Goal: Task Accomplishment & Management: Manage account settings

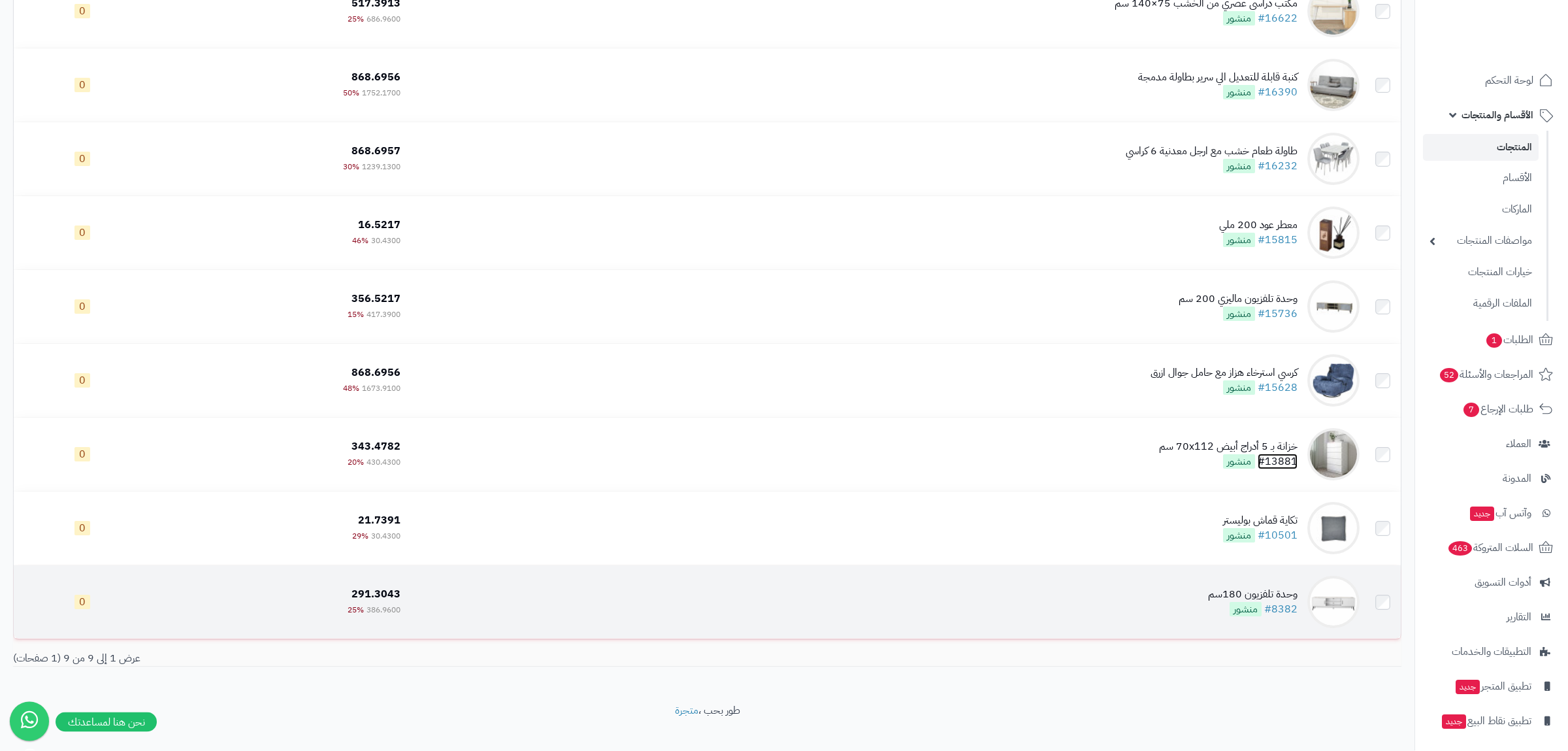
scroll to position [217, 0]
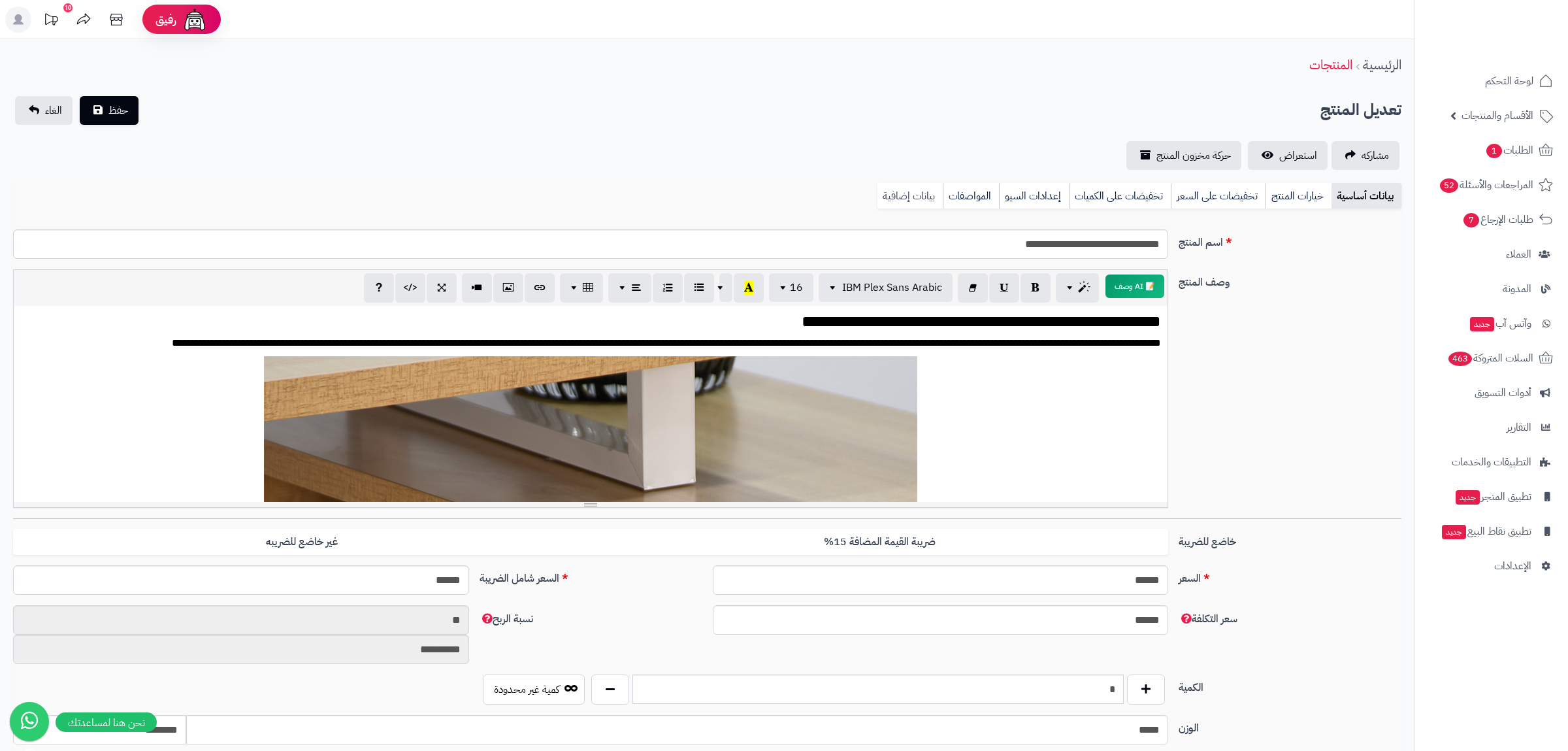
click at [929, 197] on link "بيانات إضافية" at bounding box center [910, 196] width 66 height 26
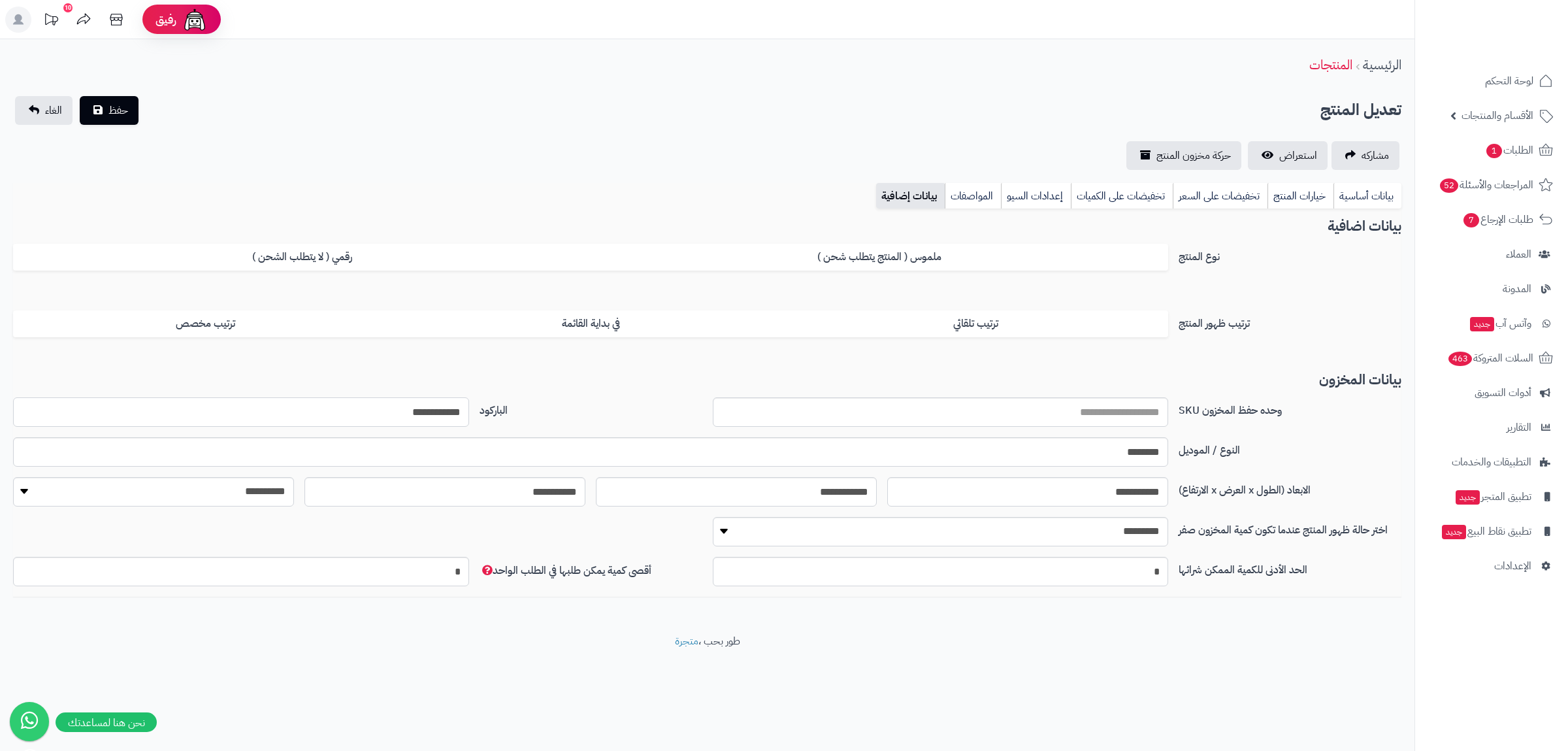
click at [420, 408] on input "**********" at bounding box center [240, 412] width 456 height 30
click at [1353, 198] on link "بيانات أساسية" at bounding box center [1367, 196] width 68 height 26
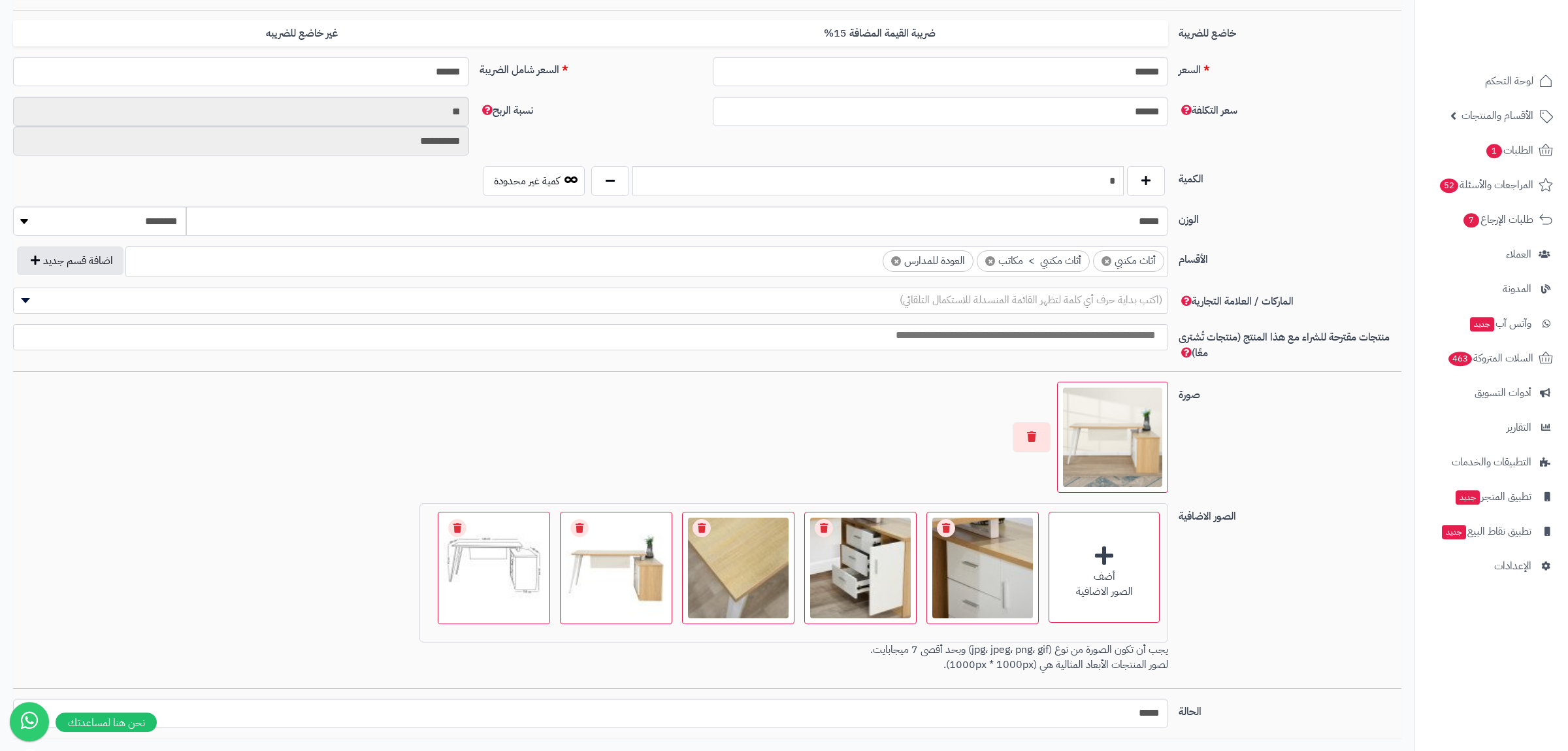
scroll to position [583, 0]
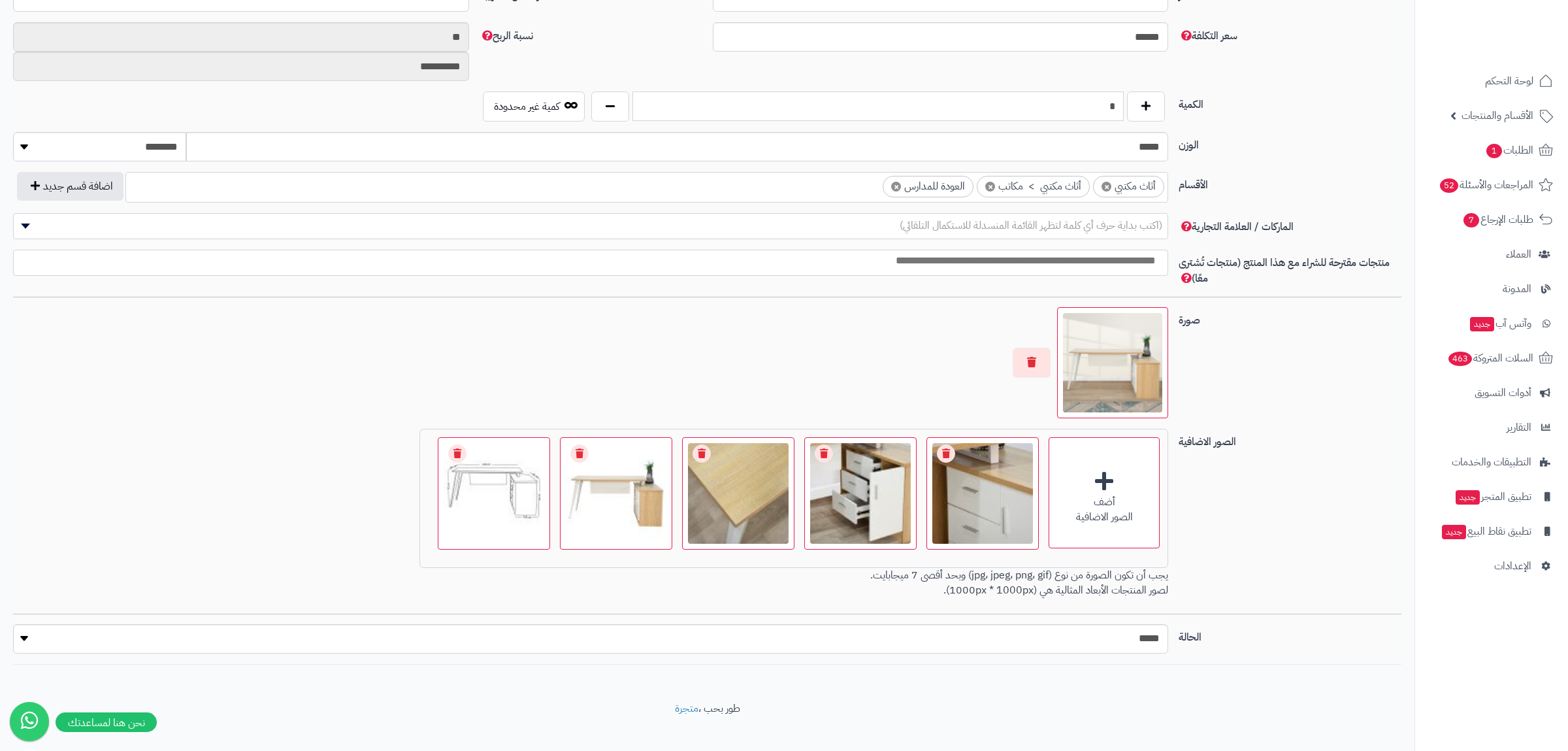
drag, startPoint x: 1099, startPoint y: 101, endPoint x: 1132, endPoint y: 114, distance: 35.5
click at [1124, 114] on input "*" at bounding box center [878, 106] width 491 height 30
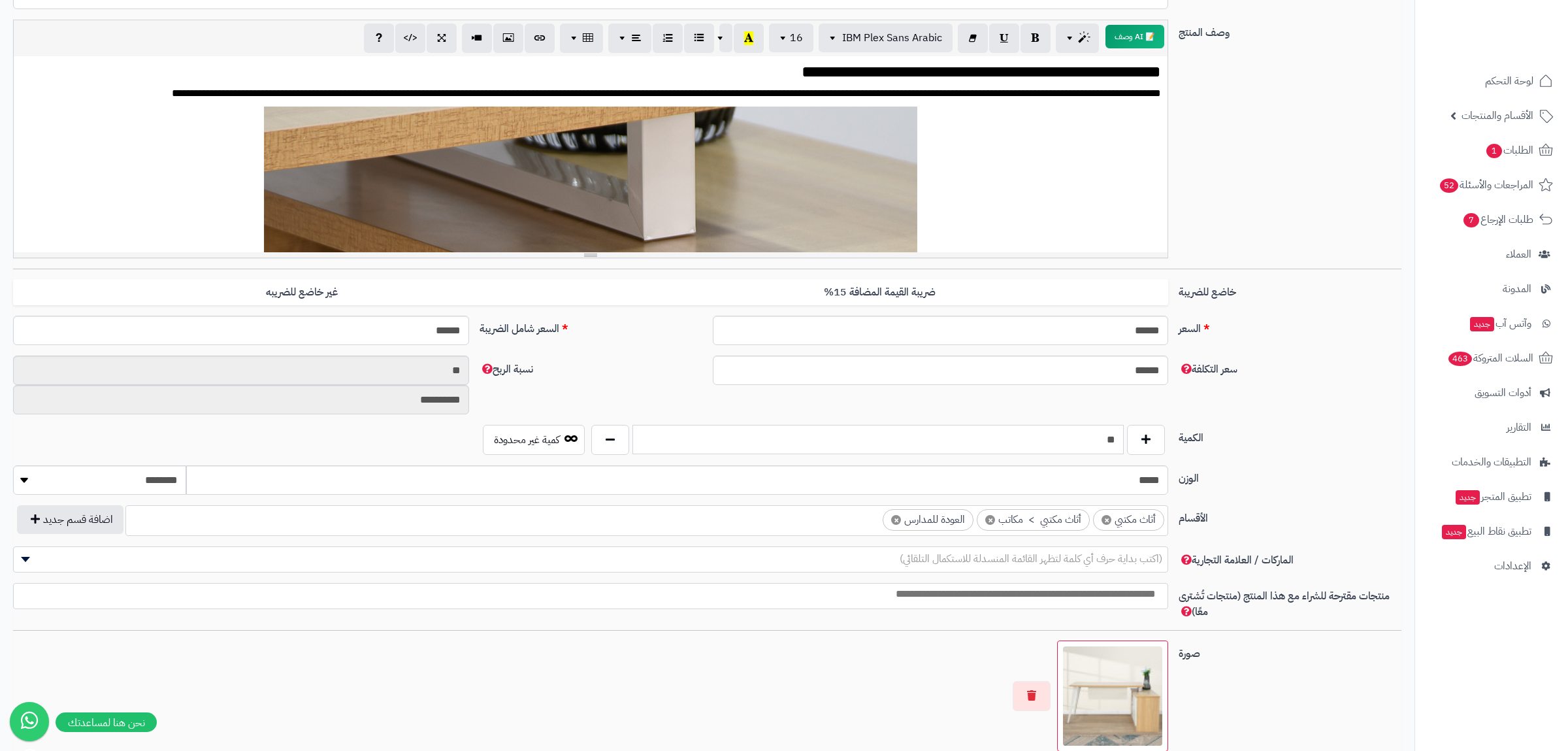
scroll to position [0, 0]
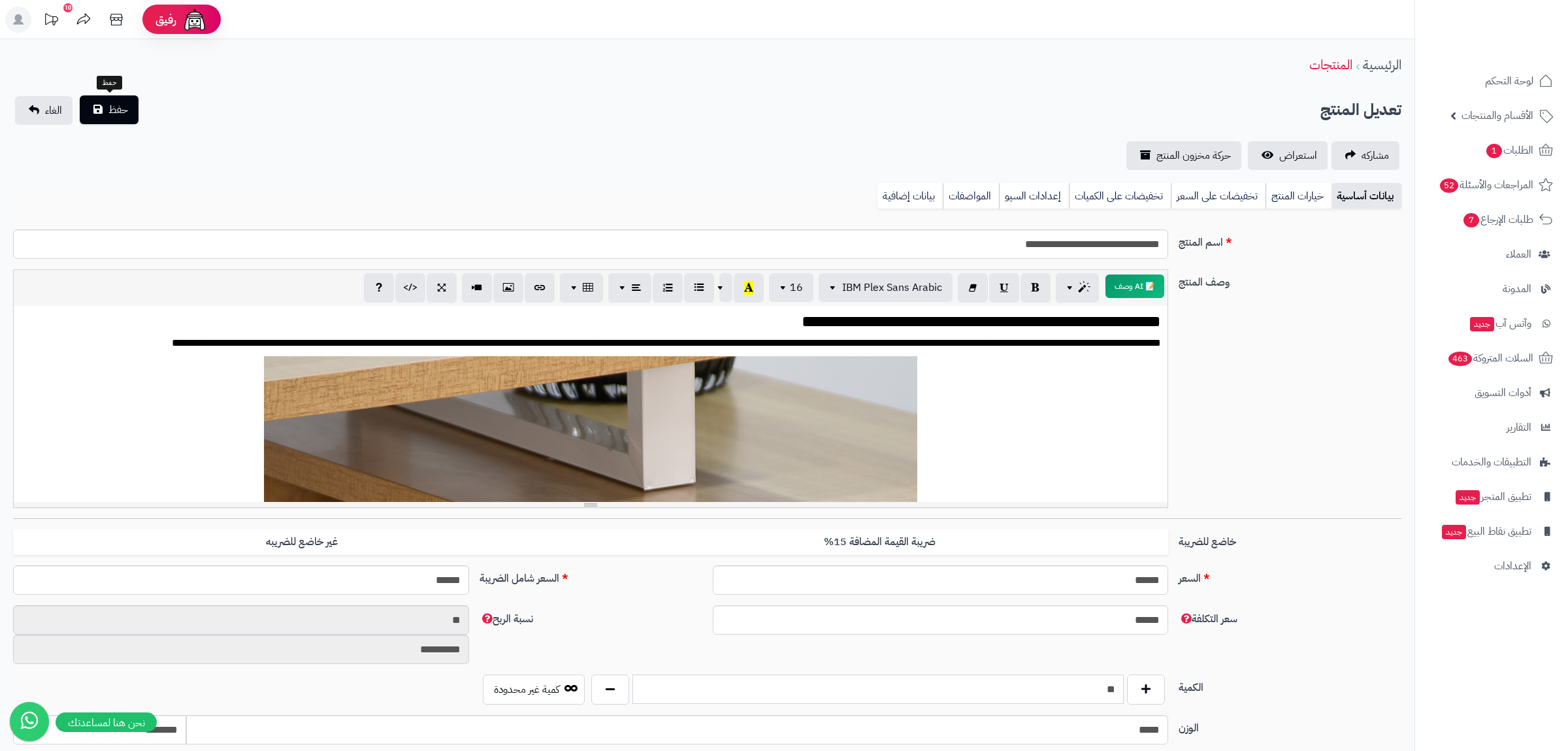
type input "**"
drag, startPoint x: 97, startPoint y: 105, endPoint x: 125, endPoint y: 96, distance: 29.4
click at [98, 105] on button "حفظ" at bounding box center [109, 110] width 59 height 29
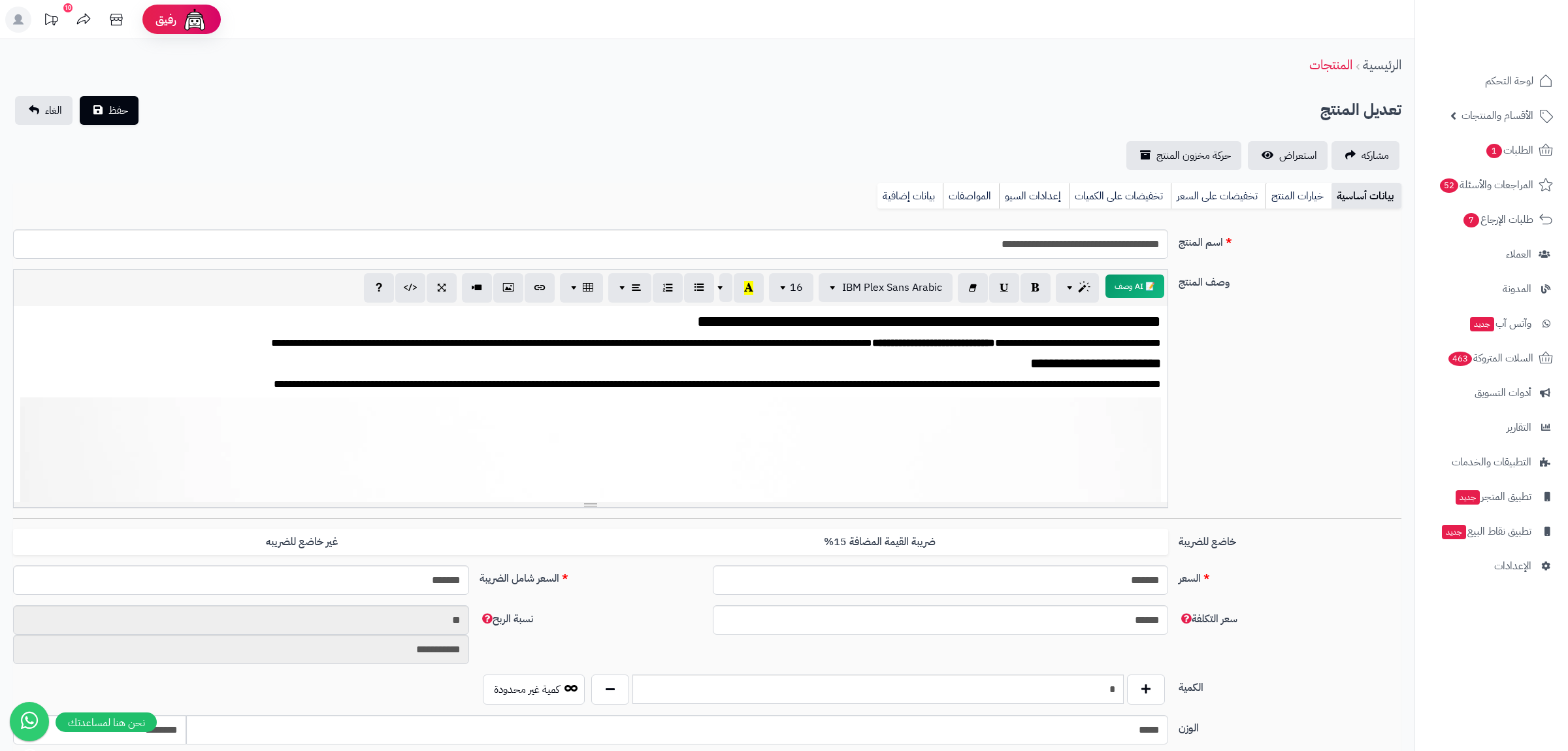
scroll to position [1990, 0]
click at [911, 199] on link "بيانات إضافية" at bounding box center [910, 196] width 66 height 26
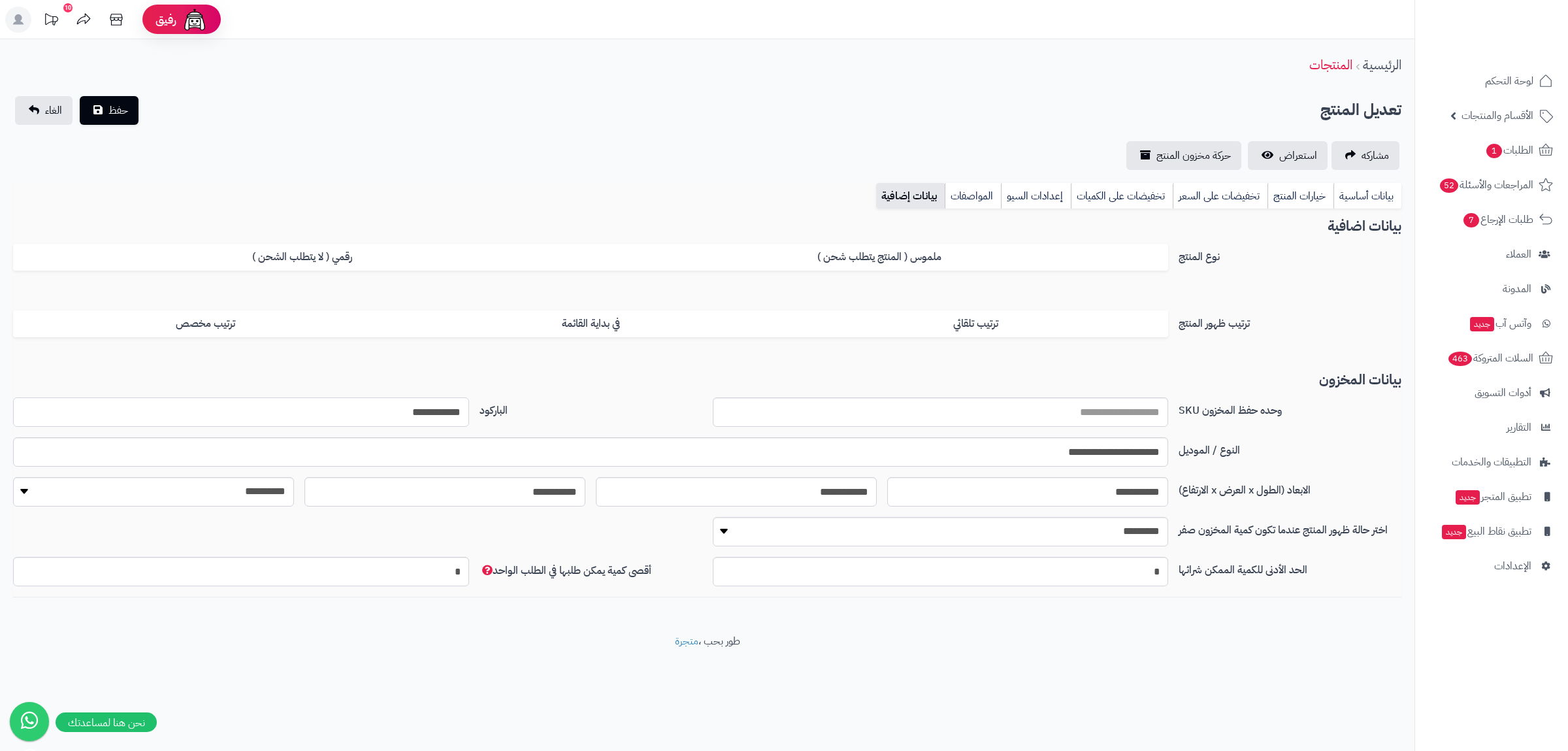
click at [435, 406] on input "**********" at bounding box center [240, 412] width 456 height 30
click at [1346, 193] on link "بيانات أساسية" at bounding box center [1367, 196] width 68 height 26
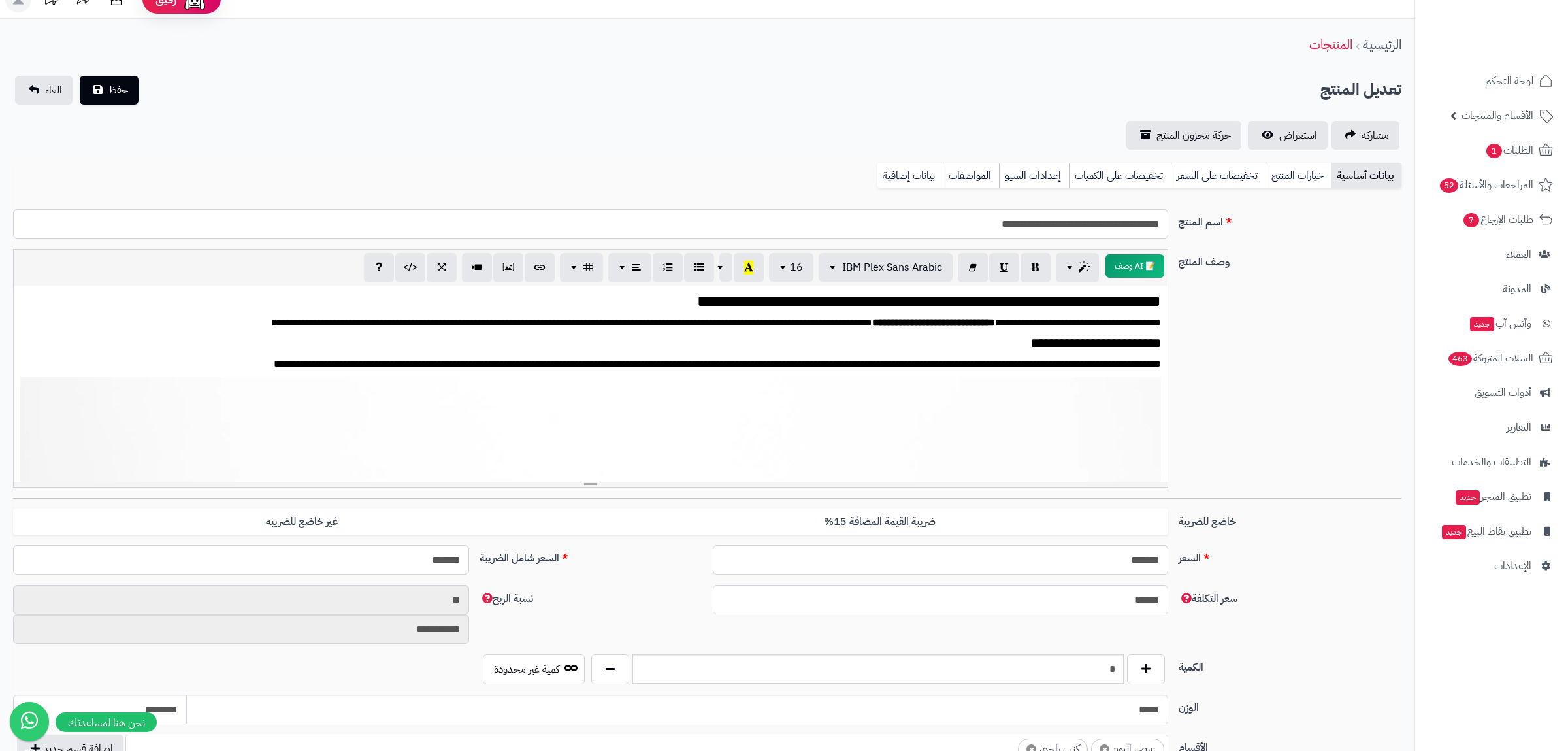
scroll to position [416, 0]
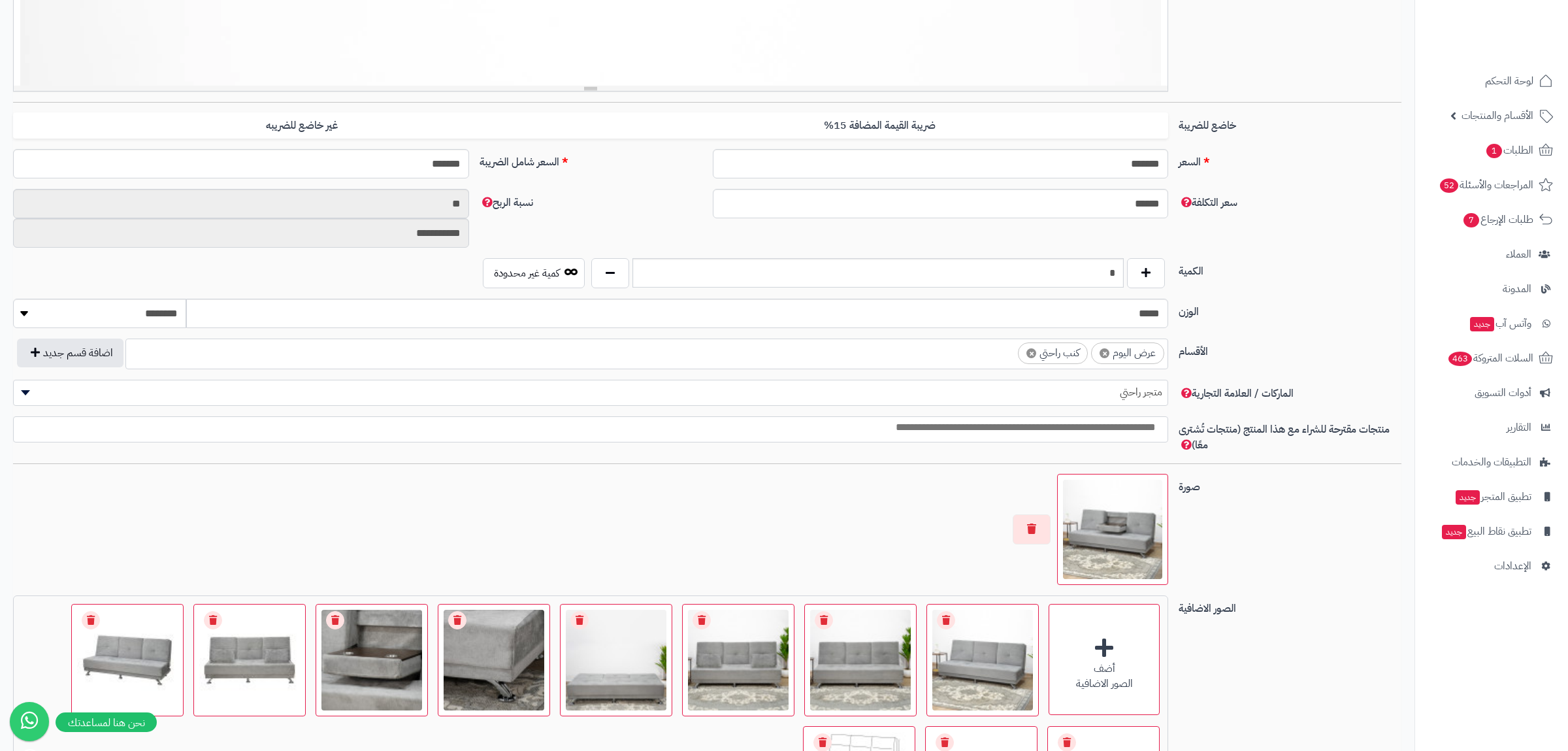
click at [1111, 282] on div "*" at bounding box center [878, 273] width 580 height 30
drag, startPoint x: 1111, startPoint y: 278, endPoint x: 1127, endPoint y: 276, distance: 16.1
click at [1124, 276] on input "*" at bounding box center [878, 272] width 491 height 30
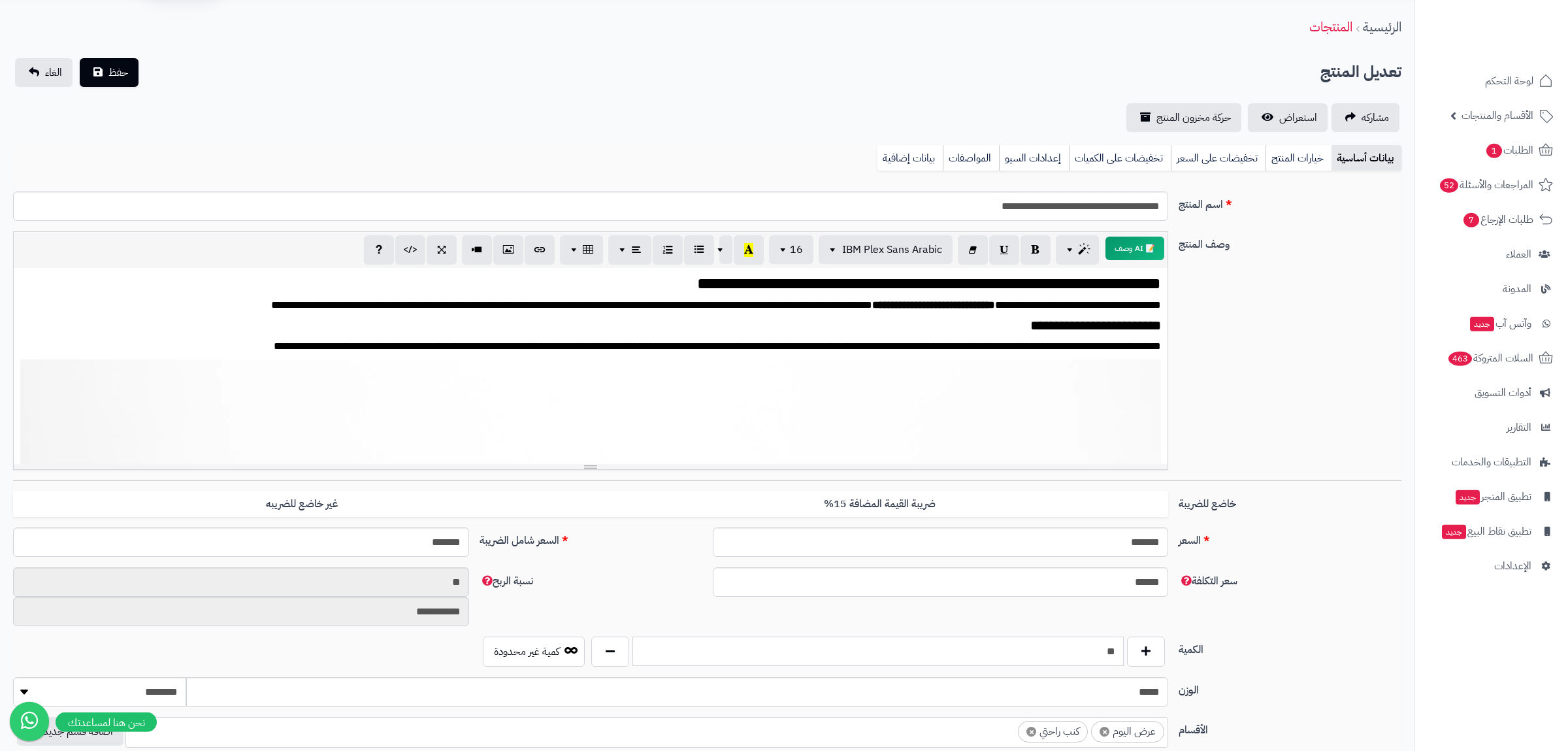
scroll to position [0, 0]
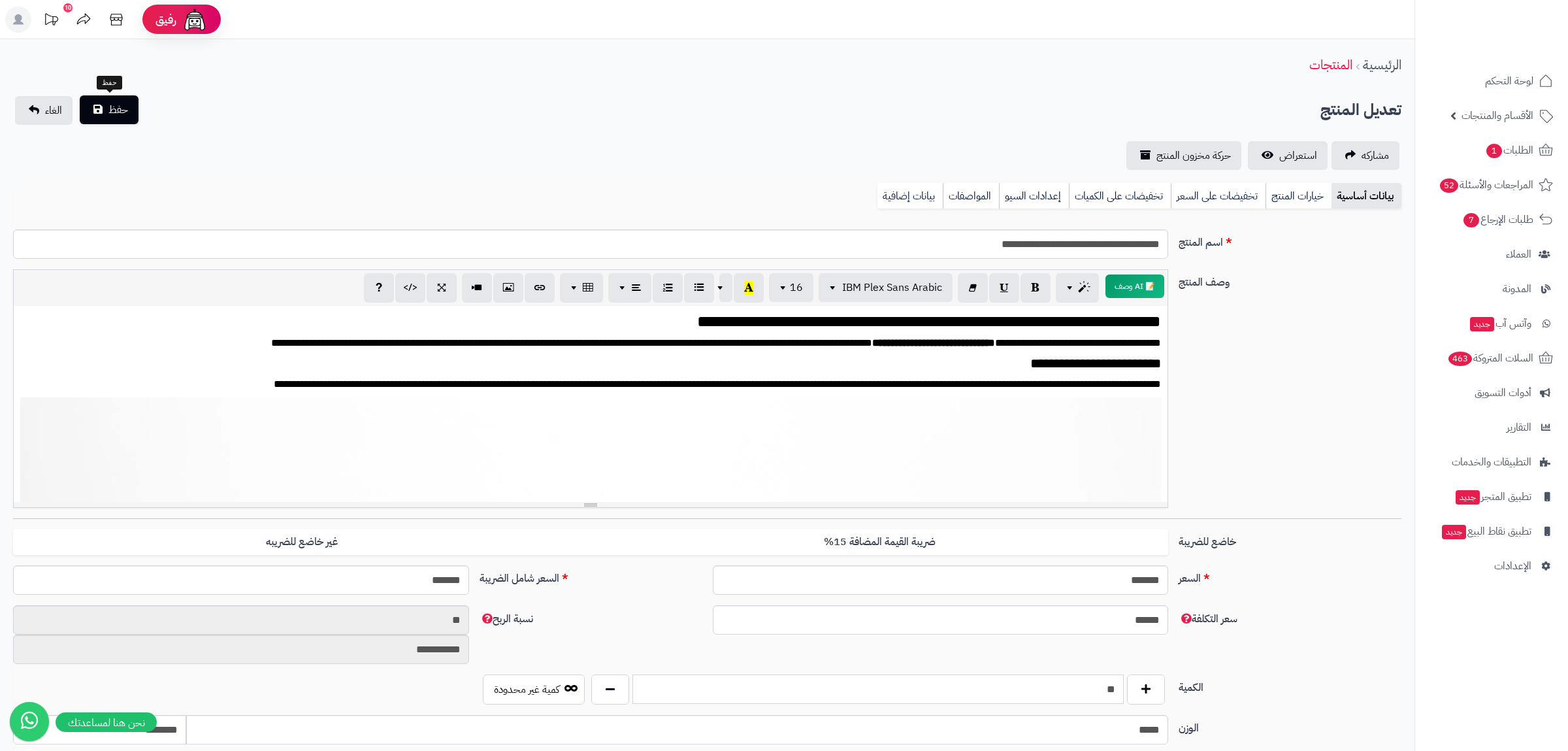
type input "**"
click at [112, 105] on span "حفظ" at bounding box center [118, 110] width 19 height 16
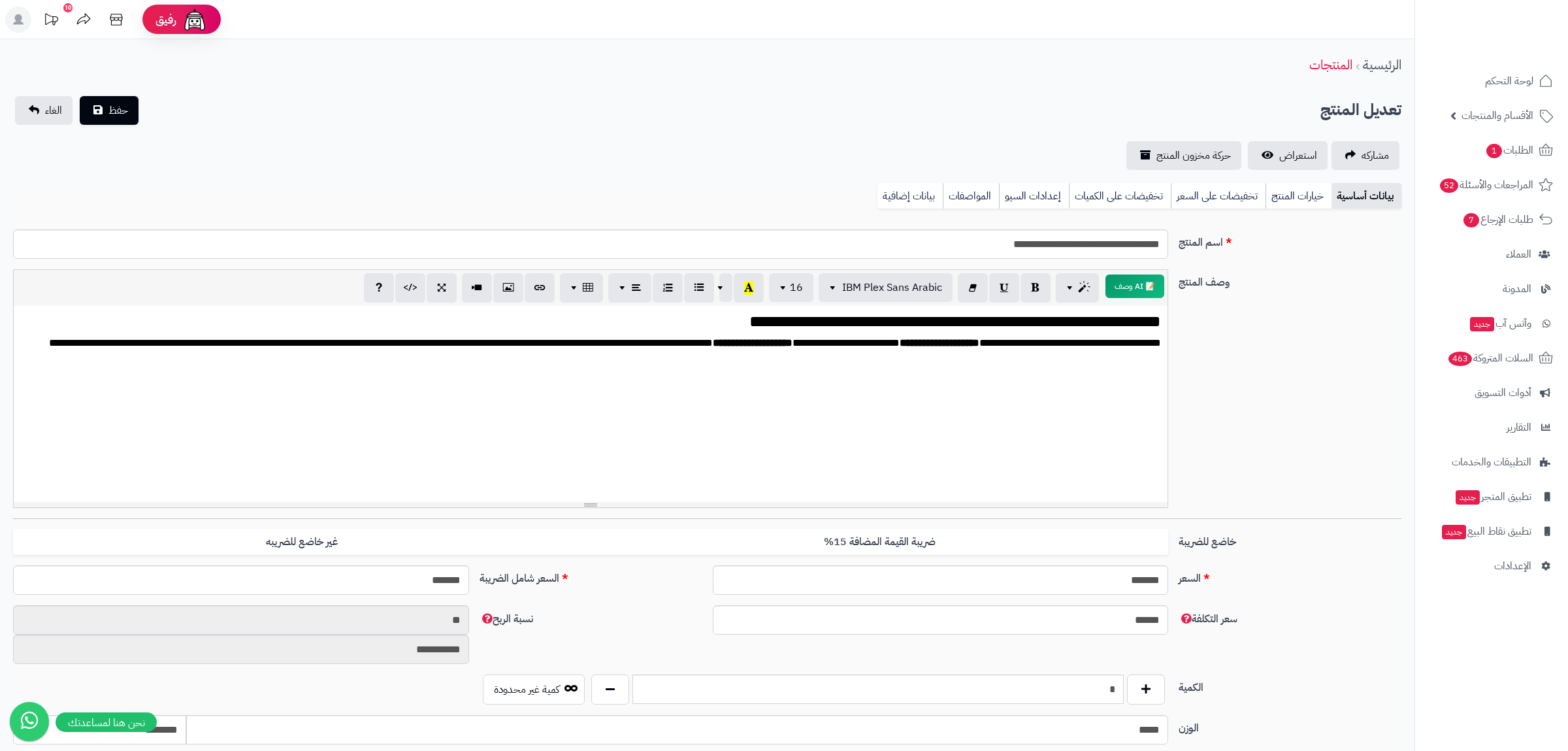
scroll to position [1863, 0]
click at [915, 195] on link "بيانات إضافية" at bounding box center [910, 196] width 66 height 26
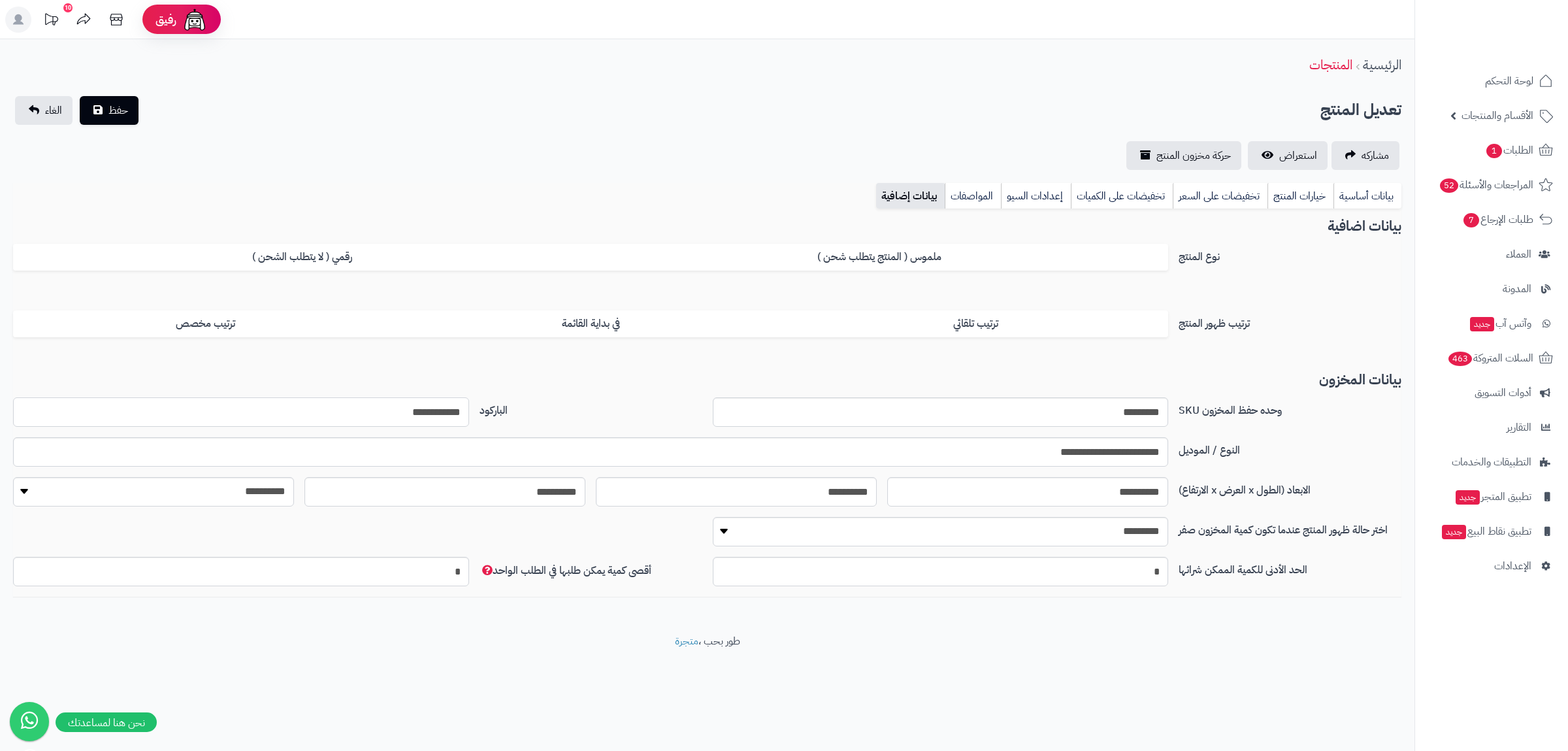
click at [441, 415] on input "**********" at bounding box center [240, 412] width 456 height 30
drag, startPoint x: 1384, startPoint y: 196, endPoint x: 1320, endPoint y: 220, distance: 68.4
click at [1382, 196] on link "بيانات أساسية" at bounding box center [1367, 196] width 68 height 26
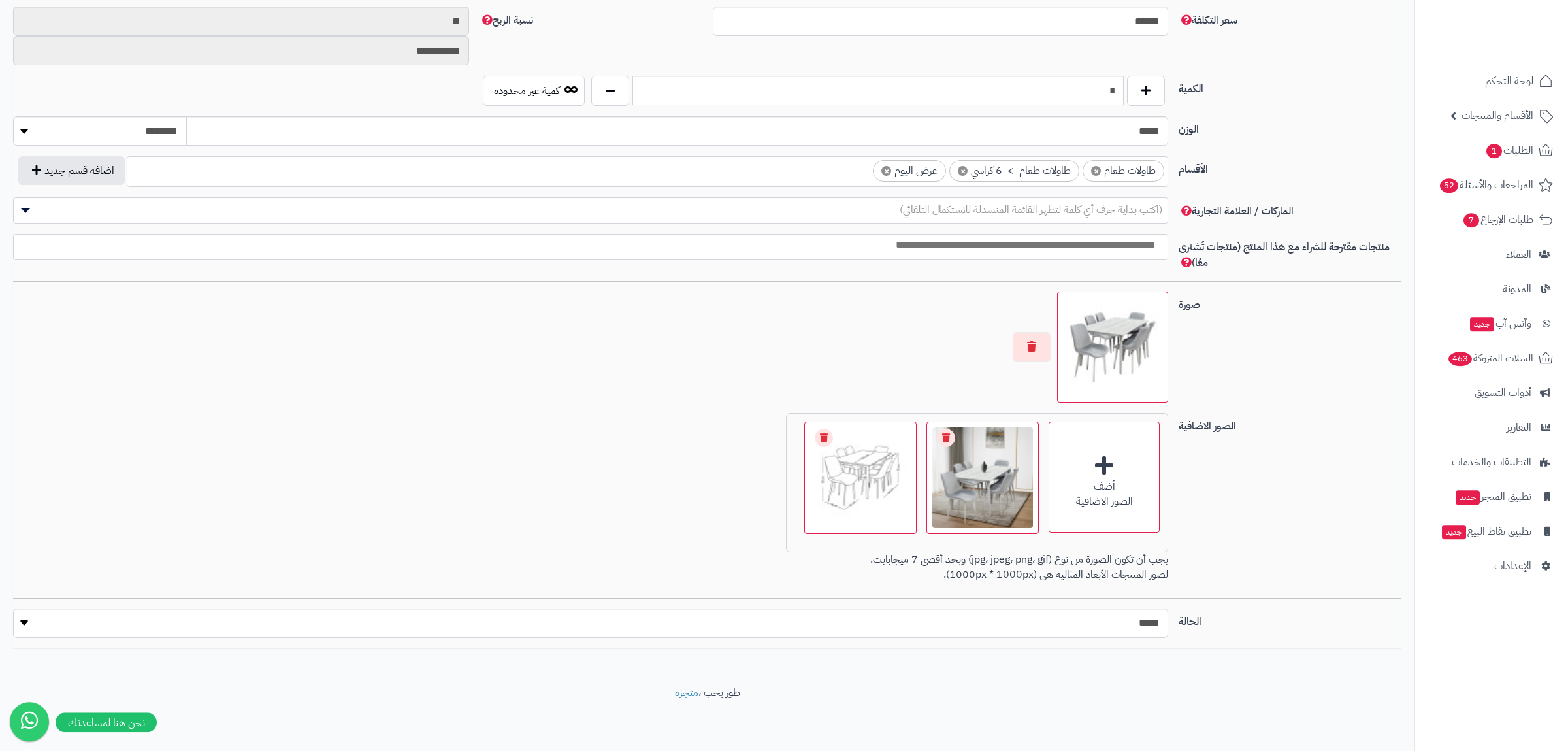
scroll to position [600, 0]
click at [13, 608] on select "***** ****" at bounding box center [590, 623] width 1155 height 30
select select "*"
click option "****" at bounding box center [0, 0] width 0 height 0
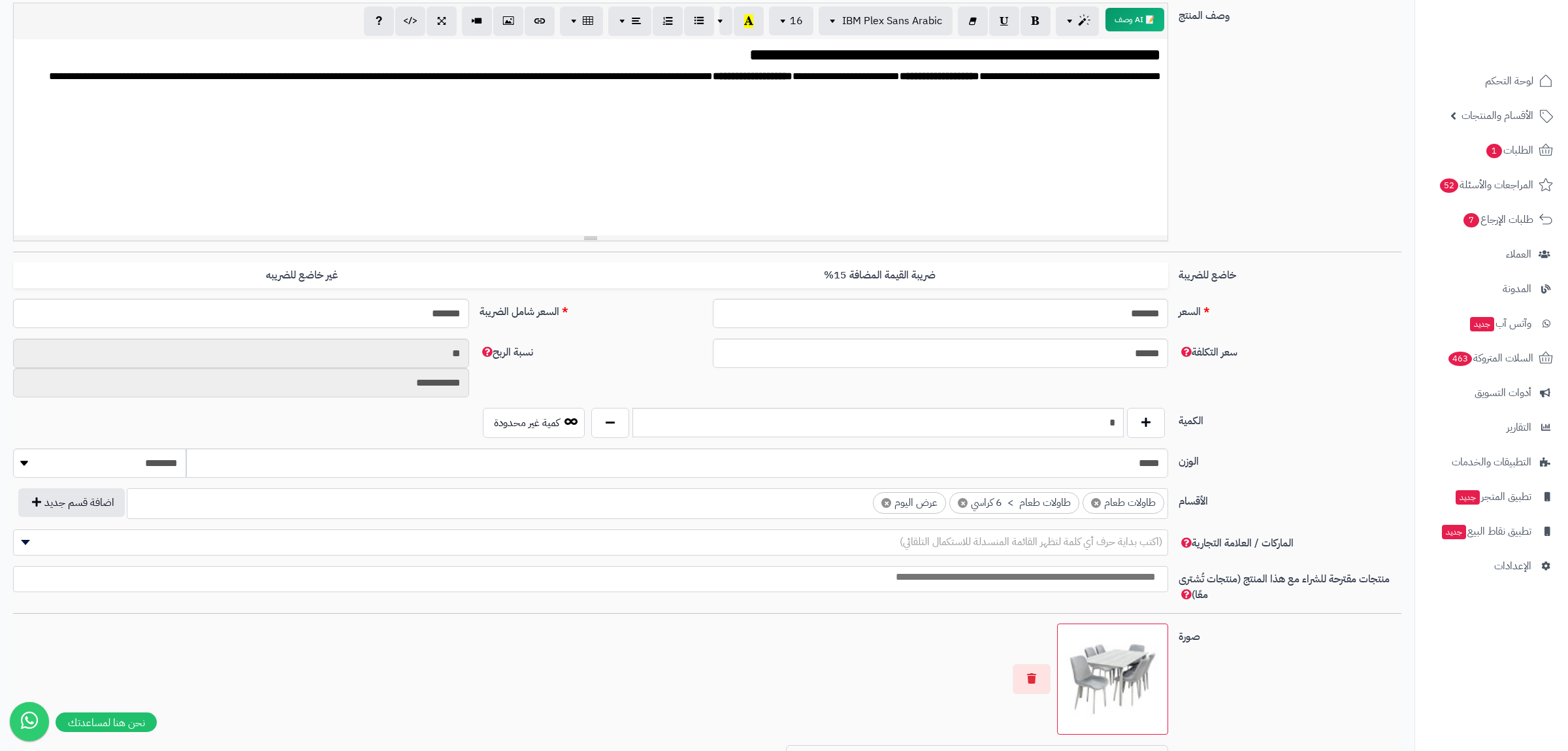
scroll to position [0, 0]
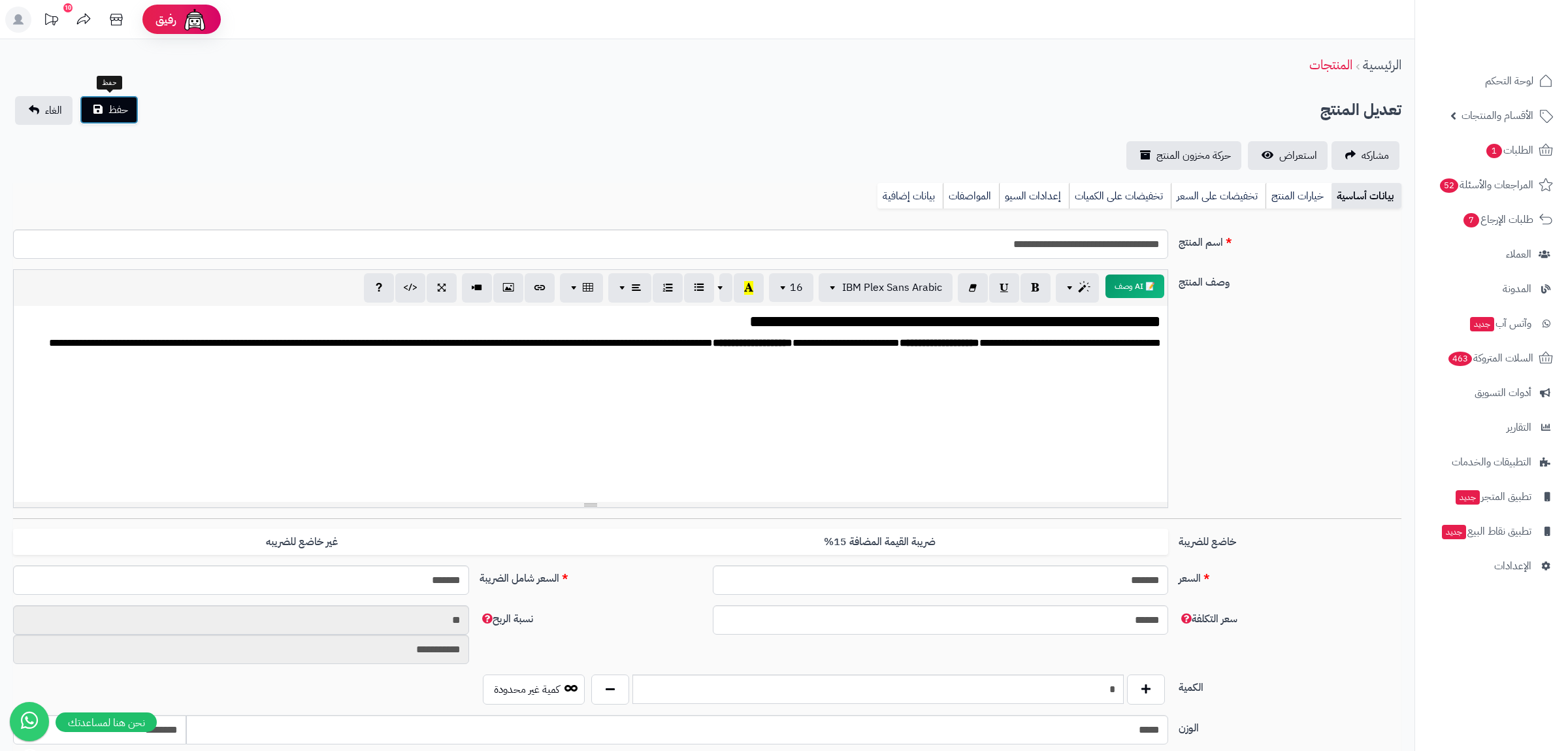
click at [107, 100] on button "حفظ" at bounding box center [109, 110] width 59 height 29
click at [897, 192] on link "بيانات إضافية" at bounding box center [910, 196] width 66 height 26
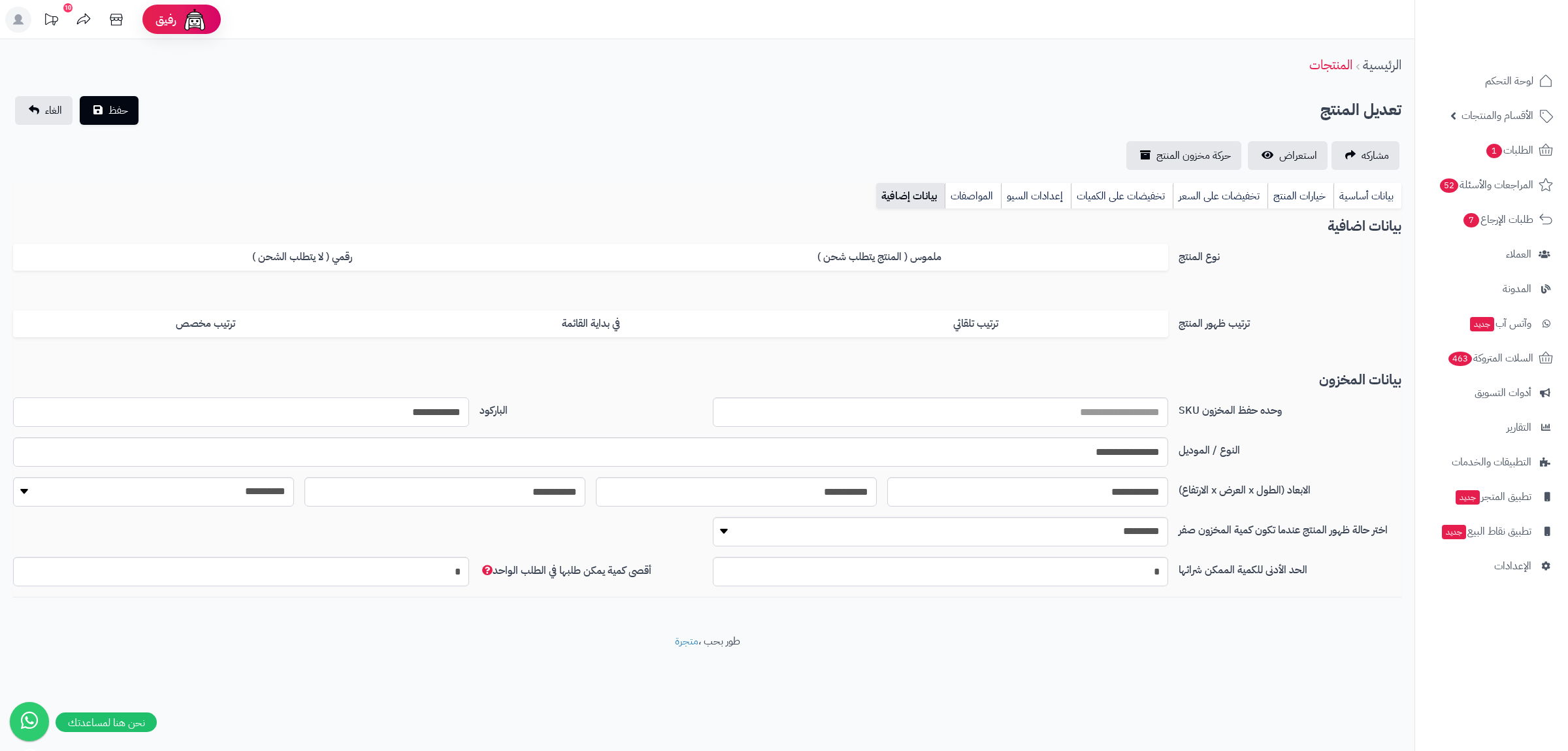
click at [412, 415] on input "**********" at bounding box center [240, 412] width 456 height 30
click at [1369, 193] on link "بيانات أساسية" at bounding box center [1367, 196] width 68 height 26
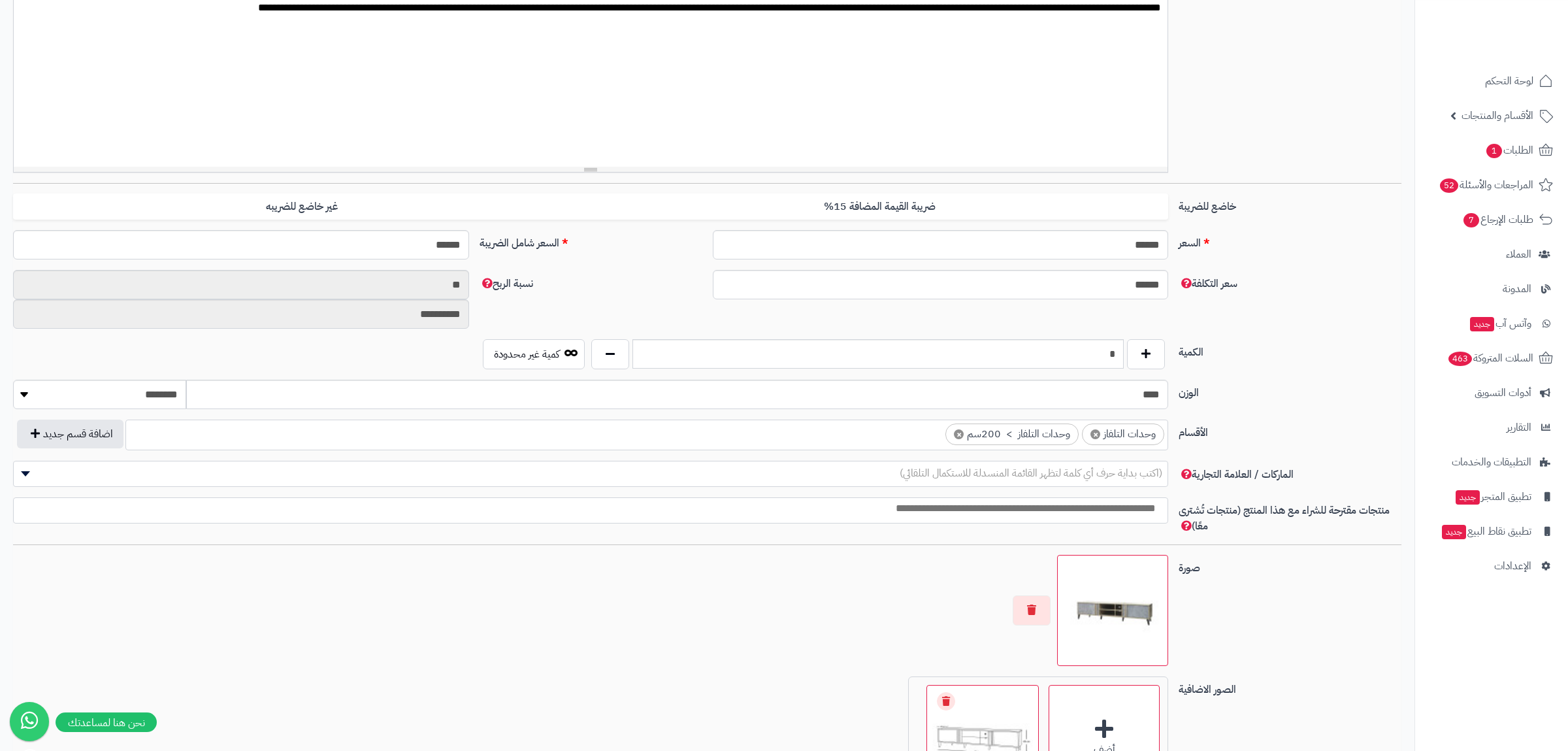
scroll to position [416, 0]
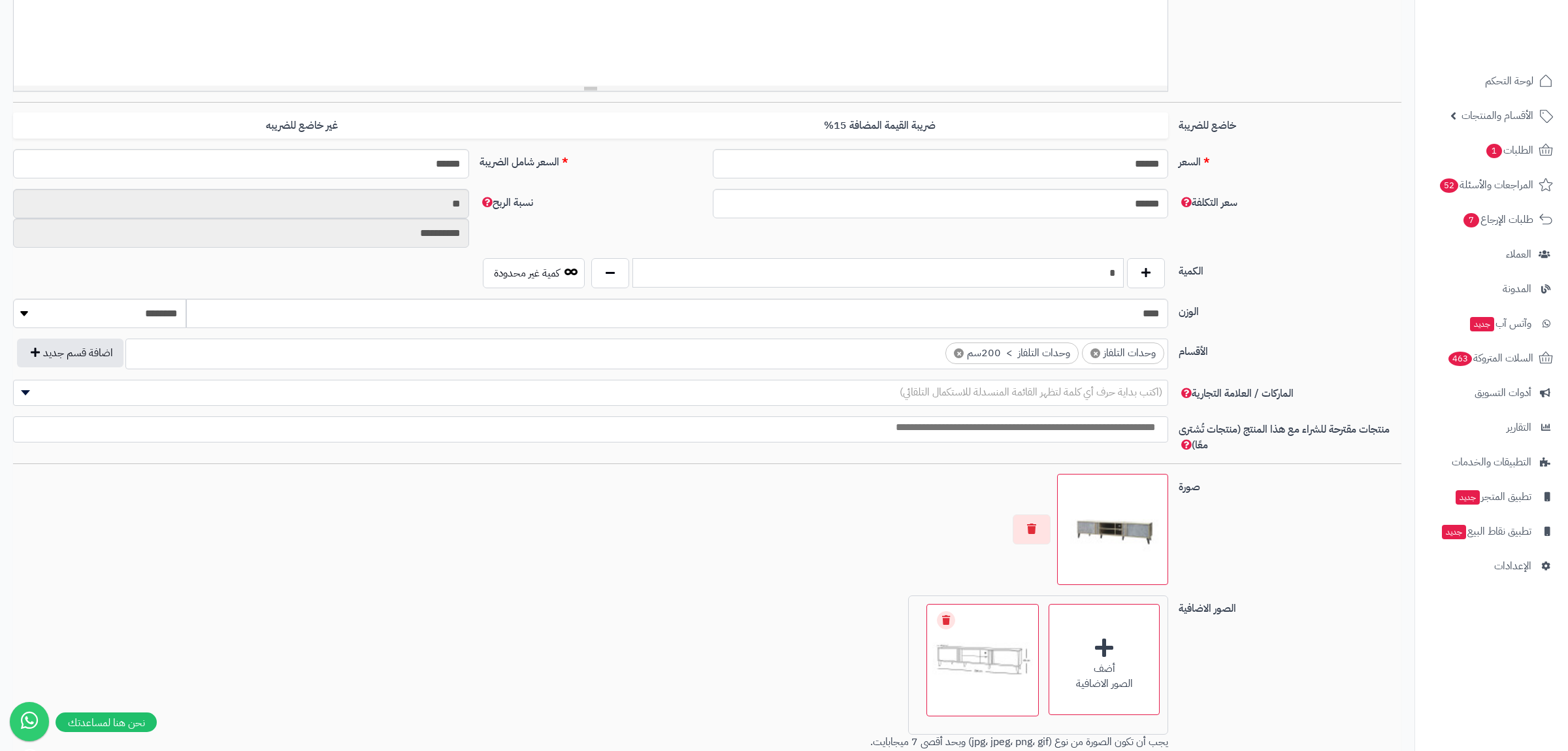
drag, startPoint x: 1106, startPoint y: 274, endPoint x: 1137, endPoint y: 275, distance: 31.0
click at [1124, 275] on input "*" at bounding box center [878, 272] width 491 height 30
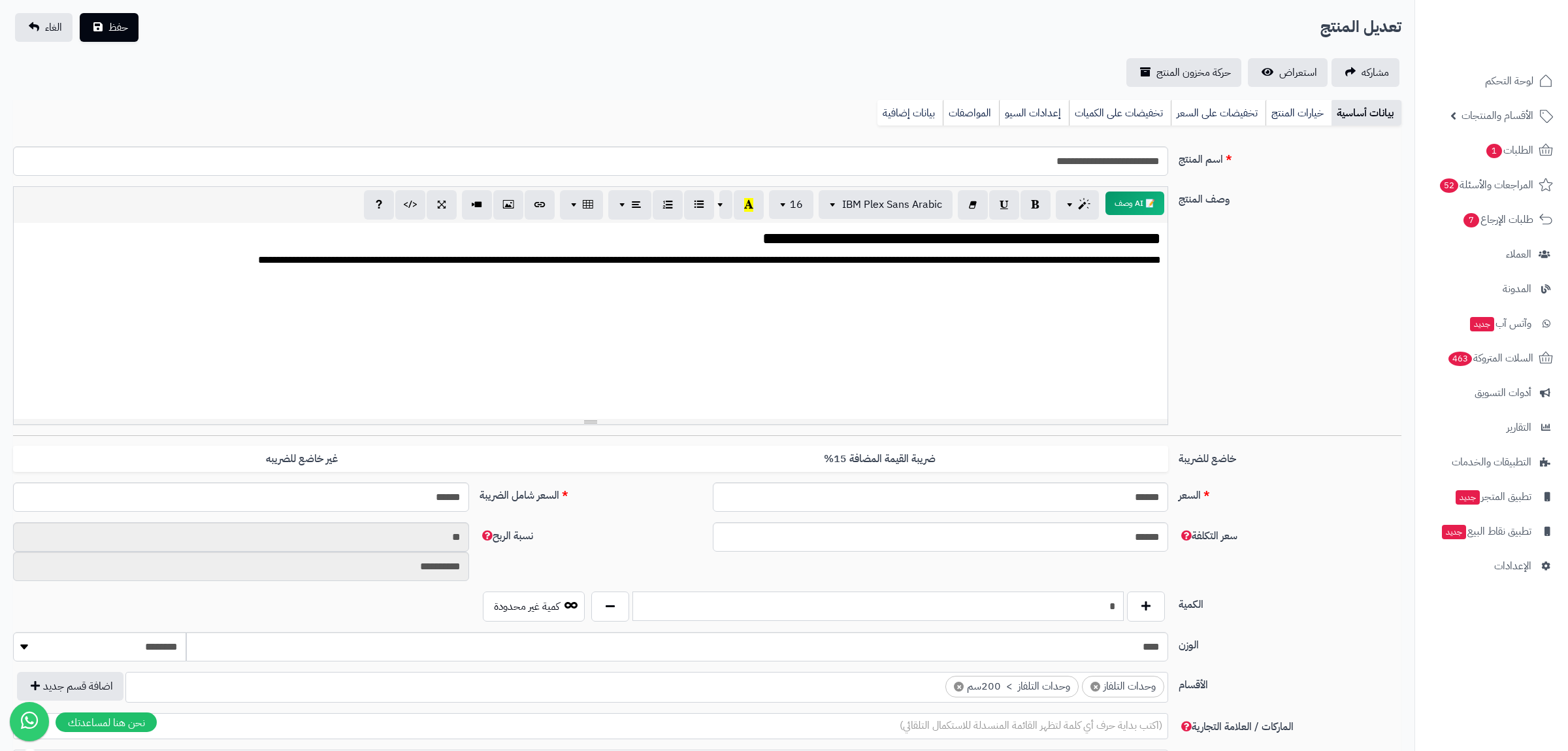
scroll to position [0, 0]
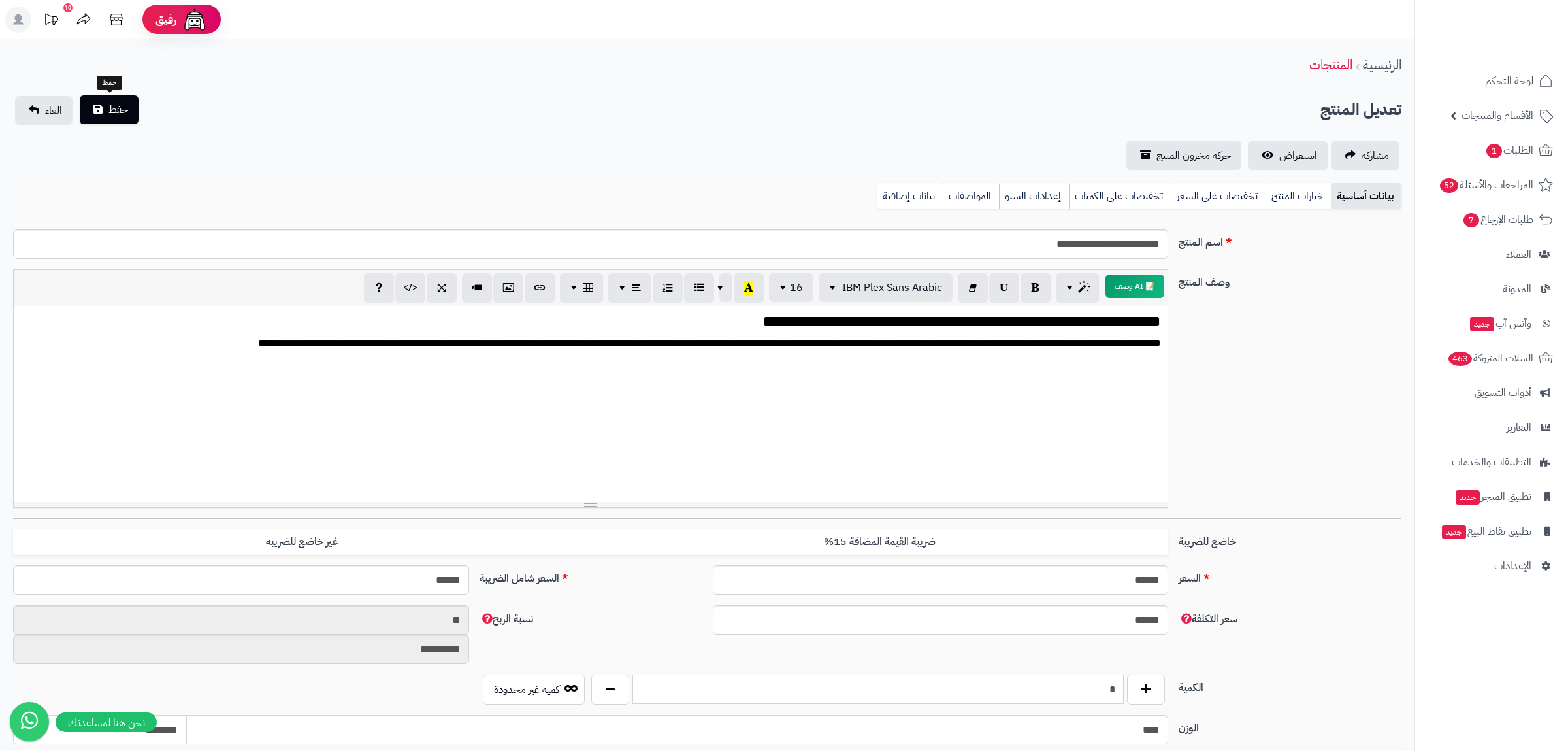
type input "*"
click at [132, 112] on button "حفظ" at bounding box center [109, 110] width 59 height 29
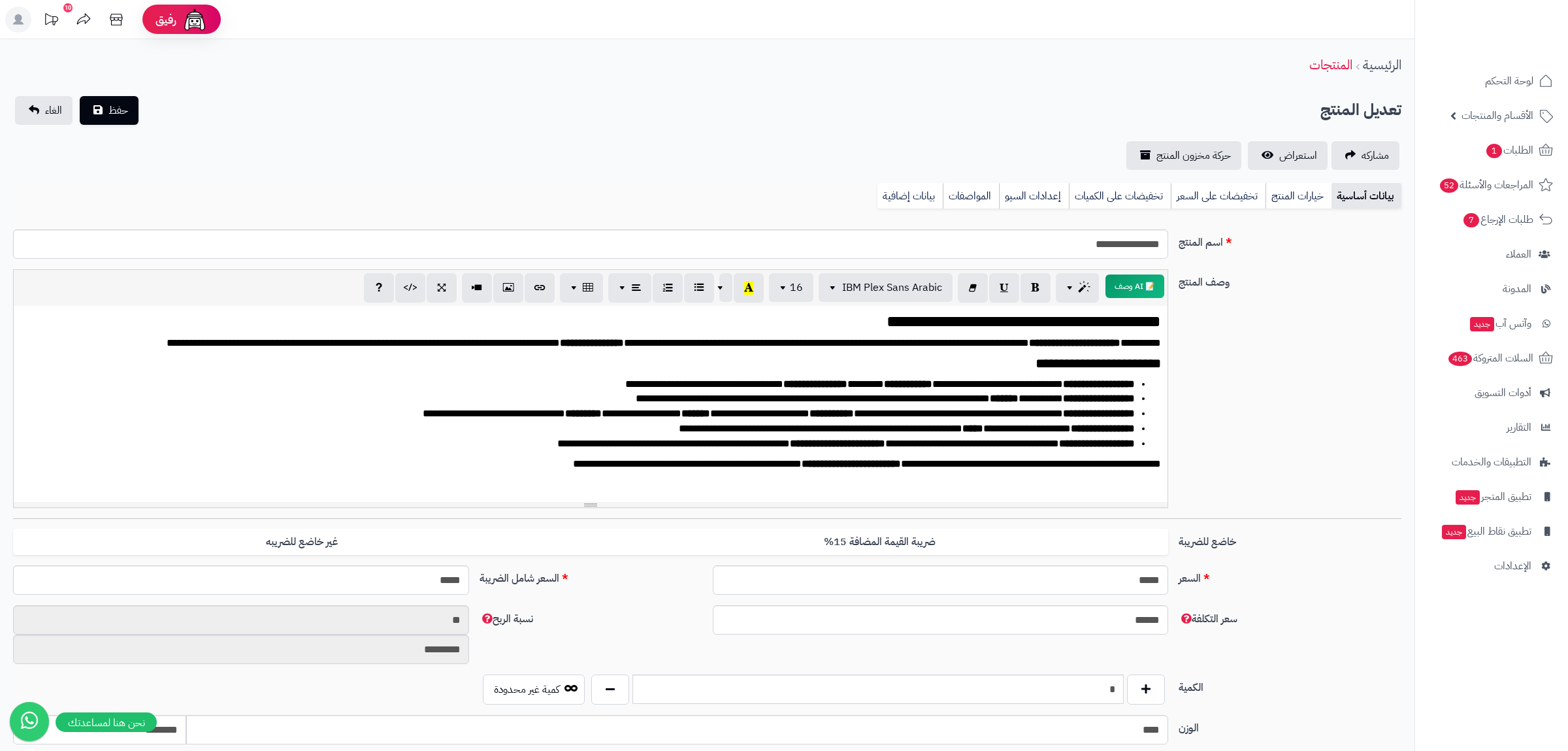
scroll to position [811, 0]
click at [901, 188] on link "بيانات إضافية" at bounding box center [910, 196] width 66 height 26
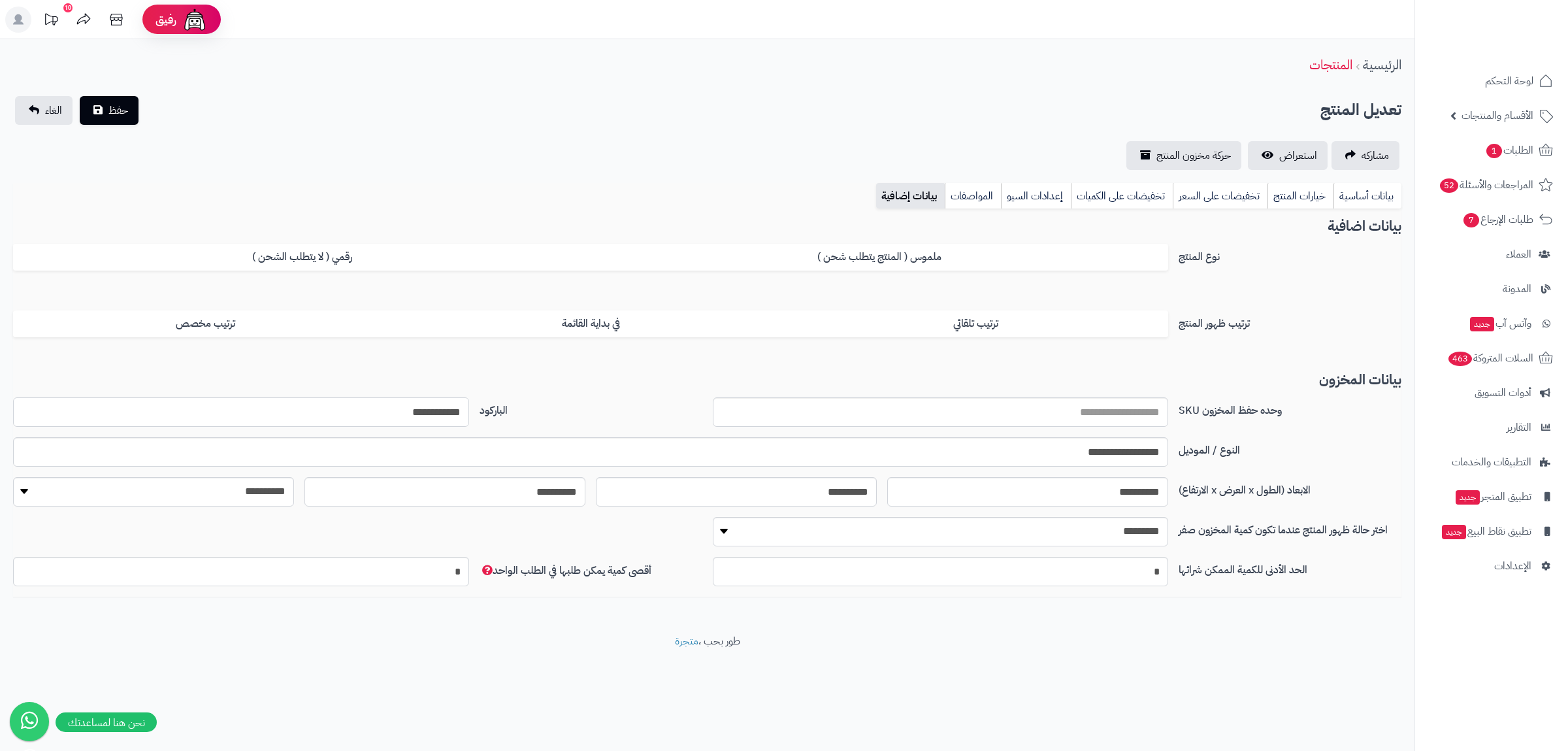
click at [408, 422] on input "**********" at bounding box center [240, 412] width 456 height 30
click at [1368, 194] on link "بيانات أساسية" at bounding box center [1367, 196] width 68 height 26
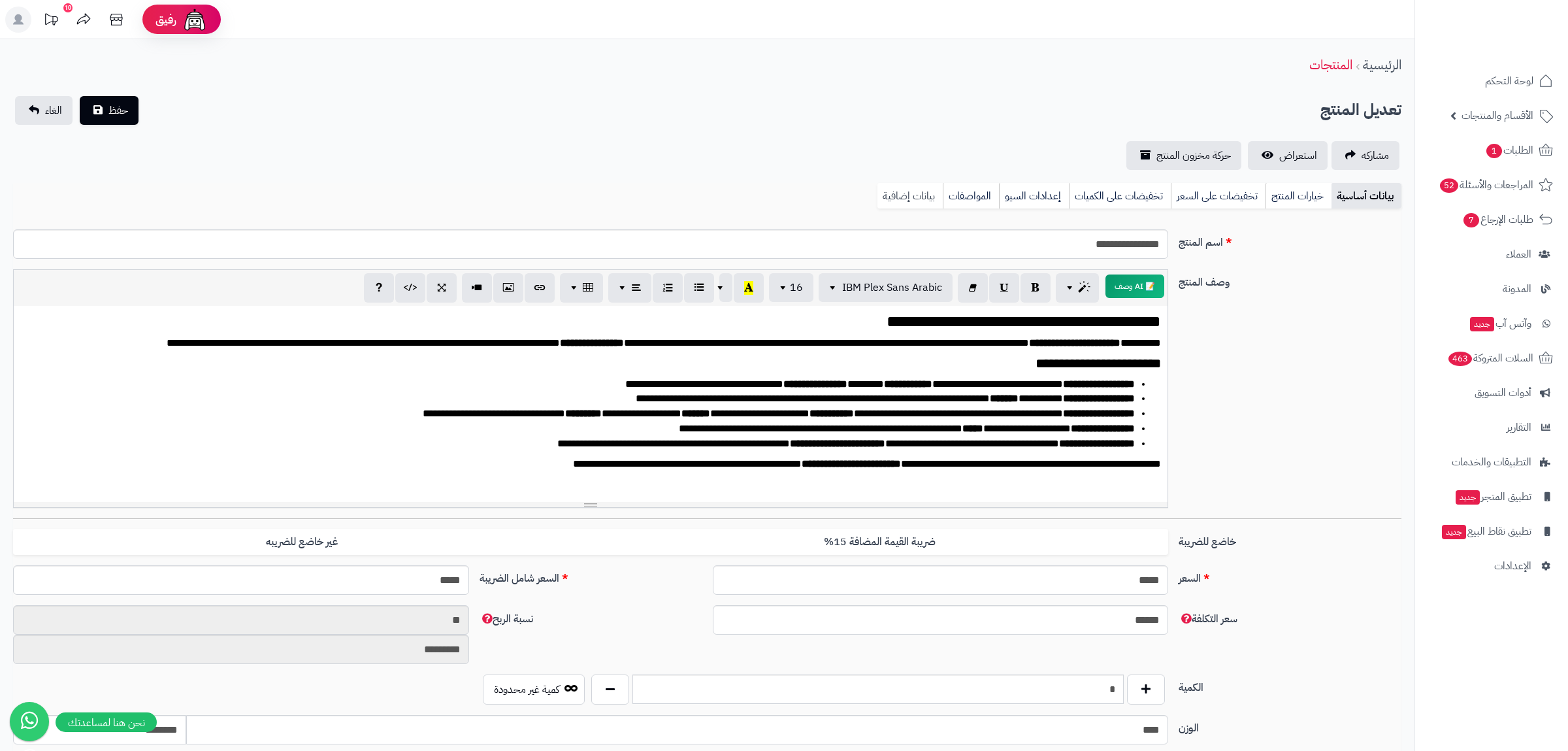
click at [922, 194] on link "بيانات إضافية" at bounding box center [910, 196] width 66 height 26
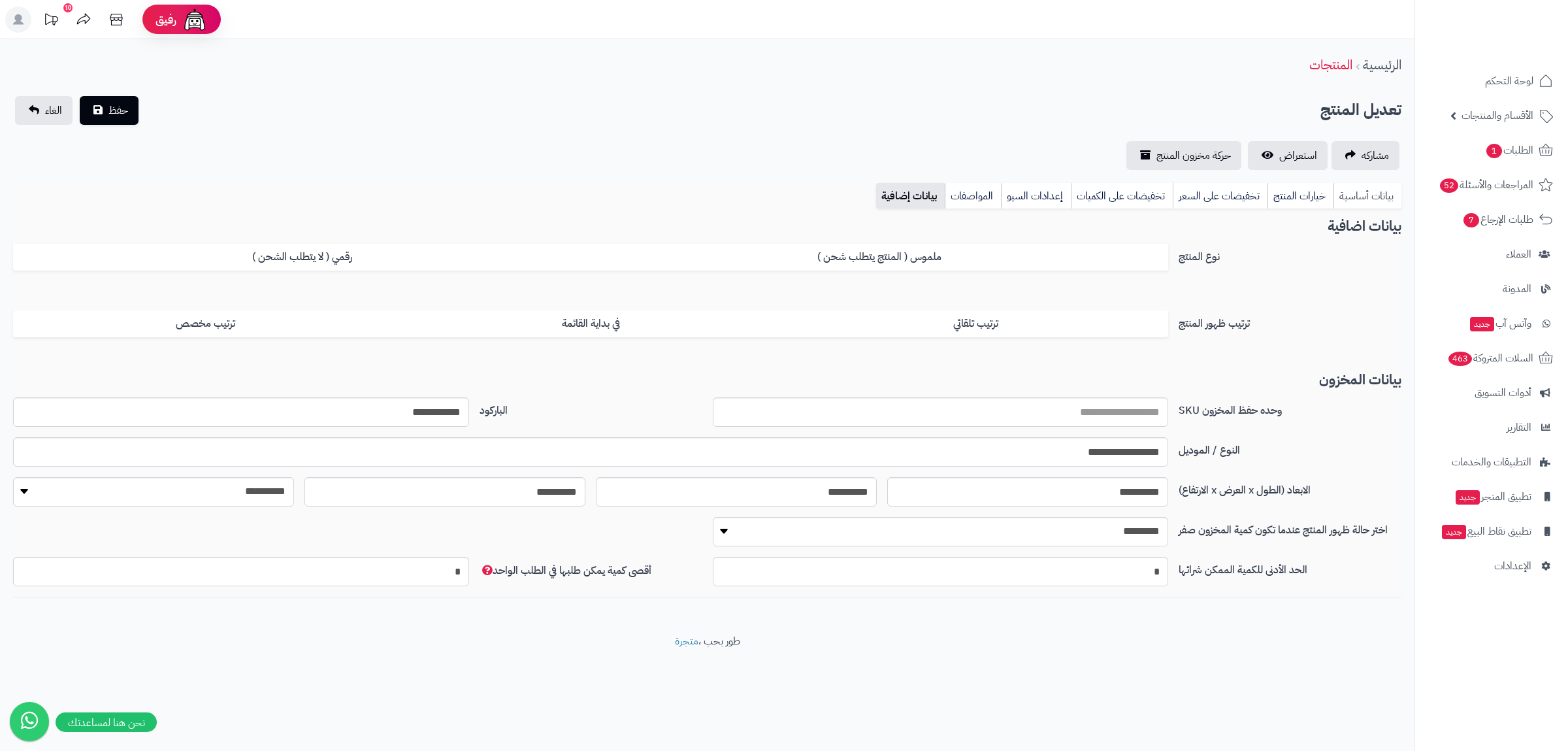
click at [1373, 197] on link "بيانات أساسية" at bounding box center [1367, 196] width 68 height 26
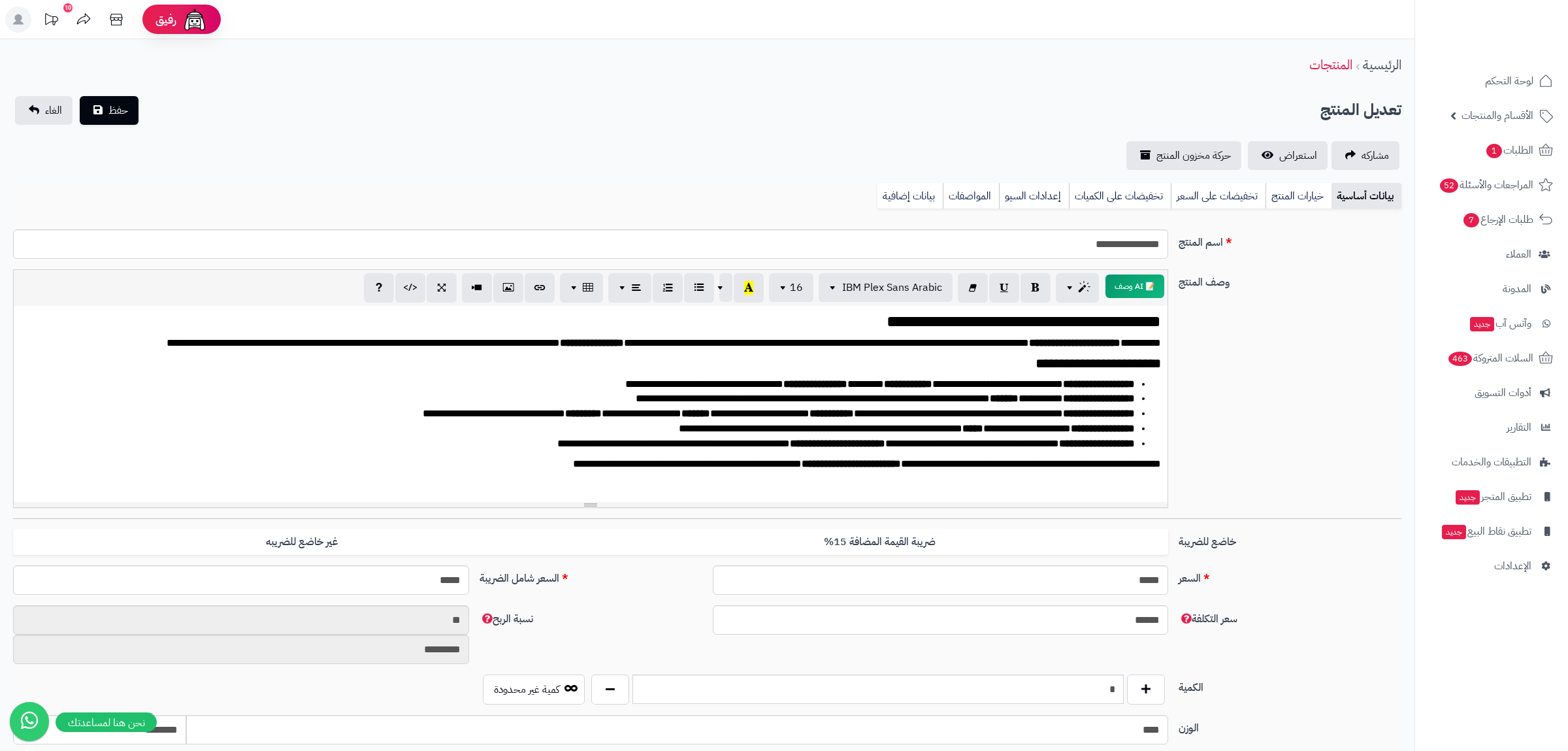
scroll to position [541, 0]
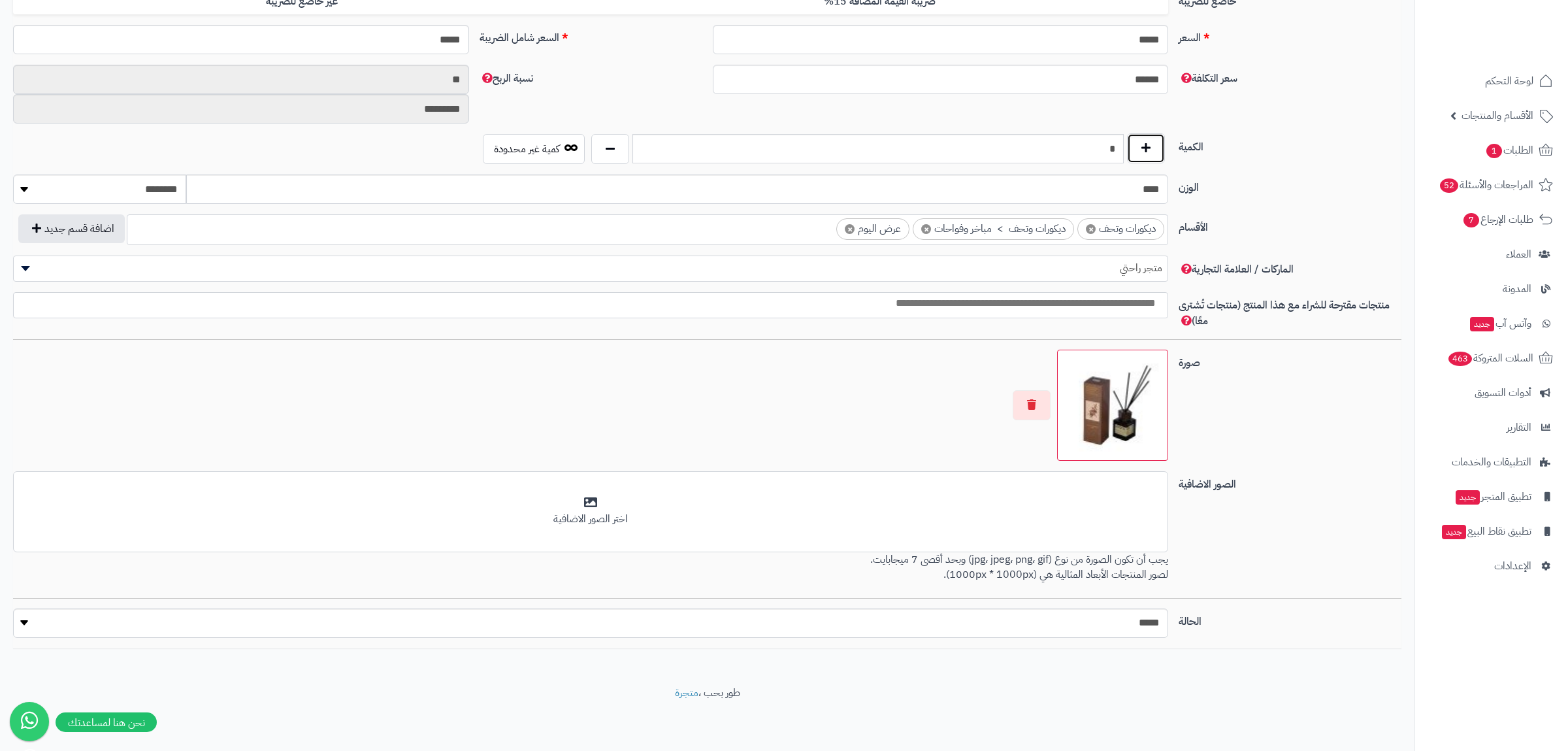
click at [1137, 156] on button "button" at bounding box center [1146, 148] width 38 height 30
drag, startPoint x: 1113, startPoint y: 145, endPoint x: 1094, endPoint y: 145, distance: 19.0
click at [1094, 145] on input "*" at bounding box center [878, 148] width 491 height 30
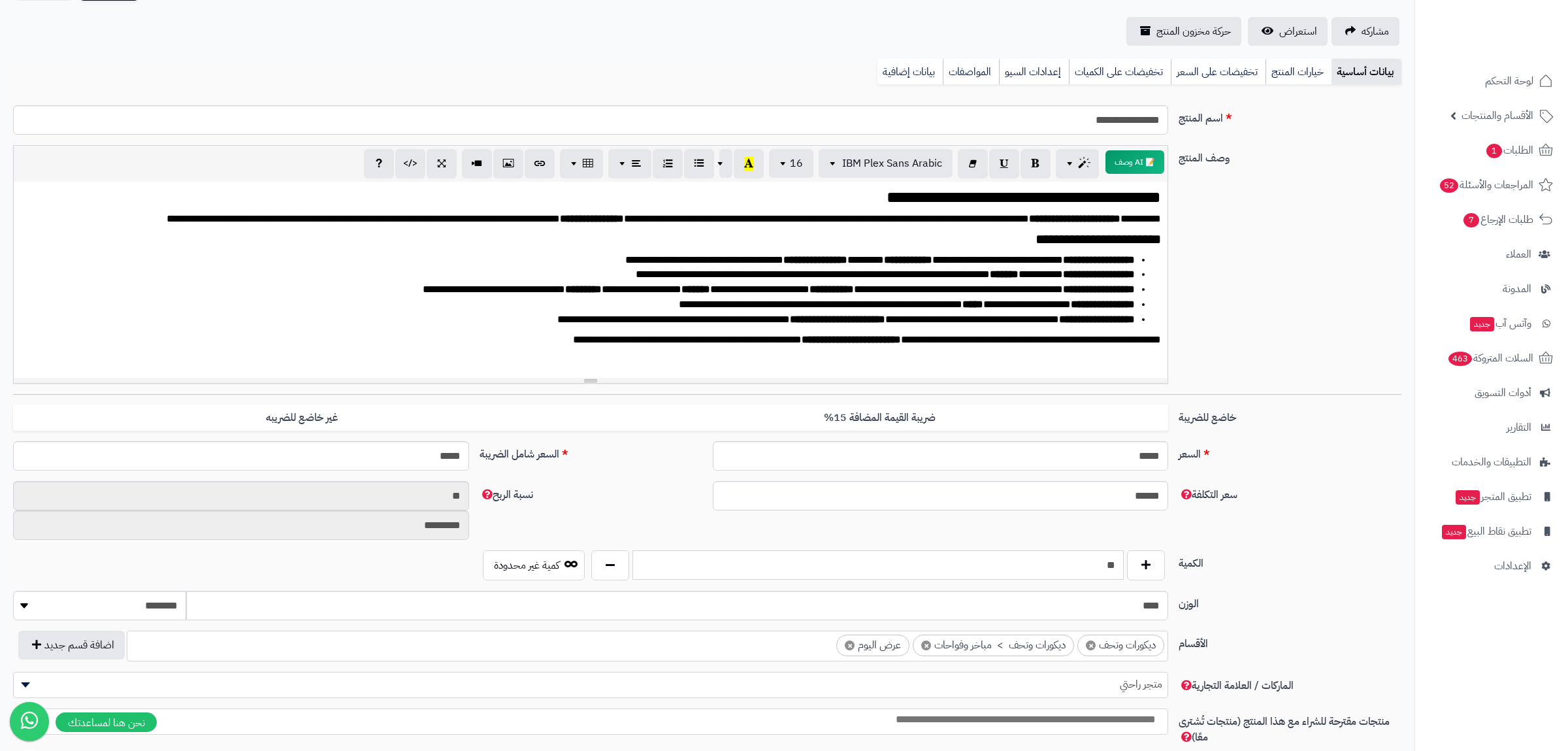
scroll to position [0, 0]
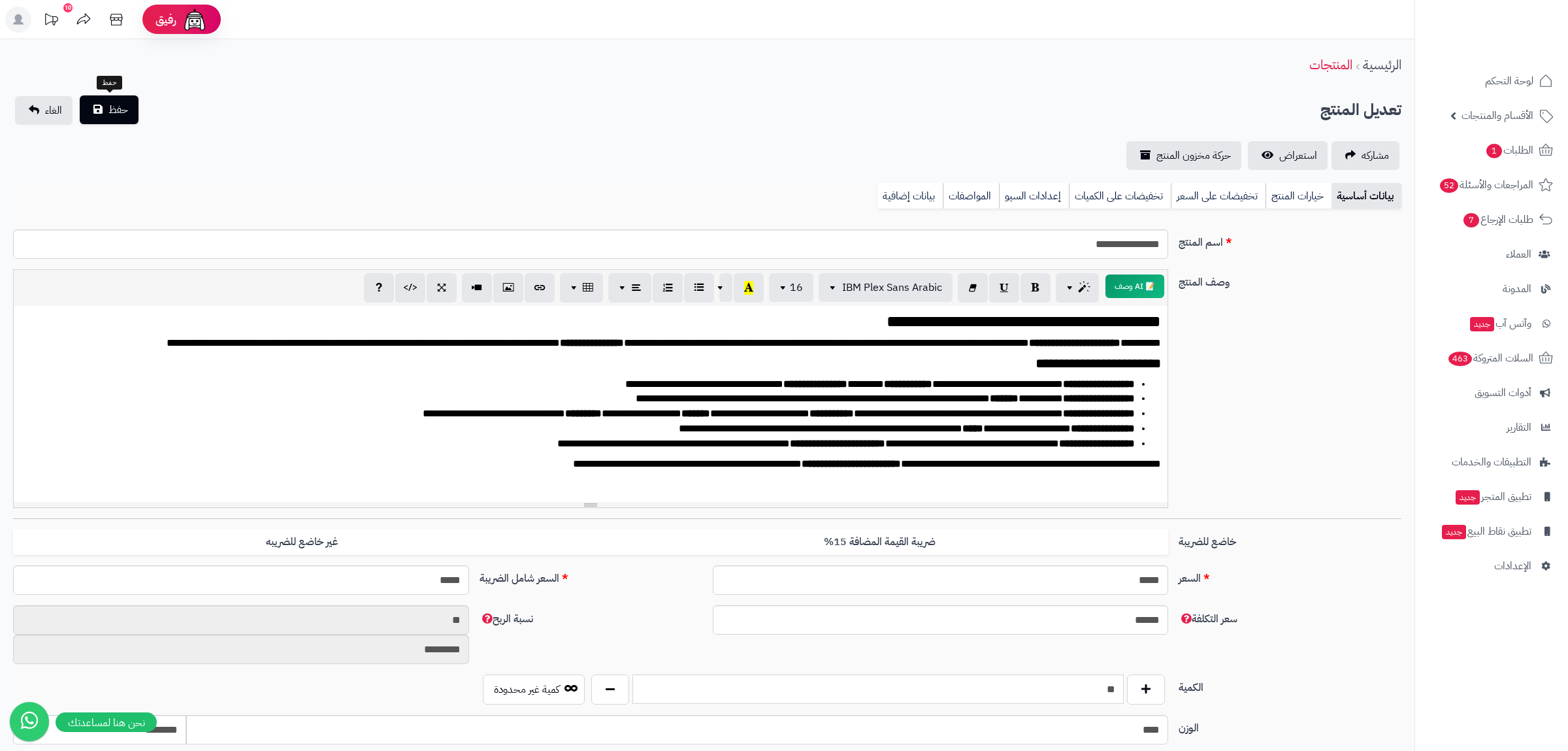
type input "**"
click at [117, 114] on span "حفظ" at bounding box center [118, 110] width 19 height 16
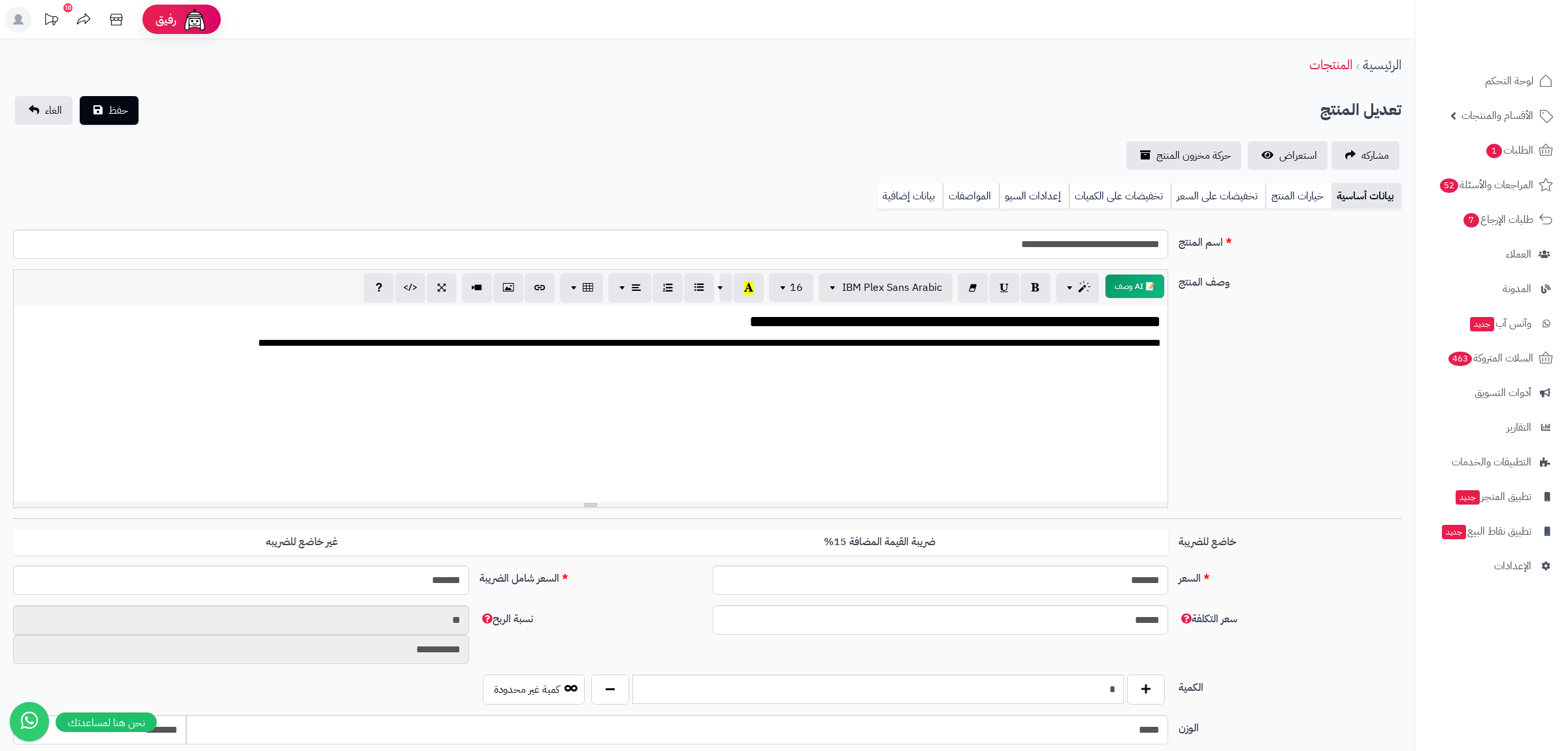
scroll to position [1990, 0]
click at [924, 192] on link "بيانات إضافية" at bounding box center [910, 196] width 66 height 26
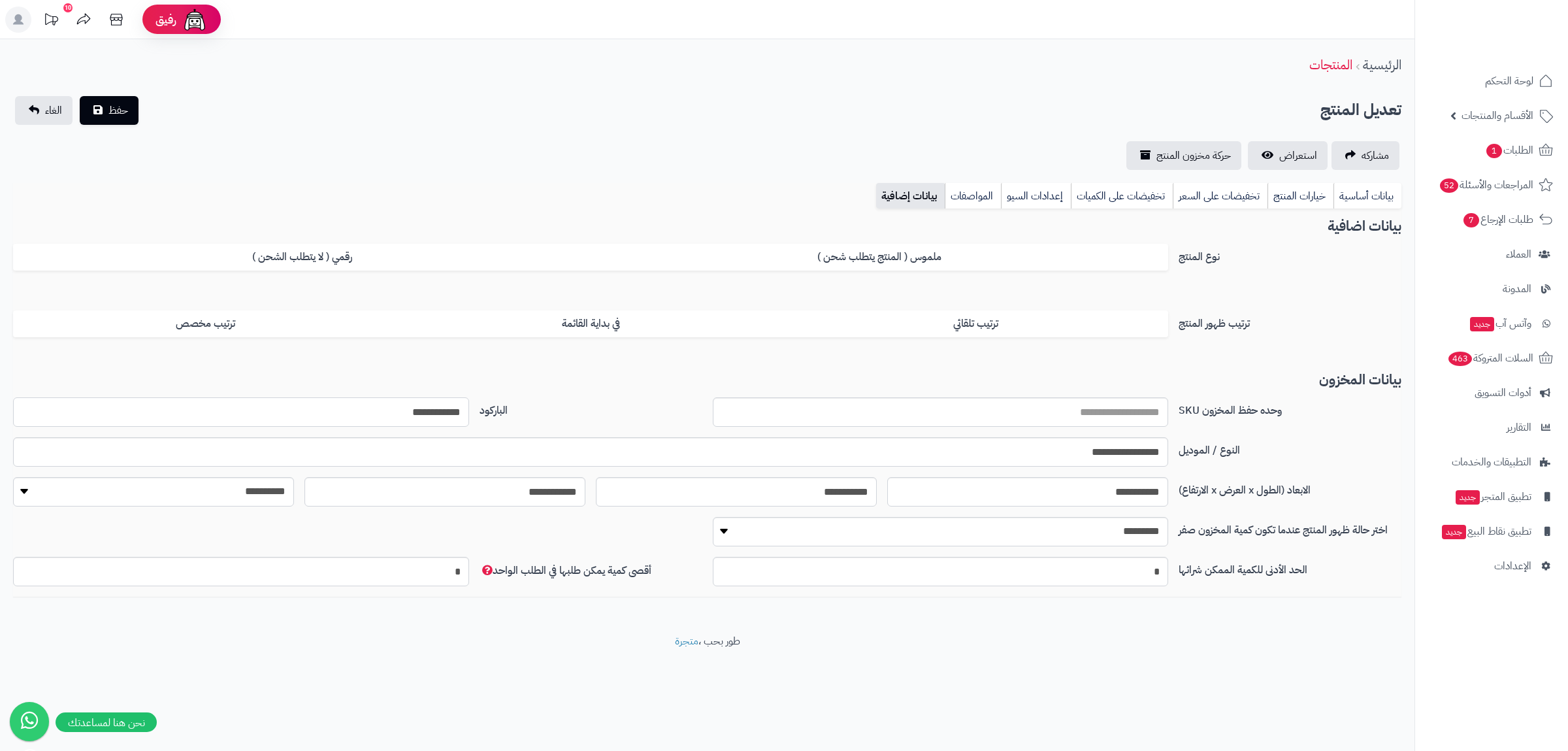
click at [431, 418] on input "**********" at bounding box center [240, 412] width 456 height 30
click at [1377, 195] on link "بيانات أساسية" at bounding box center [1367, 196] width 68 height 26
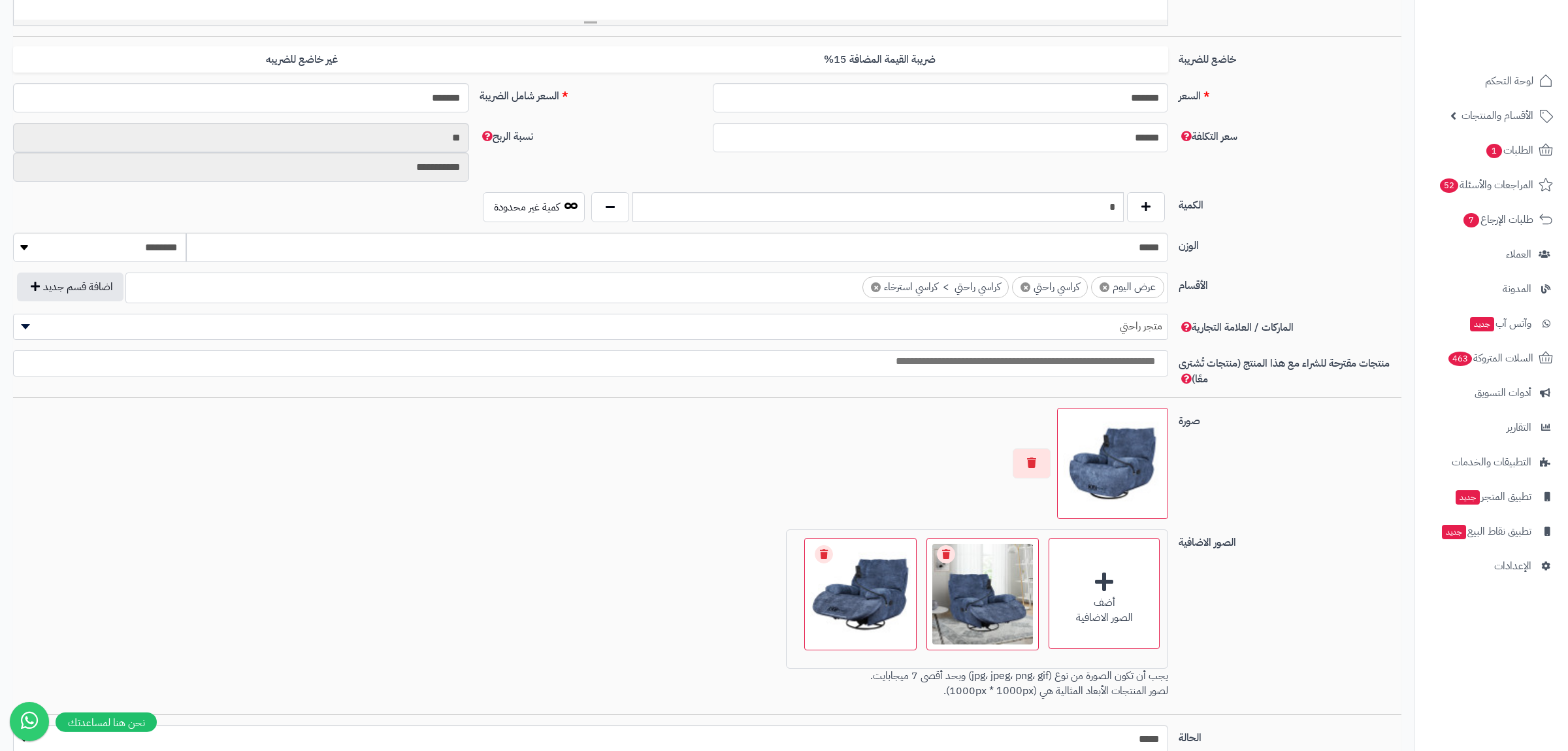
scroll to position [500, 0]
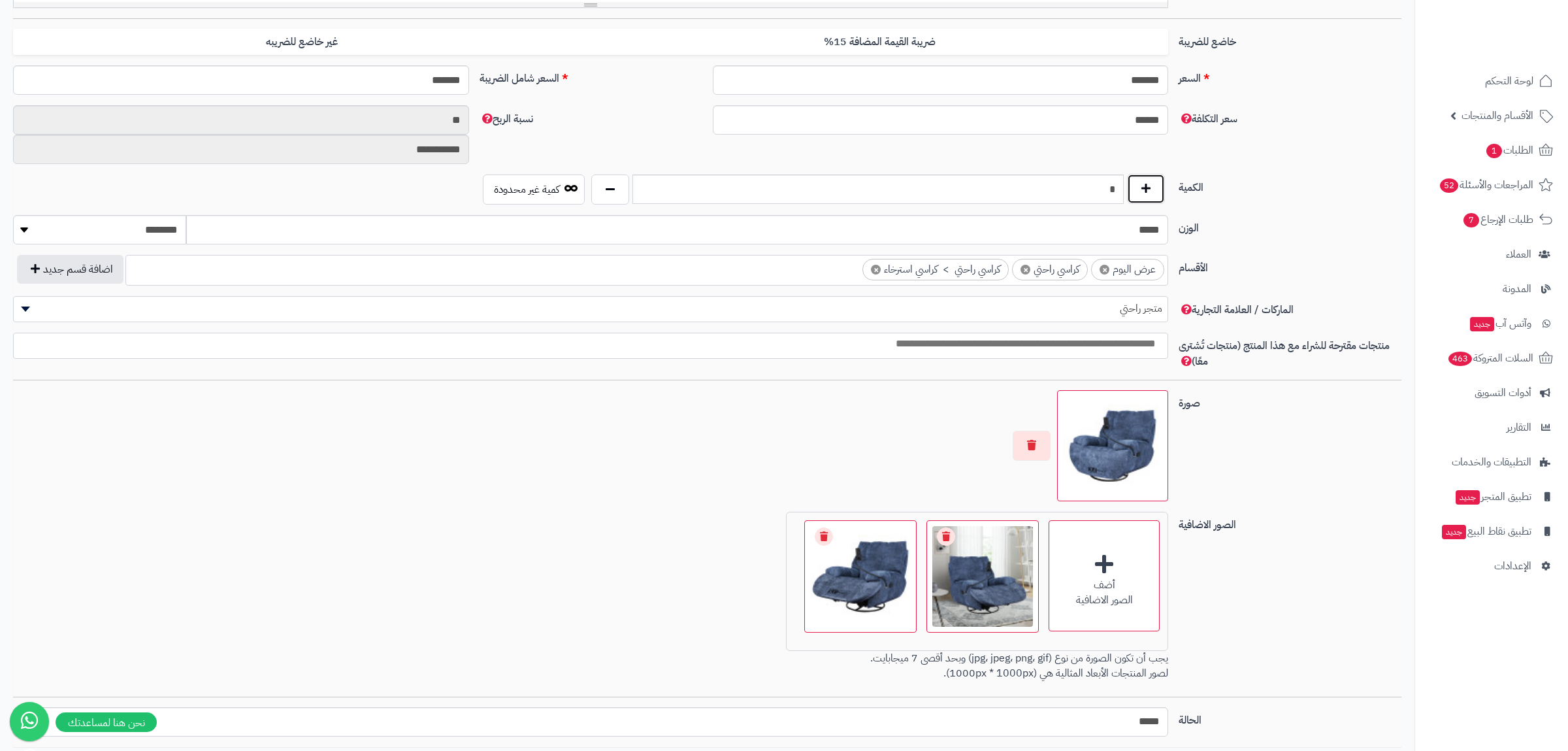
click at [1146, 190] on button "button" at bounding box center [1146, 189] width 38 height 30
type input "*"
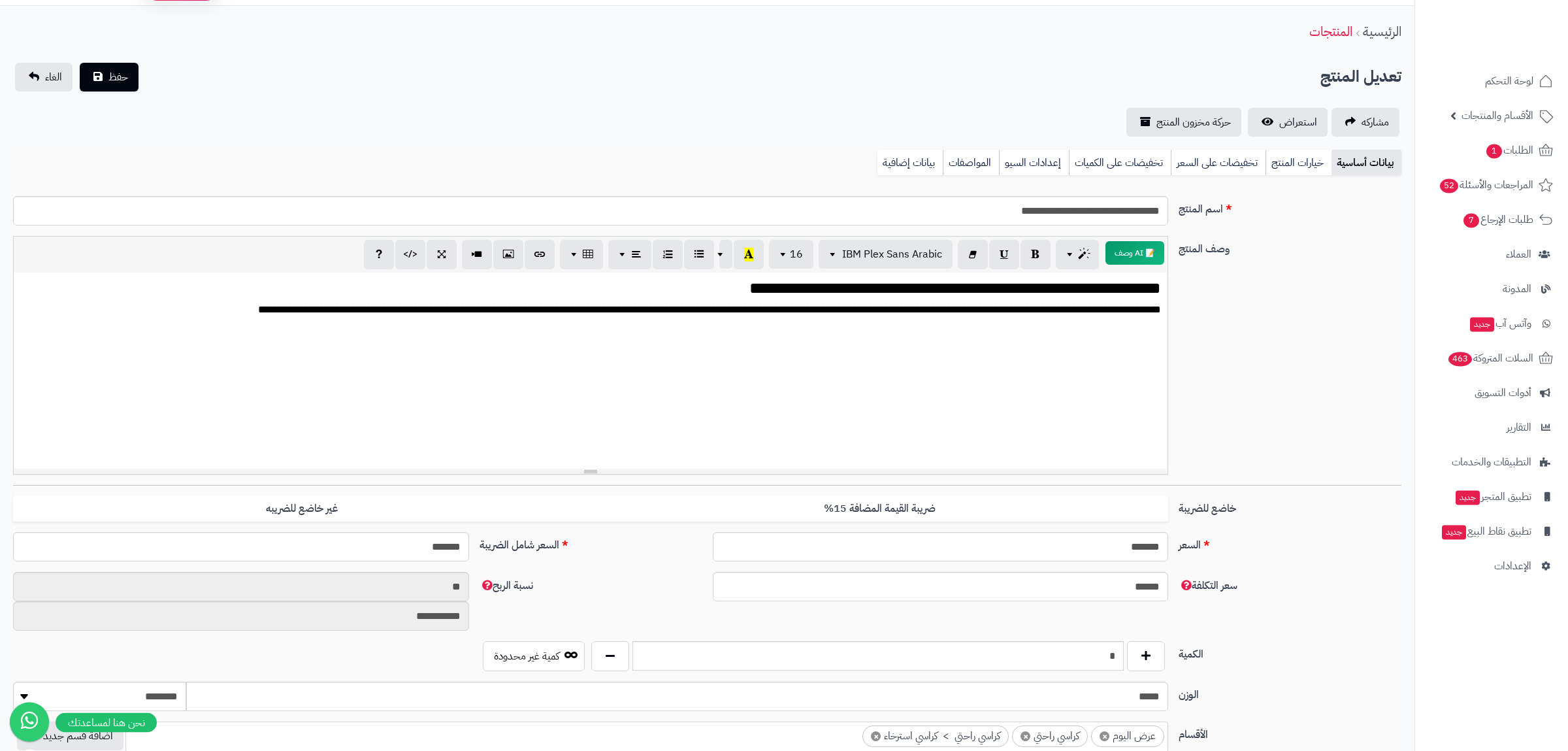
scroll to position [0, 0]
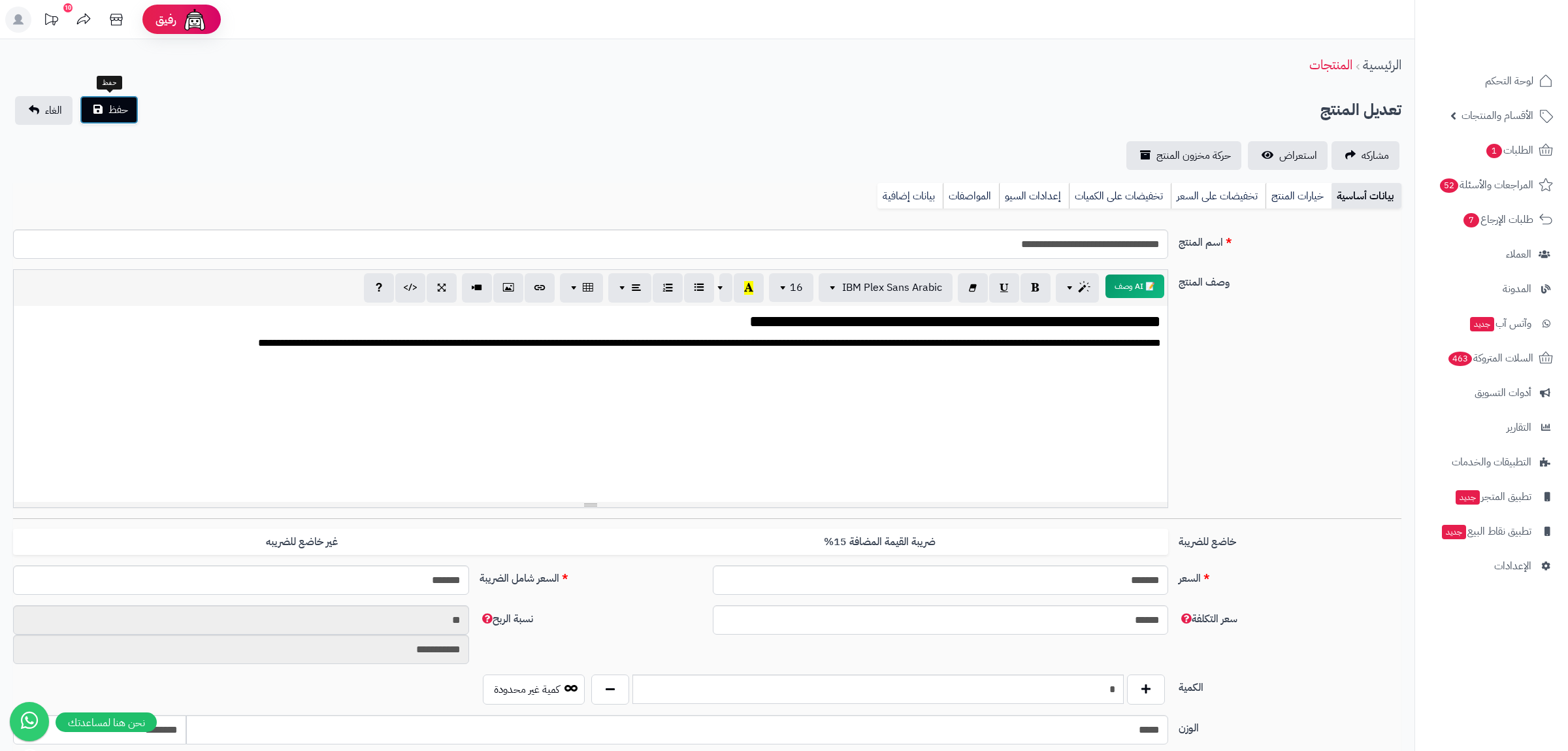
click at [125, 102] on button "حفظ" at bounding box center [109, 110] width 59 height 29
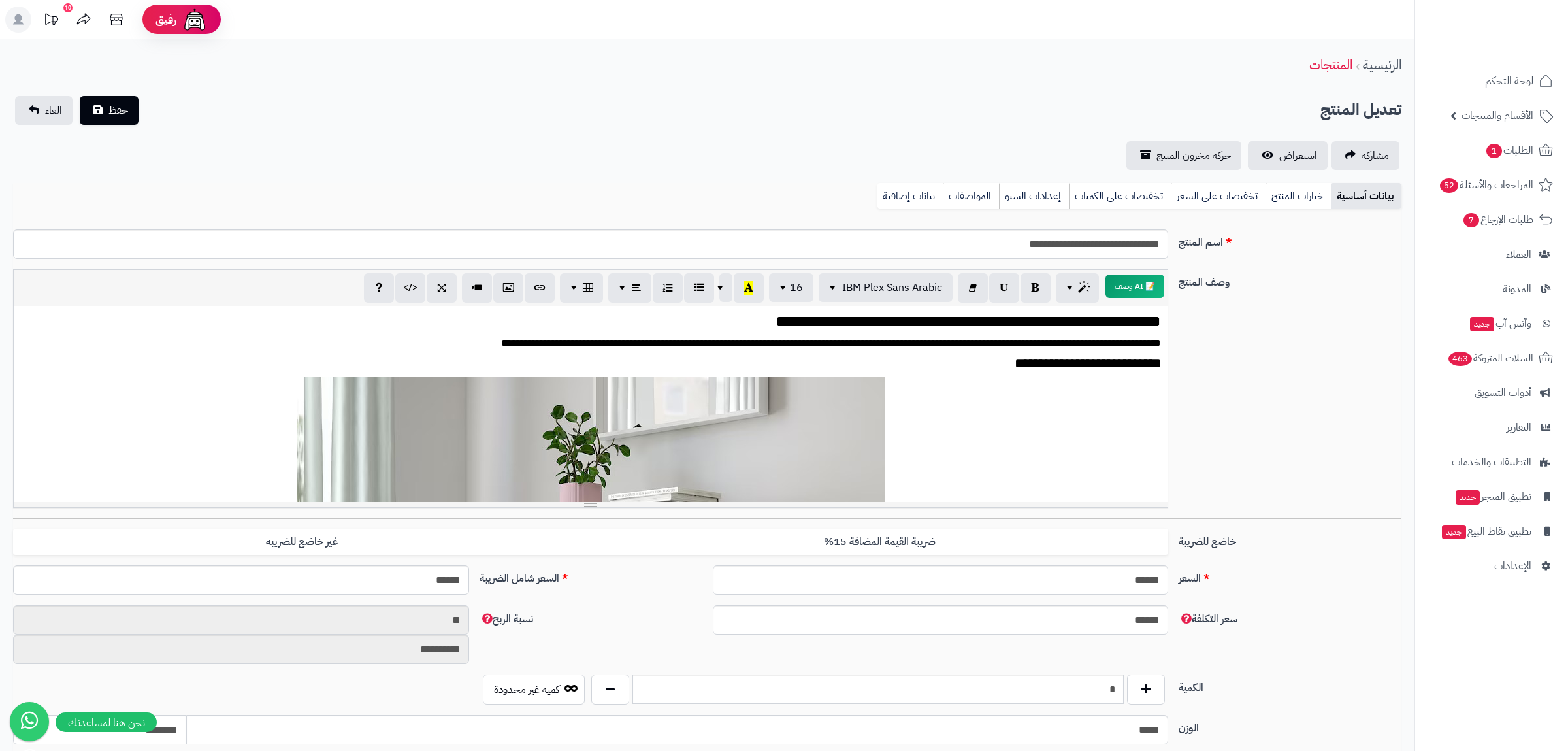
scroll to position [3314, 0]
click at [908, 194] on link "بيانات إضافية" at bounding box center [910, 196] width 66 height 26
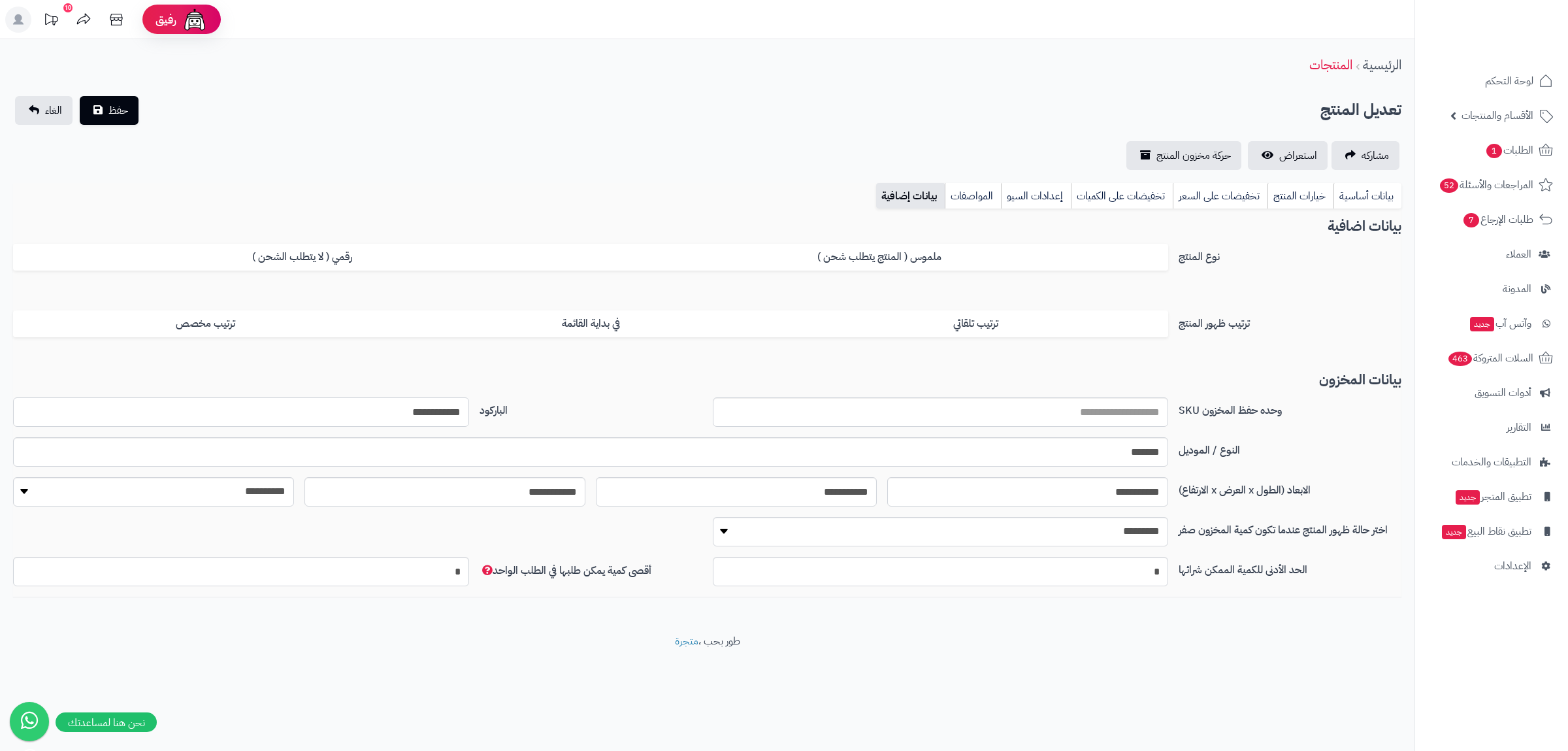
click at [435, 413] on input "**********" at bounding box center [240, 412] width 456 height 30
click at [1373, 195] on link "بيانات أساسية" at bounding box center [1367, 196] width 68 height 26
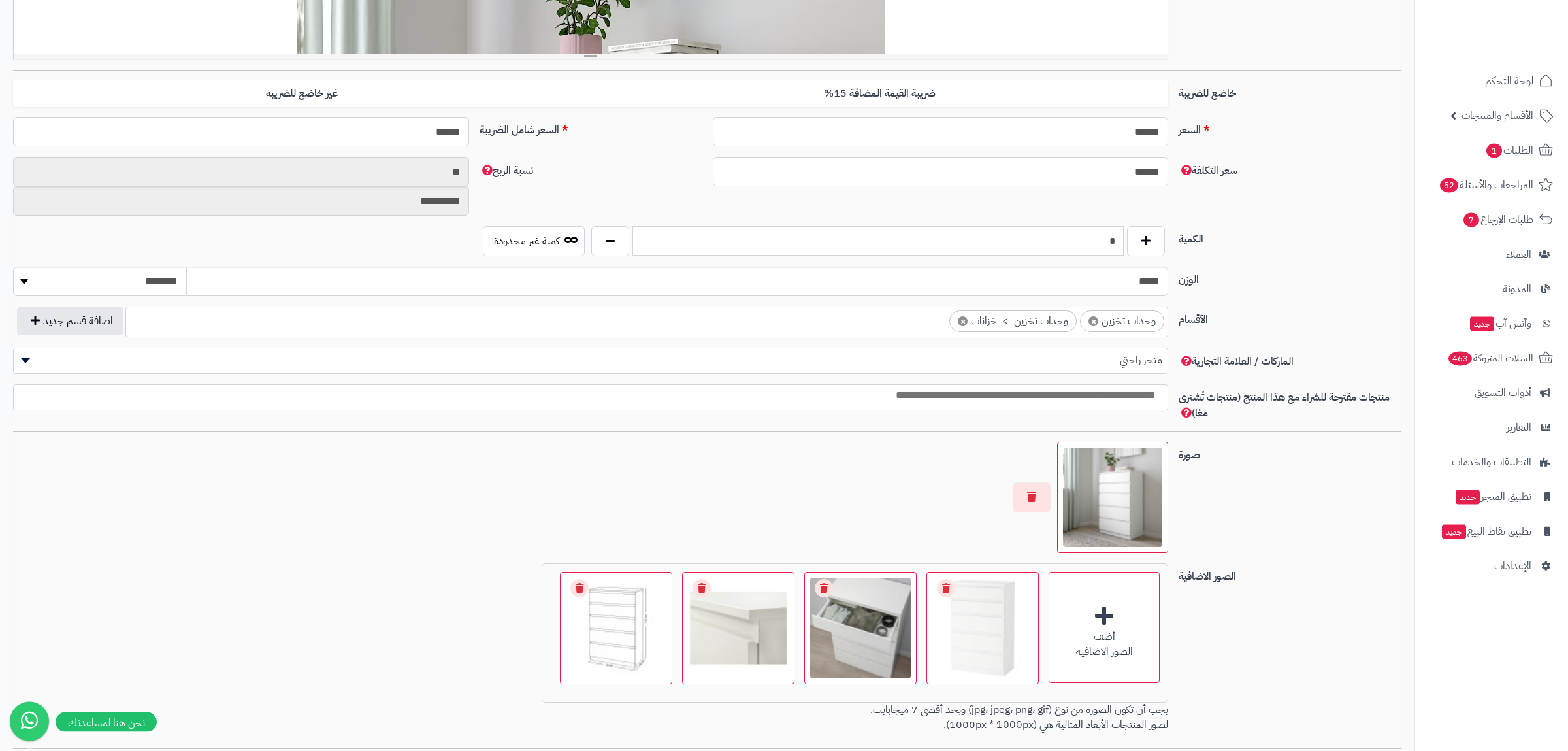
scroll to position [500, 0]
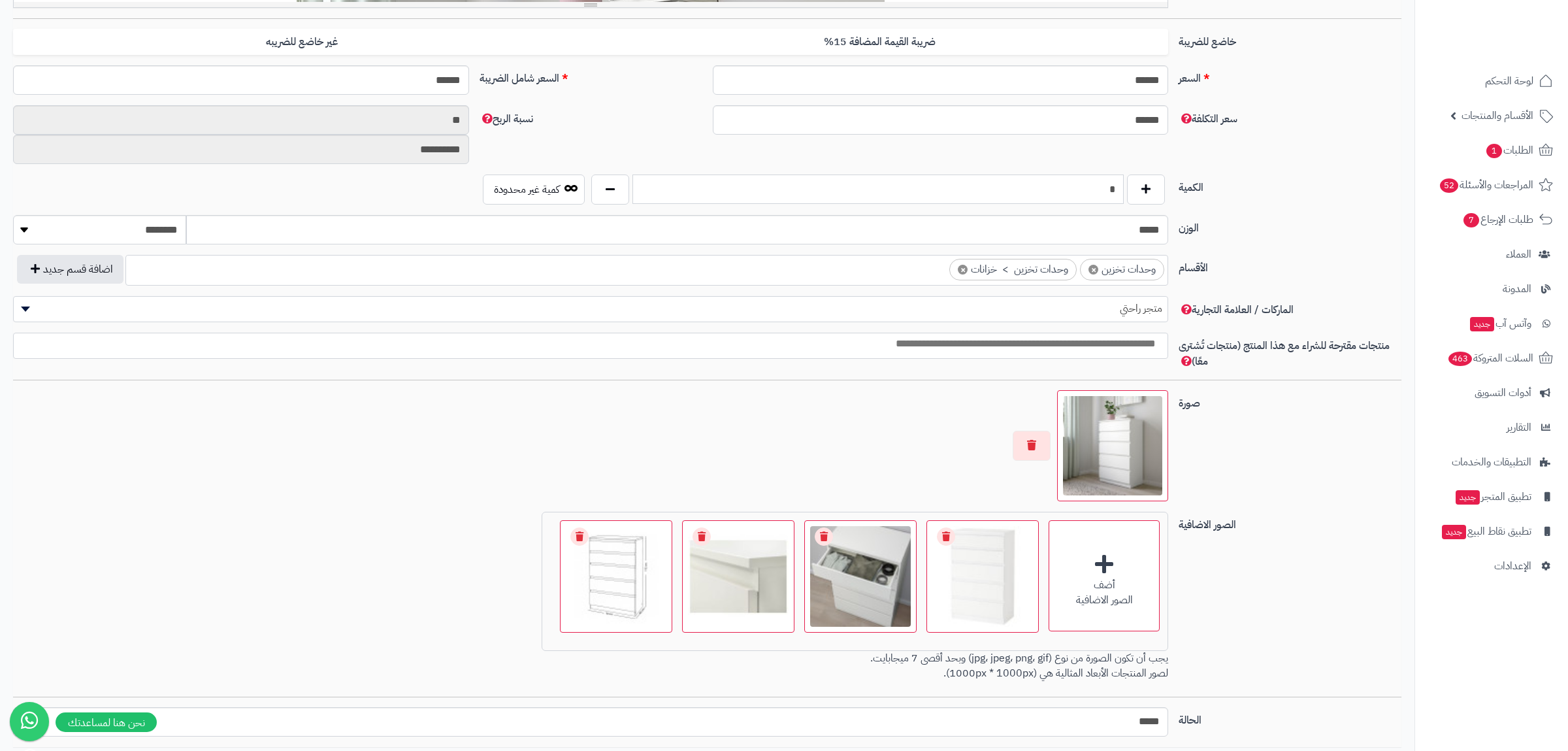
drag, startPoint x: 1091, startPoint y: 194, endPoint x: 1137, endPoint y: 199, distance: 46.3
click at [1124, 199] on input "*" at bounding box center [878, 189] width 491 height 30
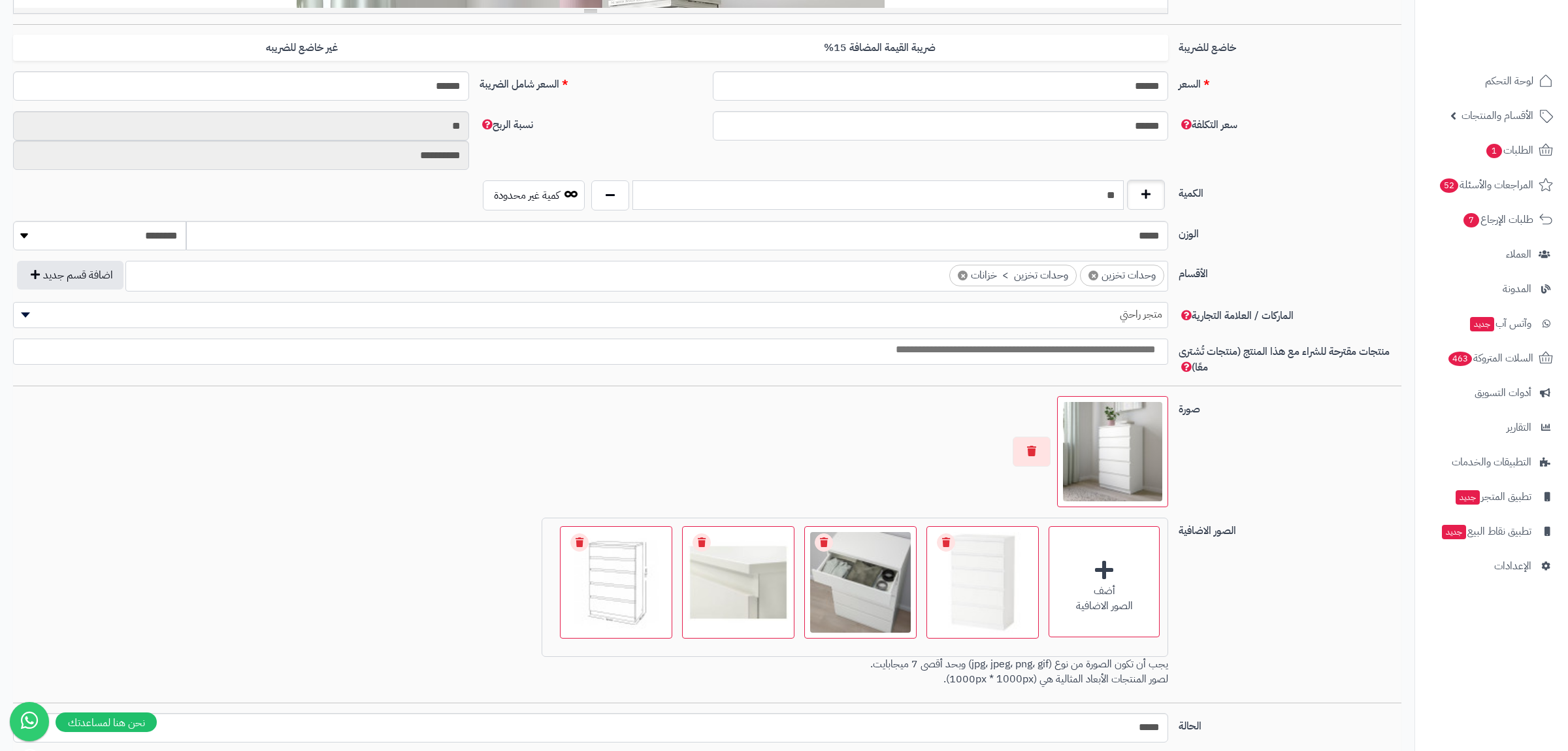
scroll to position [0, 0]
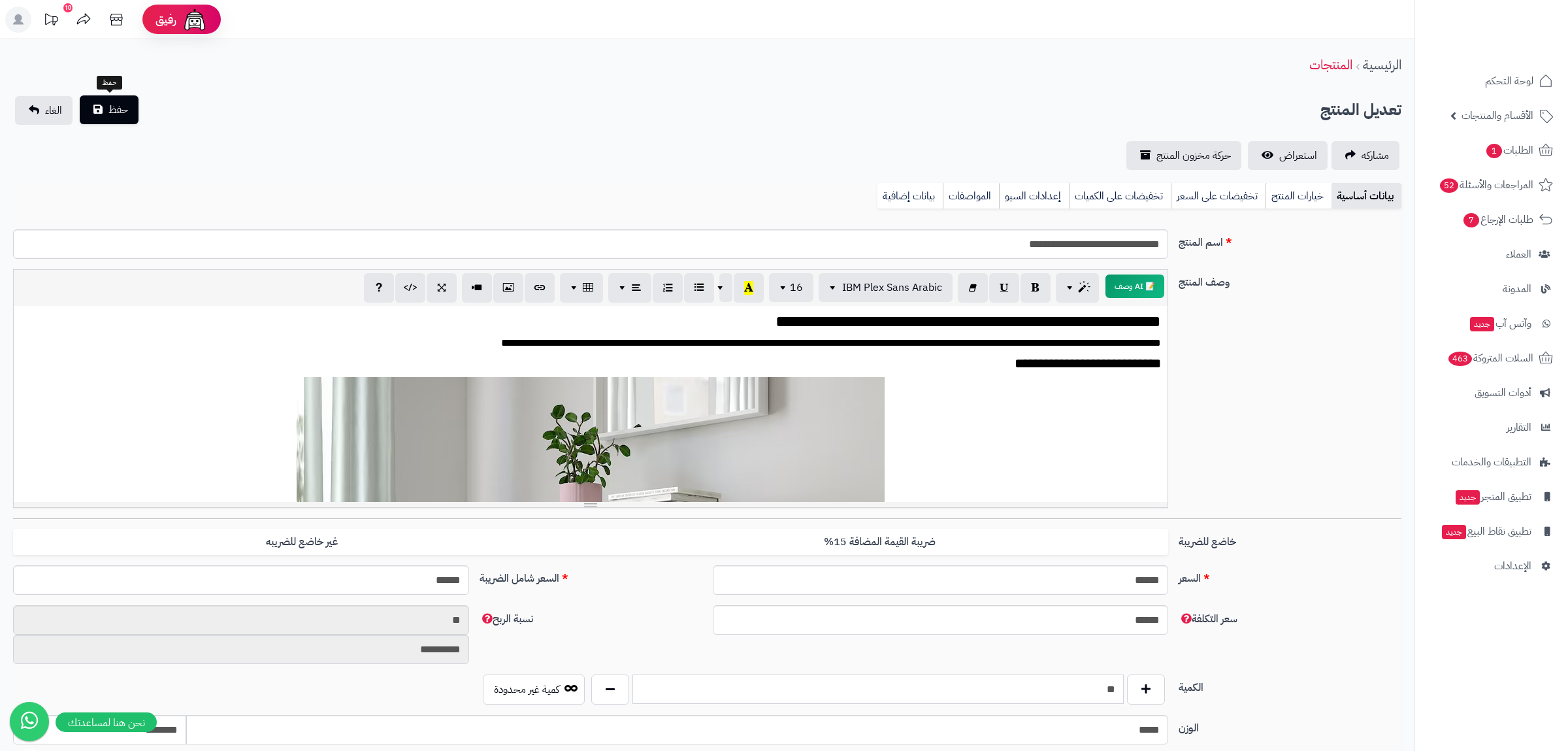
type input "**"
click at [117, 104] on span "حفظ" at bounding box center [118, 110] width 19 height 16
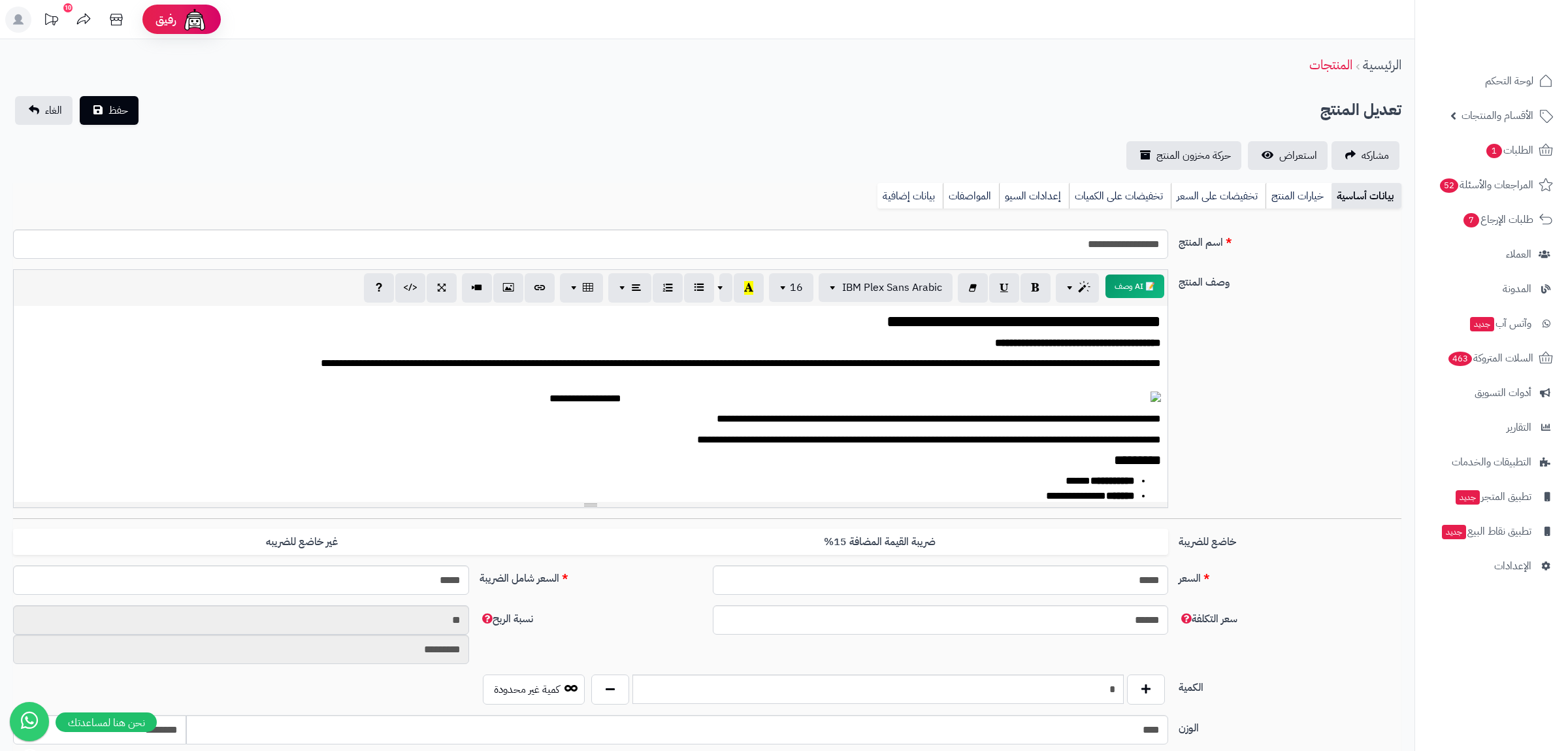
scroll to position [2733, 0]
drag, startPoint x: 908, startPoint y: 192, endPoint x: 853, endPoint y: 224, distance: 63.6
click at [909, 192] on link "بيانات إضافية" at bounding box center [910, 196] width 66 height 26
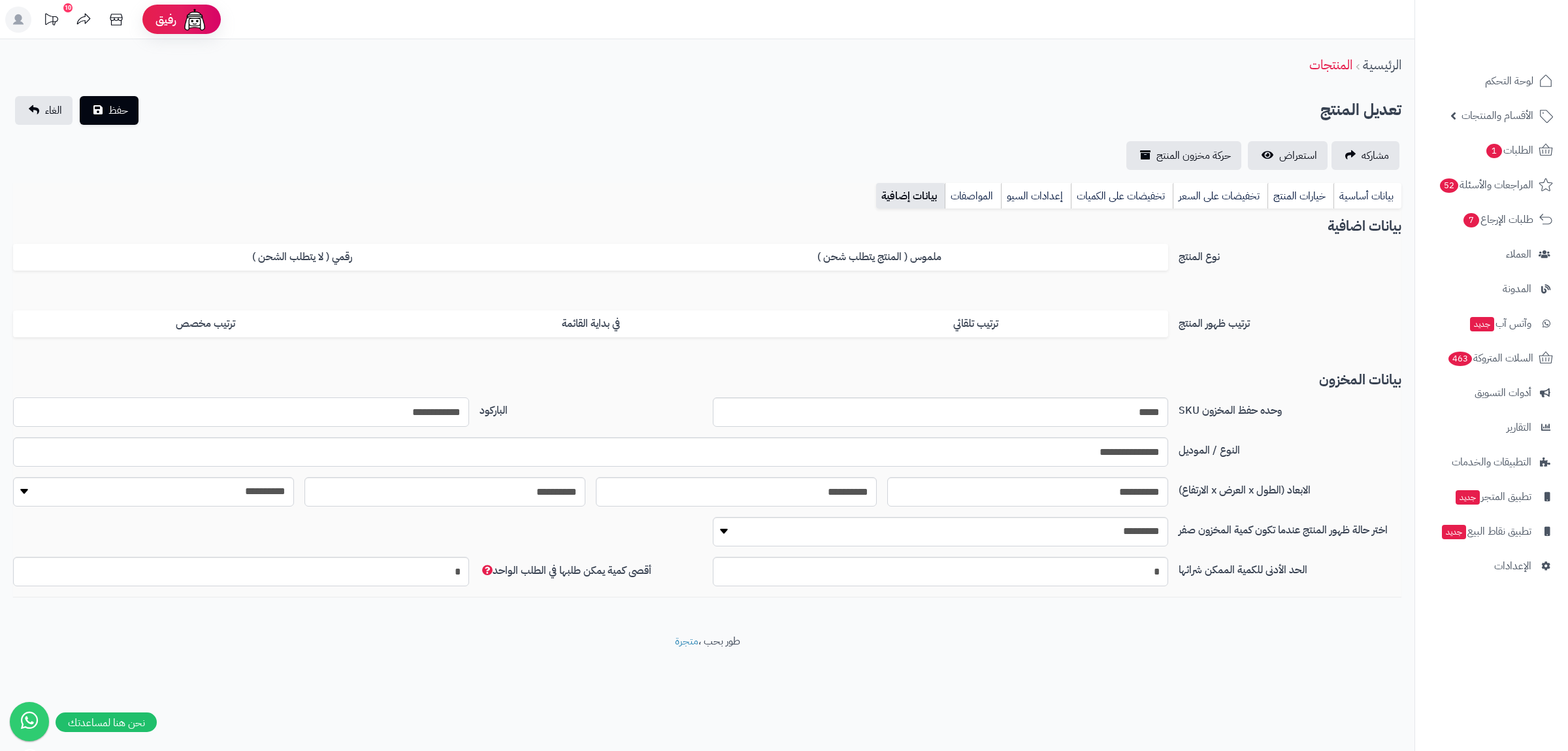
click at [419, 414] on input "**********" at bounding box center [240, 412] width 456 height 30
click at [1359, 194] on link "بيانات أساسية" at bounding box center [1367, 196] width 68 height 26
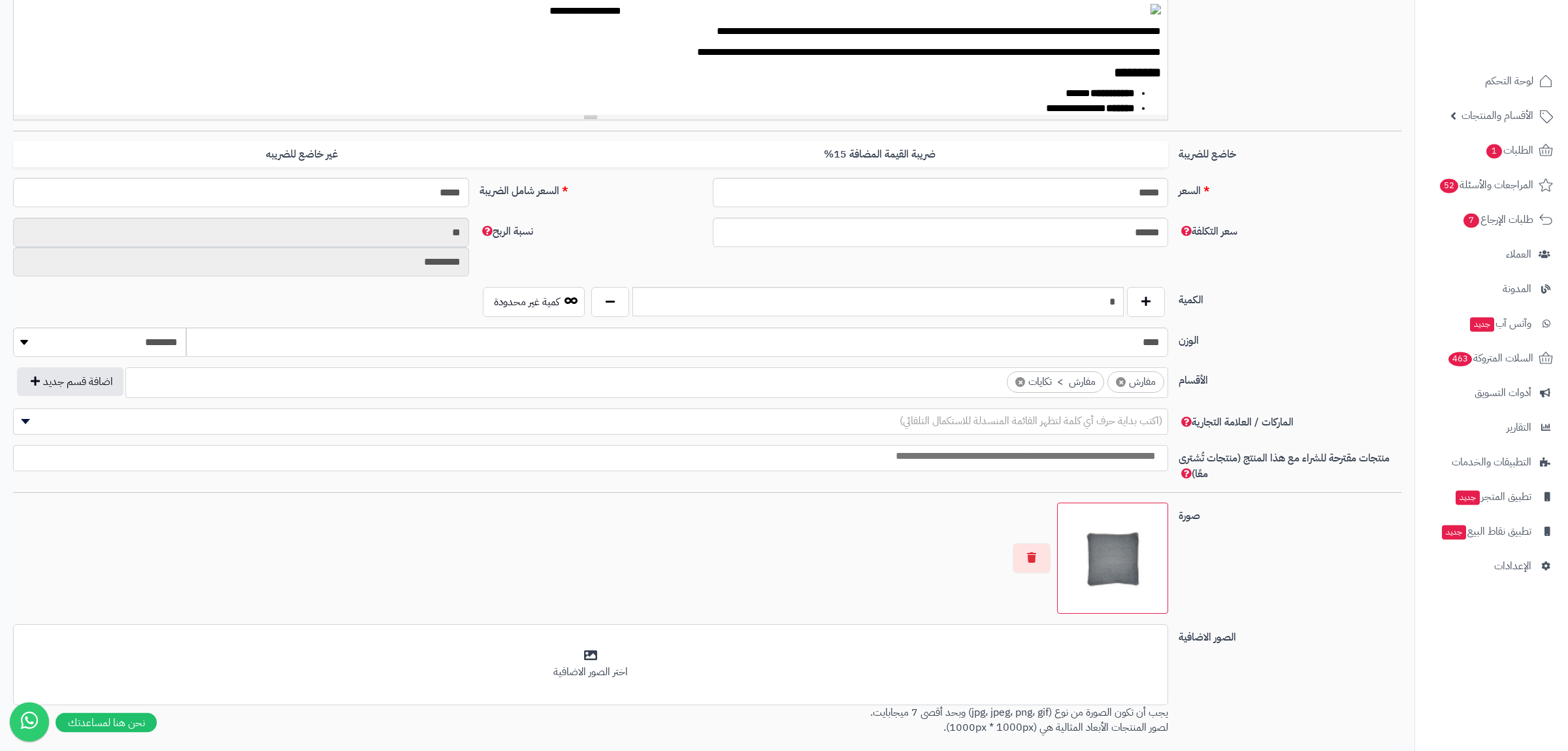
scroll to position [500, 0]
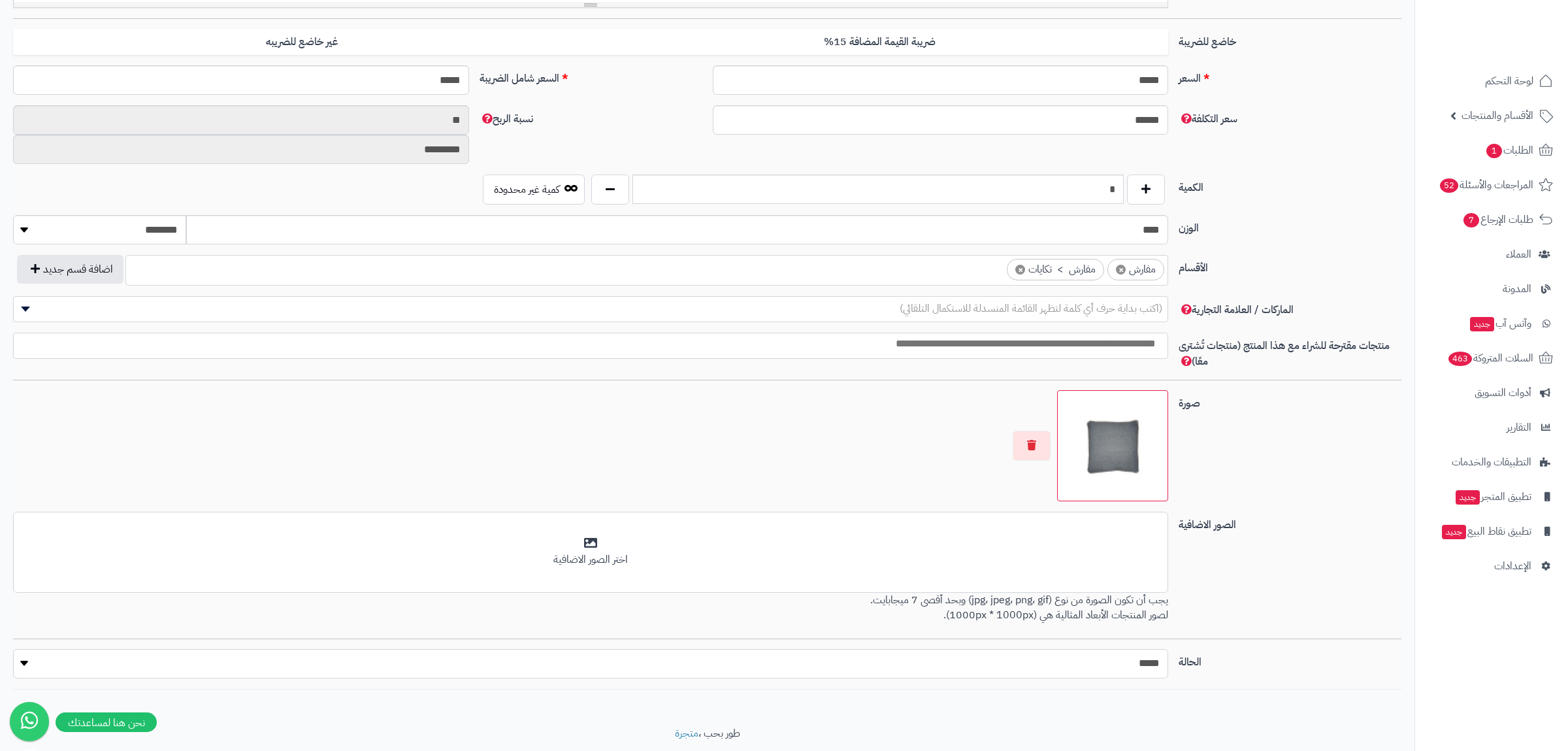
click at [13, 649] on select "***** ****" at bounding box center [590, 663] width 1155 height 30
select select "*"
click option "****" at bounding box center [0, 0] width 0 height 0
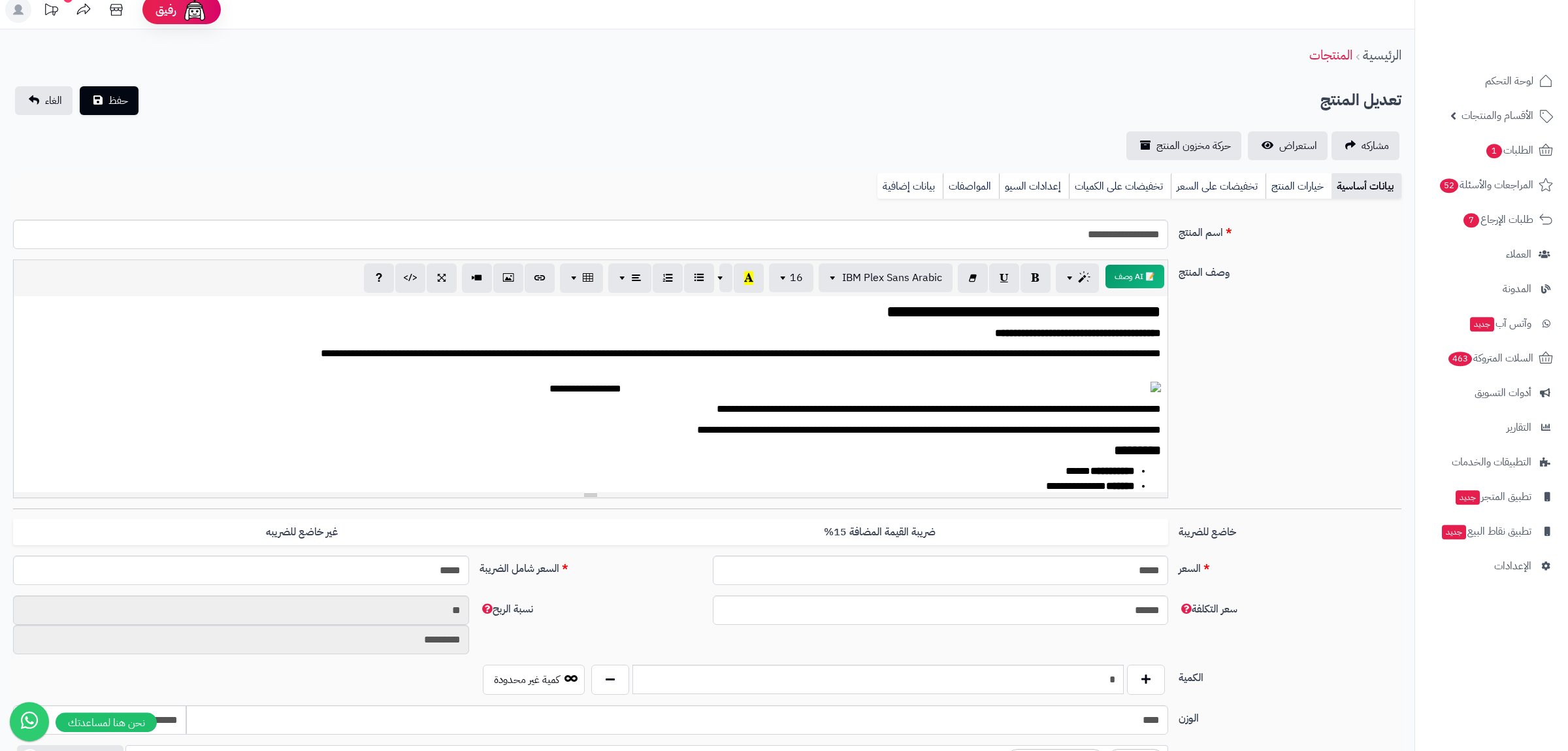
scroll to position [0, 0]
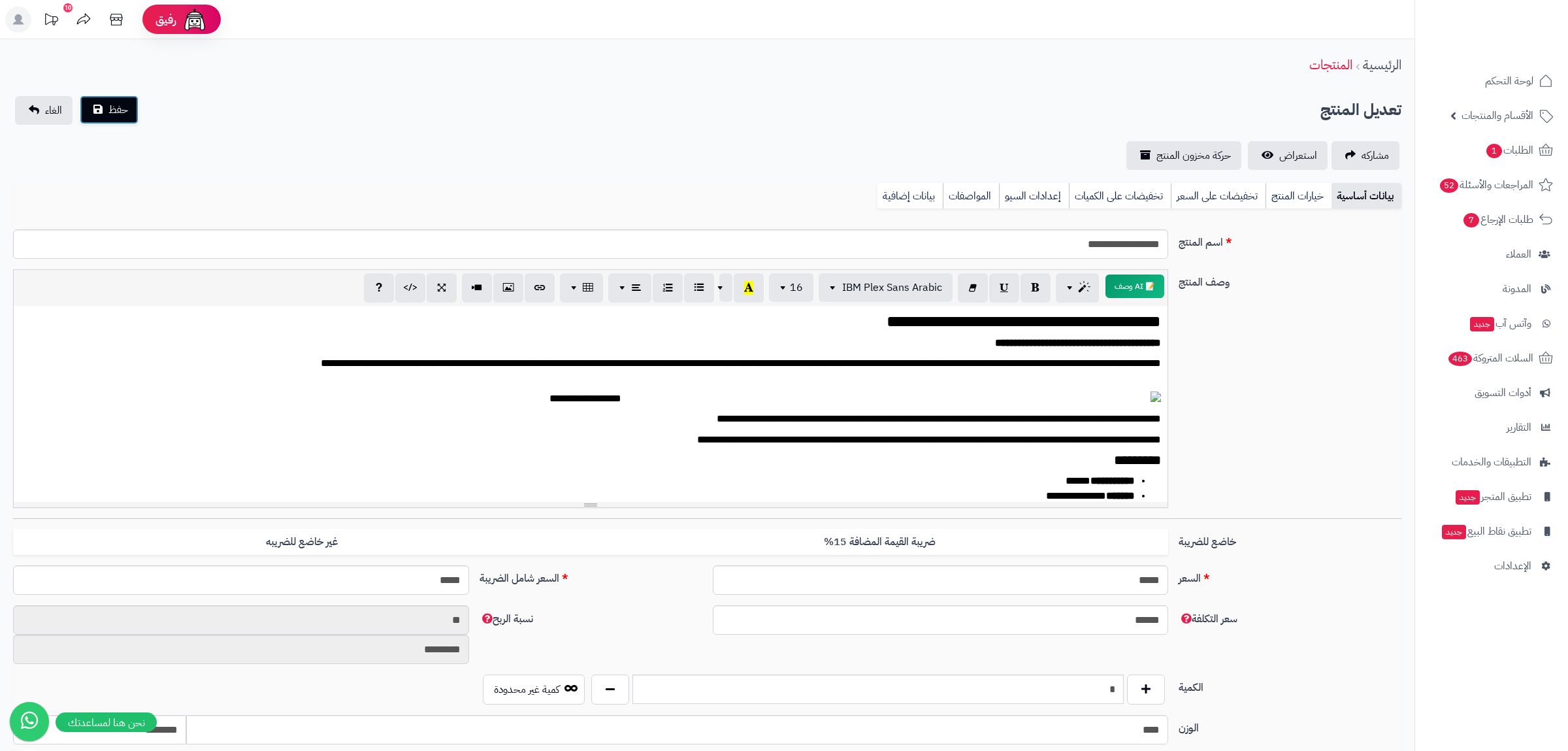
drag, startPoint x: 102, startPoint y: 103, endPoint x: 117, endPoint y: 104, distance: 15.0
click at [103, 103] on button "حفظ" at bounding box center [109, 110] width 59 height 29
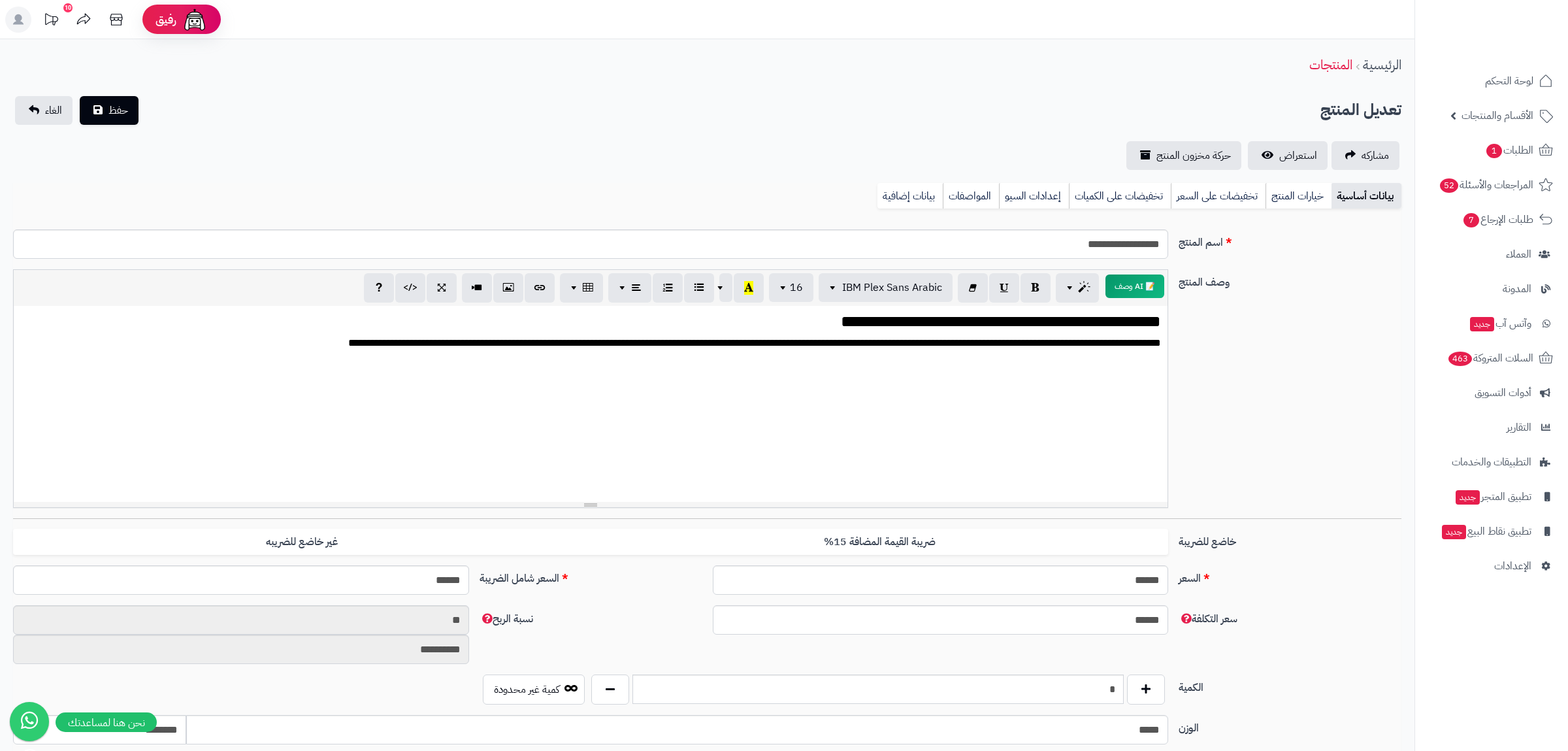
scroll to position [3224, 0]
click at [914, 203] on link "بيانات إضافية" at bounding box center [910, 196] width 66 height 26
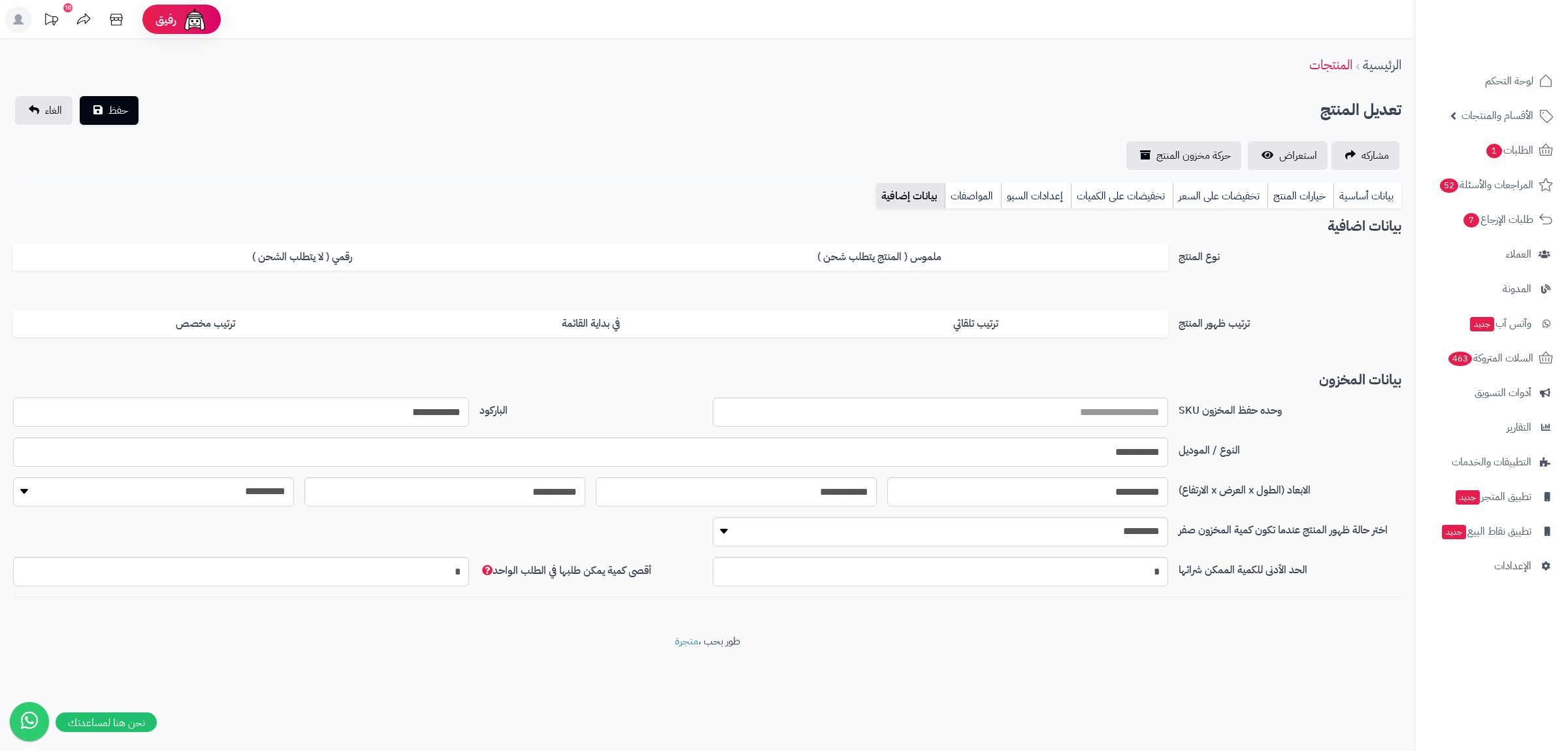
click at [428, 408] on input "**********" at bounding box center [240, 412] width 456 height 30
click at [1368, 194] on link "بيانات أساسية" at bounding box center [1367, 196] width 68 height 26
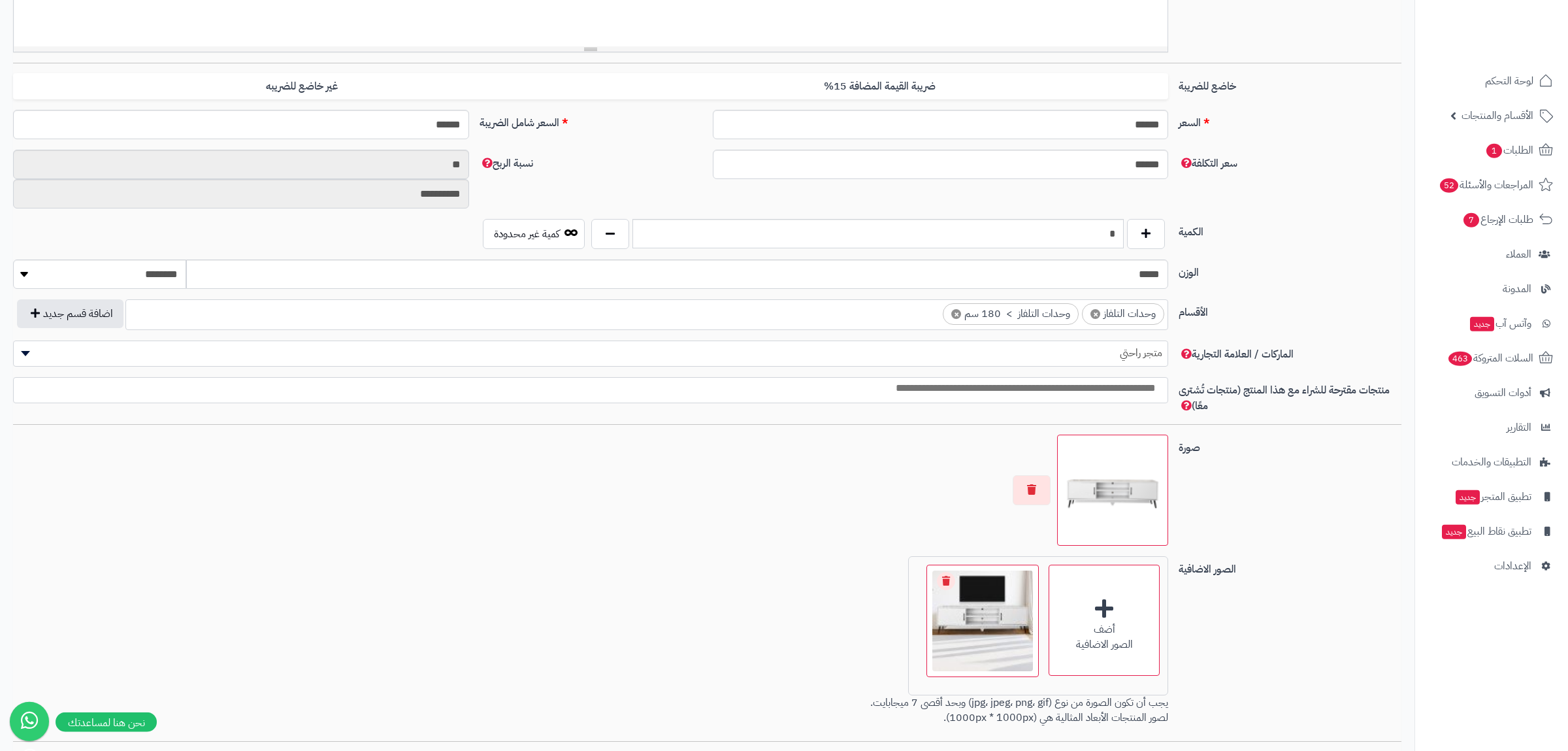
scroll to position [500, 0]
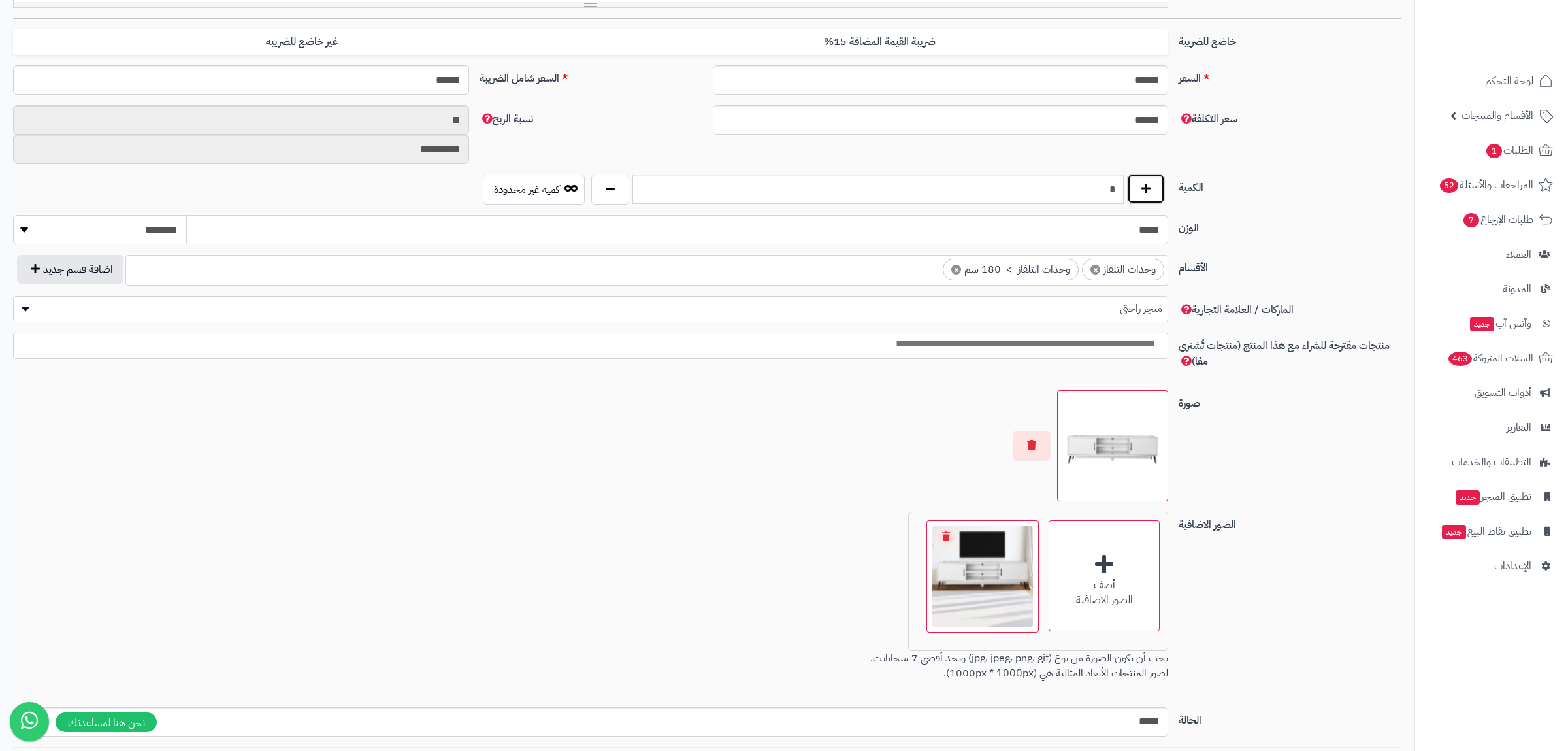
click at [1148, 195] on button "button" at bounding box center [1146, 189] width 38 height 30
type input "*"
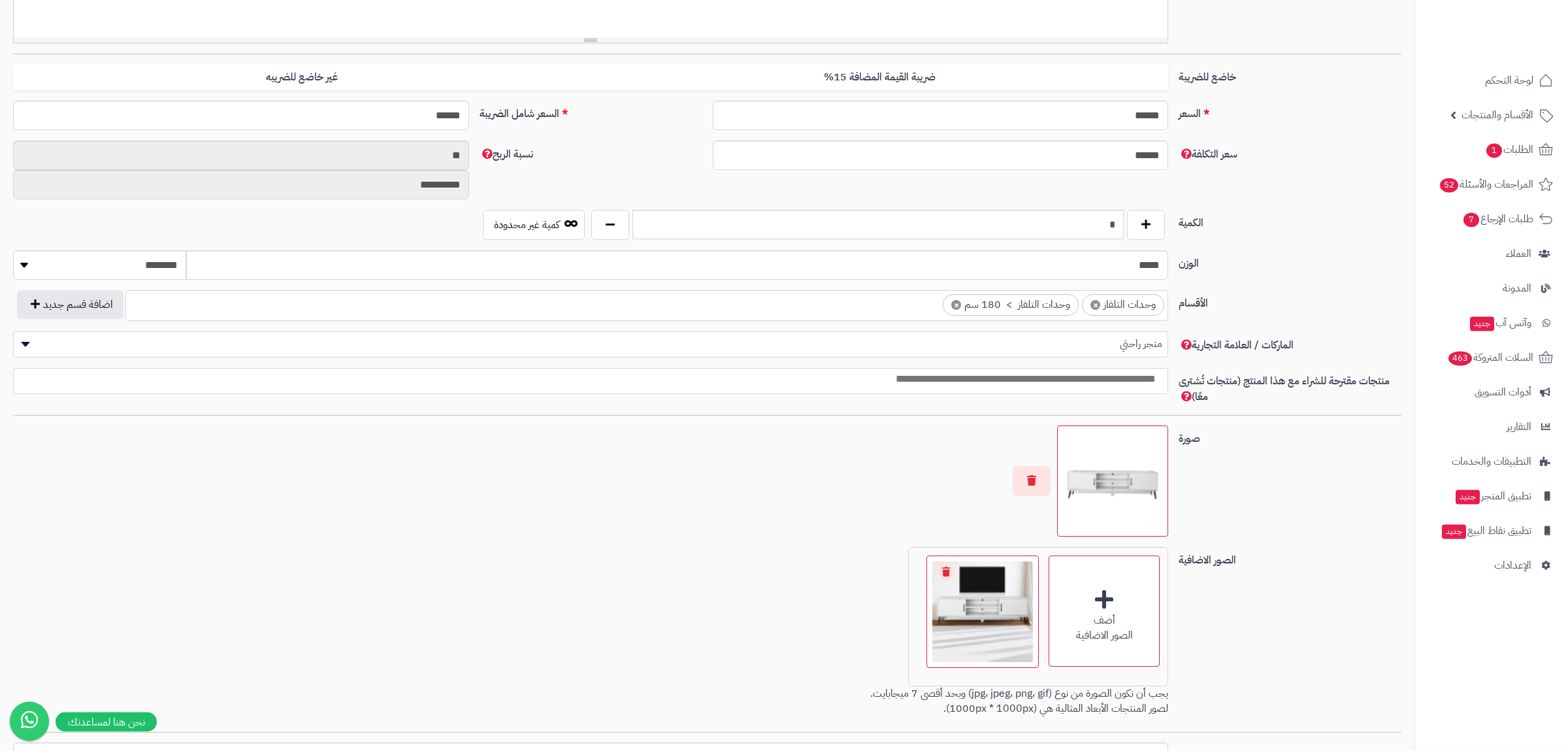
scroll to position [0, 0]
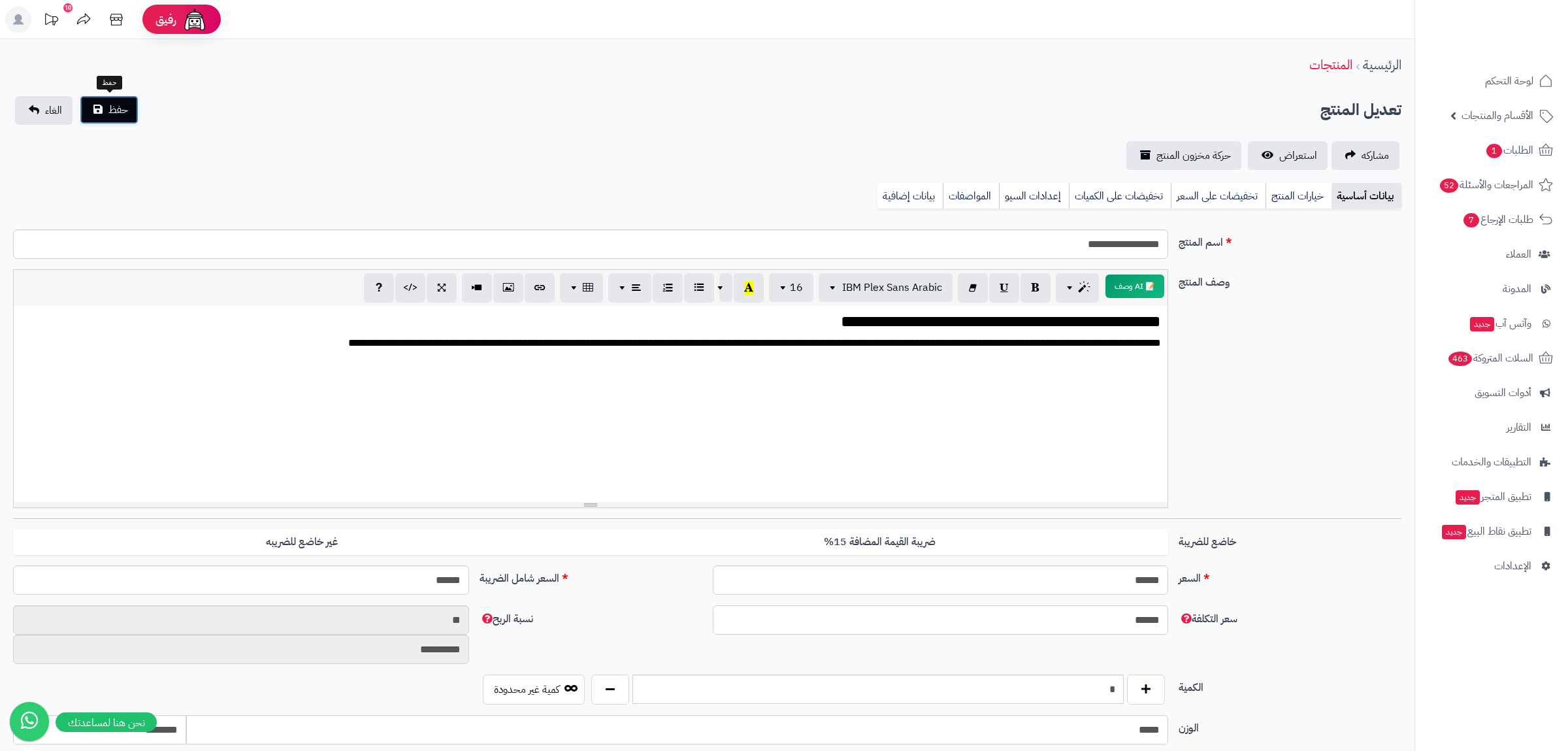
click at [123, 101] on button "حفظ" at bounding box center [109, 110] width 59 height 29
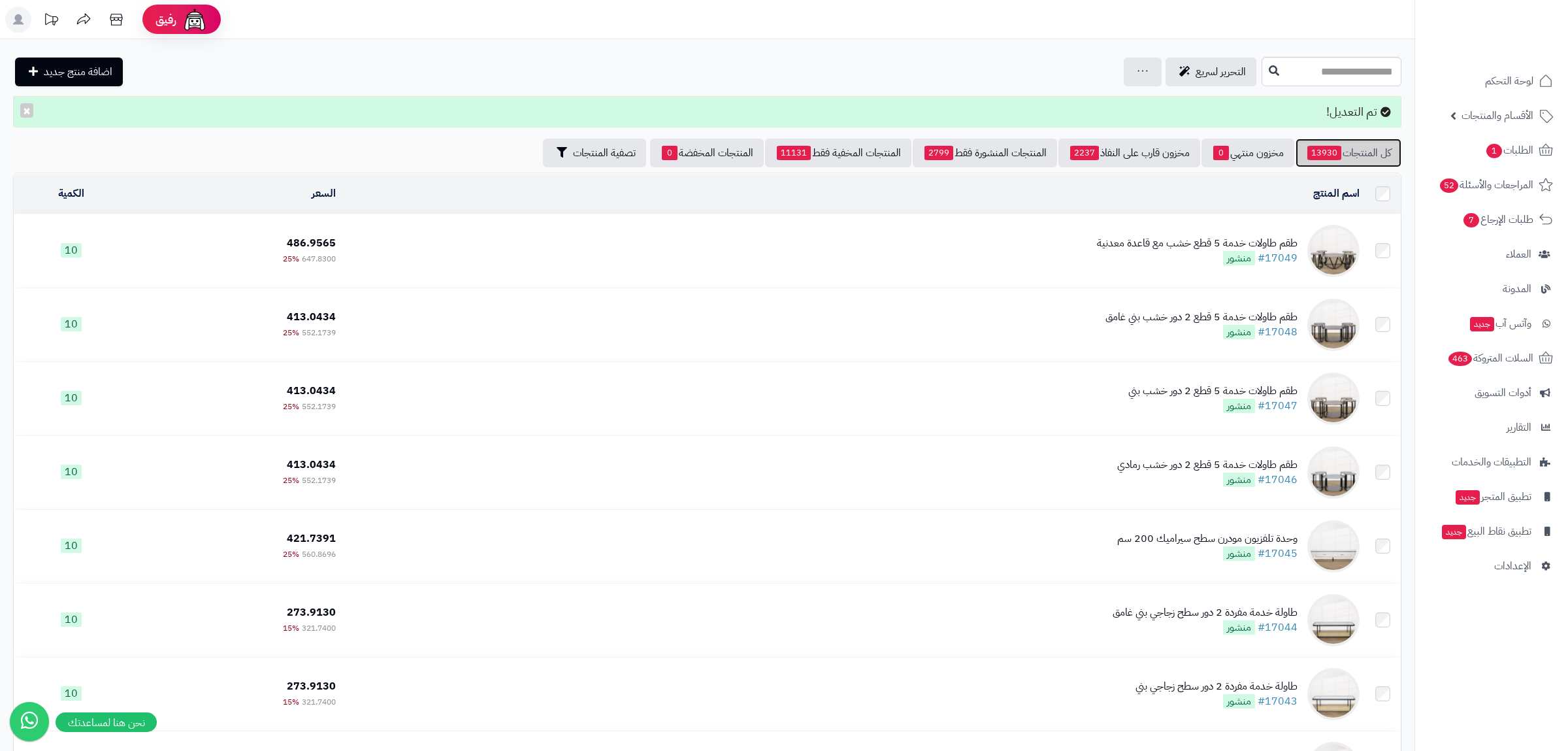
click at [1346, 153] on link "كل المنتجات 13930" at bounding box center [1348, 153] width 106 height 29
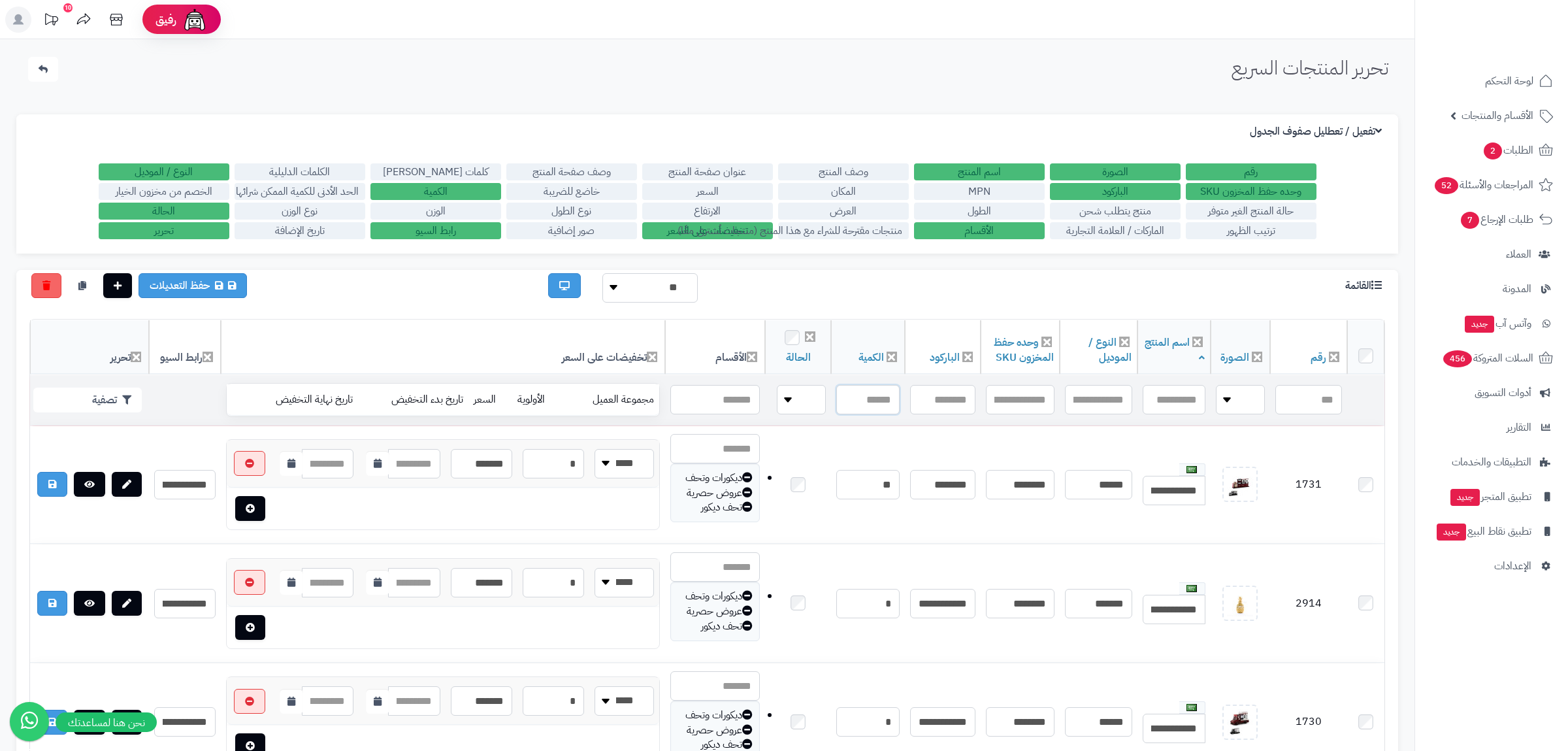
click at [865, 403] on input "text" at bounding box center [868, 400] width 63 height 30
paste input "**********"
type input "**********"
click at [84, 387] on button "تصفية" at bounding box center [87, 399] width 109 height 24
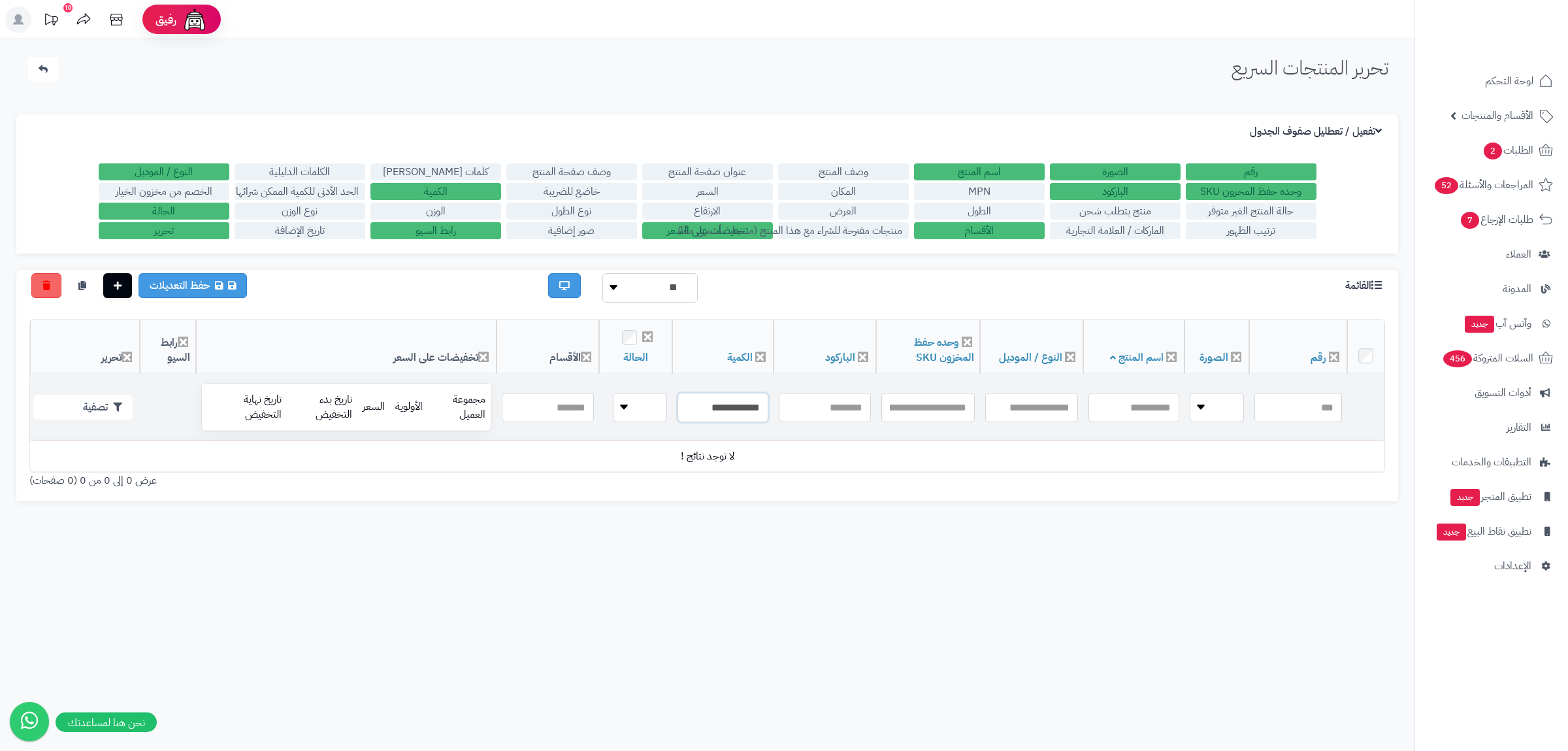
click at [716, 408] on input "**********" at bounding box center [723, 407] width 91 height 30
click at [85, 408] on button "تصفية" at bounding box center [83, 406] width 99 height 24
click at [714, 402] on input "**********" at bounding box center [723, 407] width 91 height 30
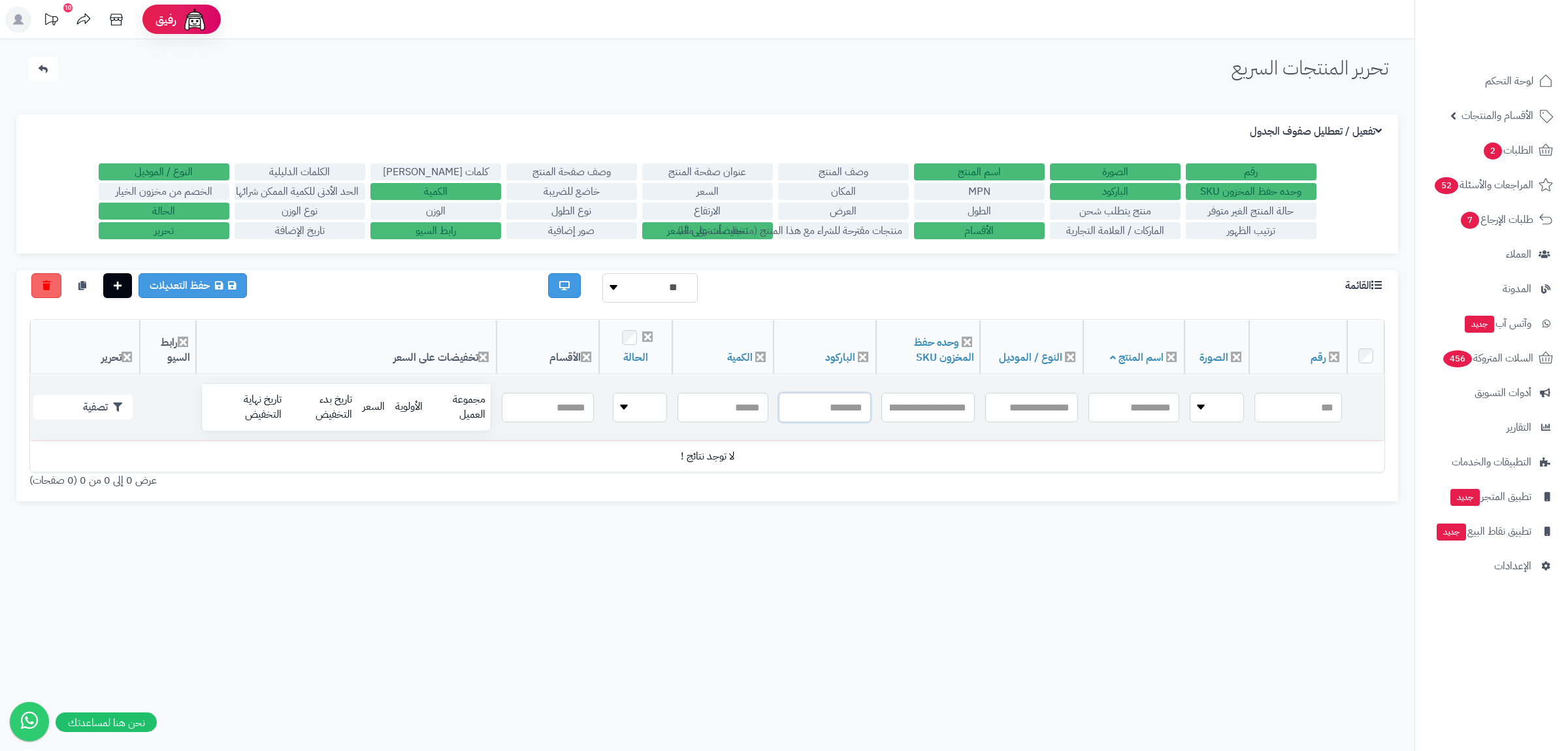
click at [779, 403] on input "text" at bounding box center [825, 407] width 92 height 30
paste input "**********"
type input "**********"
click at [81, 412] on button "تصفية" at bounding box center [83, 406] width 99 height 24
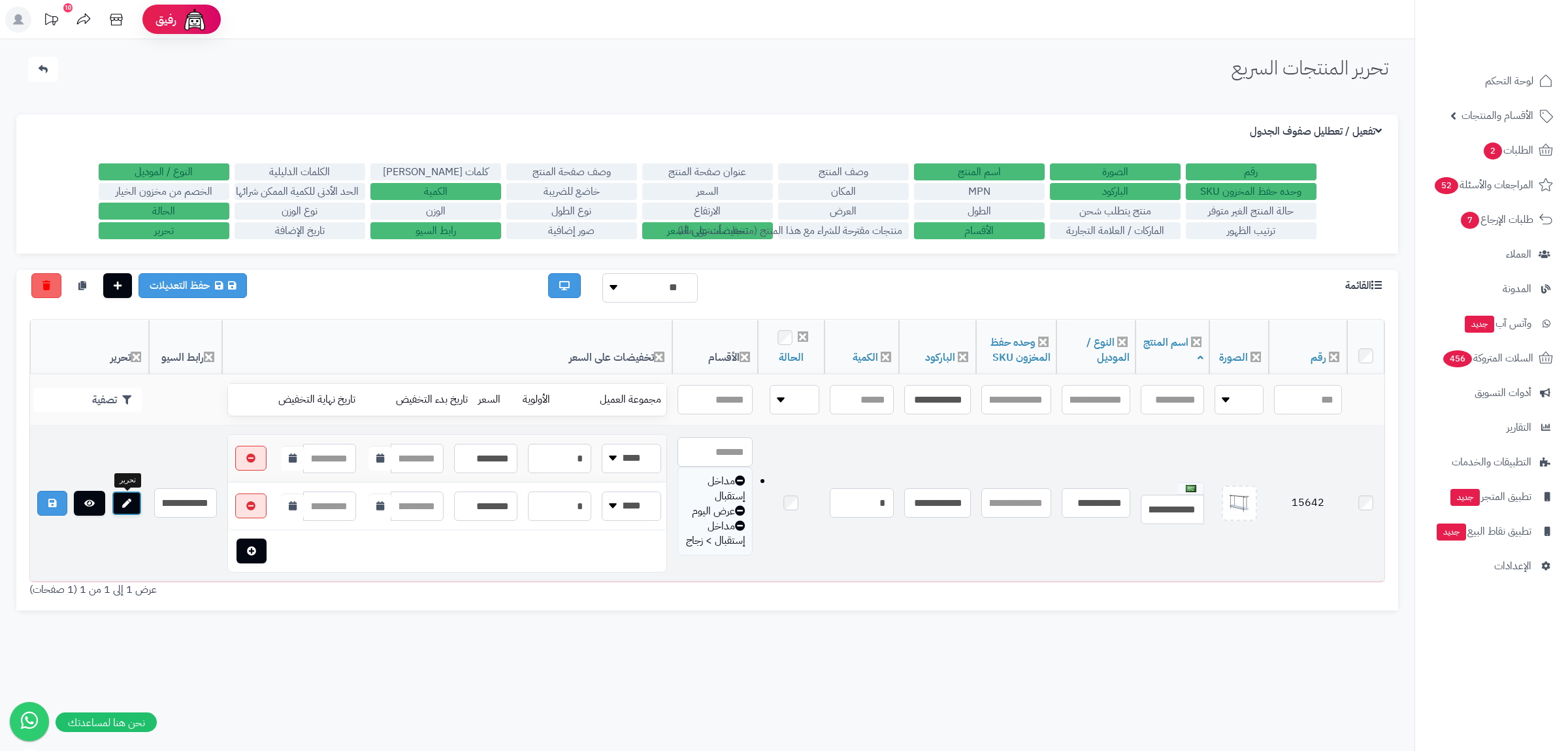
click at [118, 502] on link at bounding box center [127, 503] width 30 height 24
drag, startPoint x: 873, startPoint y: 498, endPoint x: 892, endPoint y: 505, distance: 20.2
click at [892, 505] on input "*" at bounding box center [862, 503] width 64 height 30
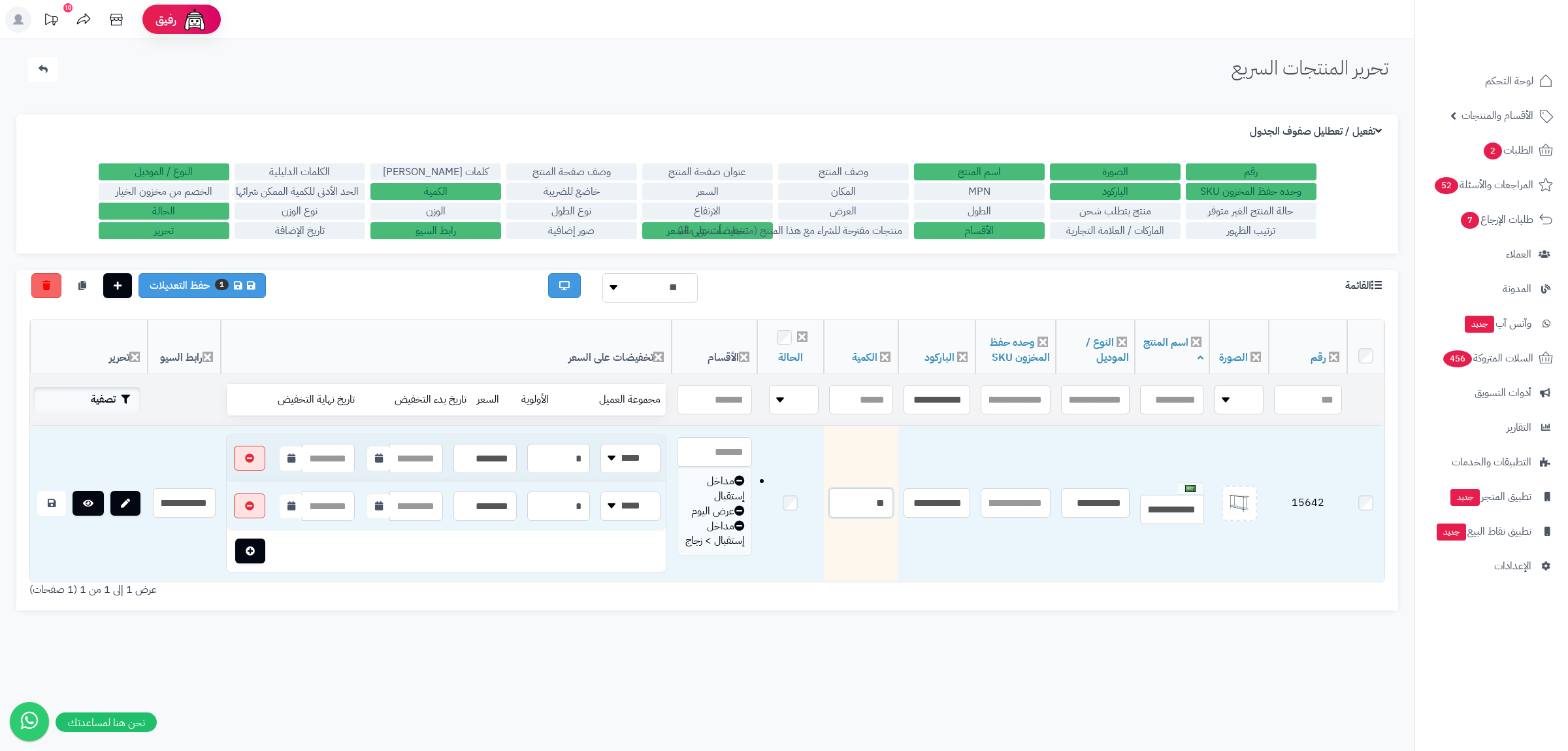
type input "**"
click at [111, 392] on button "تصفية" at bounding box center [86, 399] width 107 height 24
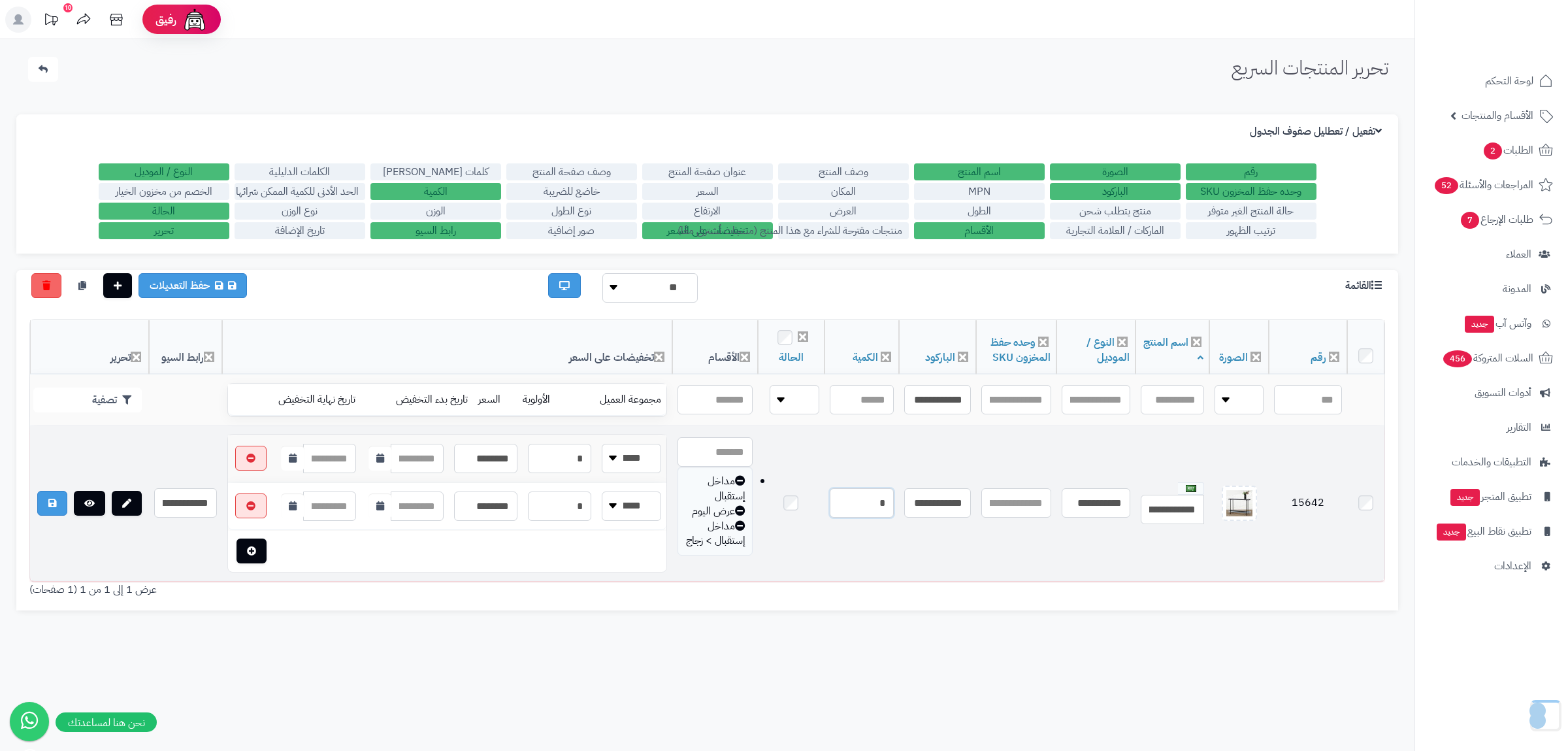
drag, startPoint x: 871, startPoint y: 513, endPoint x: 893, endPoint y: 513, distance: 22.0
click at [893, 513] on input "*" at bounding box center [862, 503] width 64 height 30
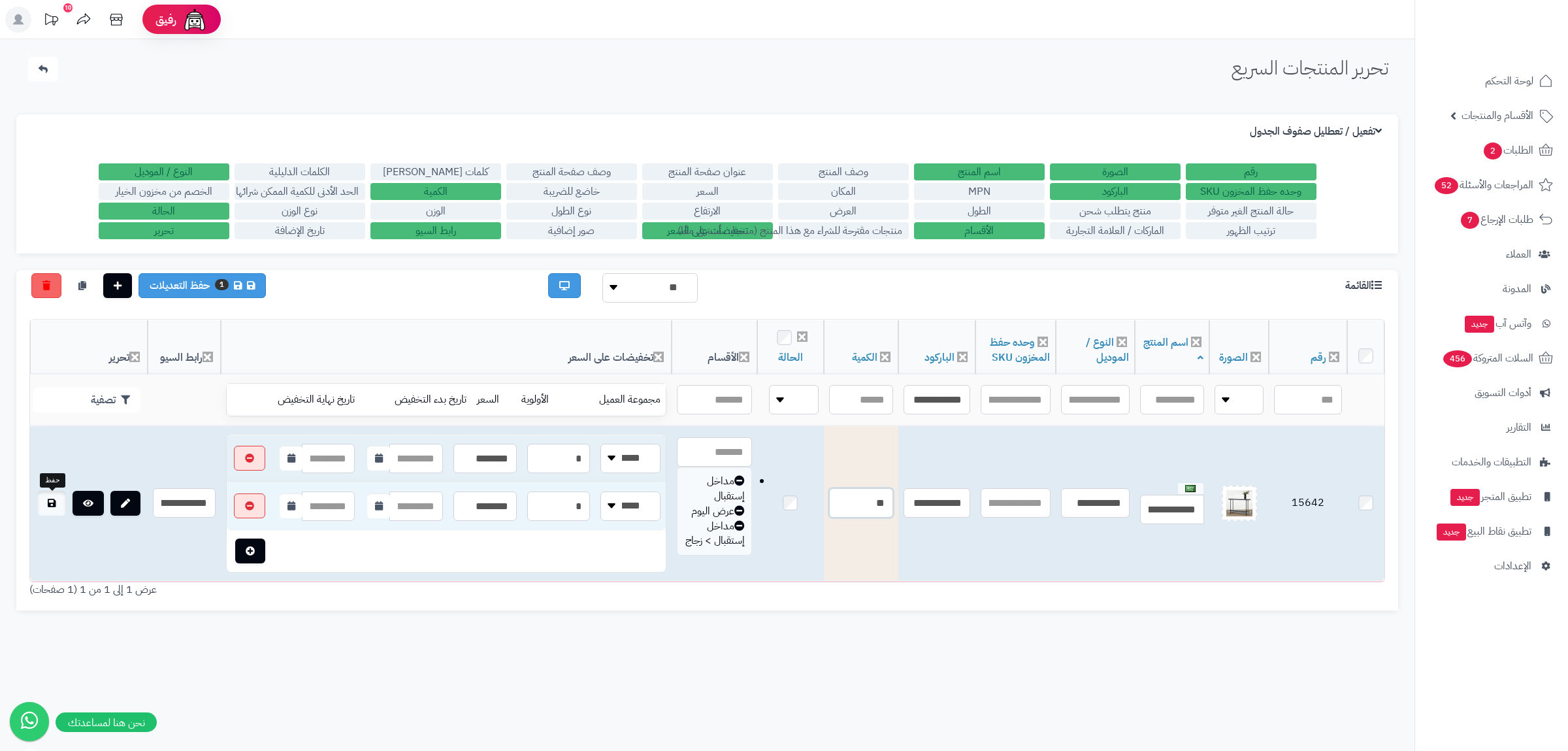
type input "**"
click at [49, 499] on link at bounding box center [52, 503] width 29 height 24
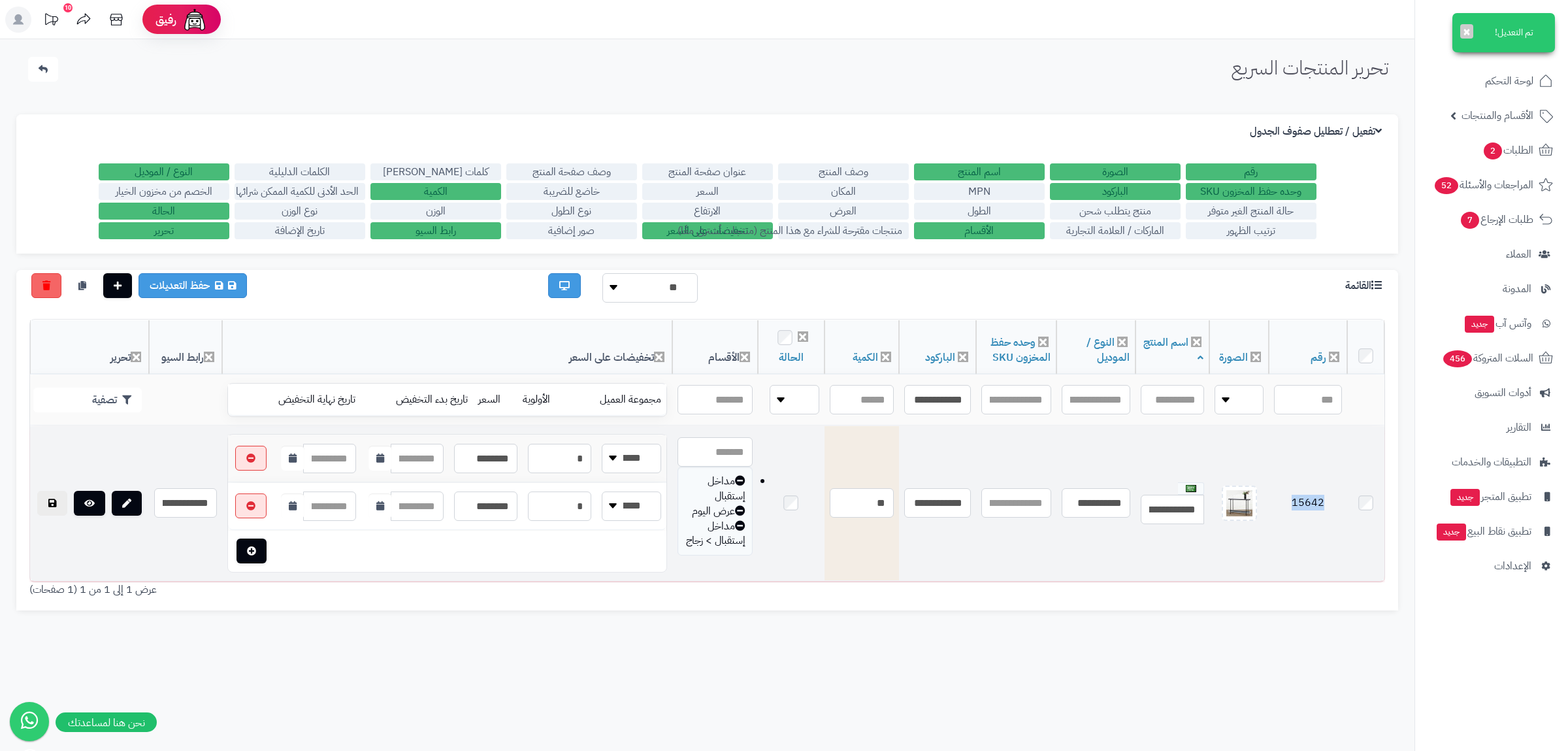
drag, startPoint x: 1325, startPoint y: 498, endPoint x: 1292, endPoint y: 503, distance: 33.4
click at [1292, 503] on td "15642" at bounding box center [1307, 503] width 78 height 155
copy td "15642"
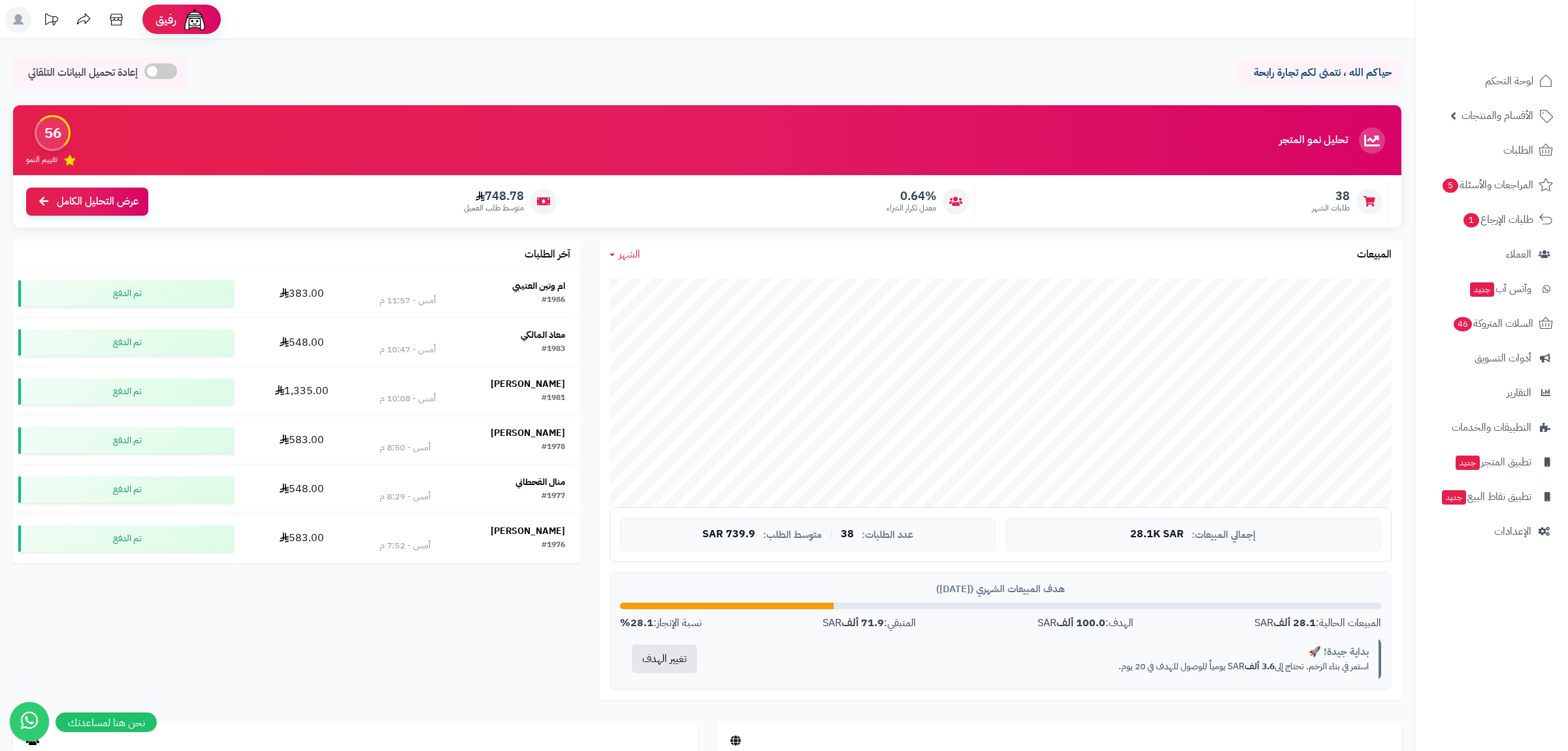
click at [950, 62] on div "حياكم الله ، نتمنى لكم تجارة رابحة إعادة تحميل البيانات التلقائي" at bounding box center [707, 76] width 1389 height 39
click at [826, 56] on div "حياكم الله ، نتمنى لكم تجارة رابحة إعادة تحميل البيانات التلقائي الرئيسية لوحة …" at bounding box center [707, 599] width 1415 height 1120
click at [1466, 108] on span "الأقسام والمنتجات" at bounding box center [1497, 115] width 72 height 18
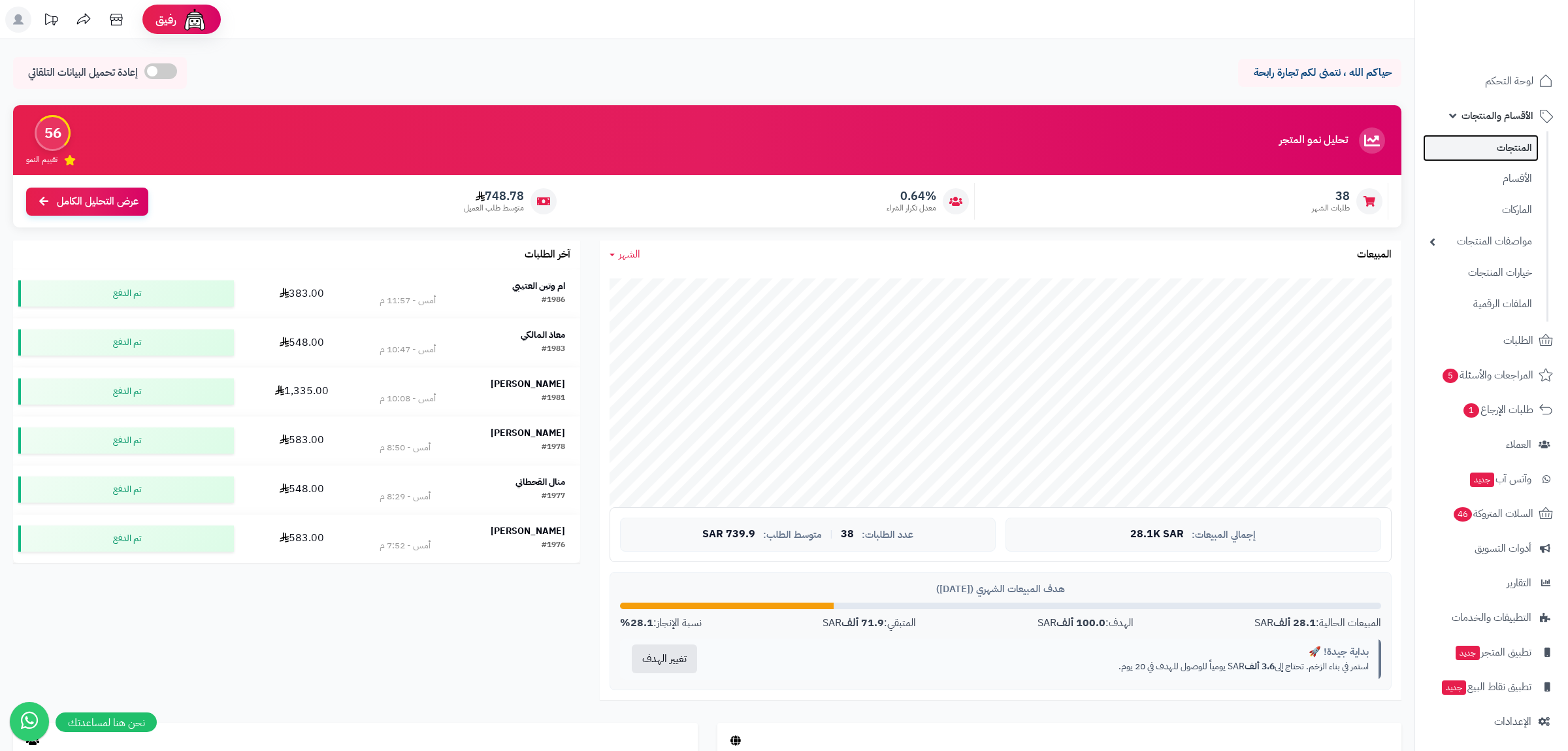
click at [1496, 156] on link "المنتجات" at bounding box center [1481, 148] width 116 height 27
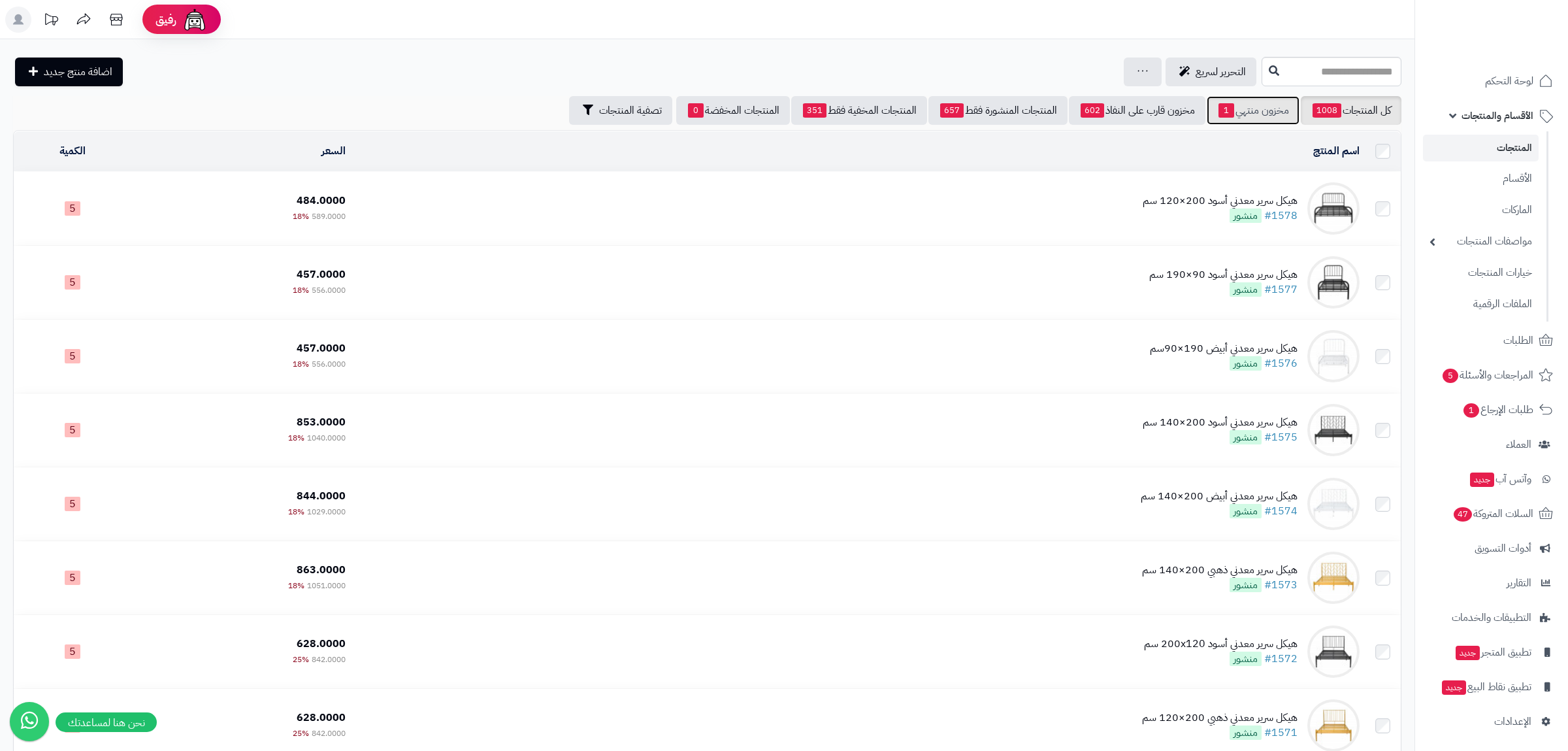
click at [1255, 122] on link "مخزون منتهي 1" at bounding box center [1253, 110] width 93 height 29
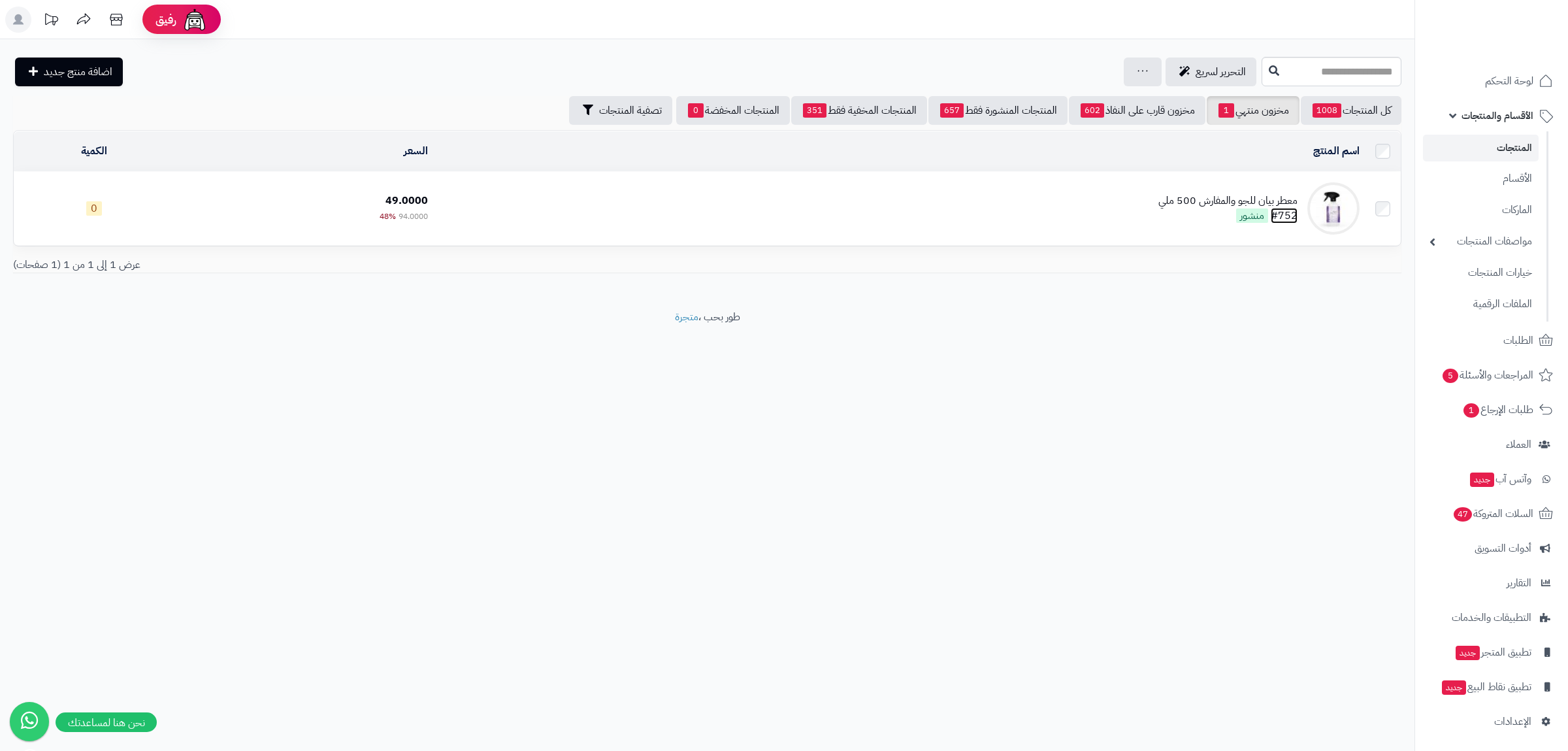
click at [1291, 215] on link "#752" at bounding box center [1284, 216] width 27 height 16
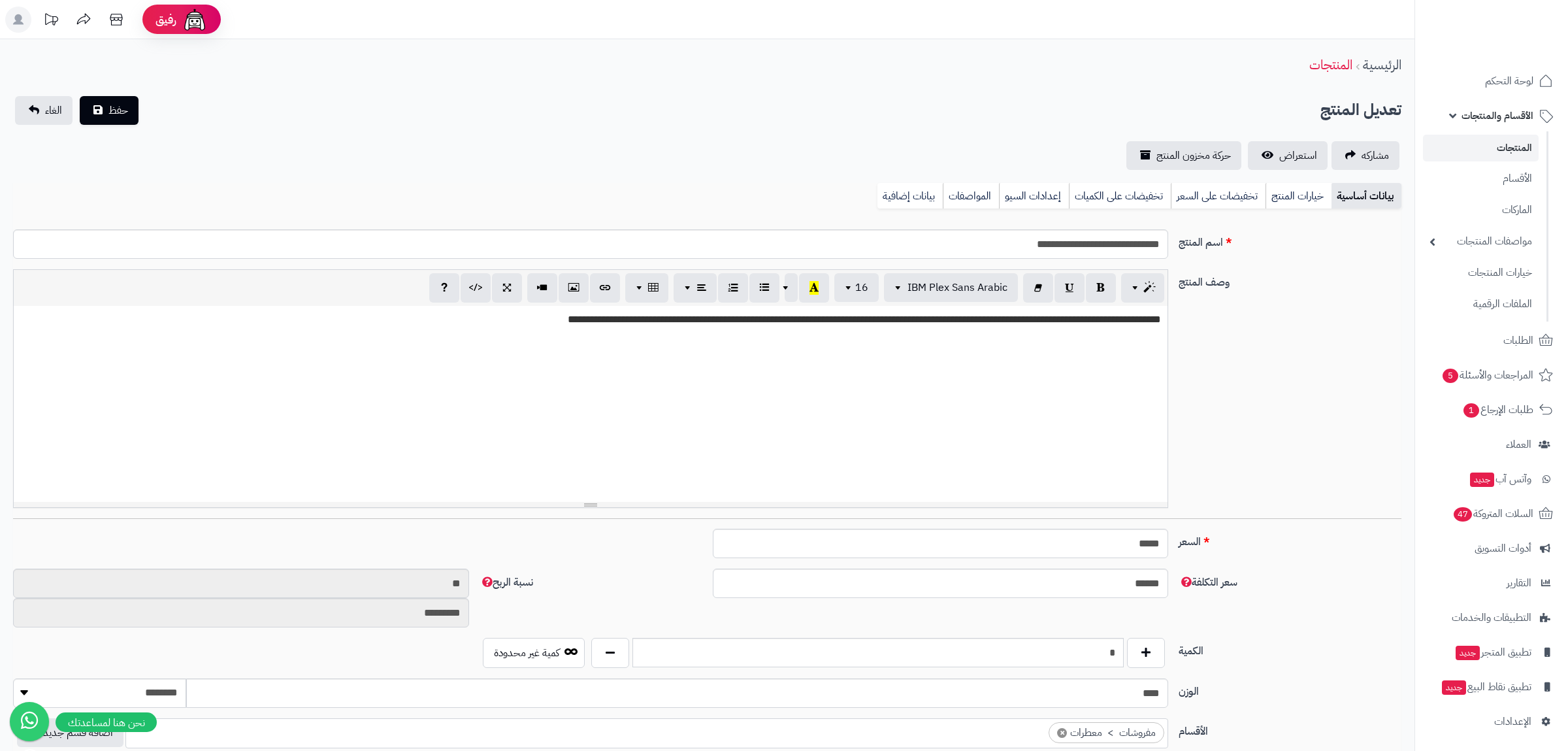
scroll to position [840, 0]
click at [921, 194] on link "بيانات إضافية" at bounding box center [910, 196] width 66 height 26
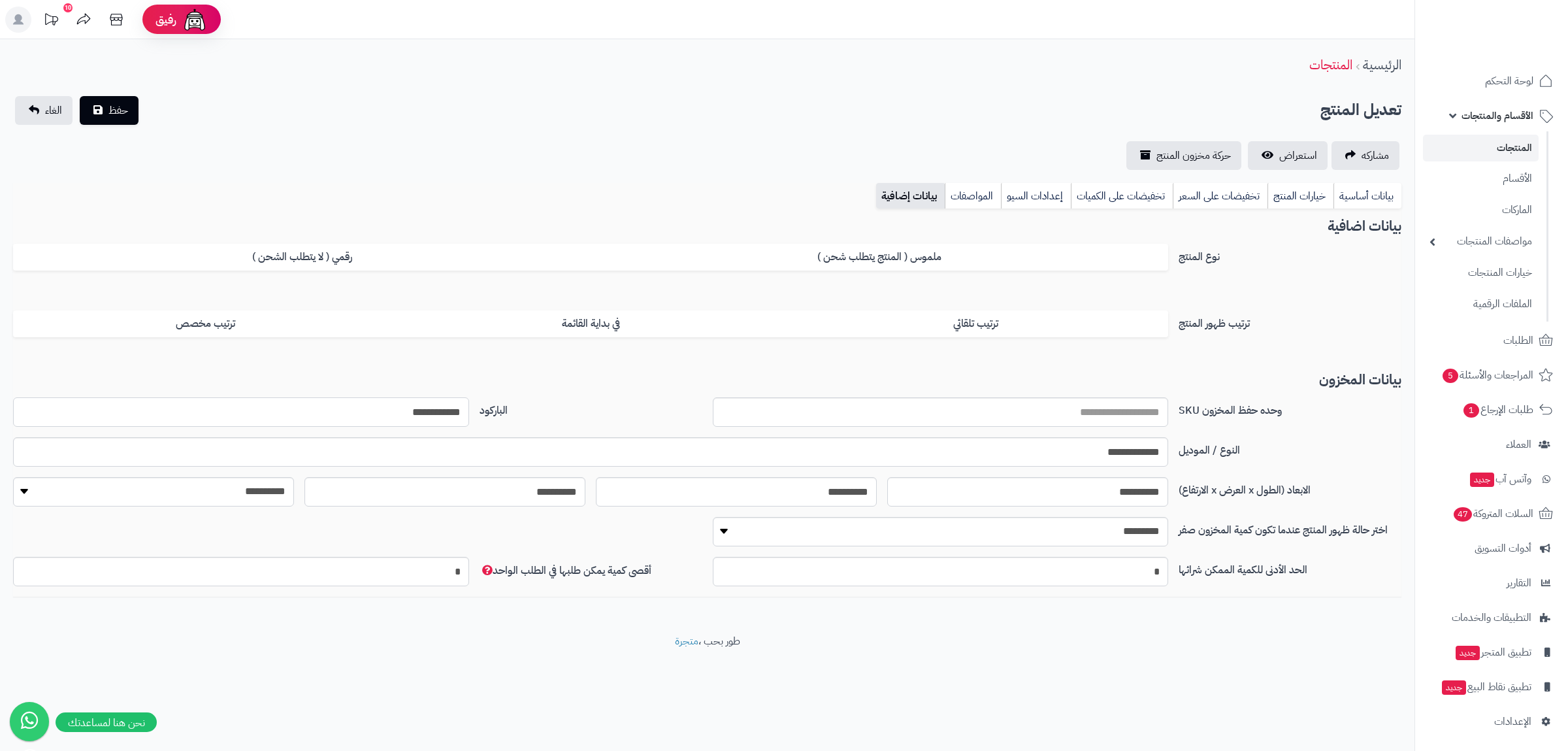
click at [397, 409] on input "**********" at bounding box center [240, 412] width 456 height 30
drag, startPoint x: 1359, startPoint y: 193, endPoint x: 1358, endPoint y: 221, distance: 28.0
click at [1360, 194] on link "بيانات أساسية" at bounding box center [1367, 196] width 68 height 26
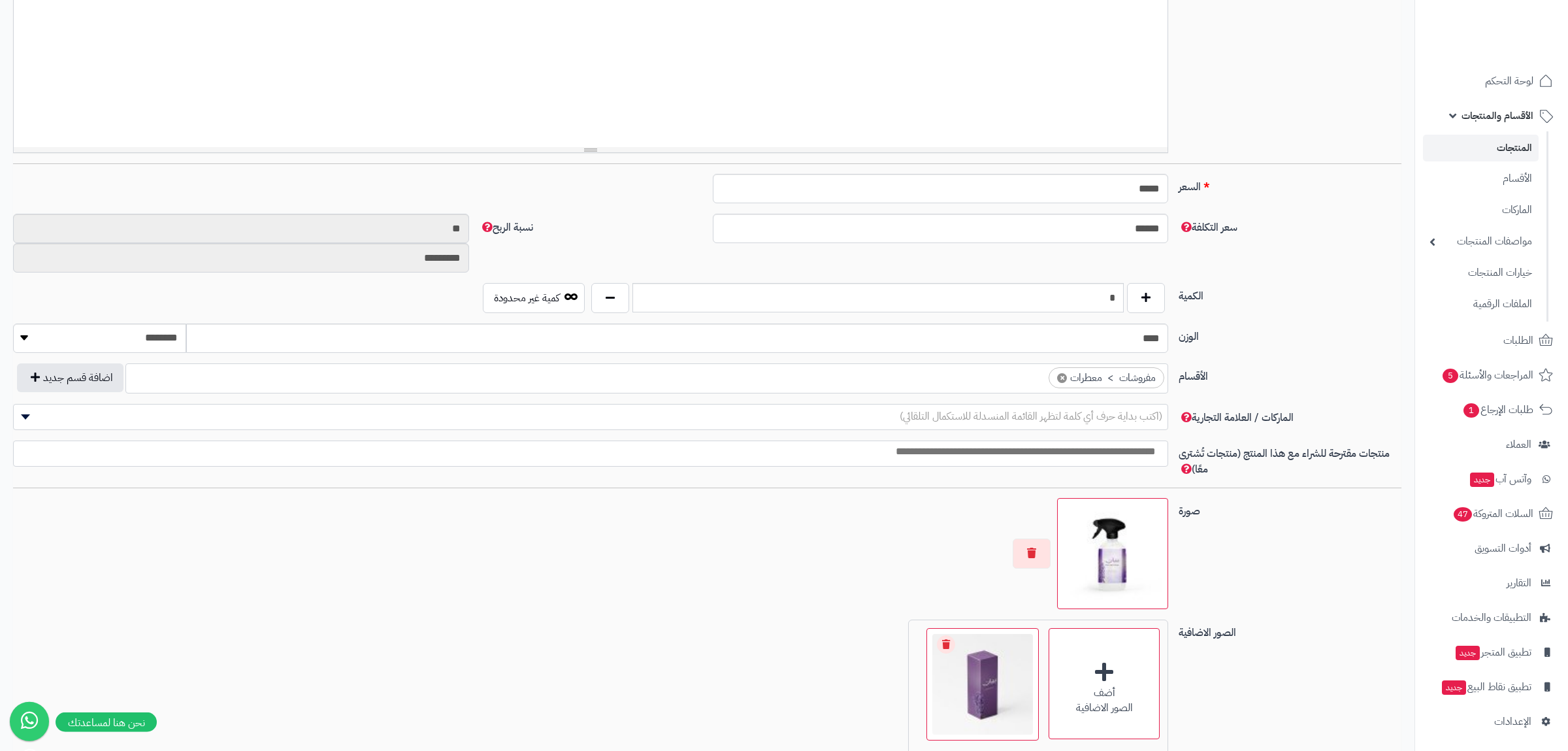
scroll to position [500, 0]
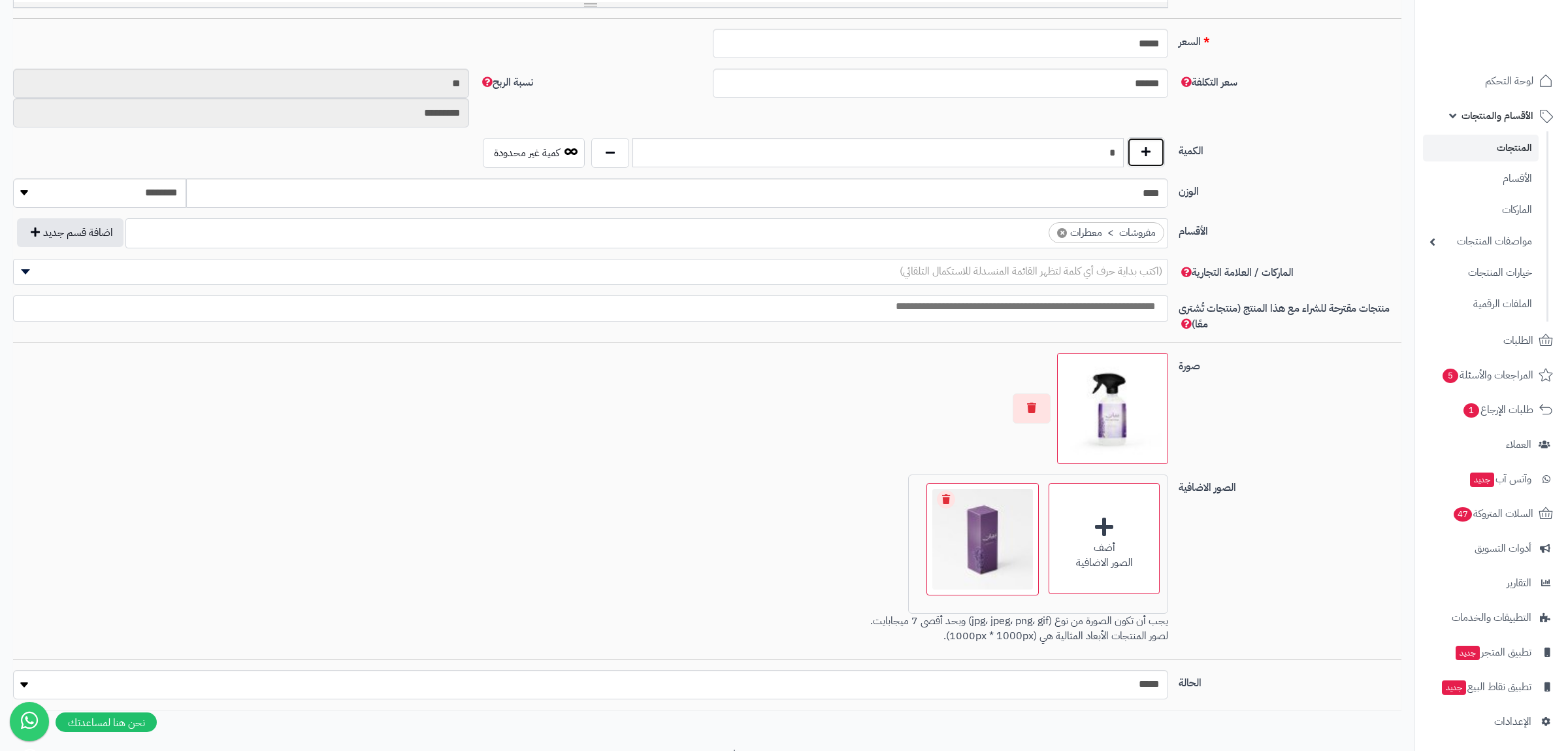
click at [1148, 156] on button "button" at bounding box center [1146, 153] width 38 height 30
drag, startPoint x: 1094, startPoint y: 158, endPoint x: 1137, endPoint y: 158, distance: 43.0
click at [1124, 158] on input "*" at bounding box center [878, 152] width 491 height 30
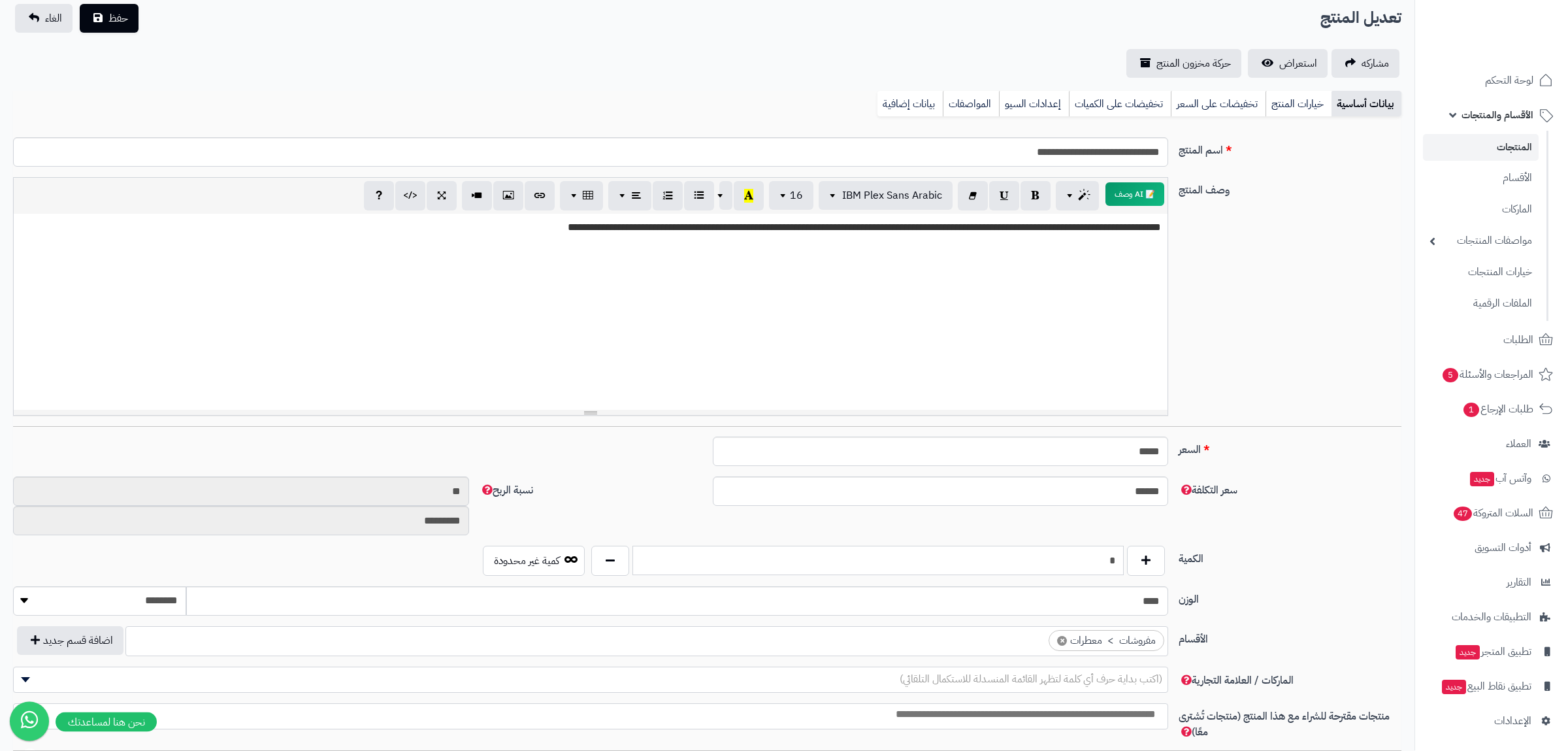
scroll to position [0, 0]
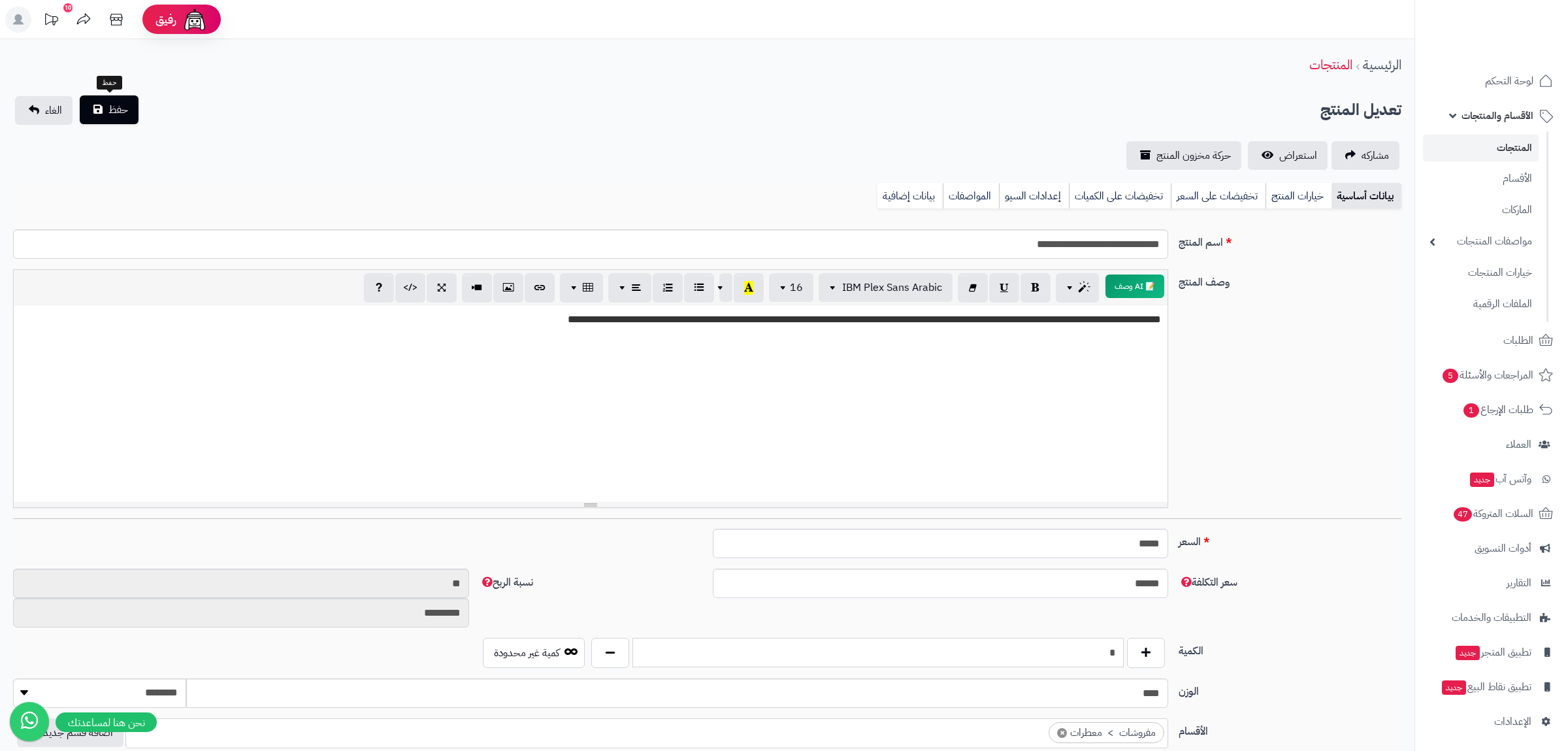
type input "*"
click at [99, 112] on button "حفظ" at bounding box center [109, 110] width 59 height 29
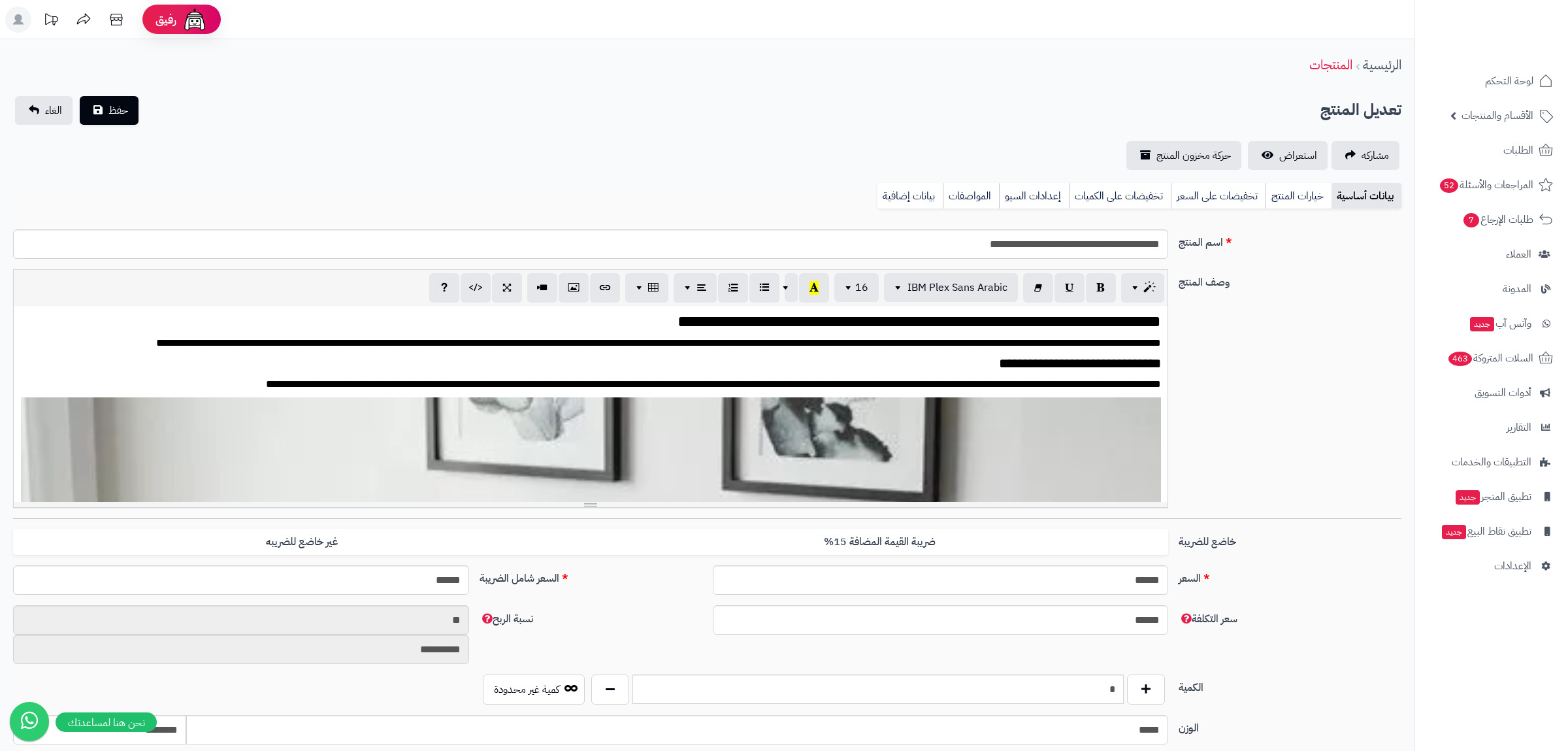
scroll to position [1990, 0]
click at [960, 412] on div "**********" at bounding box center [590, 404] width 1154 height 196
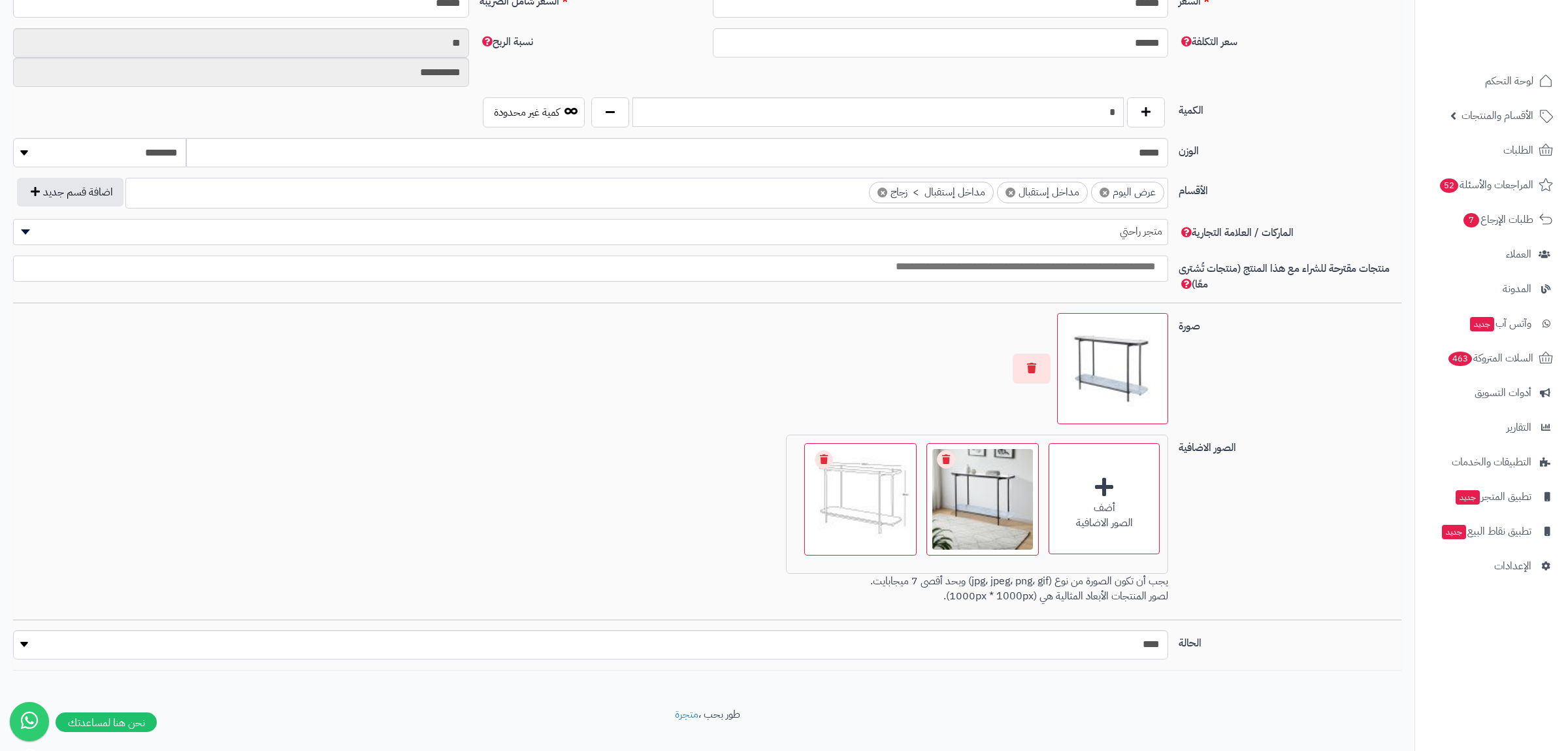
scroll to position [827, 0]
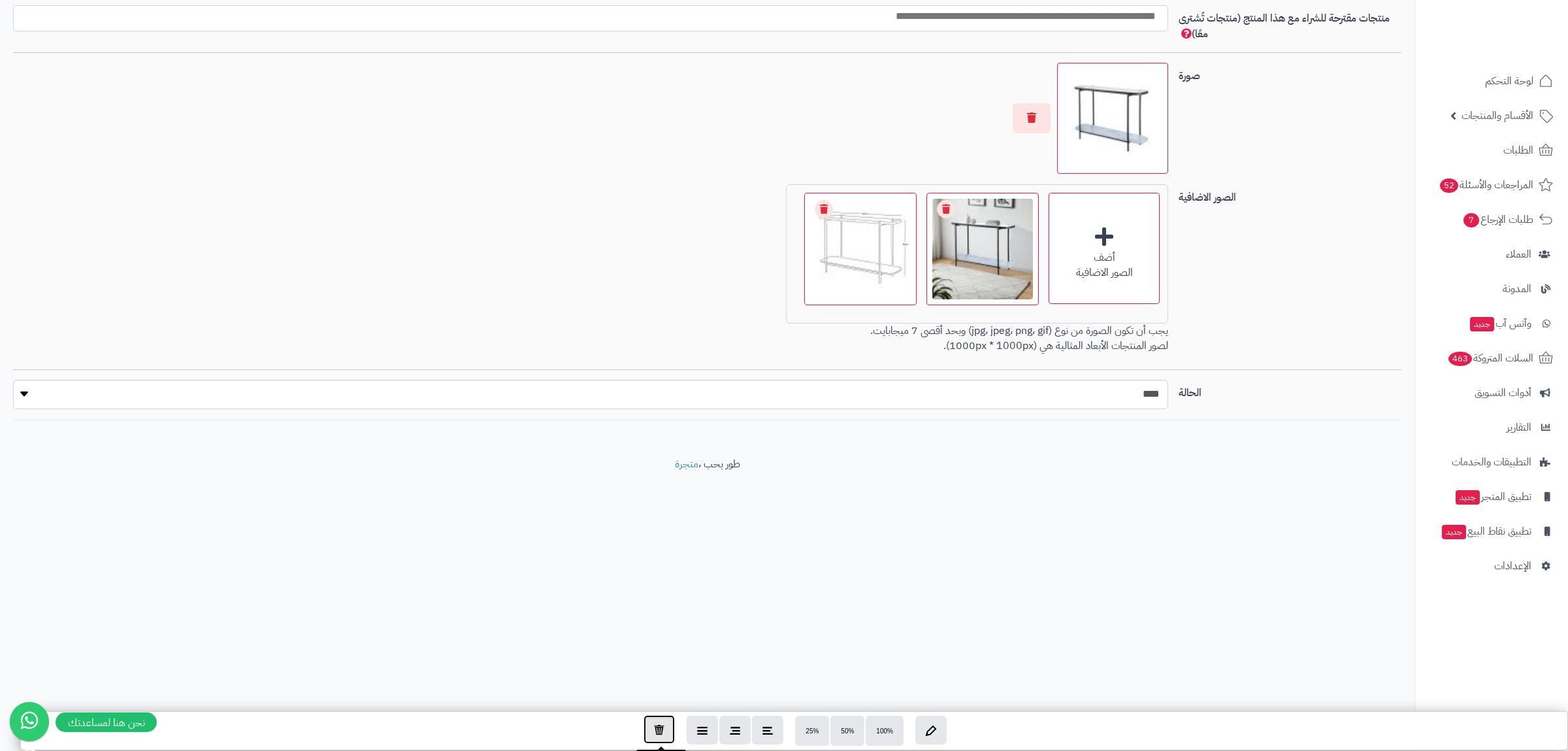
click at [655, 732] on icon "button" at bounding box center [659, 729] width 11 height 11
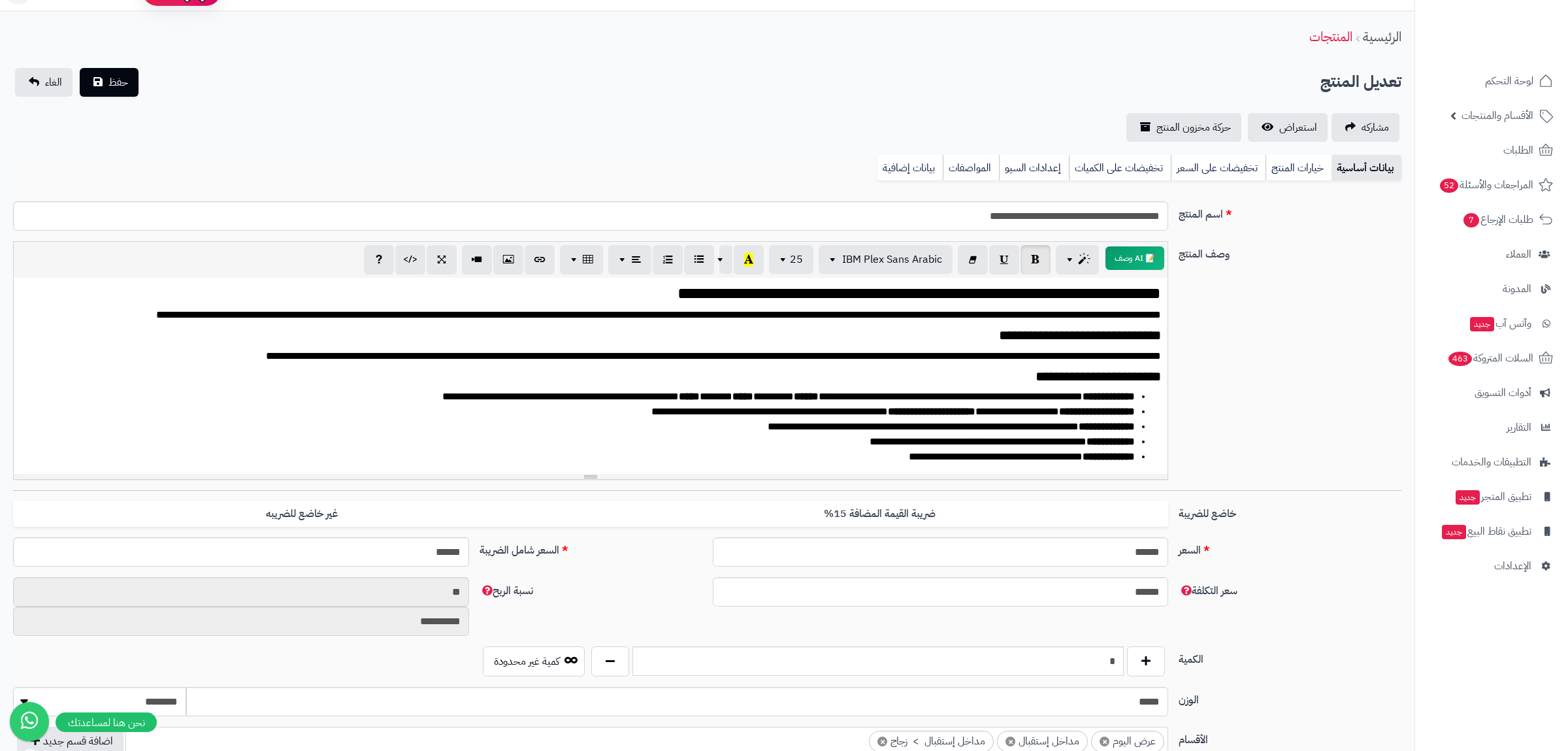
scroll to position [372, 0]
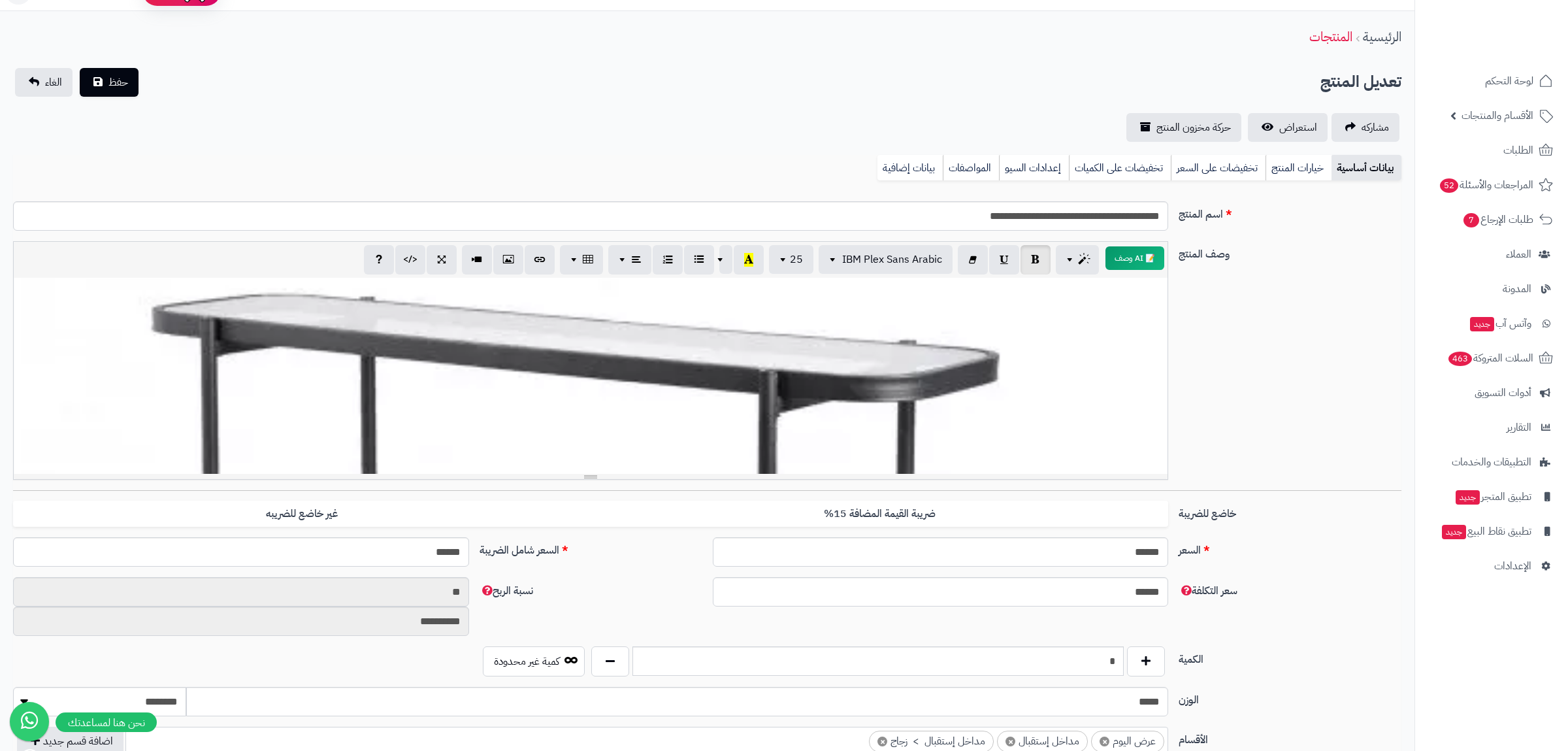
click at [793, 377] on div "**********" at bounding box center [590, 376] width 1154 height 196
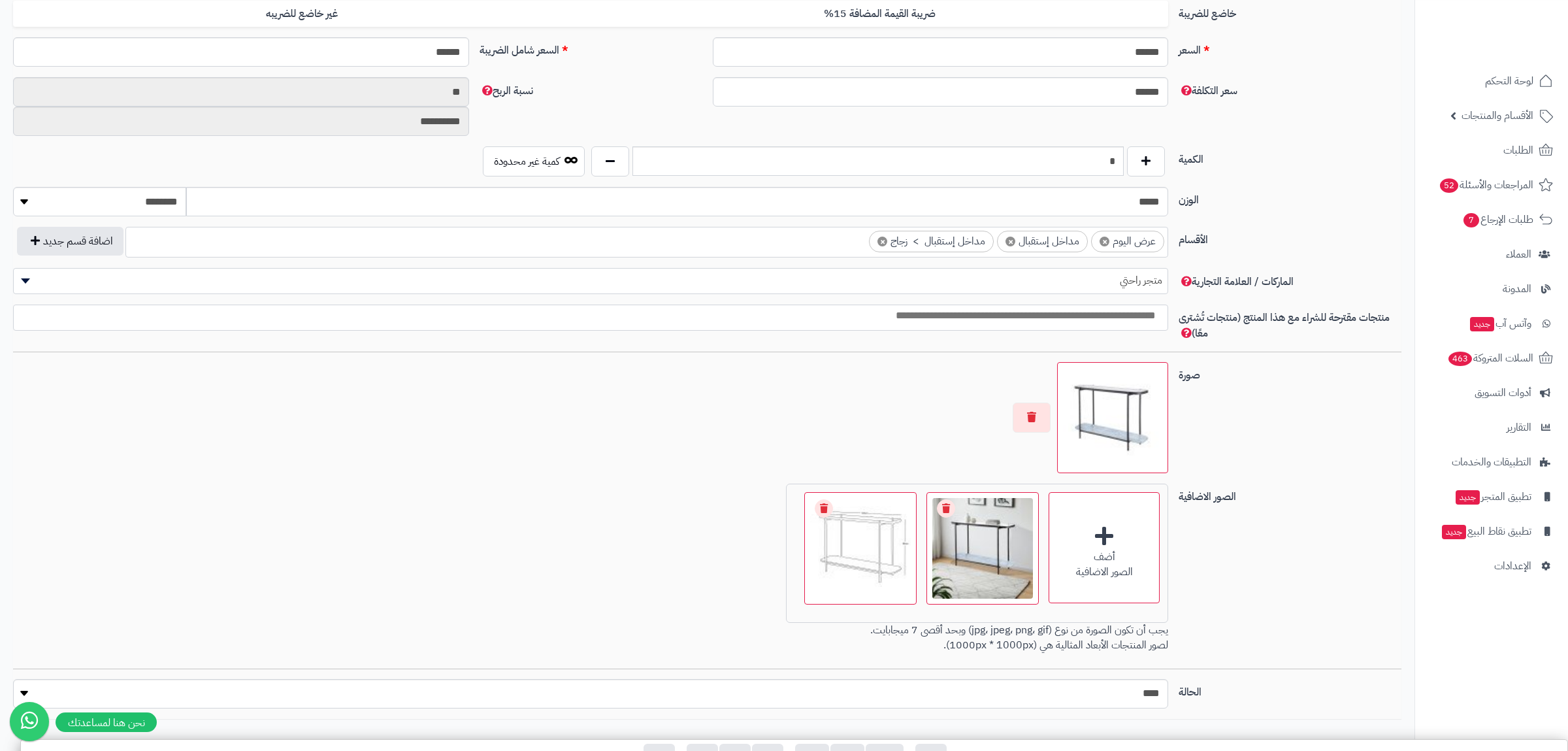
scroll to position [600, 0]
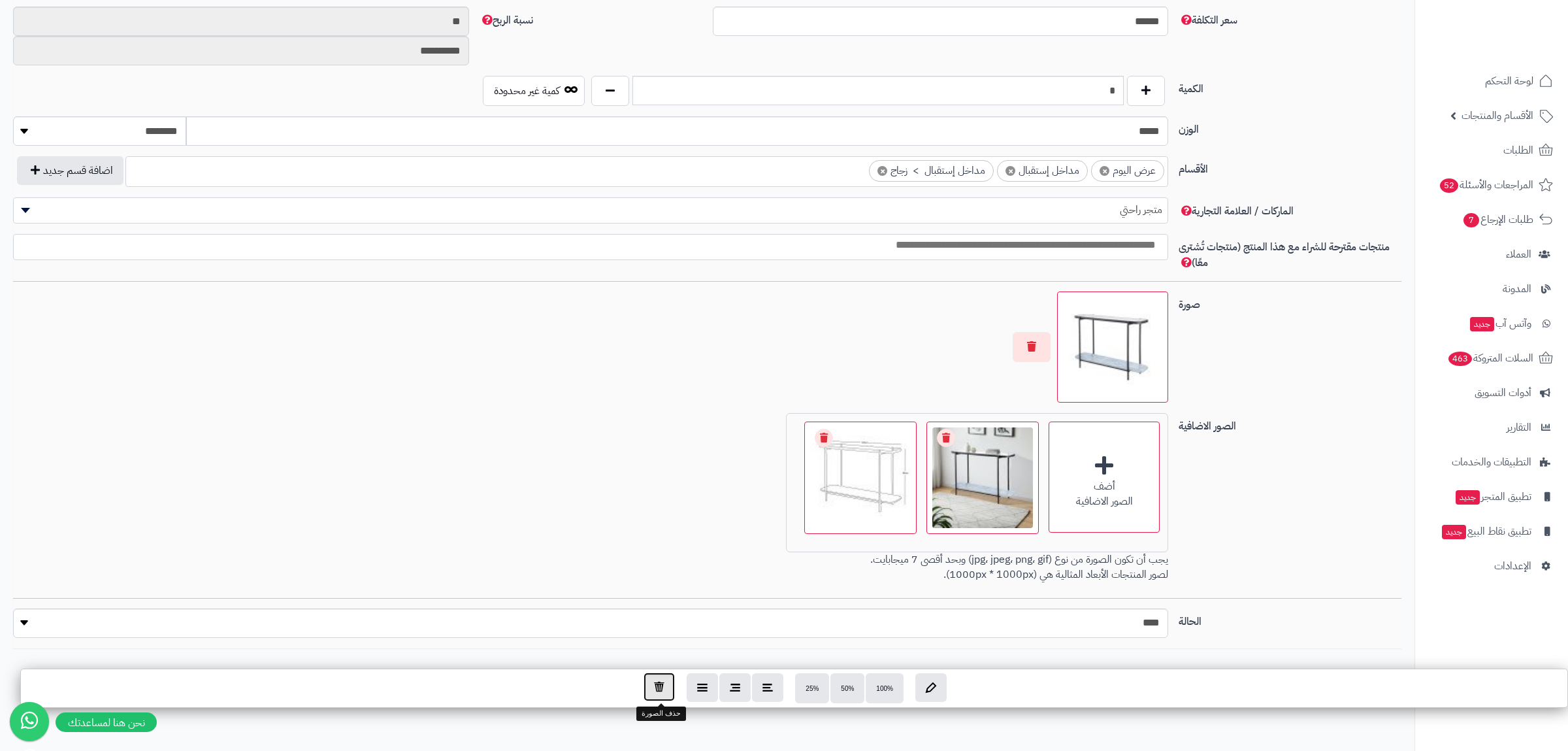
click at [662, 693] on button "button" at bounding box center [659, 687] width 32 height 29
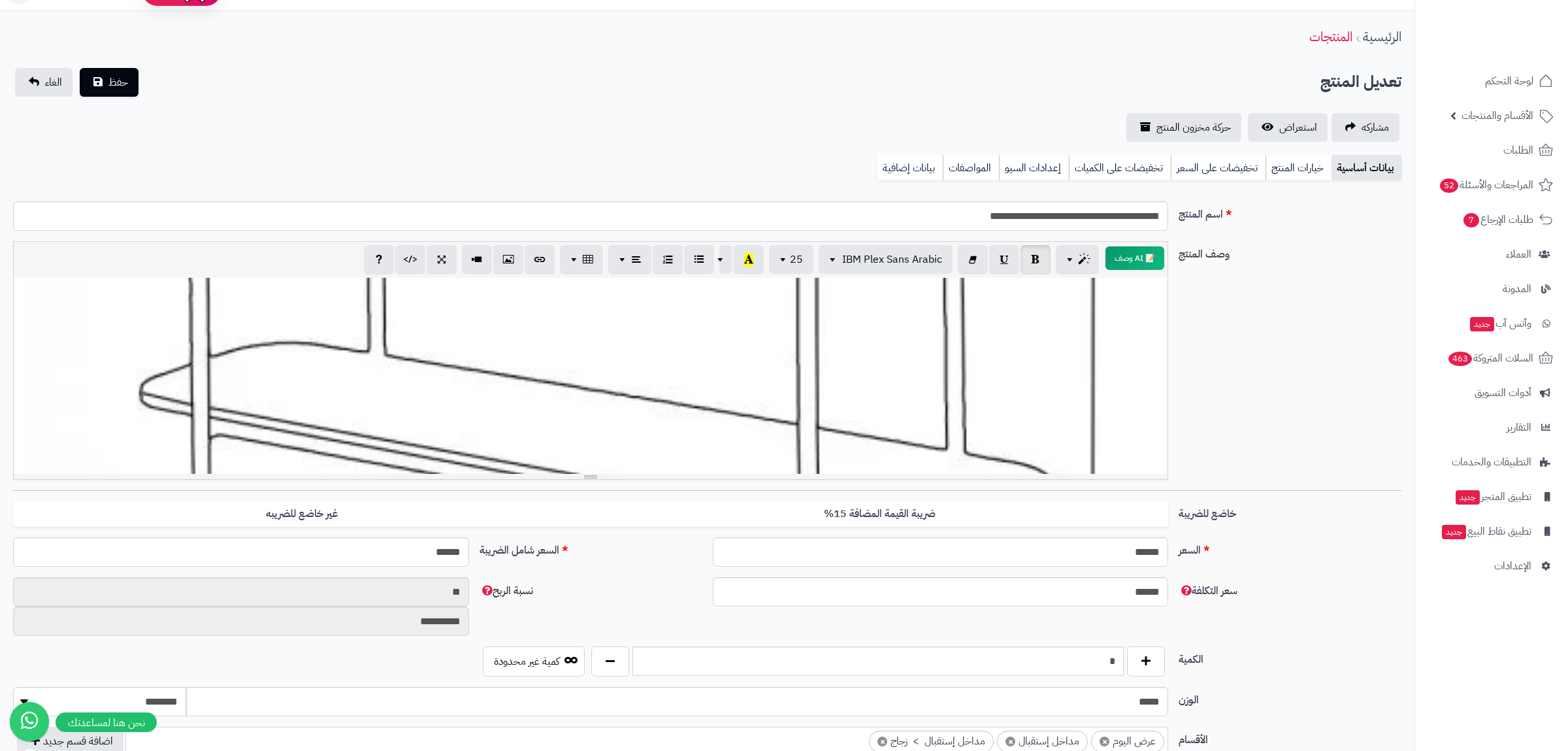
scroll to position [1200, 0]
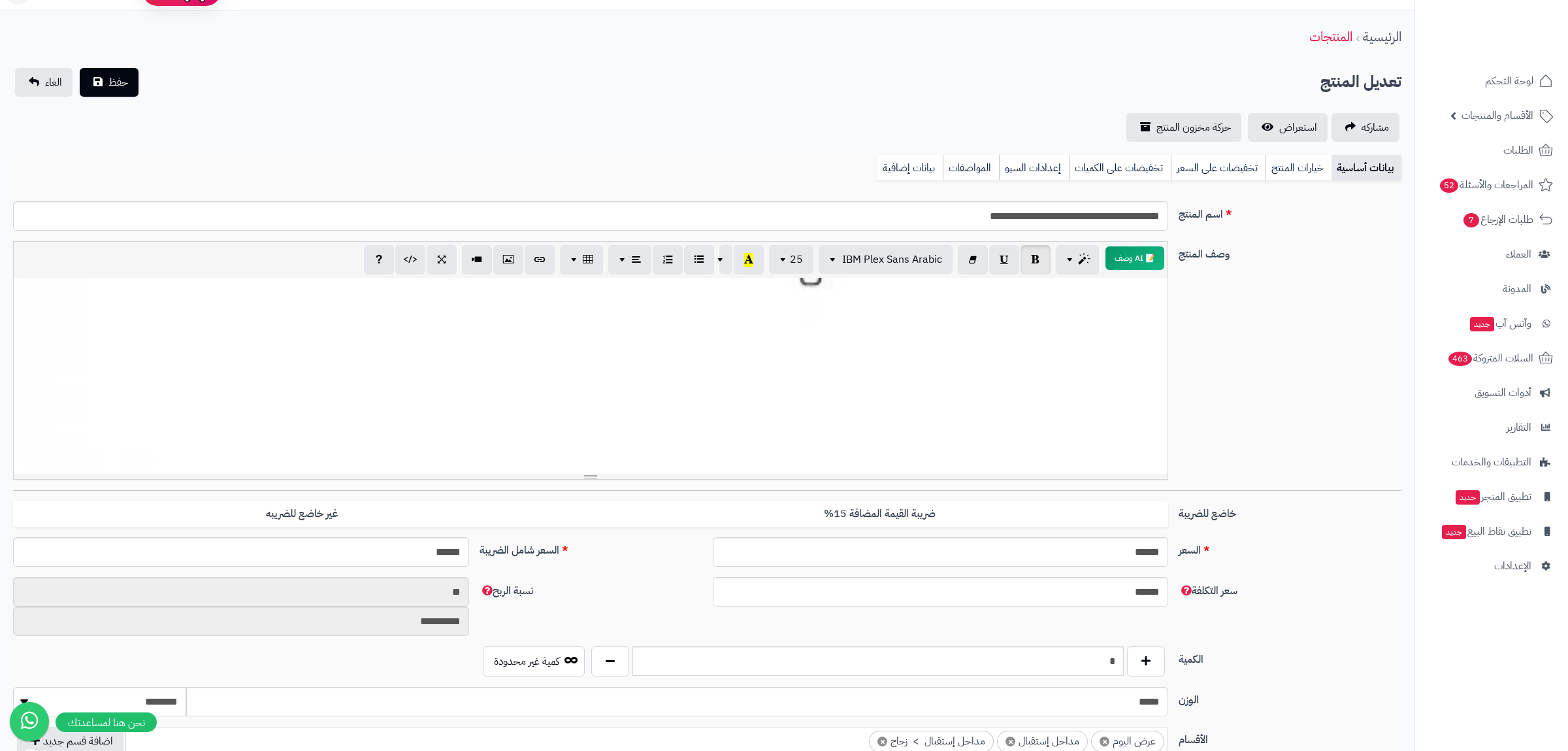
click at [747, 351] on div "**********" at bounding box center [590, 376] width 1154 height 196
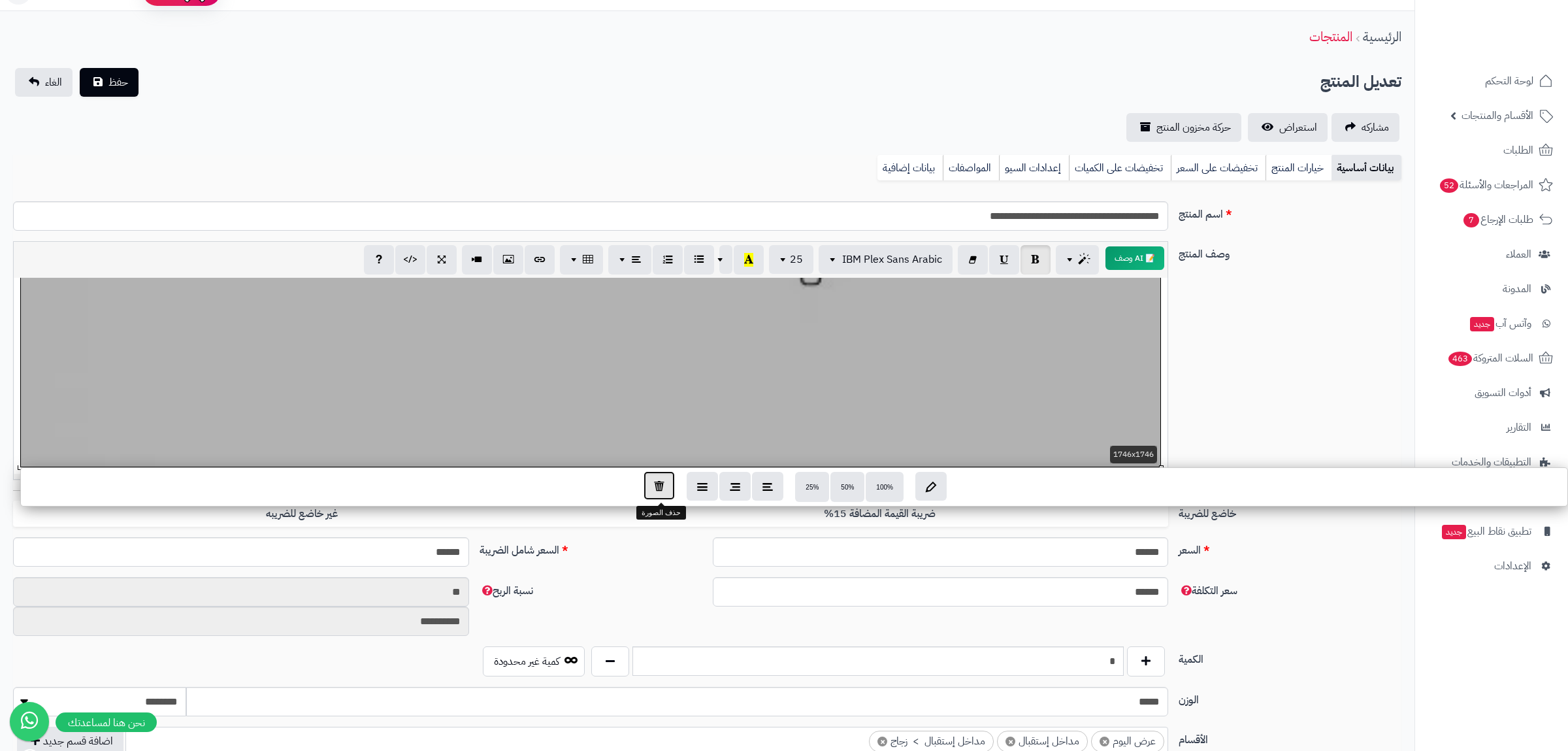
click at [664, 483] on icon "button" at bounding box center [659, 485] width 11 height 11
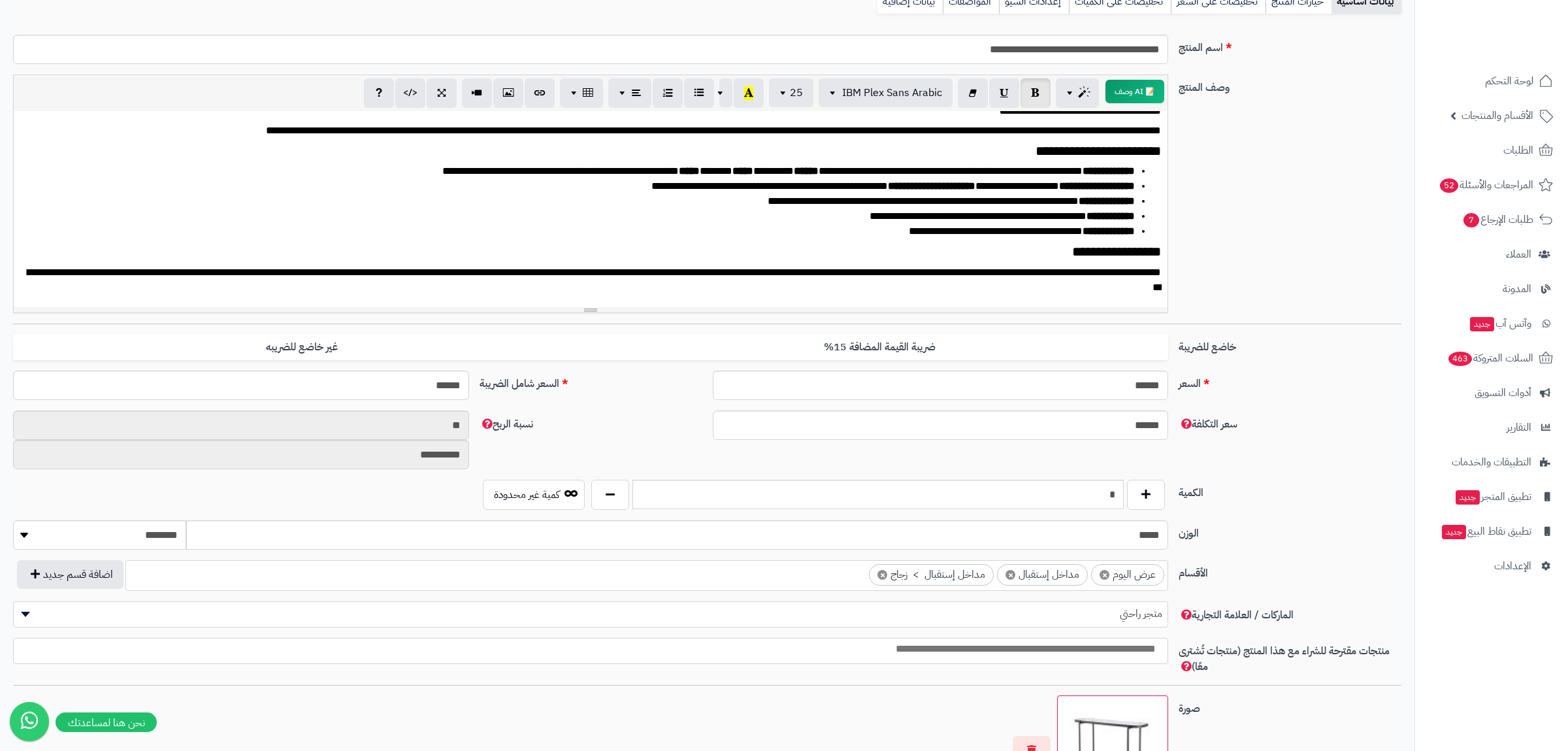
scroll to position [0, 0]
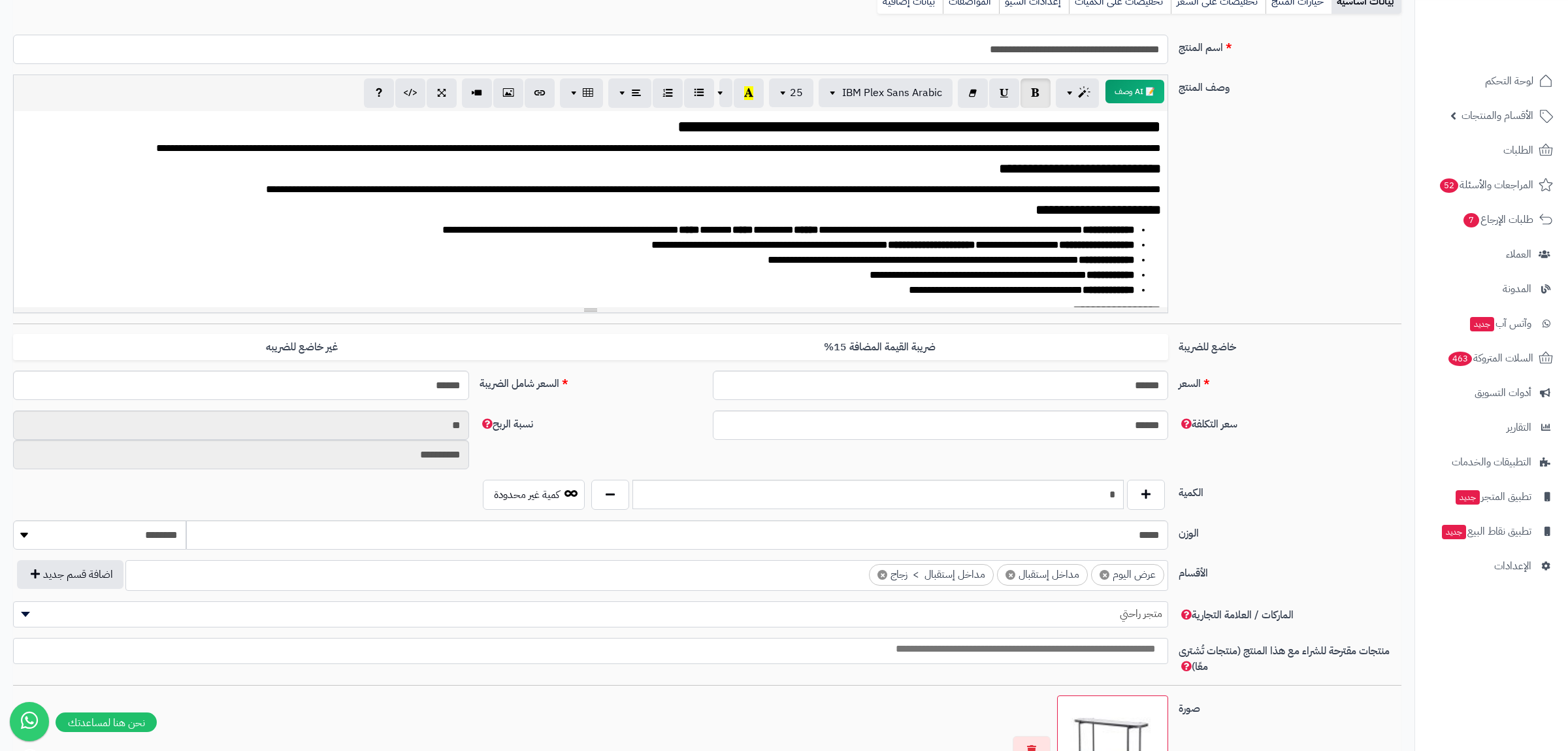
drag, startPoint x: 1099, startPoint y: 50, endPoint x: 989, endPoint y: 53, distance: 110.0
click at [989, 53] on input "**********" at bounding box center [590, 49] width 1155 height 30
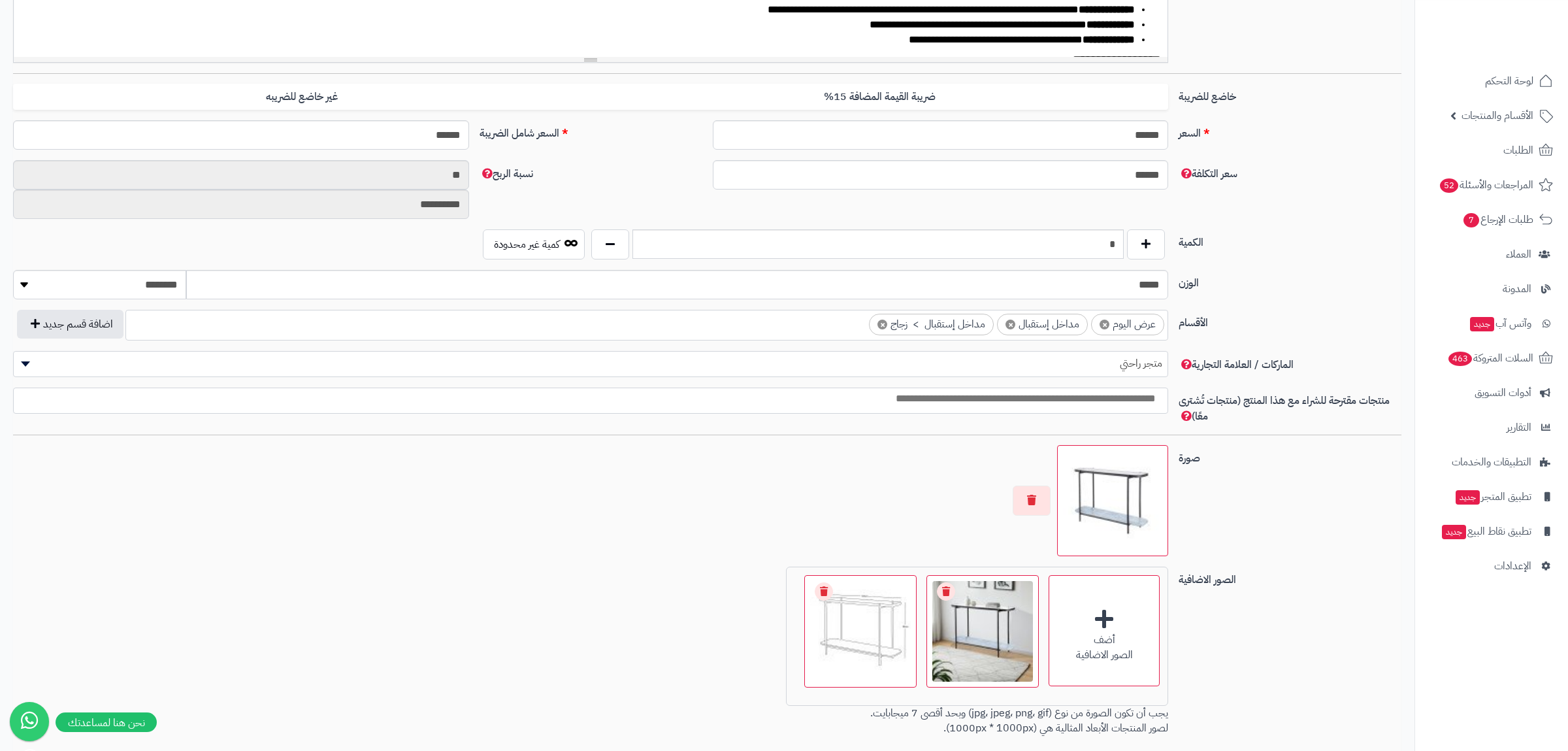
scroll to position [600, 0]
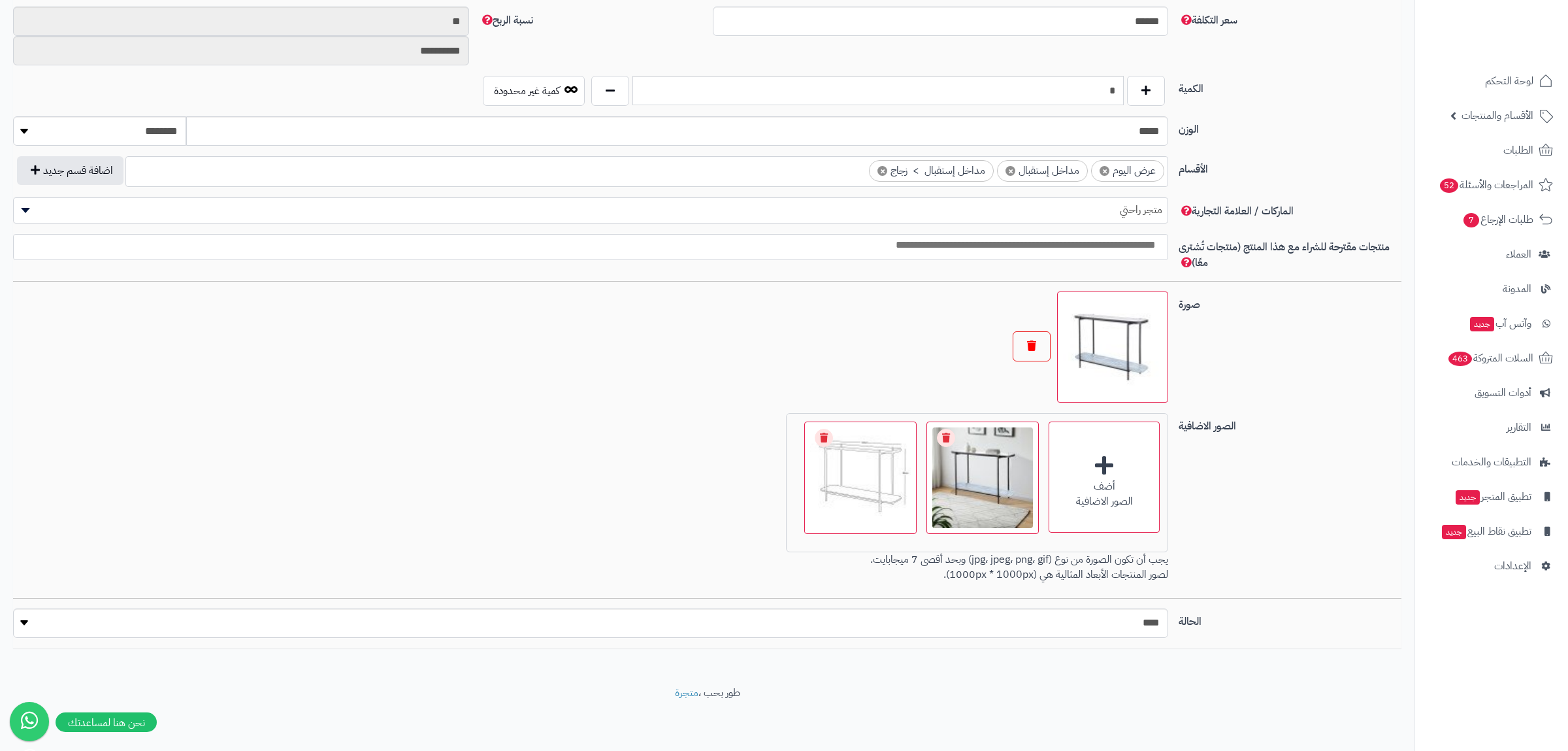
type input "**********"
click at [1027, 349] on button "button" at bounding box center [1032, 346] width 38 height 30
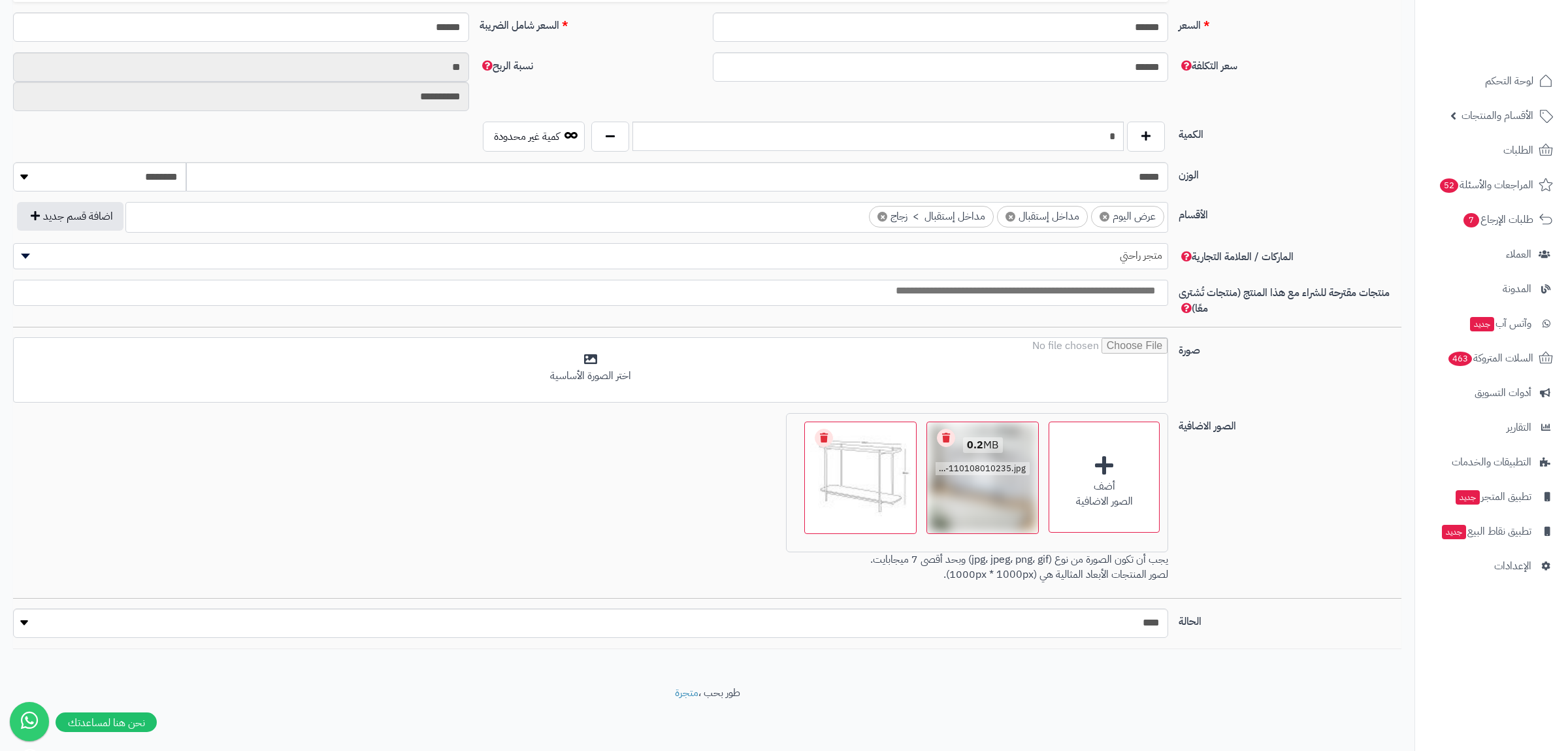
click at [947, 435] on link "Remove file" at bounding box center [945, 437] width 18 height 18
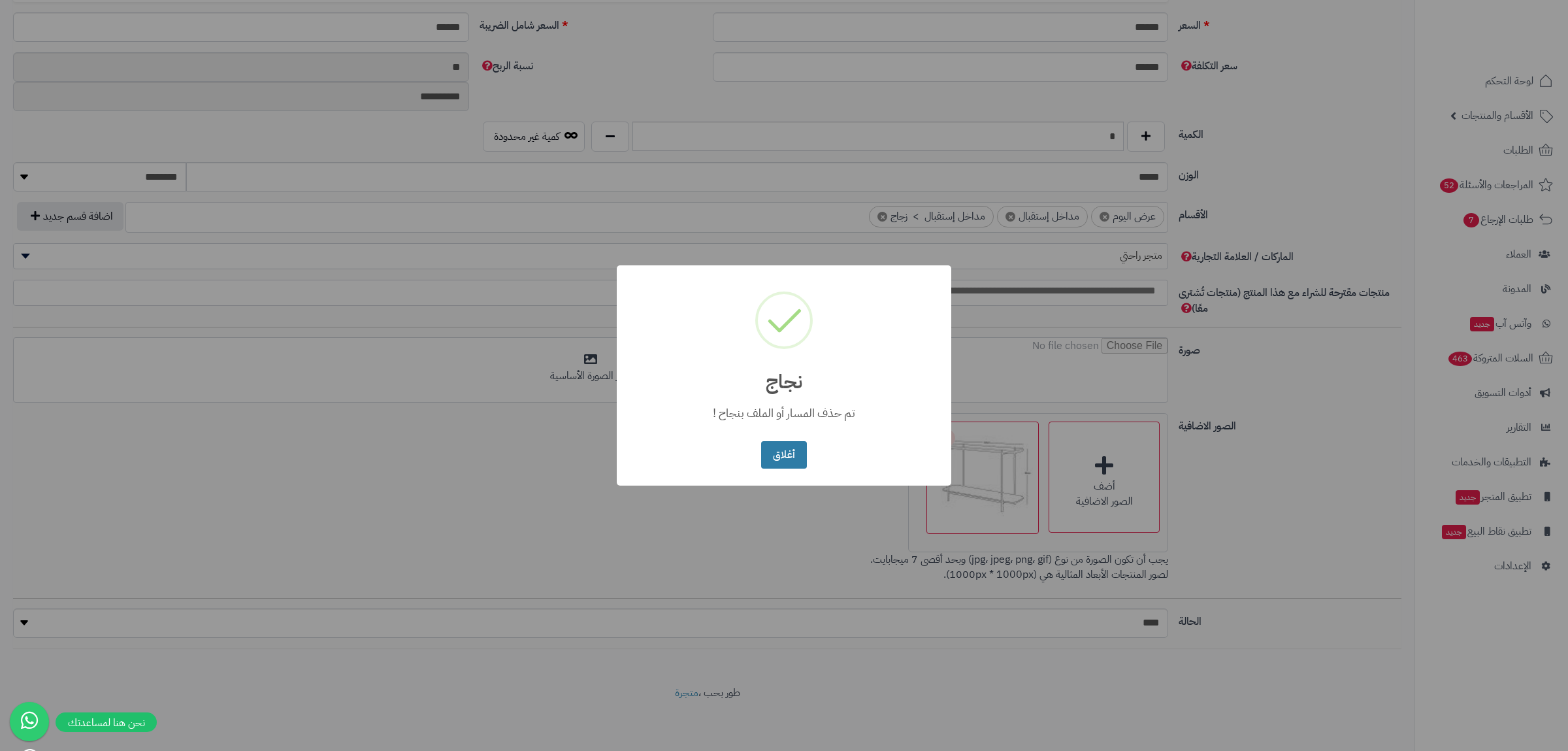
click at [783, 455] on button "أغلاق" at bounding box center [783, 455] width 45 height 28
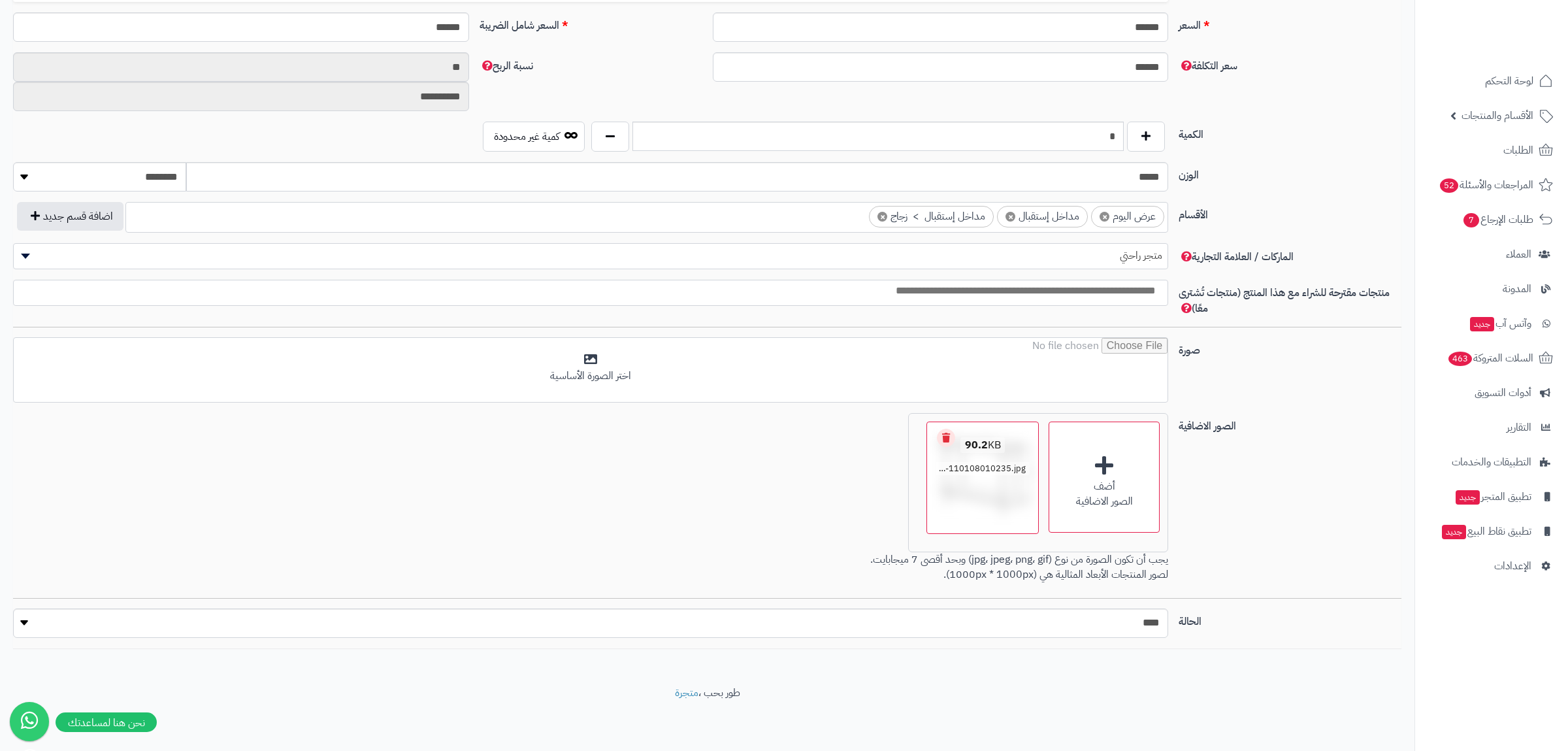
click at [943, 437] on link "Remove file" at bounding box center [945, 437] width 18 height 18
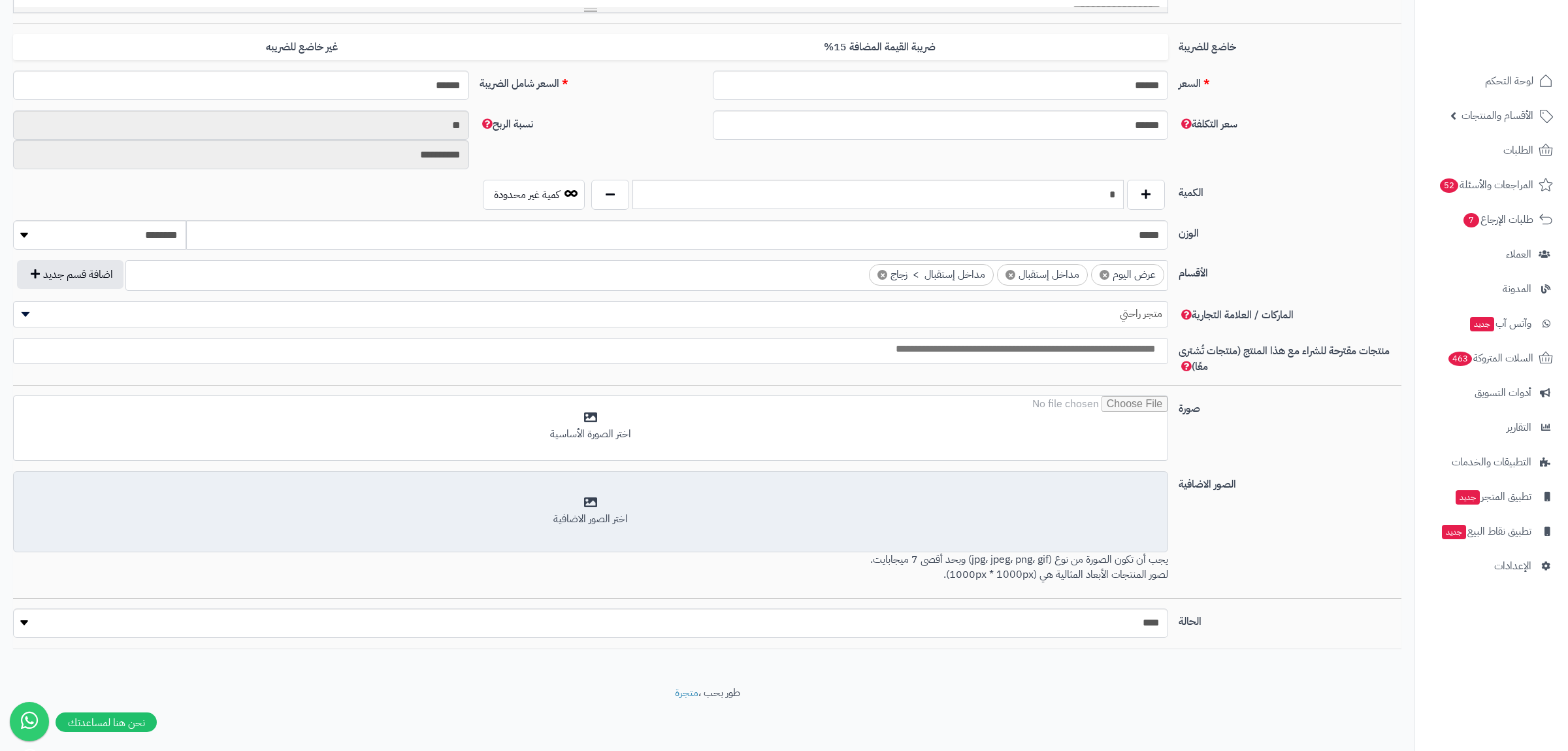
scroll to position [495, 0]
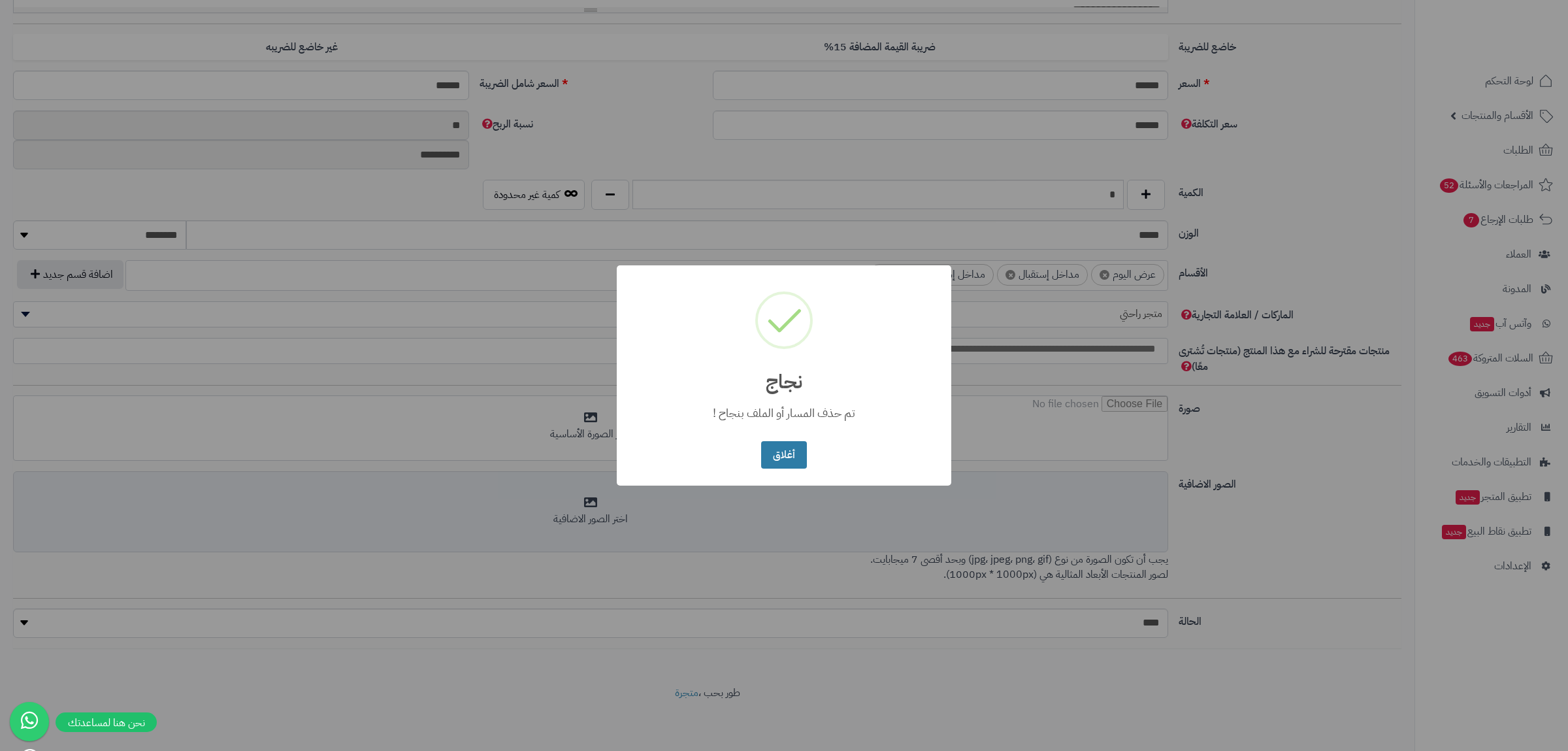
click at [781, 455] on button "أغلاق" at bounding box center [783, 455] width 45 height 28
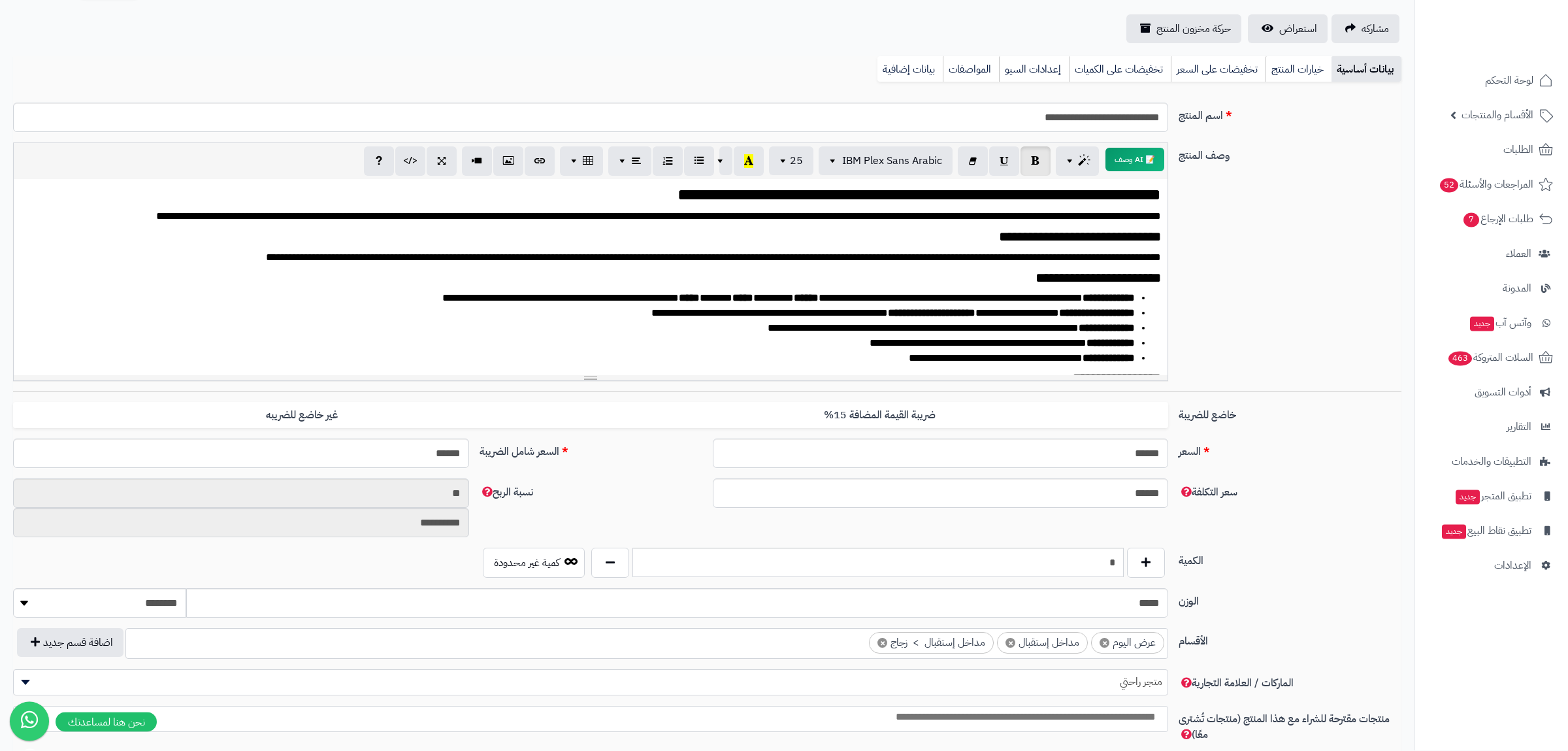
scroll to position [0, 0]
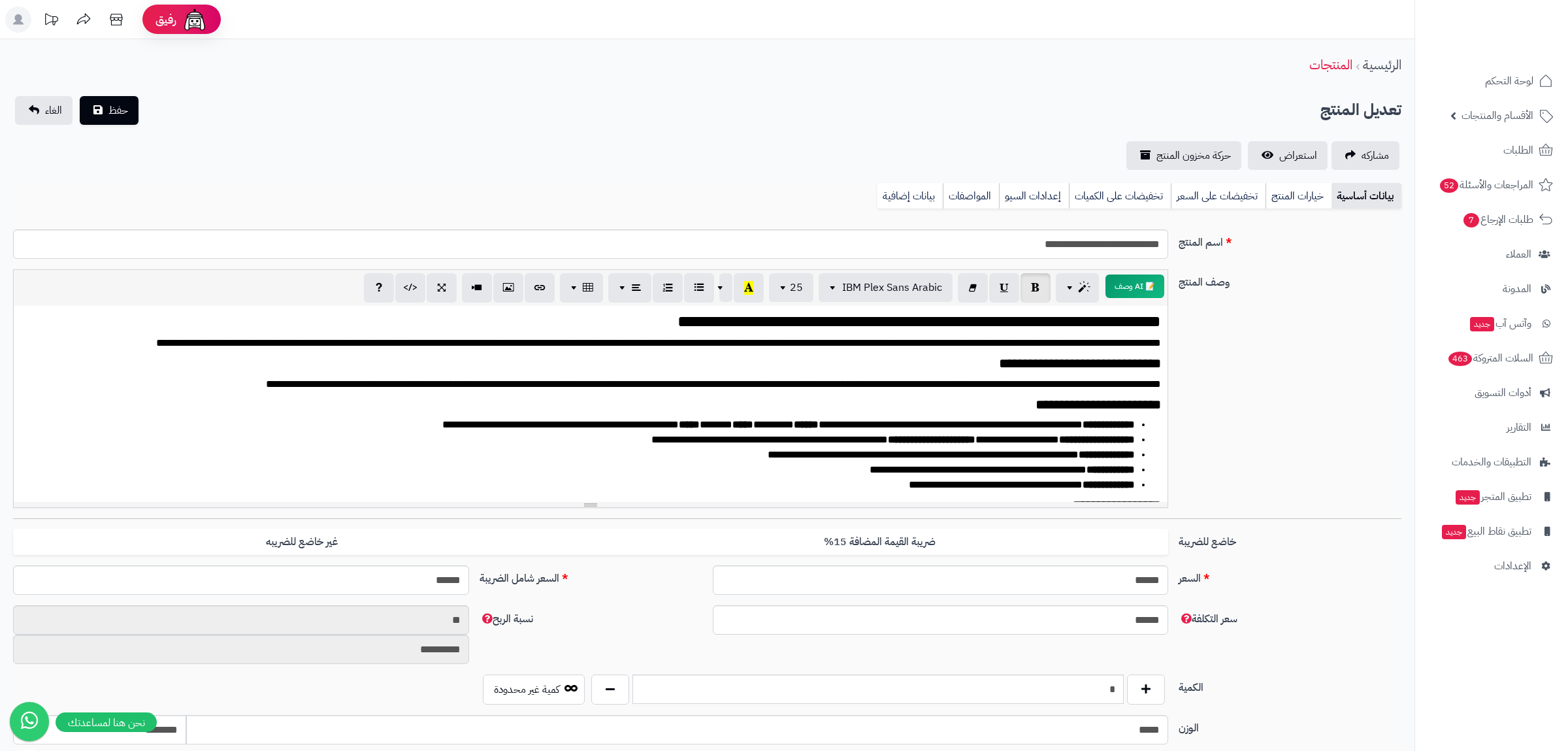
click at [200, 388] on p "**********" at bounding box center [591, 385] width 1141 height 15
click at [709, 386] on p "**********" at bounding box center [591, 385] width 1141 height 15
click at [956, 192] on link "المواصفات" at bounding box center [971, 196] width 56 height 26
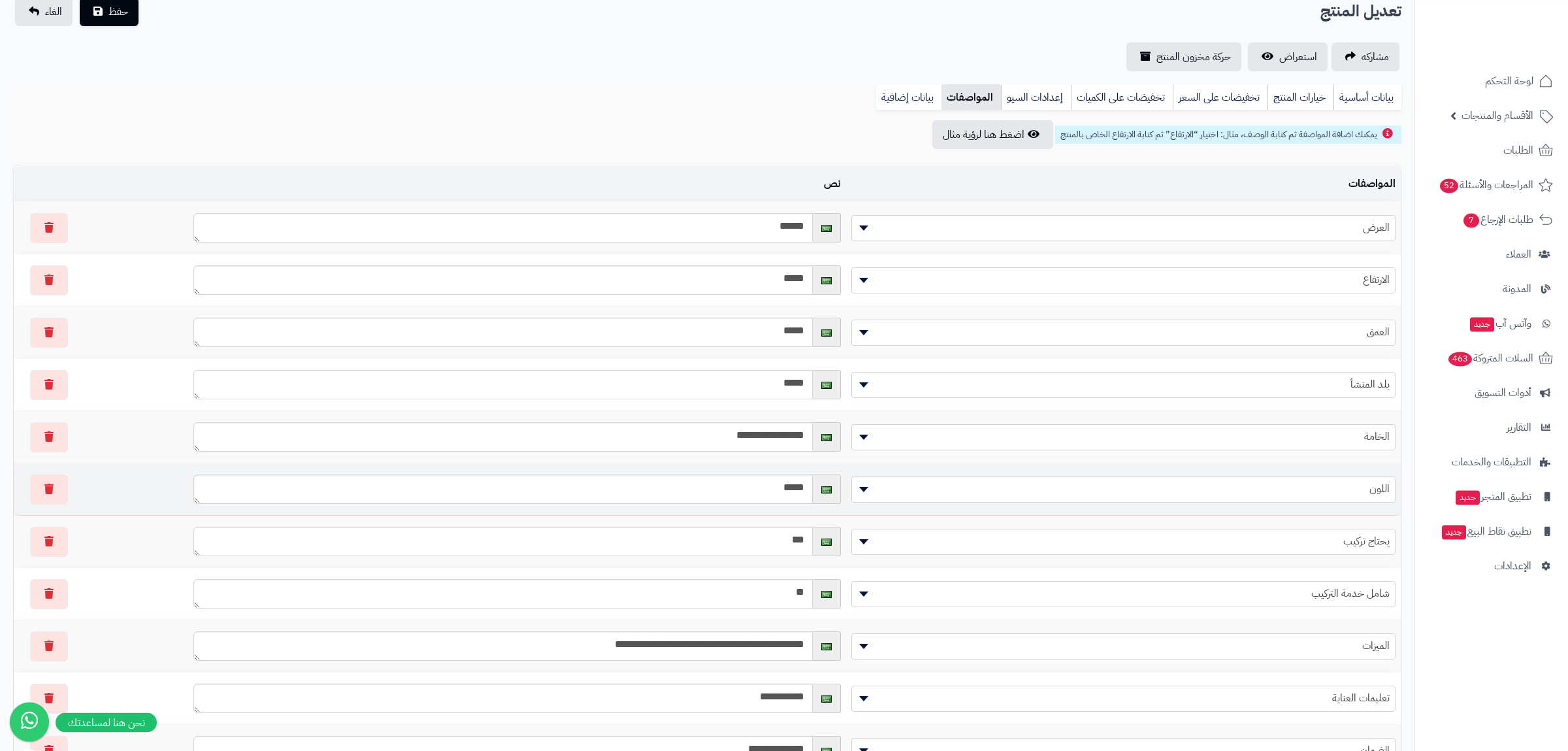
scroll to position [166, 0]
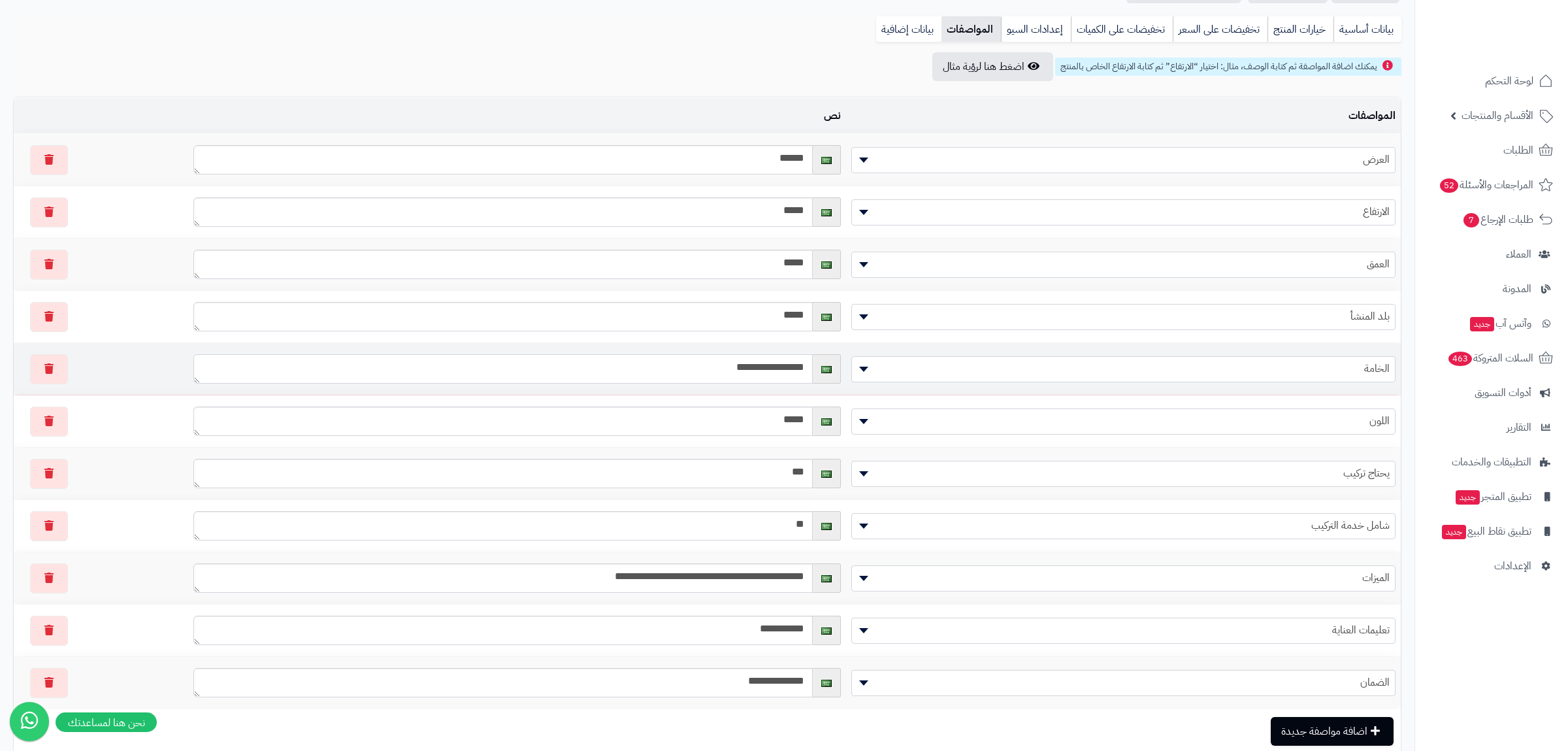
click at [708, 373] on textarea "**********" at bounding box center [503, 369] width 619 height 30
click at [716, 376] on textarea "**********" at bounding box center [503, 369] width 619 height 30
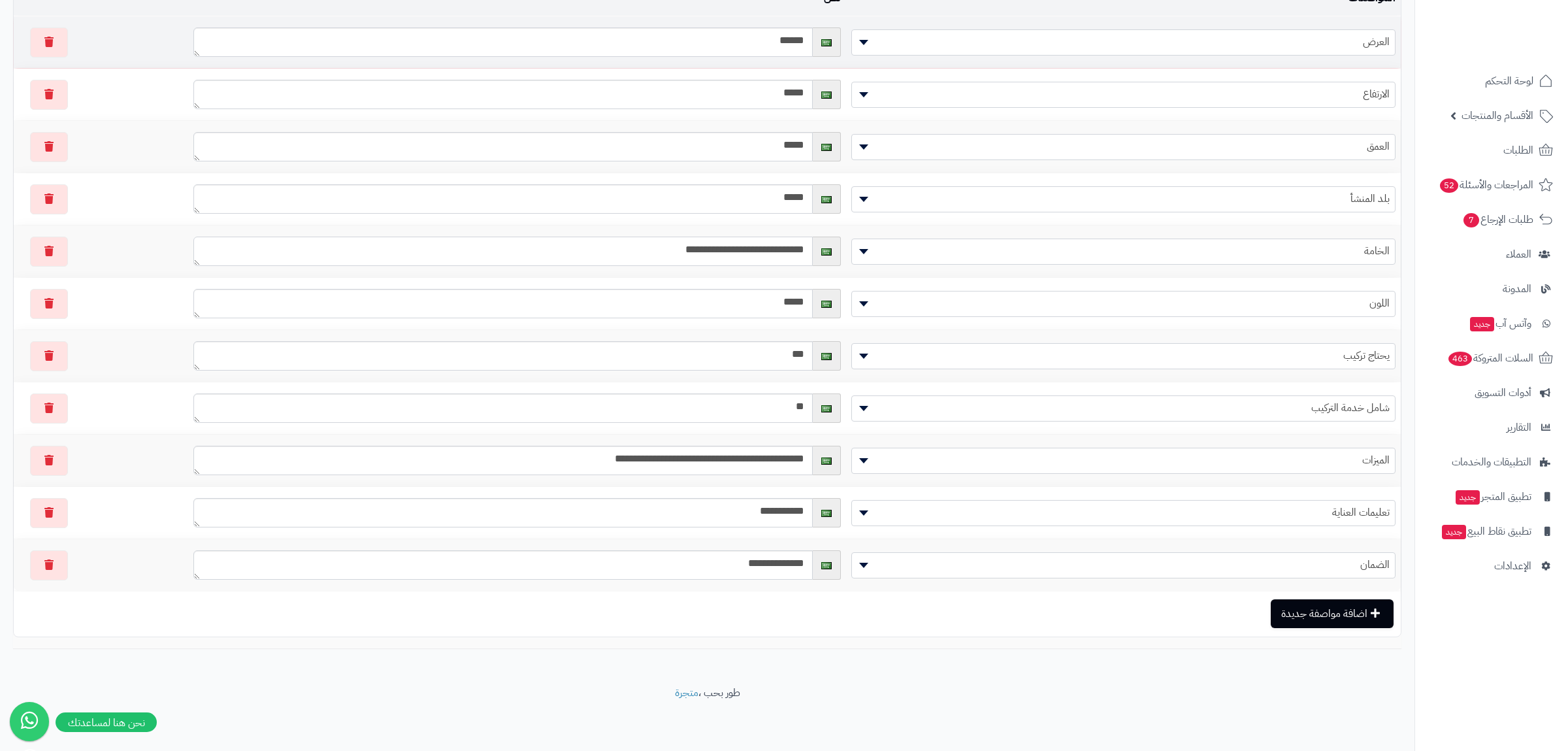
scroll to position [0, 0]
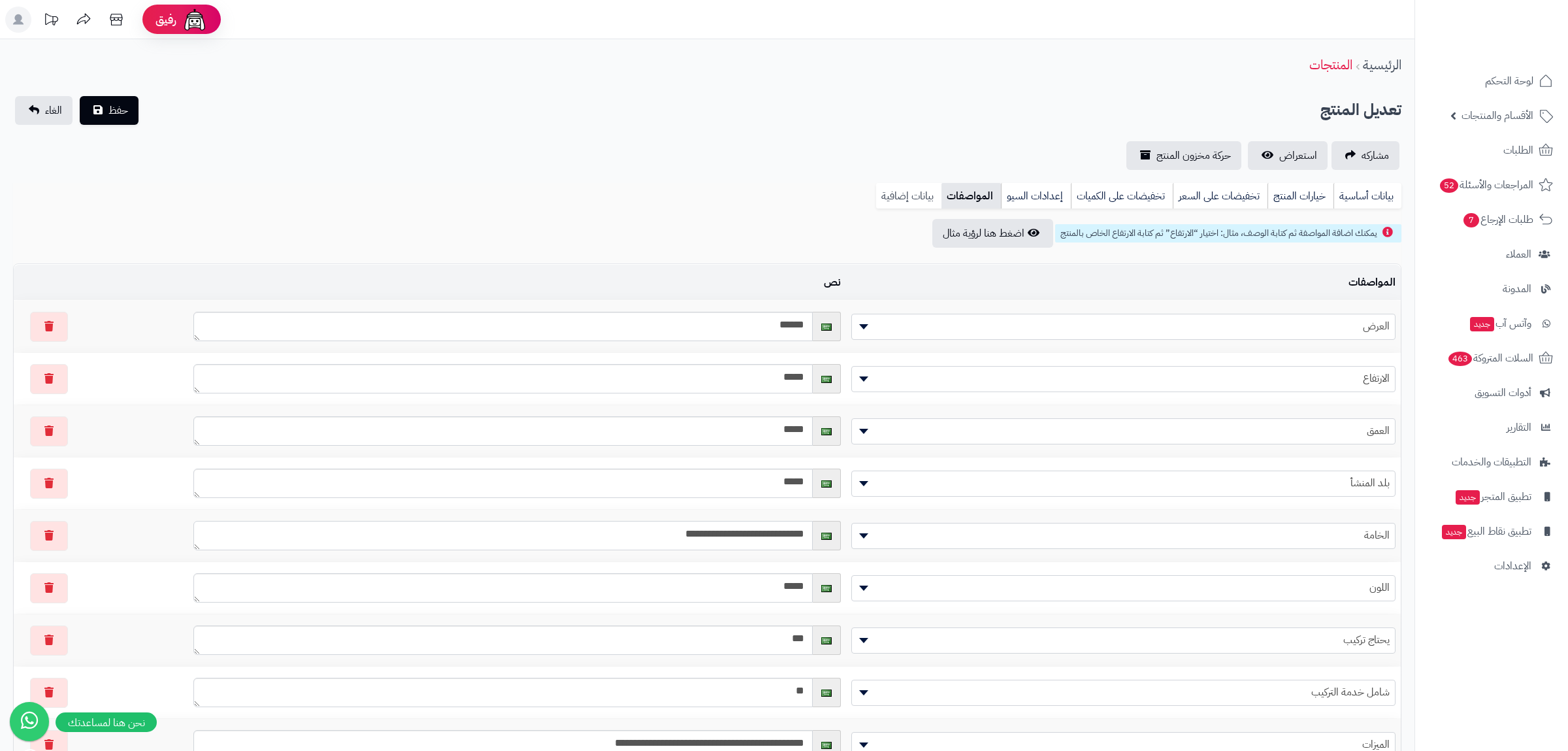
type textarea "**********"
click at [898, 188] on link "بيانات إضافية" at bounding box center [909, 196] width 66 height 26
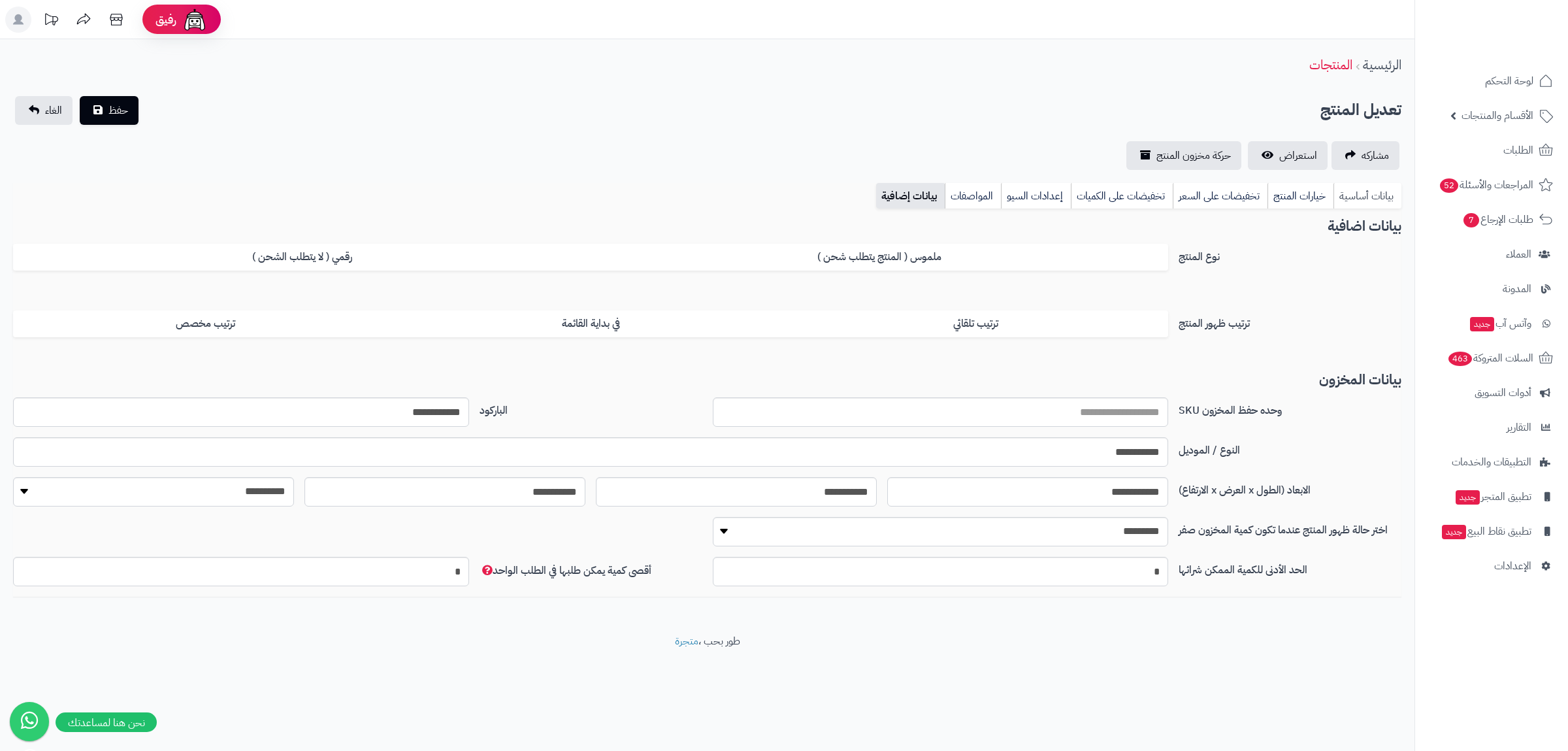
click at [1382, 197] on link "بيانات أساسية" at bounding box center [1367, 196] width 68 height 26
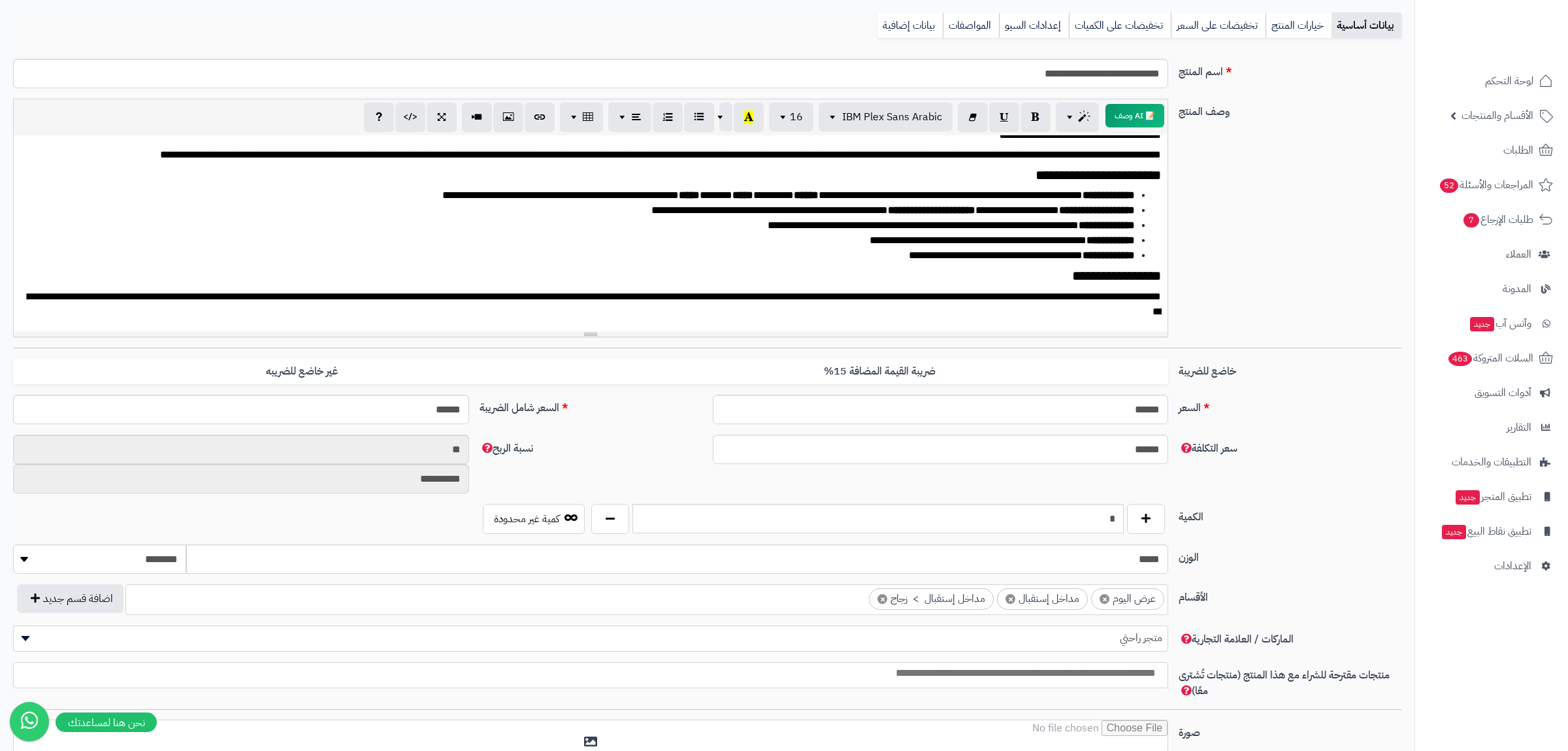
scroll to position [495, 0]
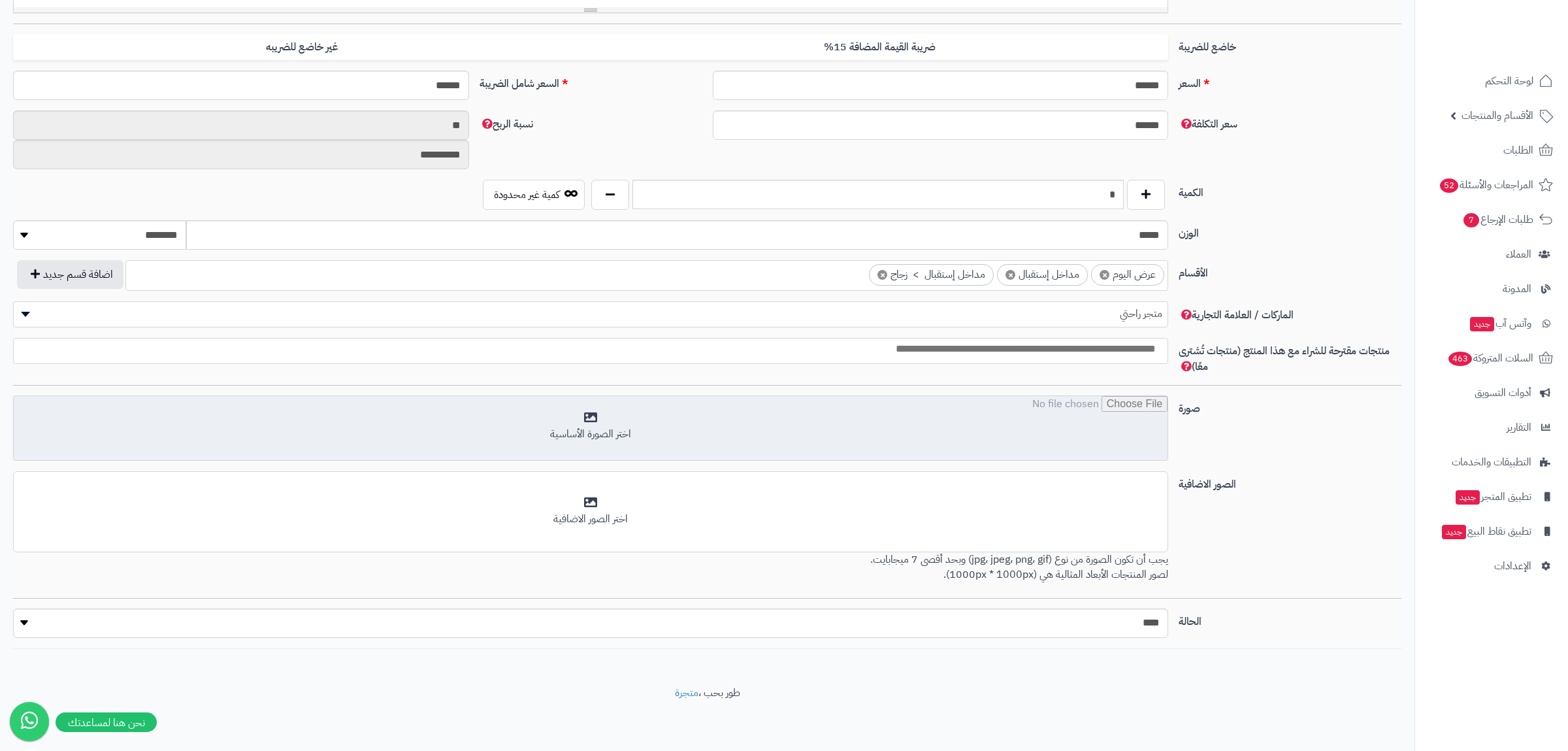
click at [1078, 408] on input "file" at bounding box center [590, 428] width 1154 height 66
type input "**********"
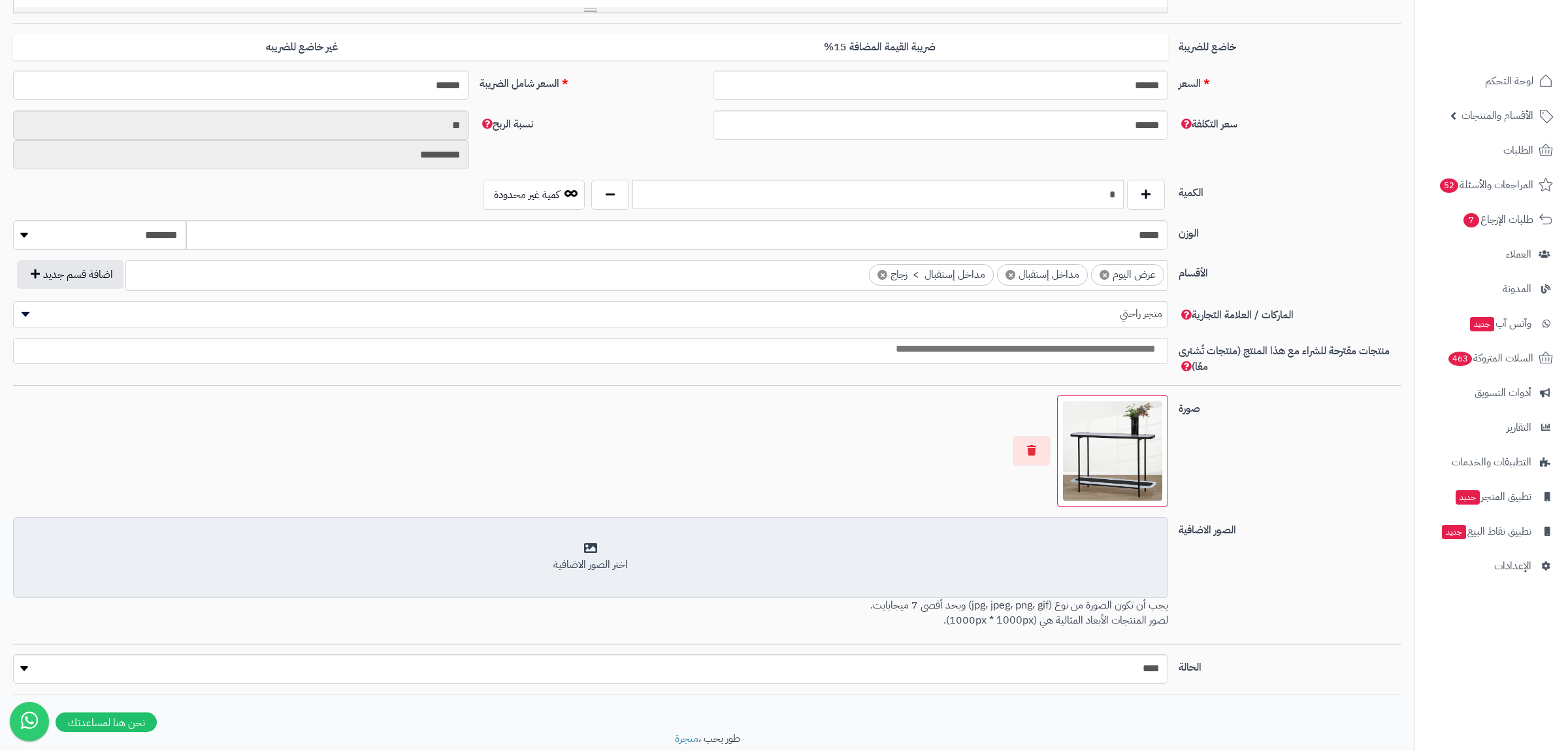
click at [1130, 569] on div "اختر الصور الاضافية" at bounding box center [590, 565] width 1138 height 15
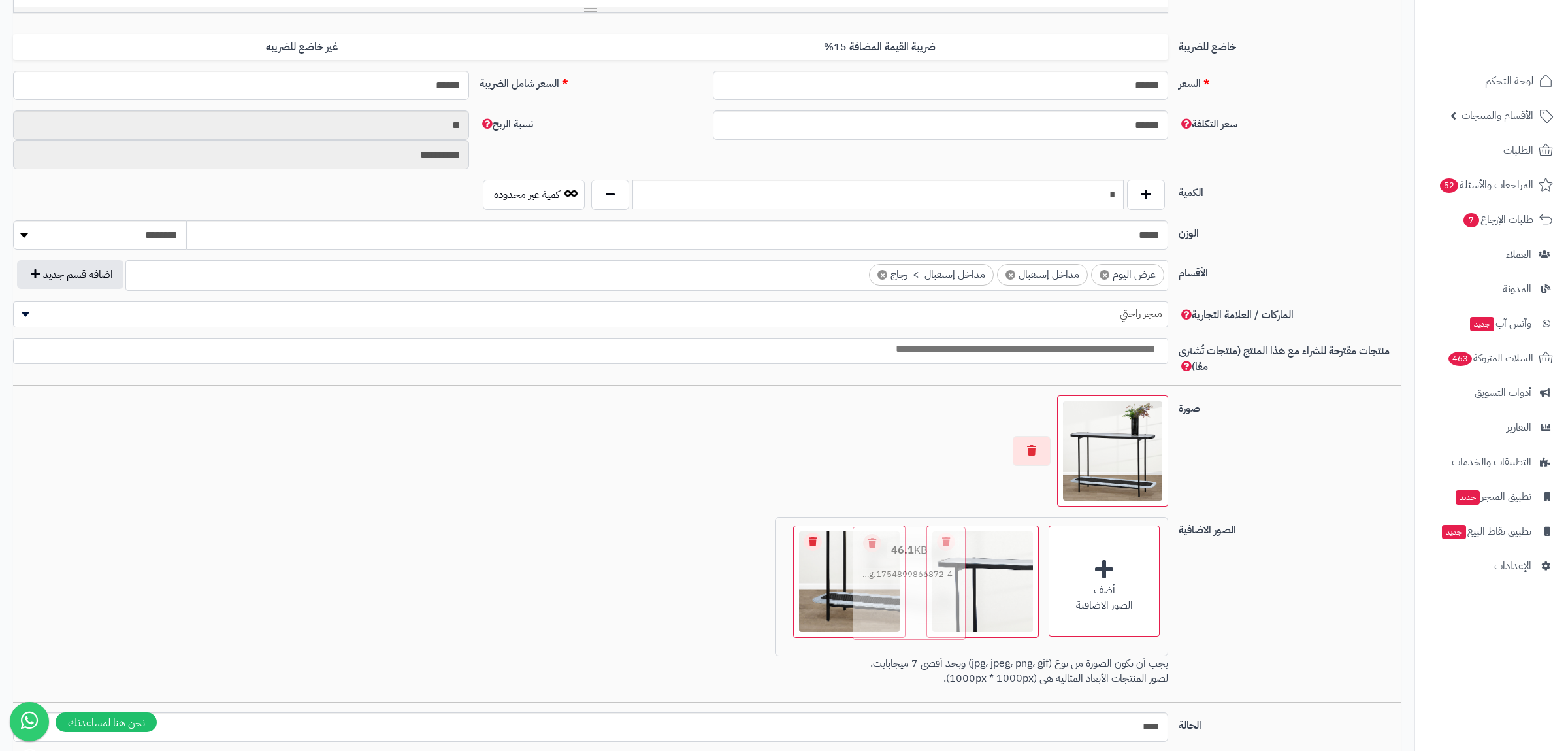
drag, startPoint x: 983, startPoint y: 611, endPoint x: 916, endPoint y: 611, distance: 67.0
click at [916, 611] on img at bounding box center [909, 583] width 106 height 106
drag, startPoint x: 868, startPoint y: 606, endPoint x: 787, endPoint y: 626, distance: 83.4
click at [787, 626] on img at bounding box center [839, 591] width 106 height 106
drag, startPoint x: 762, startPoint y: 619, endPoint x: 945, endPoint y: 617, distance: 183.0
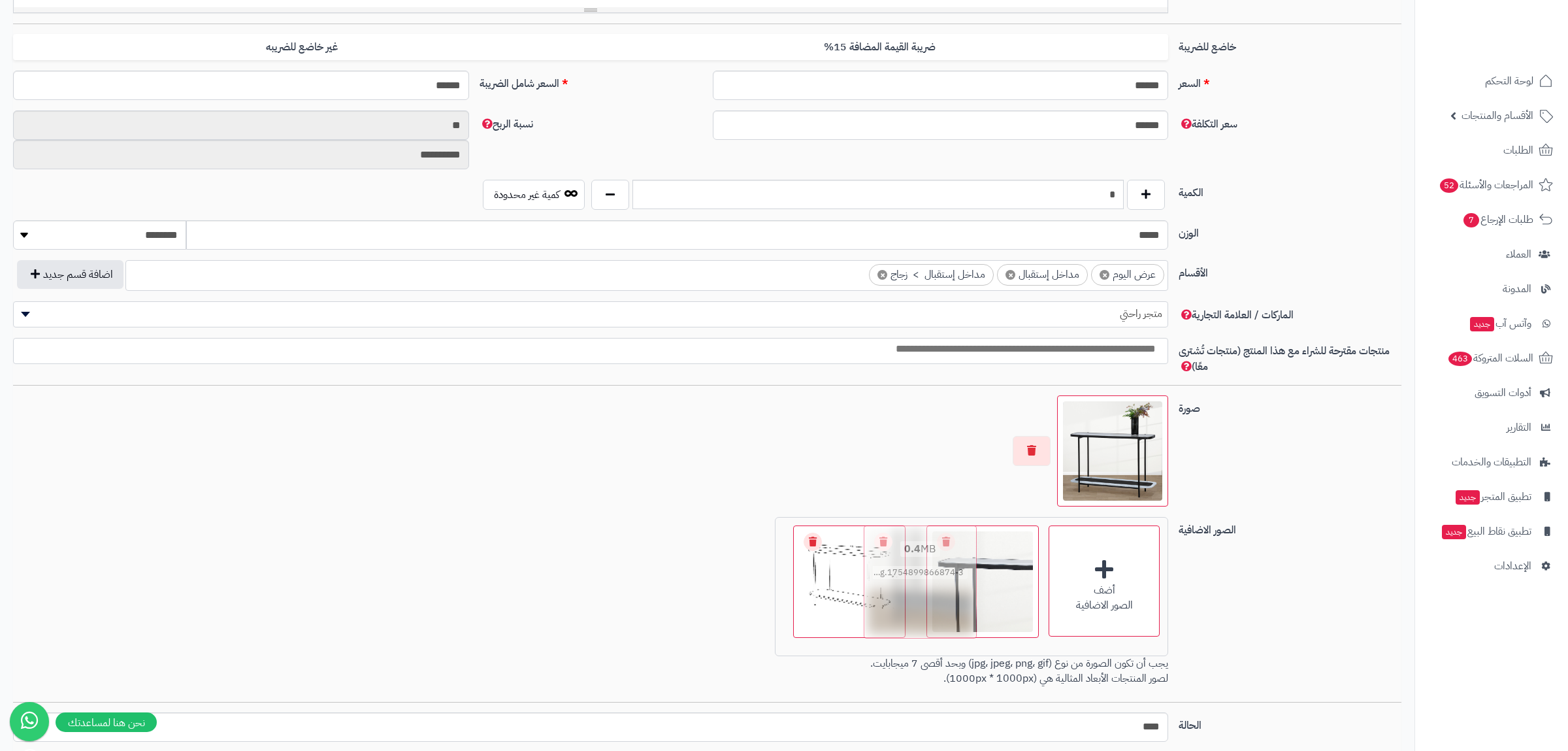
click at [945, 617] on img at bounding box center [920, 581] width 106 height 106
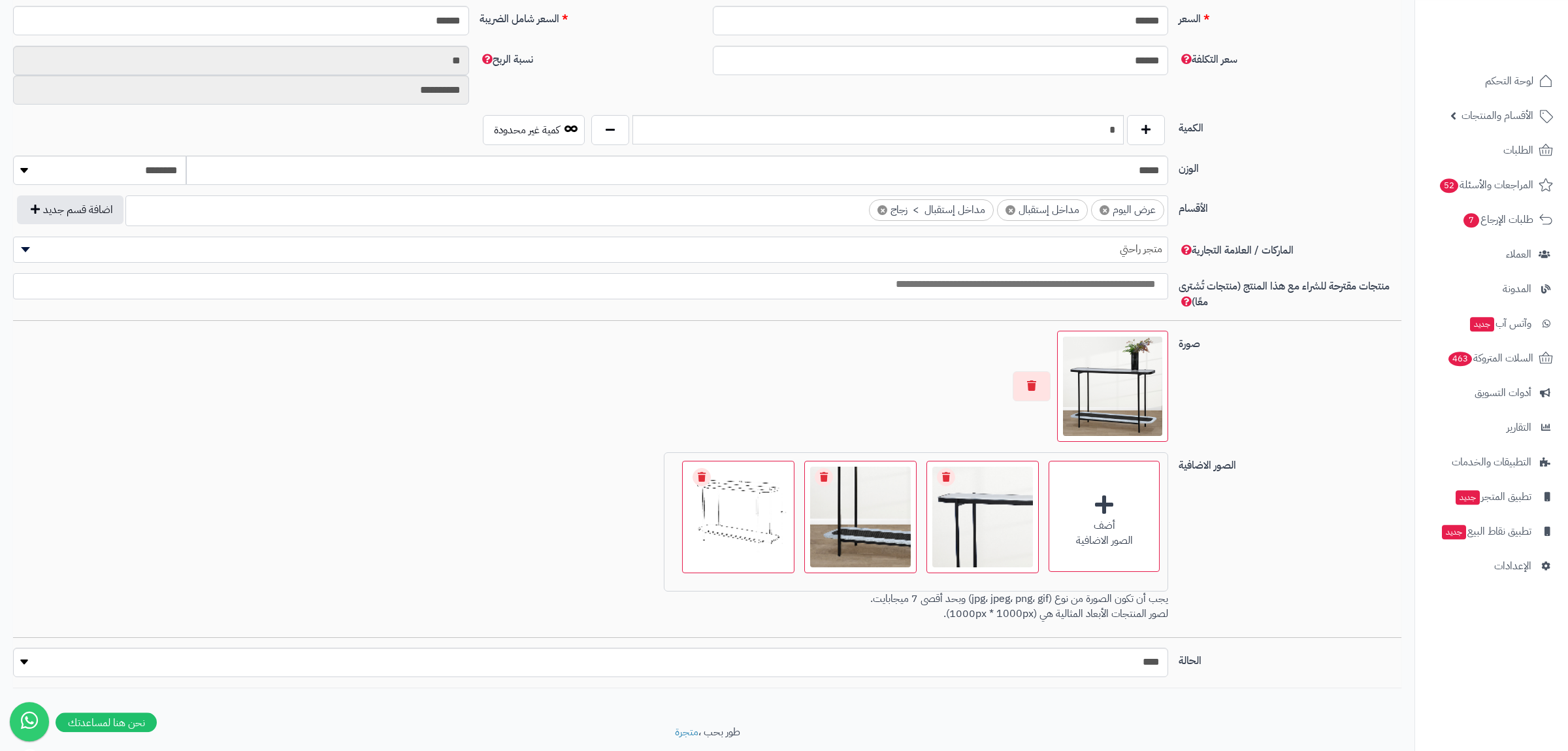
scroll to position [600, 0]
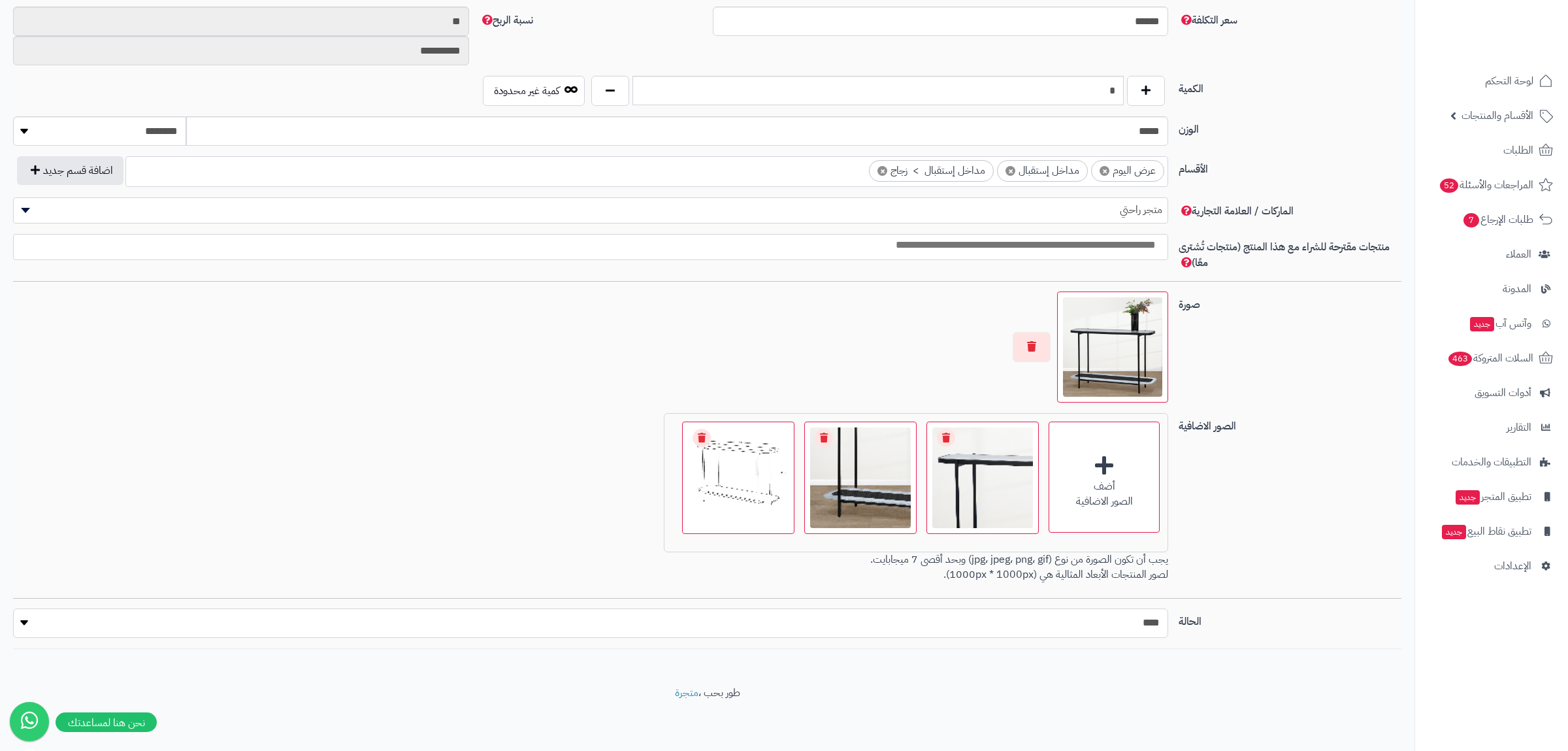
click at [13, 608] on select "***** ****" at bounding box center [590, 623] width 1155 height 30
select select "*"
click option "*****" at bounding box center [0, 0] width 0 height 0
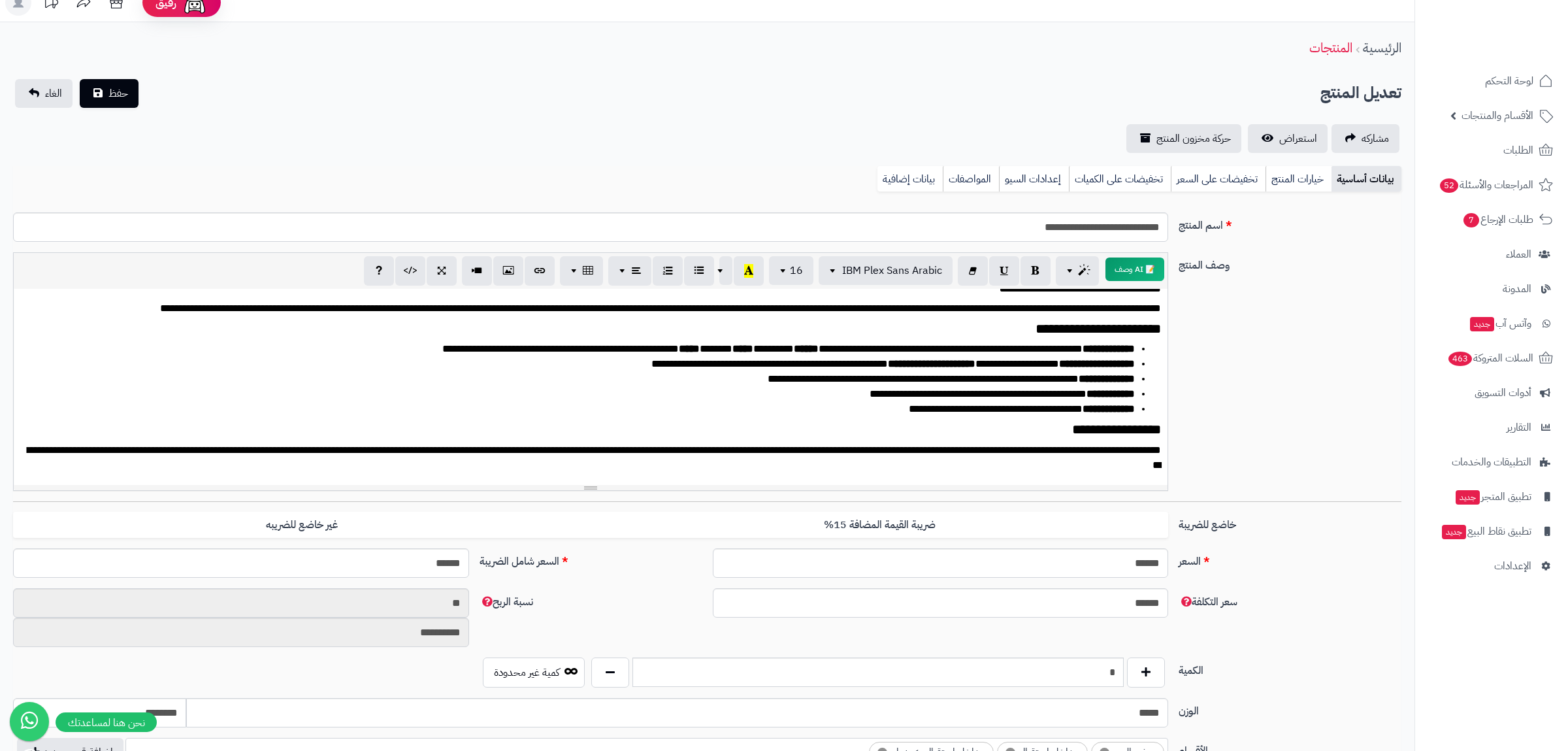
scroll to position [0, 0]
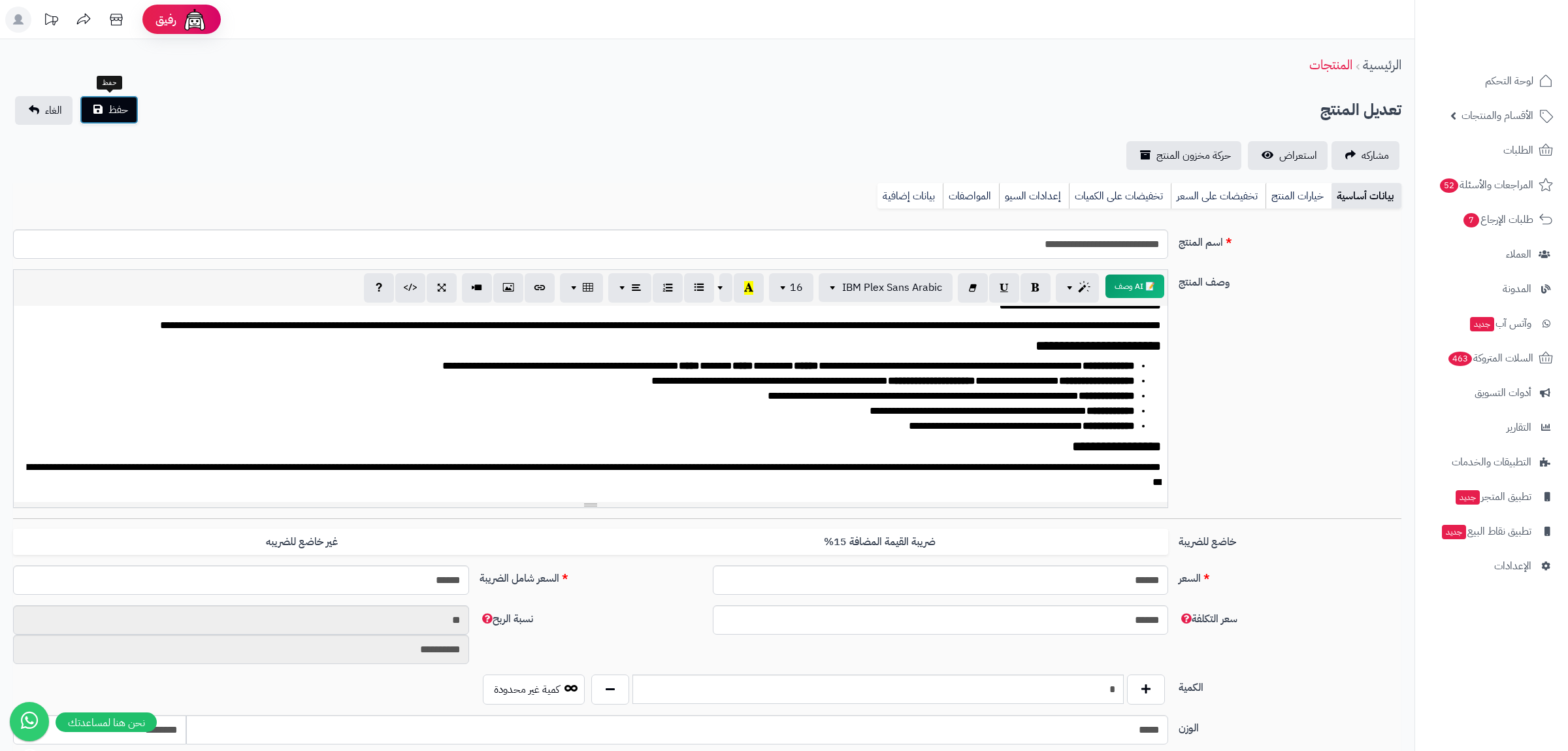
click at [109, 112] on span "حفظ" at bounding box center [118, 110] width 19 height 16
click at [1294, 161] on span "استعراض" at bounding box center [1298, 156] width 38 height 16
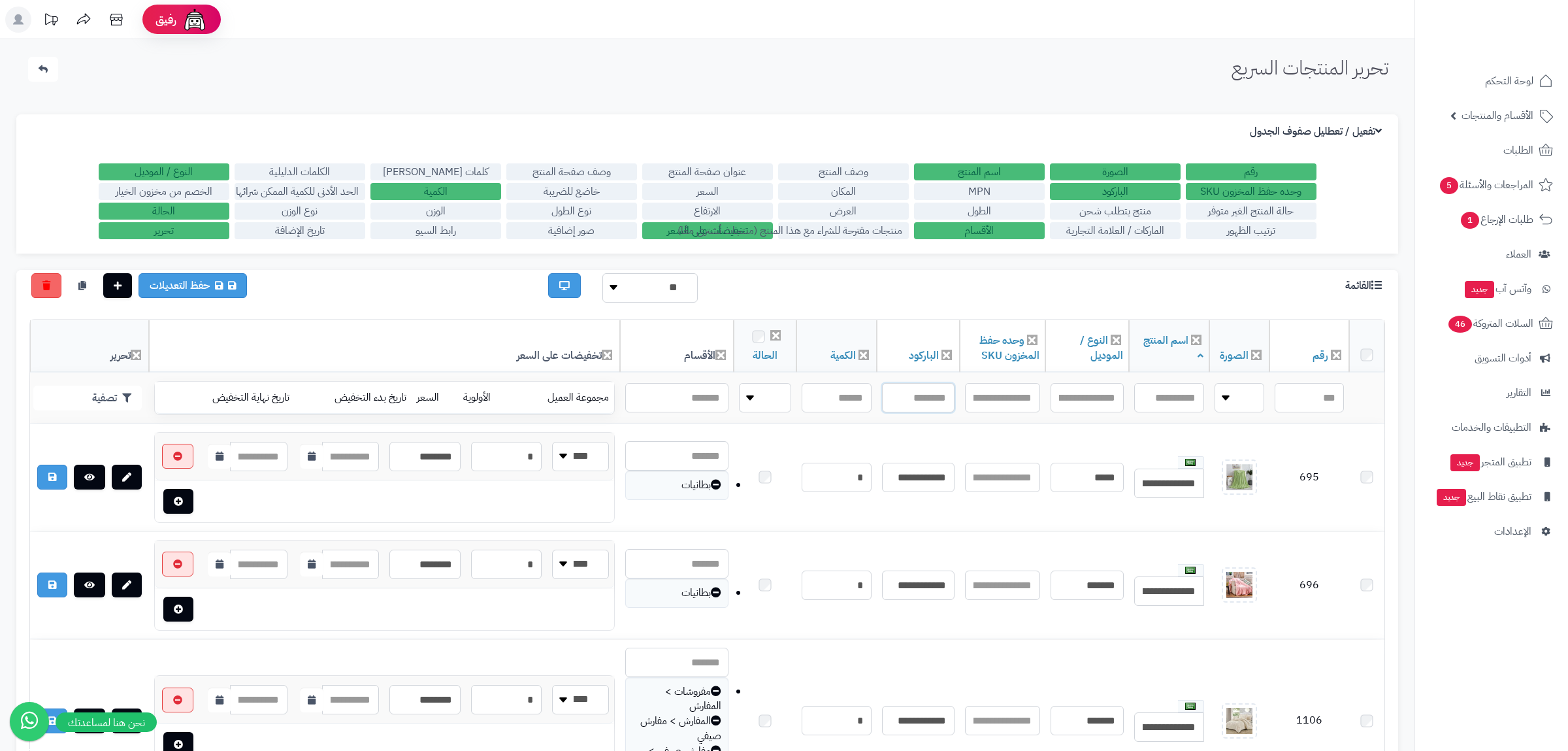
click at [896, 401] on input "text" at bounding box center [918, 397] width 73 height 30
paste input "**********"
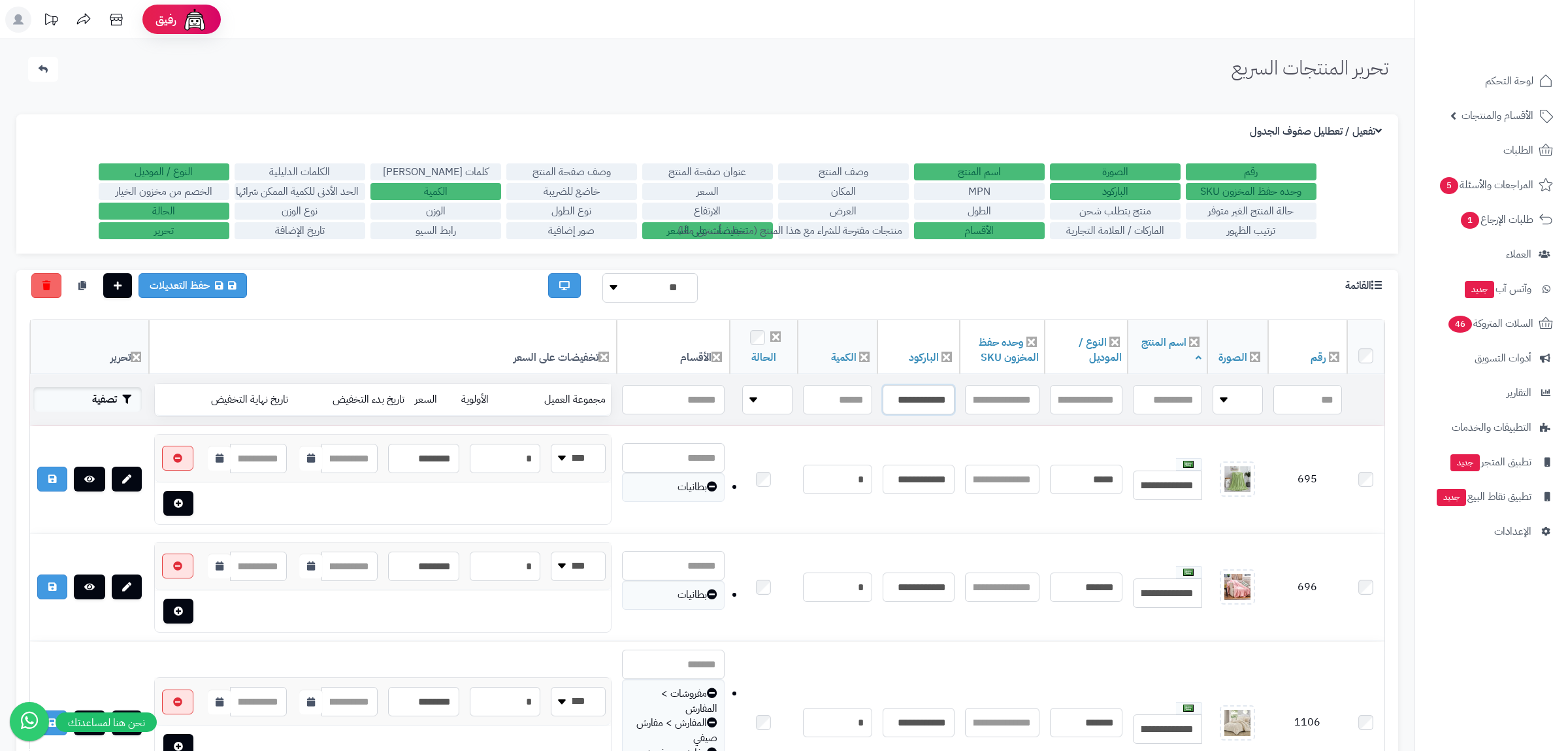
type input "**********"
click at [117, 402] on button "تصفية" at bounding box center [87, 399] width 109 height 24
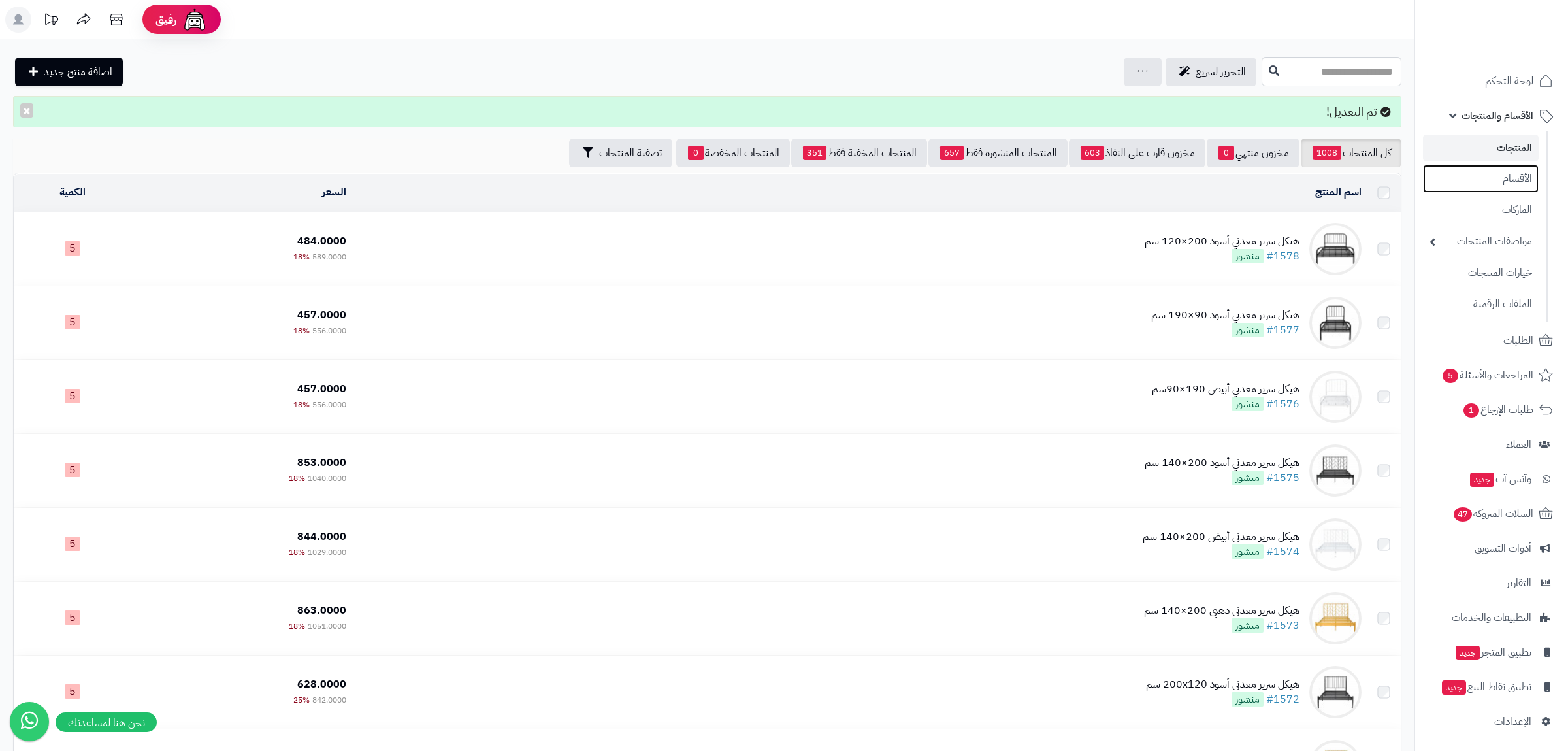
click at [1492, 173] on link "الأقسام" at bounding box center [1481, 179] width 116 height 28
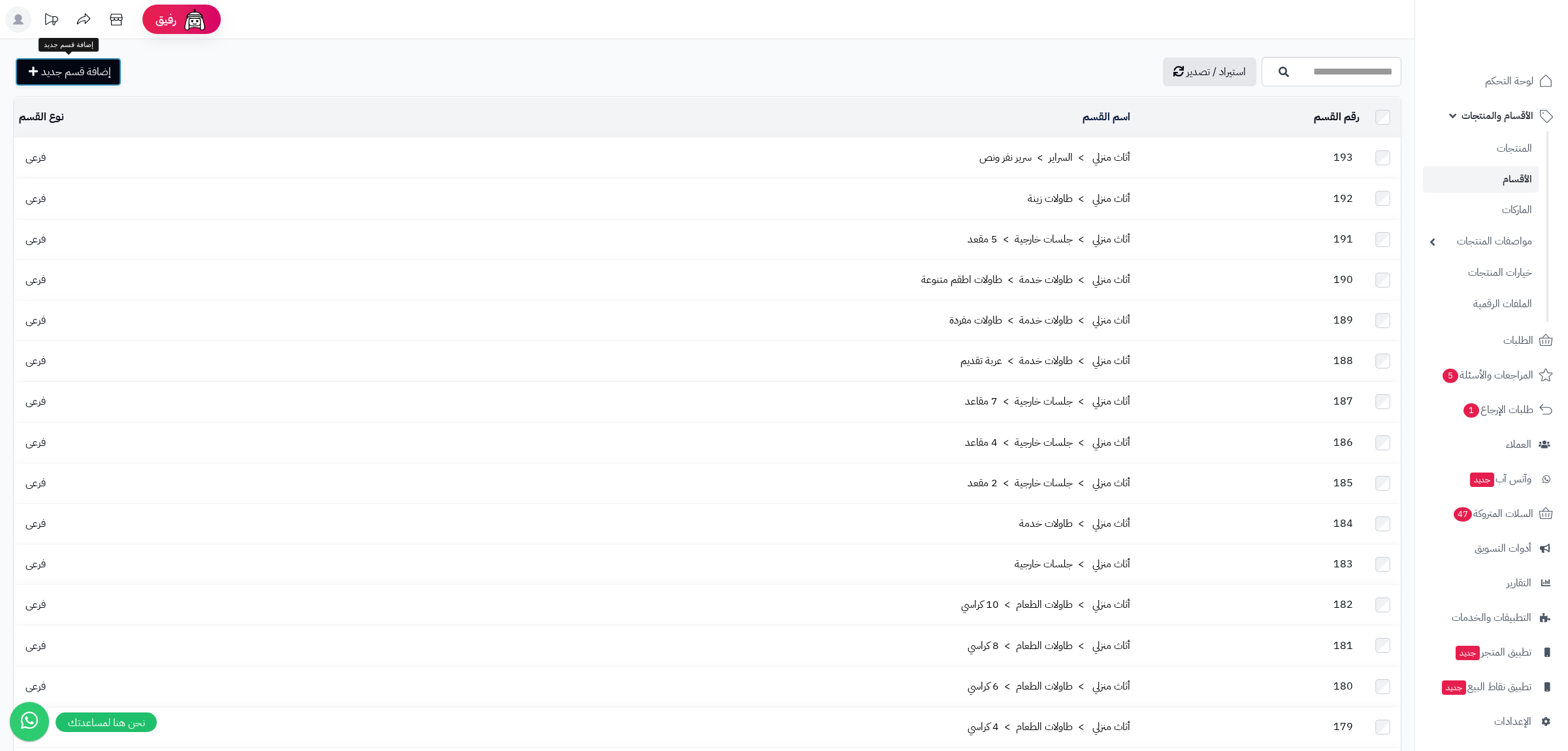
click at [84, 71] on span "إضافة قسم جديد" at bounding box center [76, 72] width 70 height 16
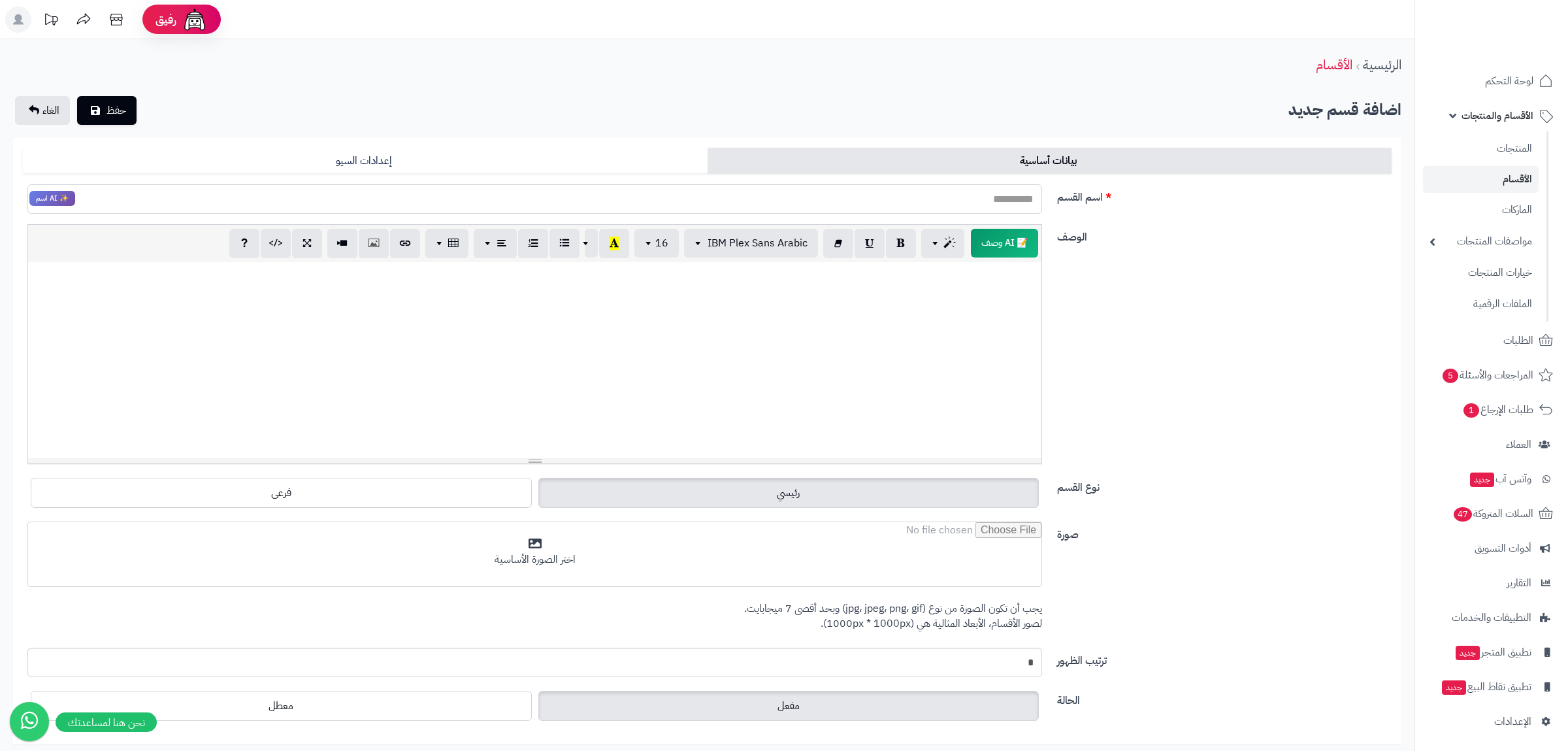
click at [990, 198] on input "اسم القسم" at bounding box center [534, 199] width 1014 height 30
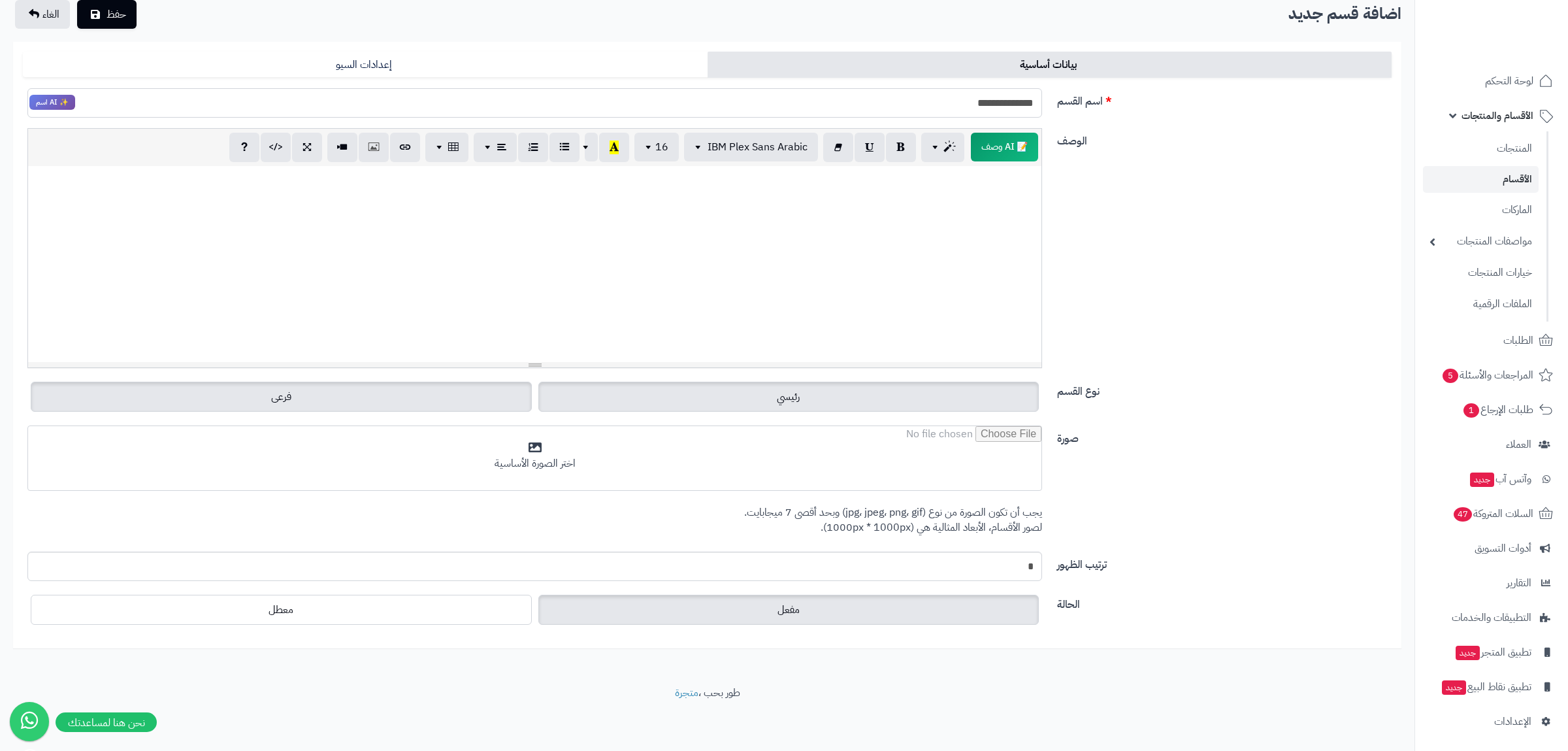
type input "**********"
click at [449, 400] on label "فرعى" at bounding box center [281, 397] width 501 height 30
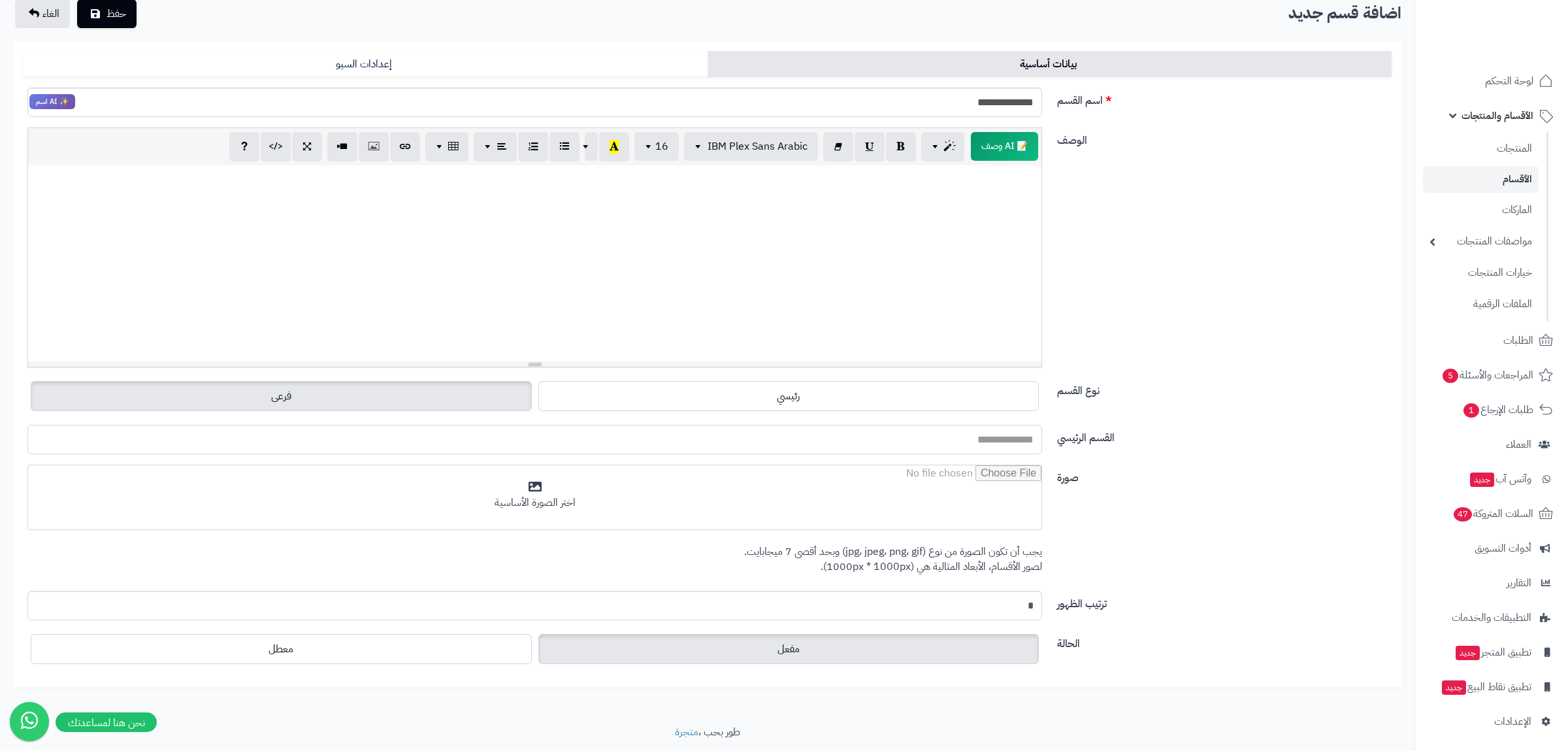
click at [987, 440] on input "القسم الرئيسي" at bounding box center [534, 439] width 1014 height 30
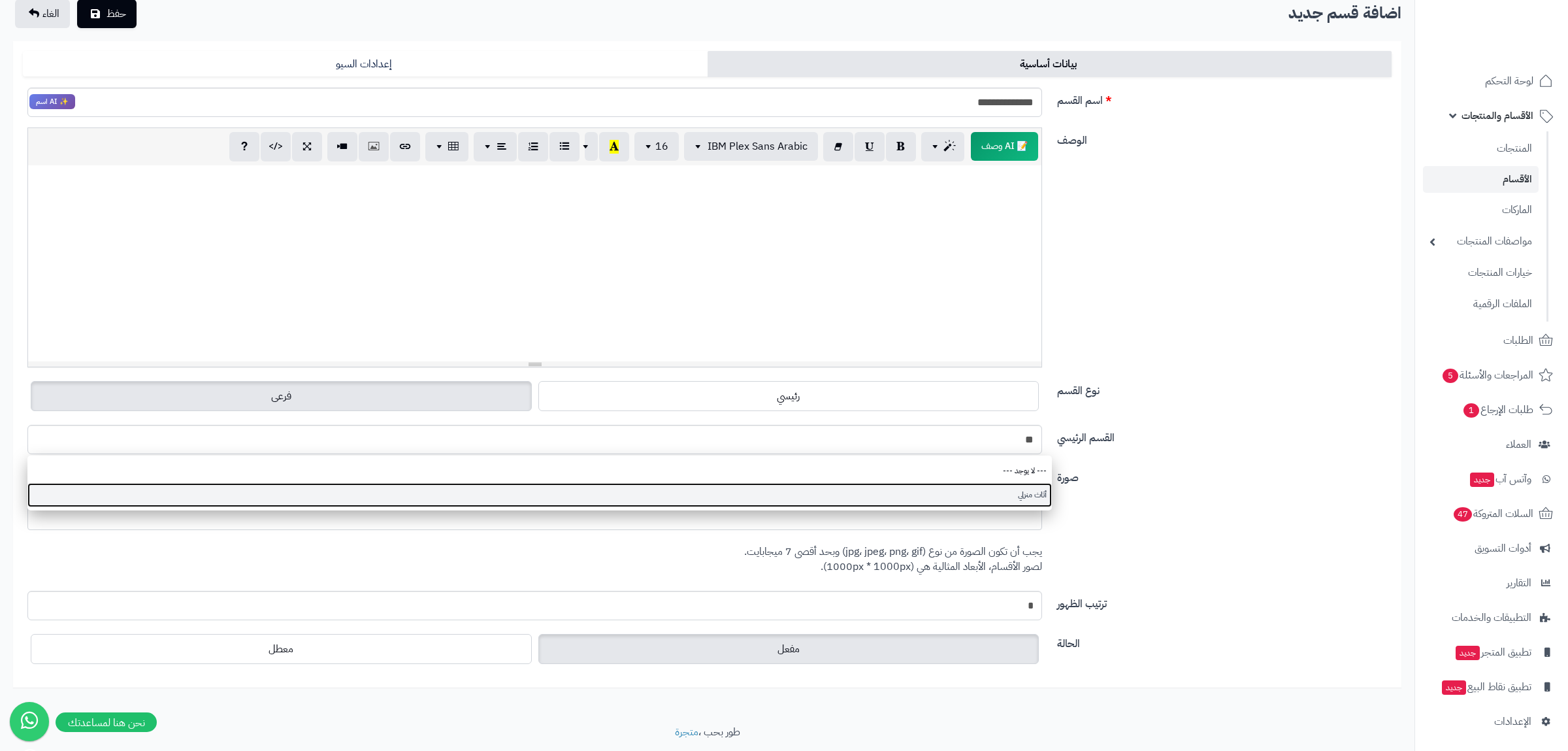
click at [1022, 493] on link "أثاث منزلي" at bounding box center [539, 495] width 1024 height 24
type input "**********"
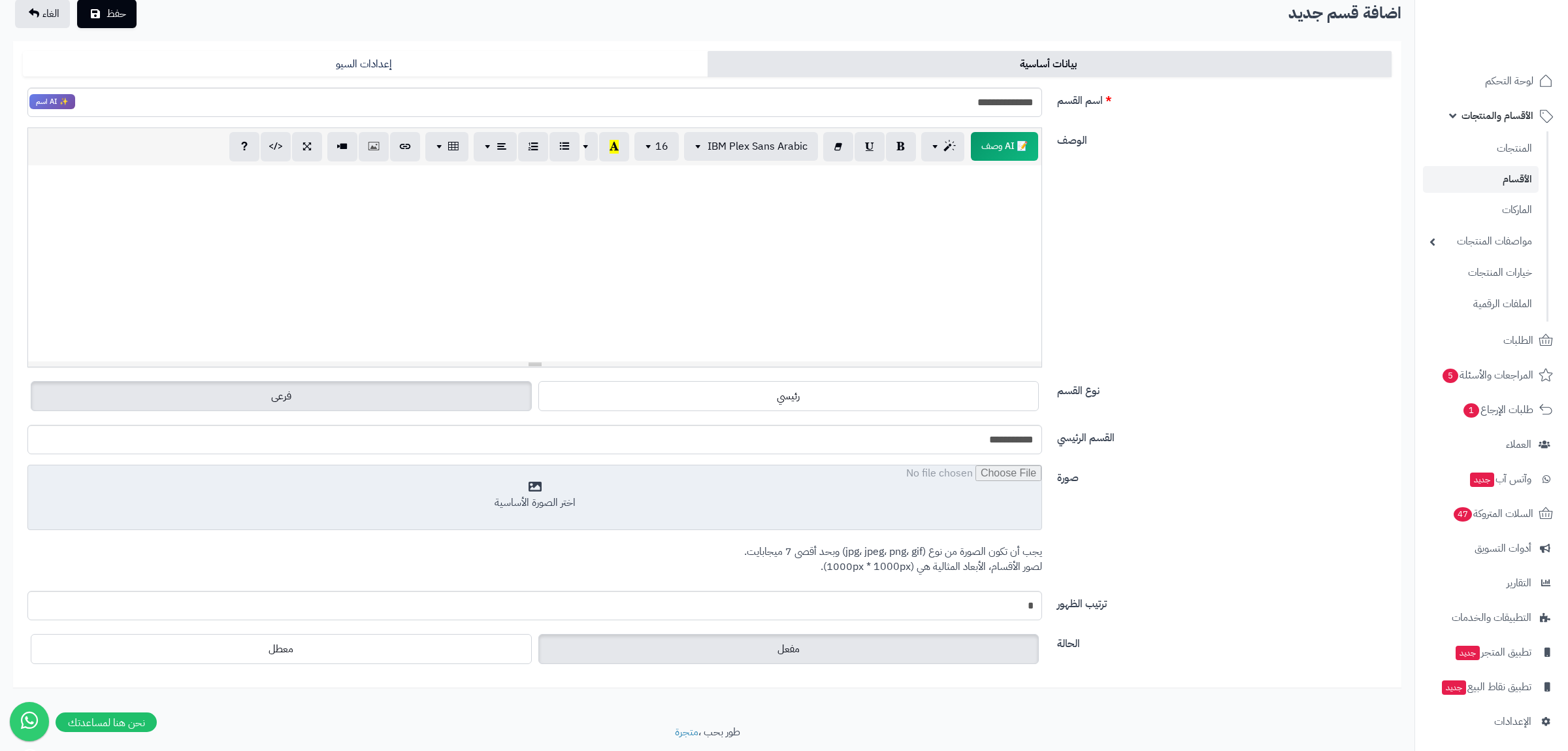
click at [965, 509] on input "file" at bounding box center [535, 498] width 1014 height 66
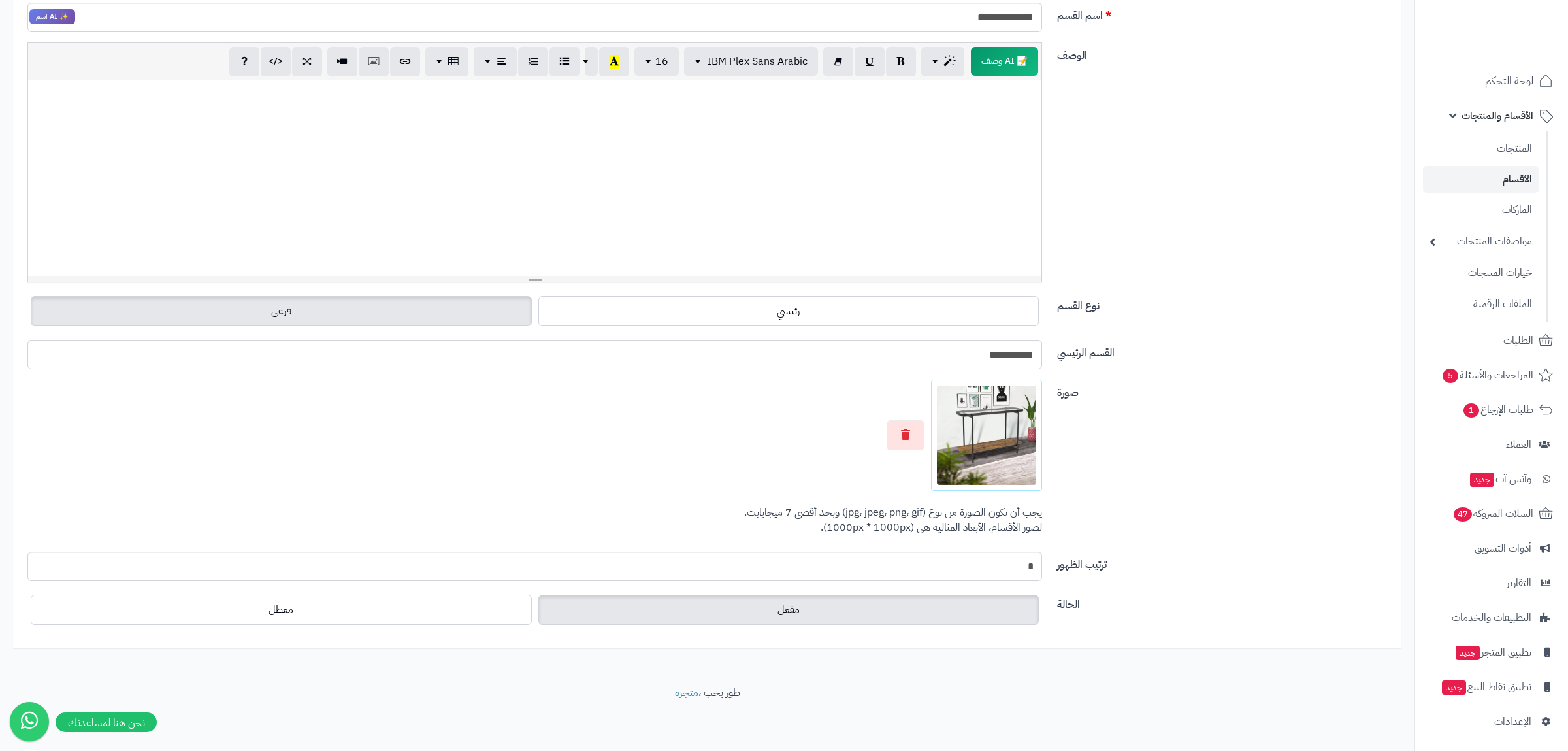
scroll to position [0, 0]
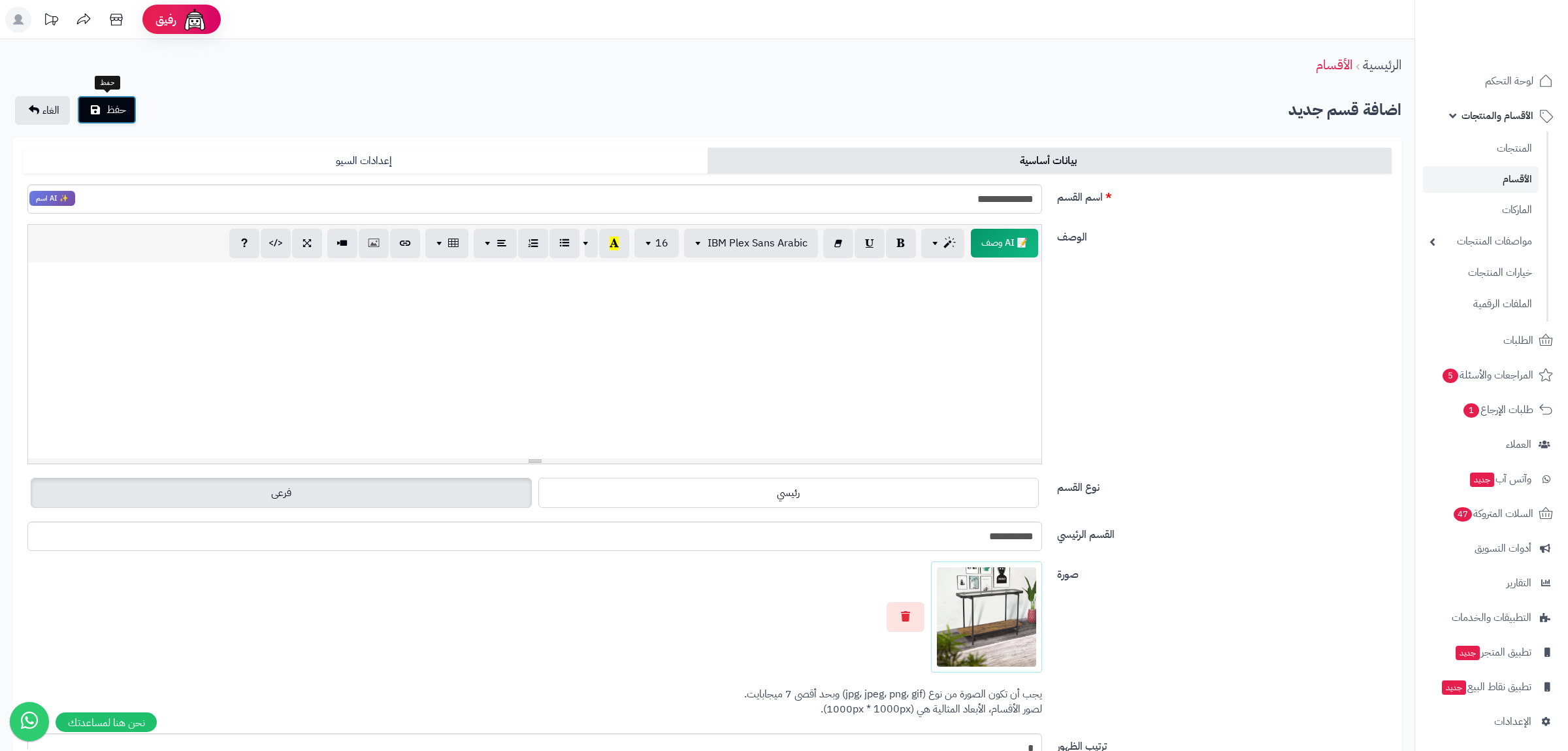
click at [121, 107] on span "حفظ" at bounding box center [116, 110] width 19 height 16
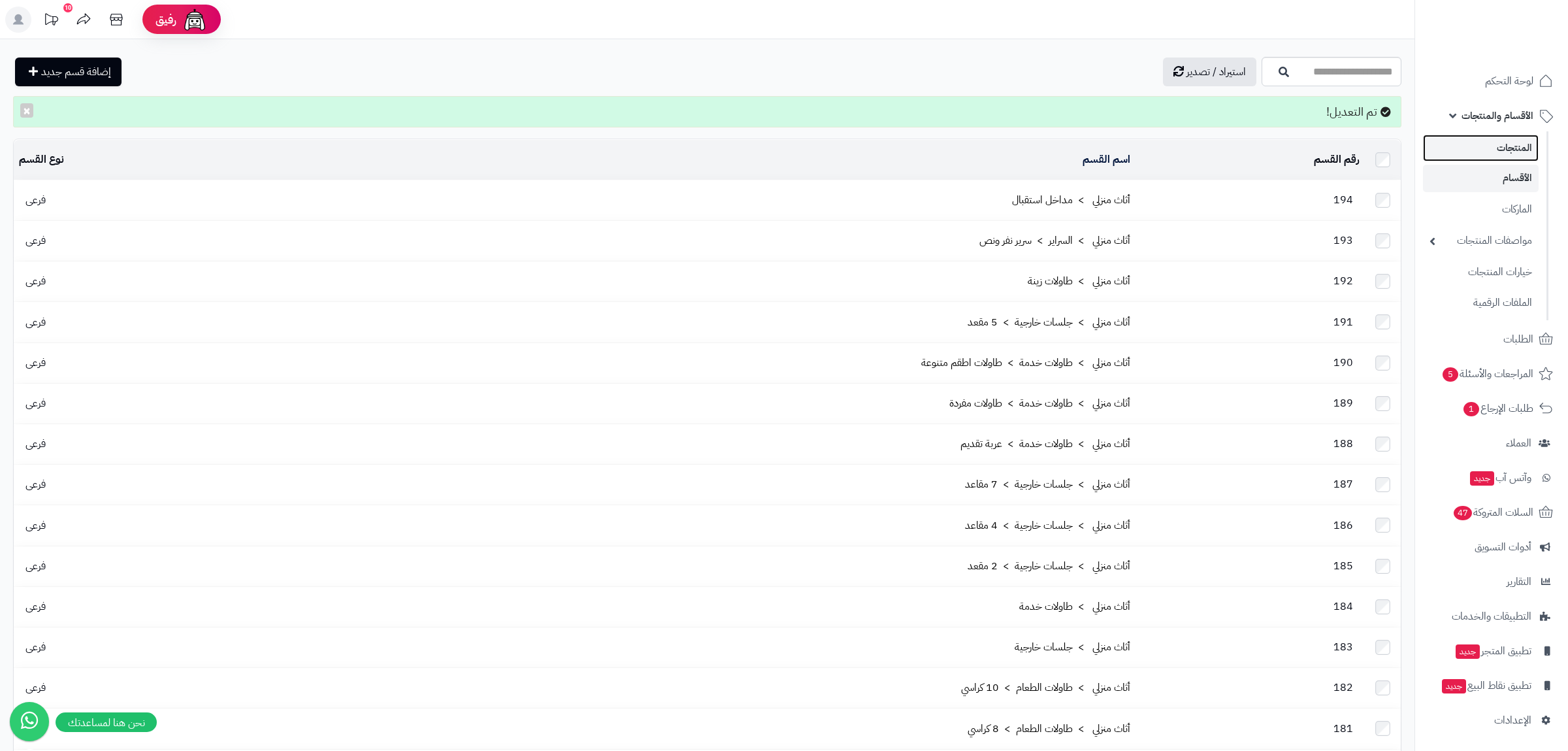
click at [1487, 156] on link "المنتجات" at bounding box center [1481, 148] width 116 height 27
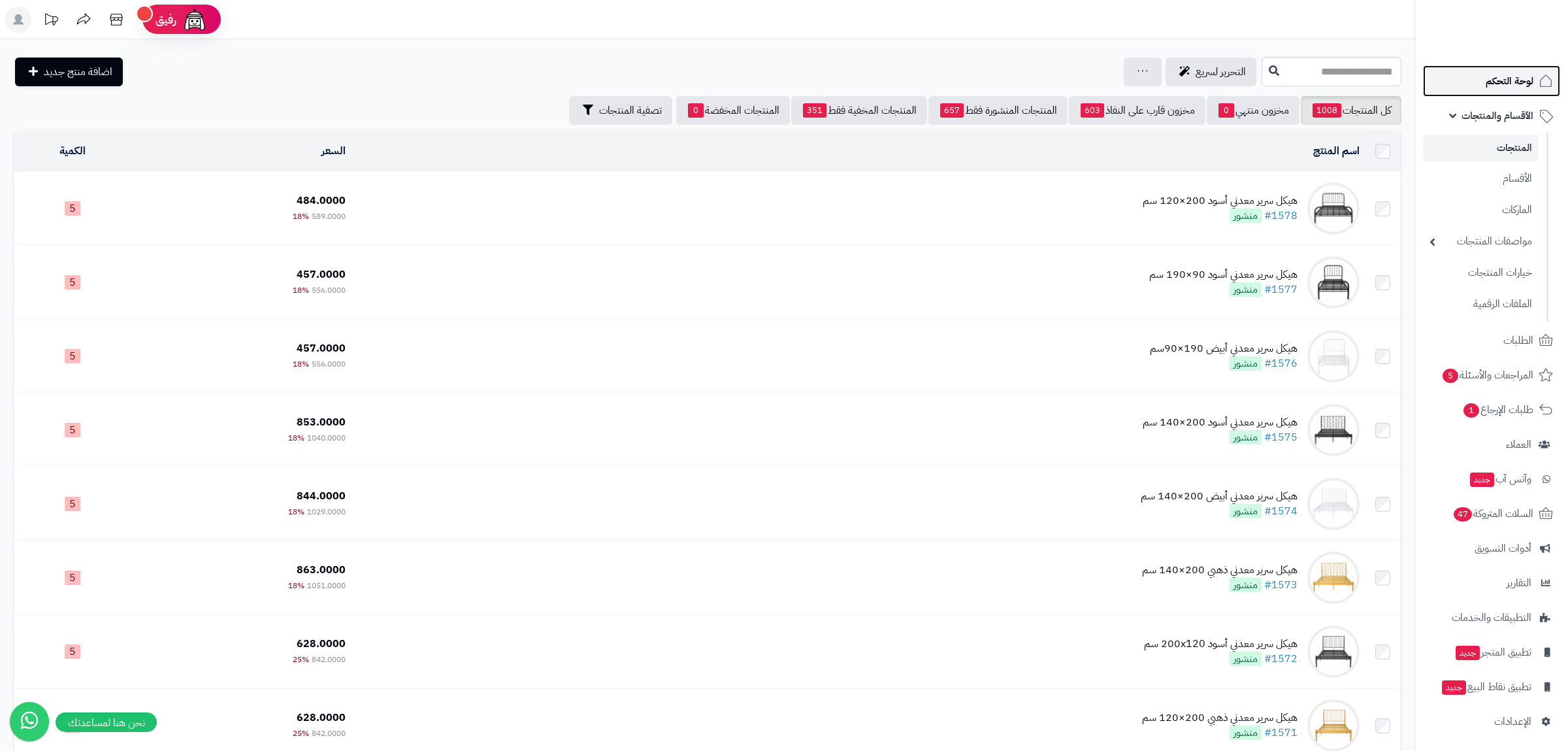
click at [1513, 84] on span "لوحة التحكم" at bounding box center [1510, 81] width 48 height 18
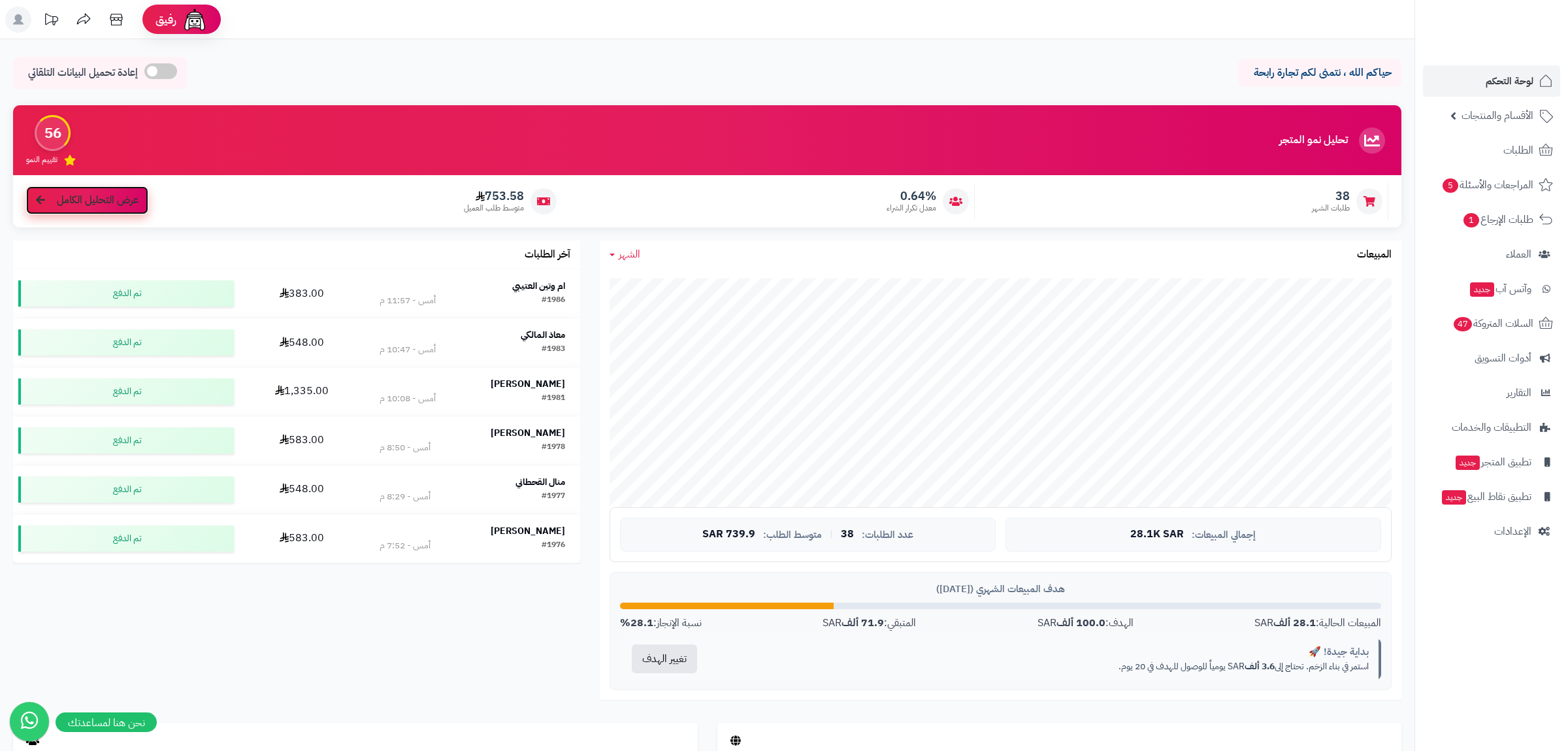
click at [112, 207] on span "عرض التحليل الكامل" at bounding box center [97, 200] width 81 height 15
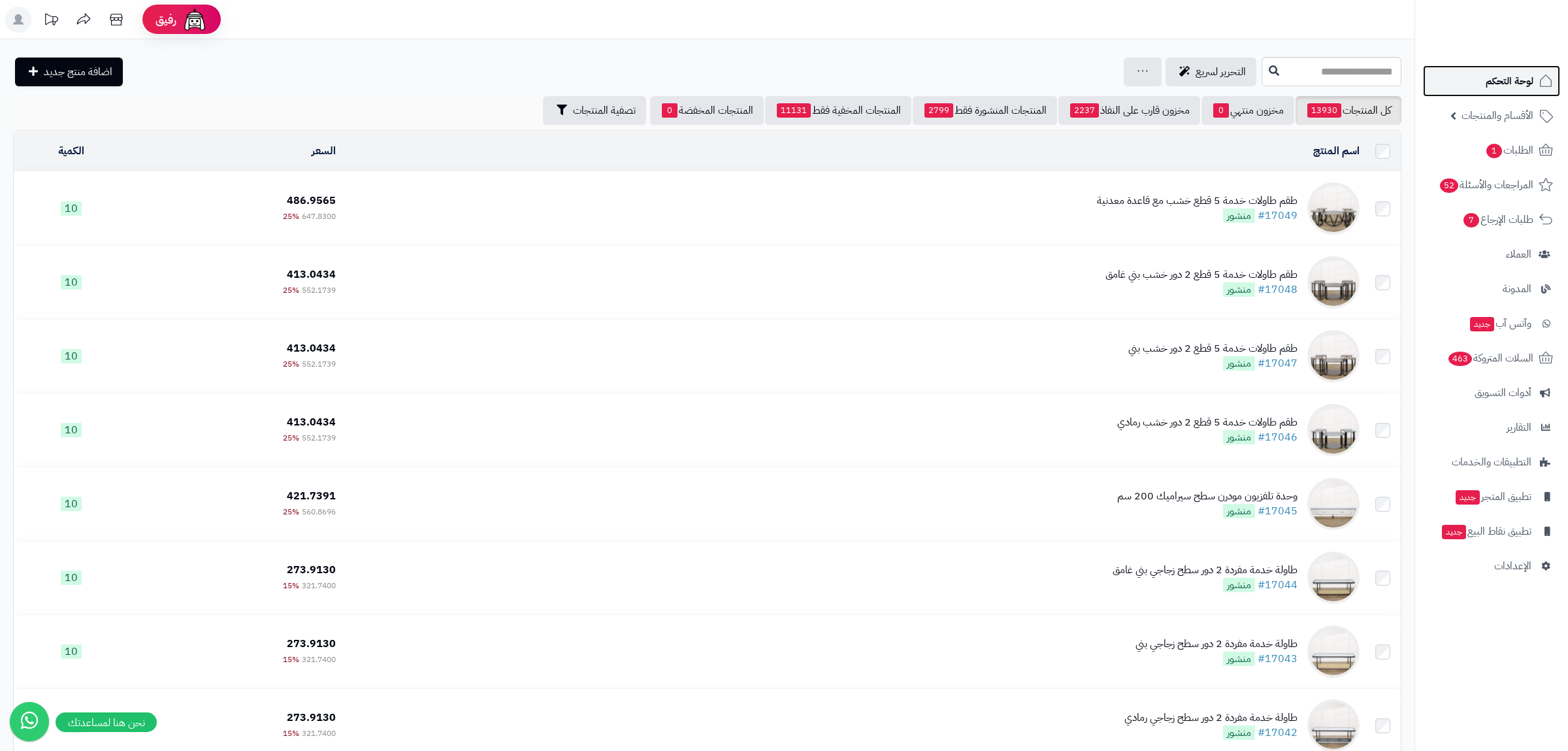
click at [1493, 81] on span "لوحة التحكم" at bounding box center [1510, 81] width 48 height 18
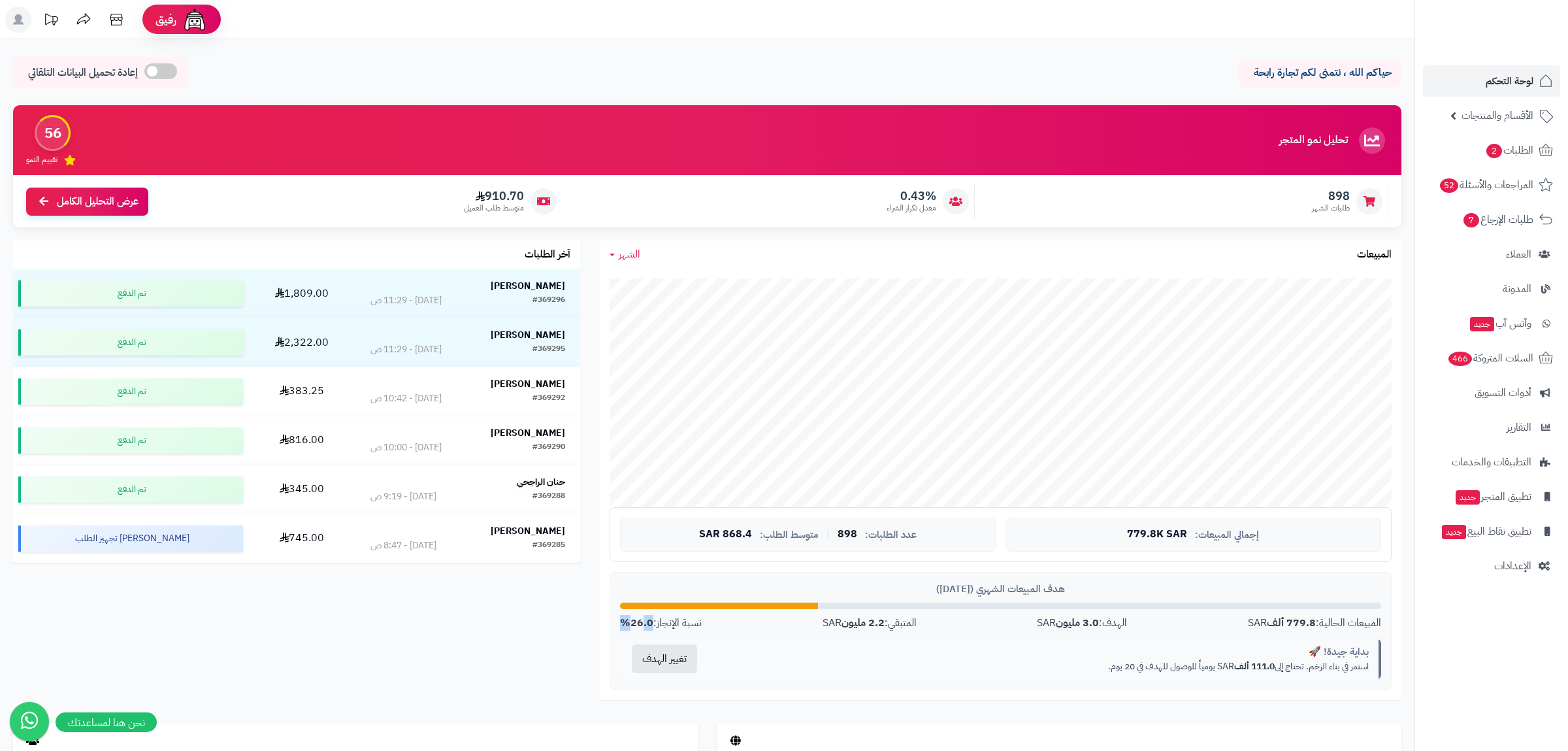
drag, startPoint x: 643, startPoint y: 623, endPoint x: 613, endPoint y: 624, distance: 30.0
click at [613, 624] on div "هدف المبيعات الشهري ([DATE]) المبيعات الحالية: 779.8 ألف SAR الهدف: 3.0 مليون S…" at bounding box center [1001, 631] width 782 height 118
drag, startPoint x: 1269, startPoint y: 624, endPoint x: 1287, endPoint y: 631, distance: 19.3
click at [1286, 630] on strong "779.8 ألف" at bounding box center [1292, 623] width 49 height 16
click at [1307, 637] on div "هدف المبيعات الشهري (أغسطس 2025) المبيعات الحالية: 779.8 ألف SAR الهدف: 3.0 ملي…" at bounding box center [1001, 631] width 782 height 118
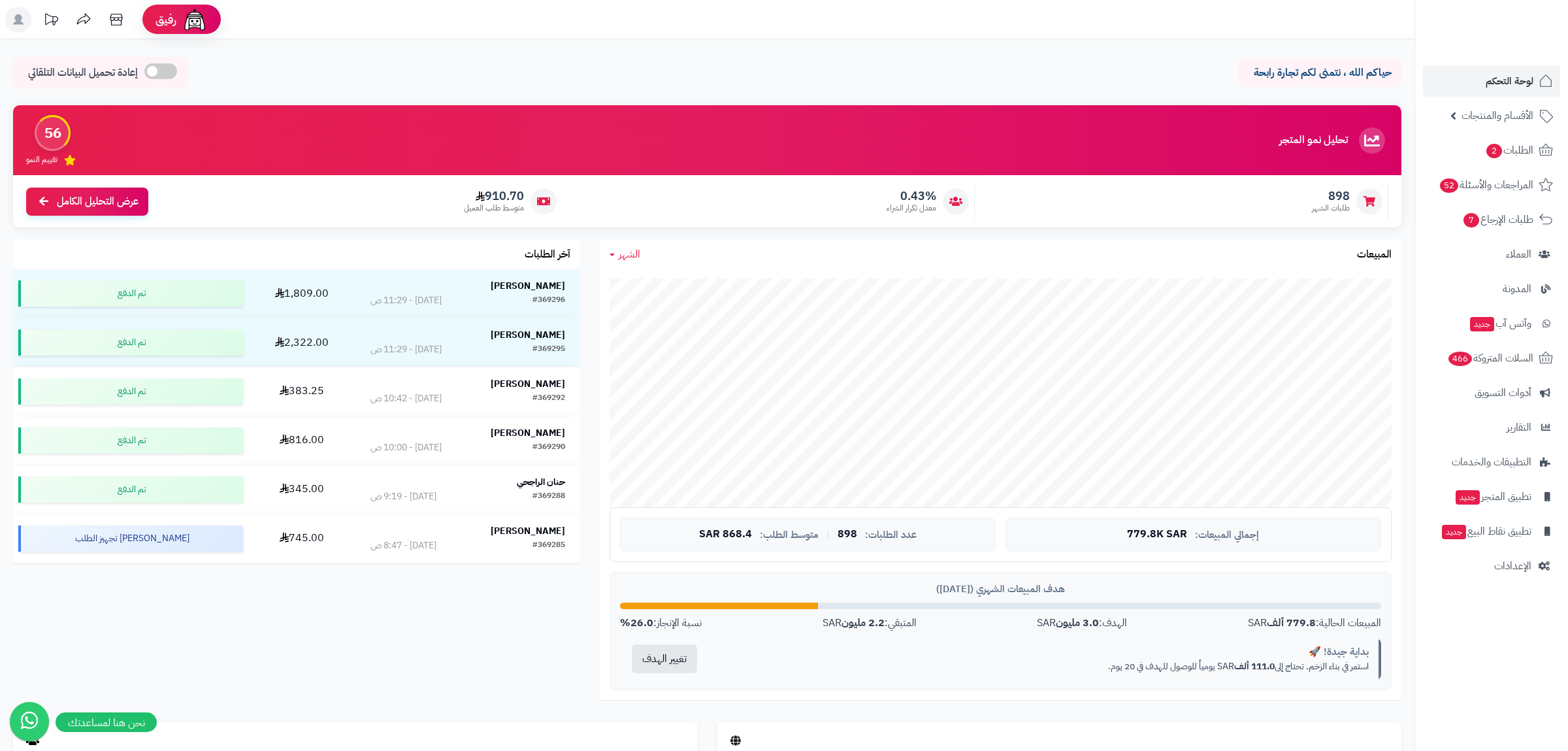
click at [1302, 628] on strong "779.8 ألف" at bounding box center [1292, 623] width 49 height 16
click at [1206, 631] on div "المبيعات الحالية: 779.8 ألف SAR الهدف: 3.0 مليون SAR المتبقي: 2.2 مليون SAR نسب…" at bounding box center [1000, 623] width 761 height 15
click at [402, 619] on div "تحليل نمو المتجر مرحلة النمو 56 تقييم النمو 898 طلبات الشهر 0.43% معدل تكرار ال…" at bounding box center [708, 414] width 1408 height 618
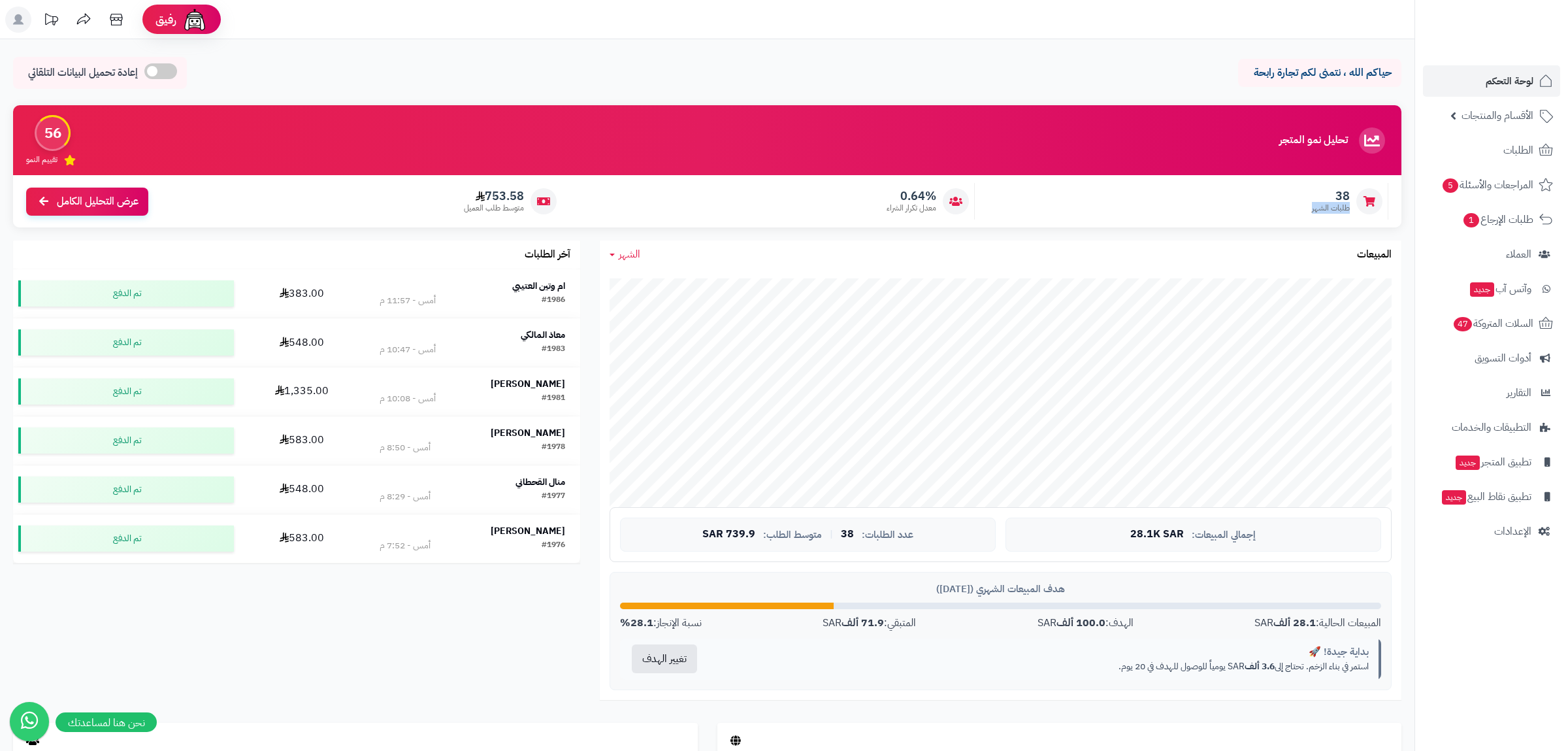
drag, startPoint x: 1352, startPoint y: 194, endPoint x: 1248, endPoint y: 213, distance: 105.7
click at [1248, 213] on div "38 طلبات الشهر" at bounding box center [1184, 201] width 407 height 37
drag, startPoint x: 1304, startPoint y: 624, endPoint x: 1281, endPoint y: 620, distance: 23.3
click at [1281, 620] on strong "28.1 ألف" at bounding box center [1294, 623] width 42 height 16
drag, startPoint x: 1273, startPoint y: 668, endPoint x: 1258, endPoint y: 668, distance: 15.0
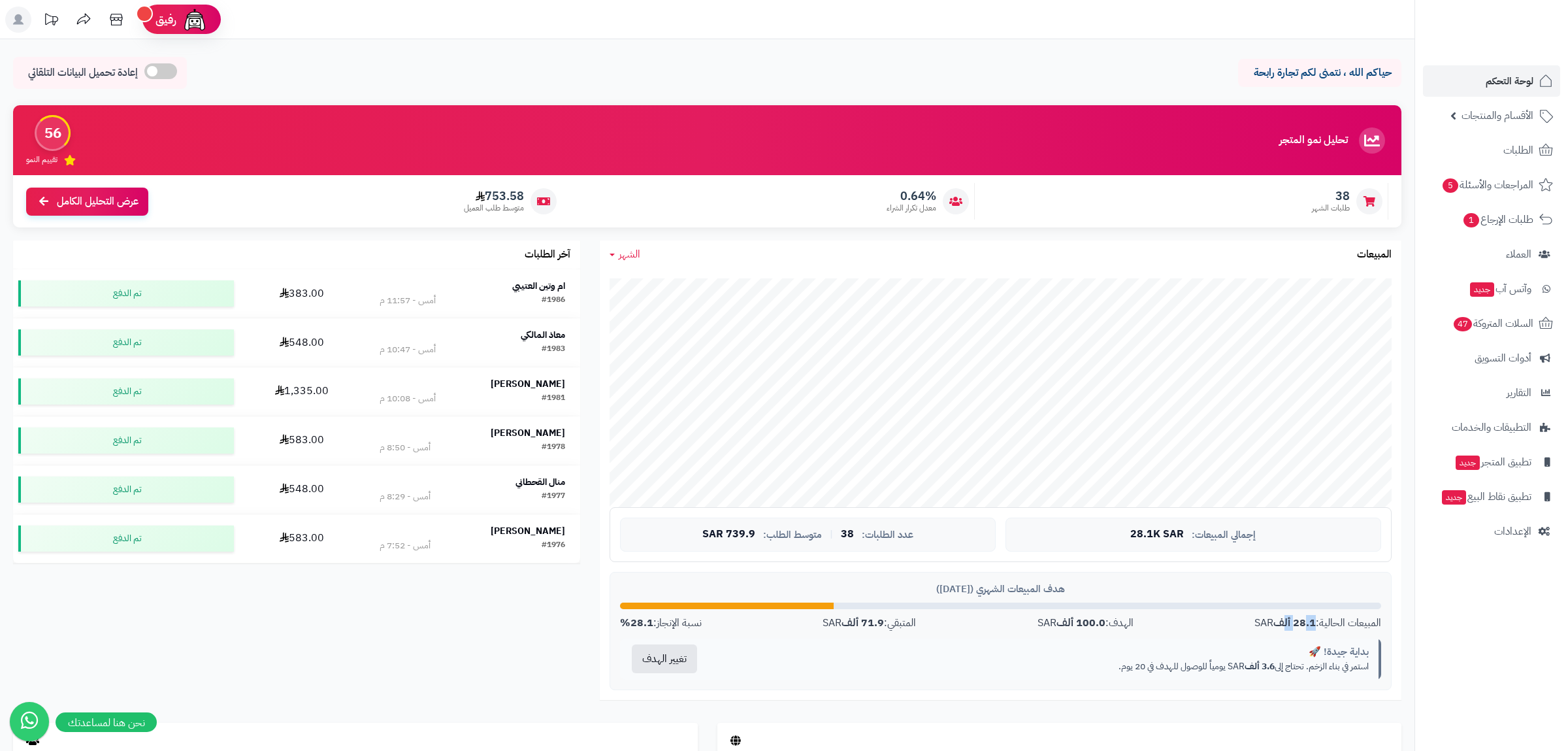
click at [1258, 668] on p "استمر في بناء الزخم. تحتاج إلى 3.6 ألف SAR يومياً للوصول للهدف في 20 يوم." at bounding box center [1043, 667] width 650 height 13
drag, startPoint x: 1271, startPoint y: 669, endPoint x: 1026, endPoint y: 670, distance: 245.0
click at [1026, 670] on p "استمر في بناء الزخم. تحتاج إلى 3.6 ألف SAR يومياً للوصول للهدف في 20 يوم." at bounding box center [1043, 667] width 650 height 13
click at [536, 631] on div "تحليل نمو المتجر مرحلة النمو 56 تقييم النمو 38 طلبات الشهر 0.64% معدل تكرار الش…" at bounding box center [708, 414] width 1408 height 618
drag, startPoint x: 640, startPoint y: 630, endPoint x: 629, endPoint y: 628, distance: 11.2
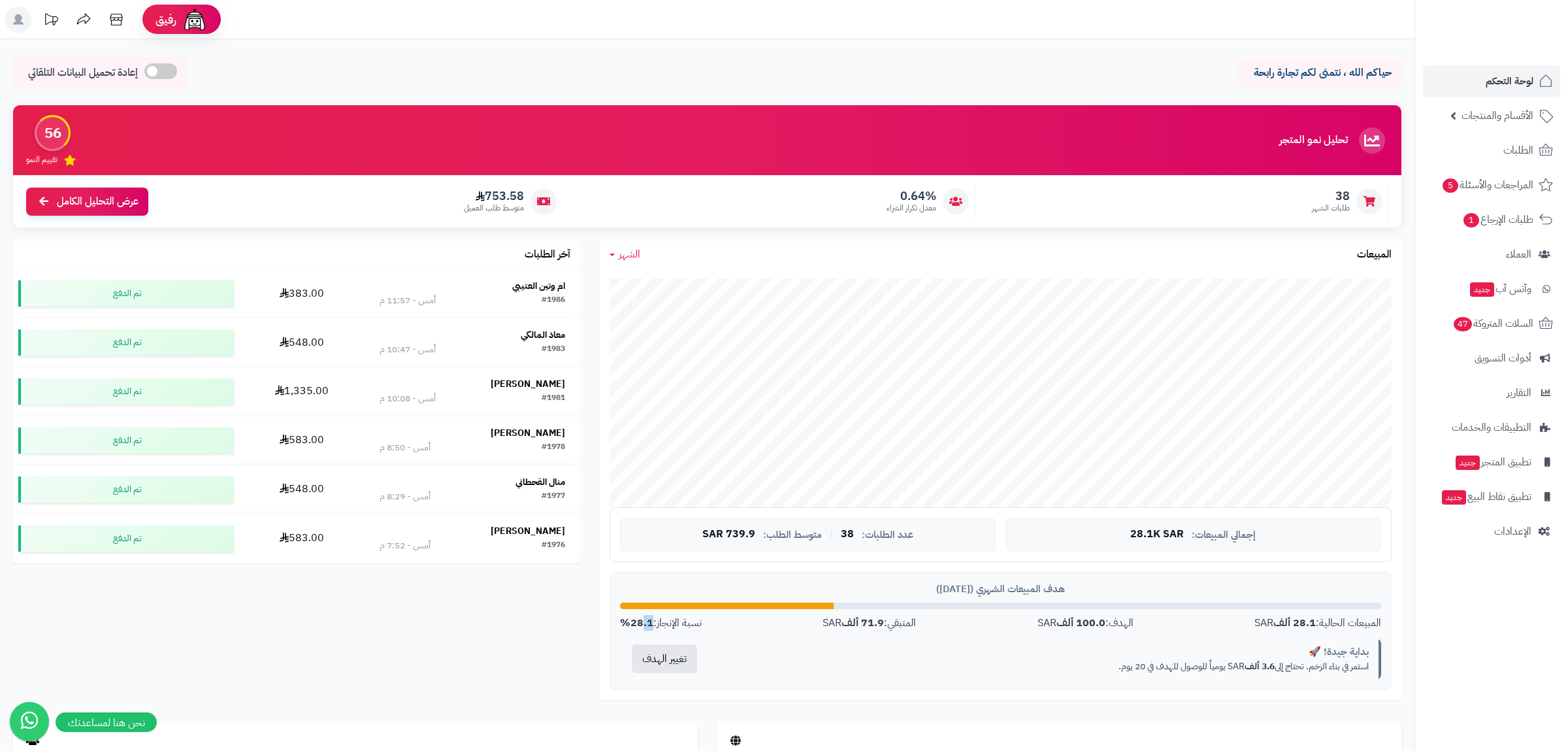
click at [629, 628] on strong "28.1%" at bounding box center [636, 623] width 33 height 16
